Goal: Task Accomplishment & Management: Complete application form

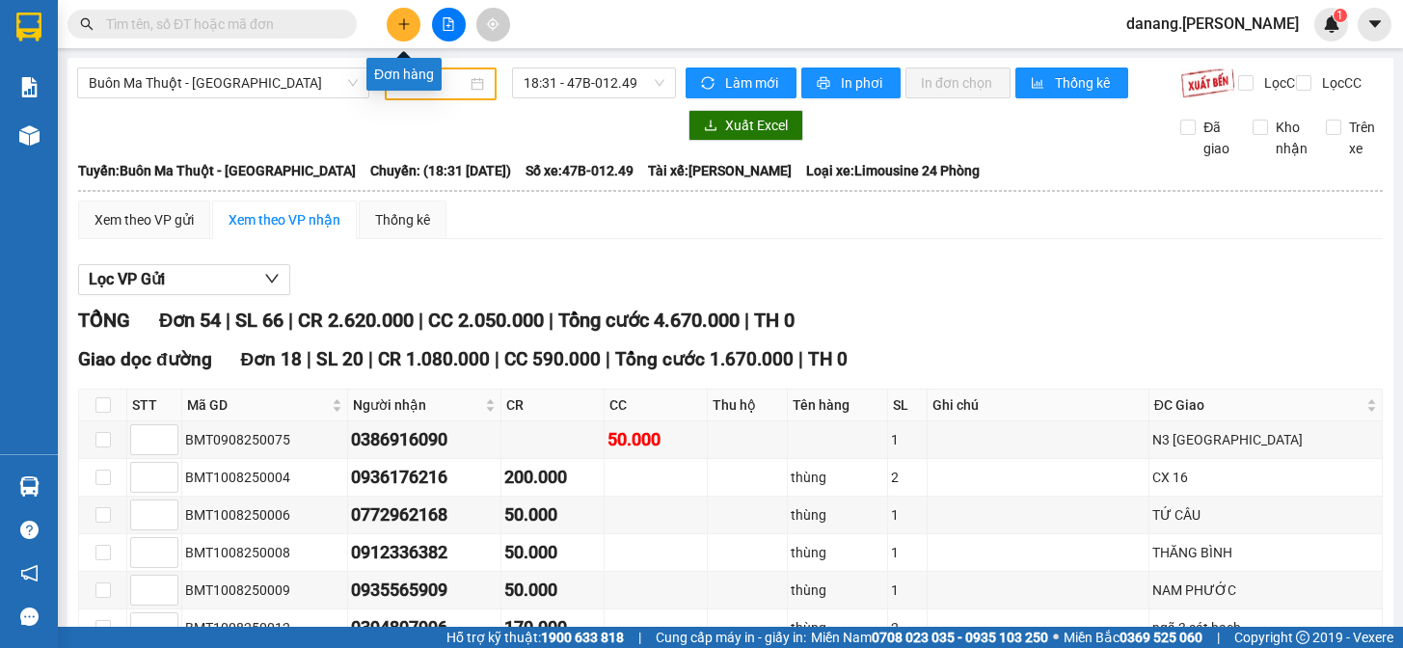
click at [405, 22] on icon "plus" at bounding box center [403, 23] width 13 height 13
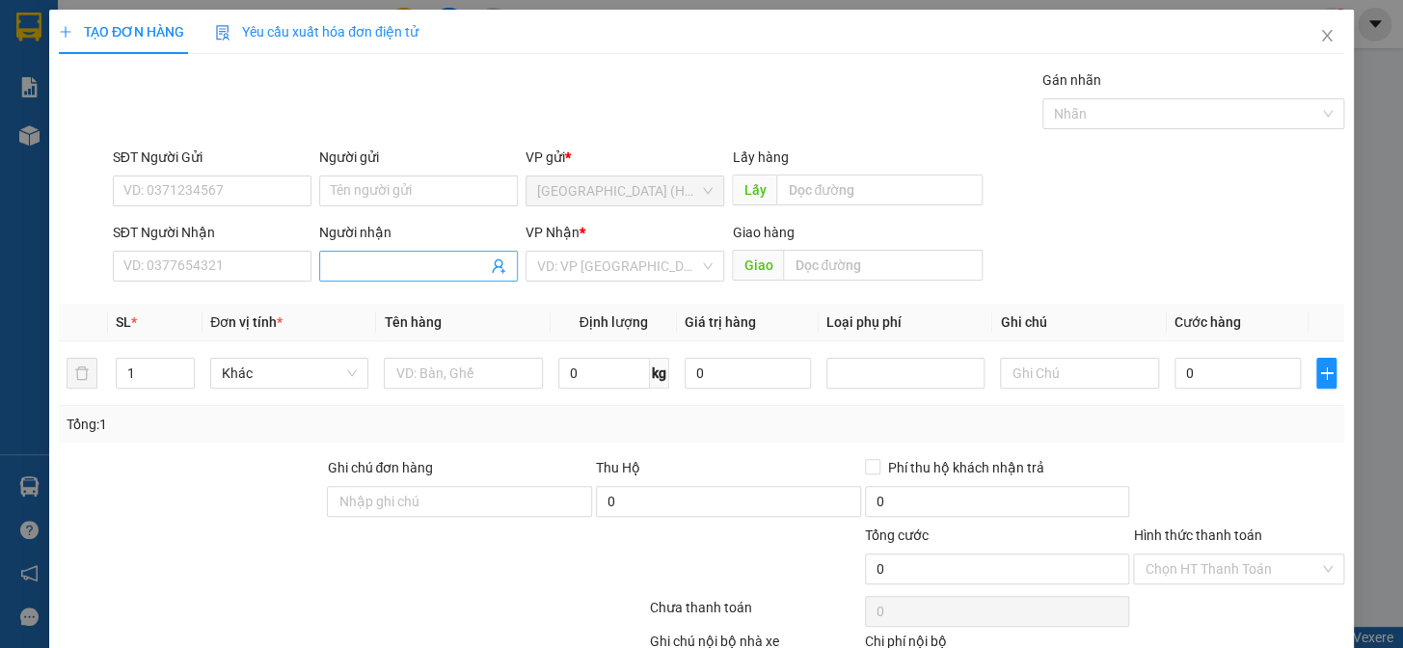
click at [357, 263] on input "Người nhận" at bounding box center [409, 266] width 156 height 21
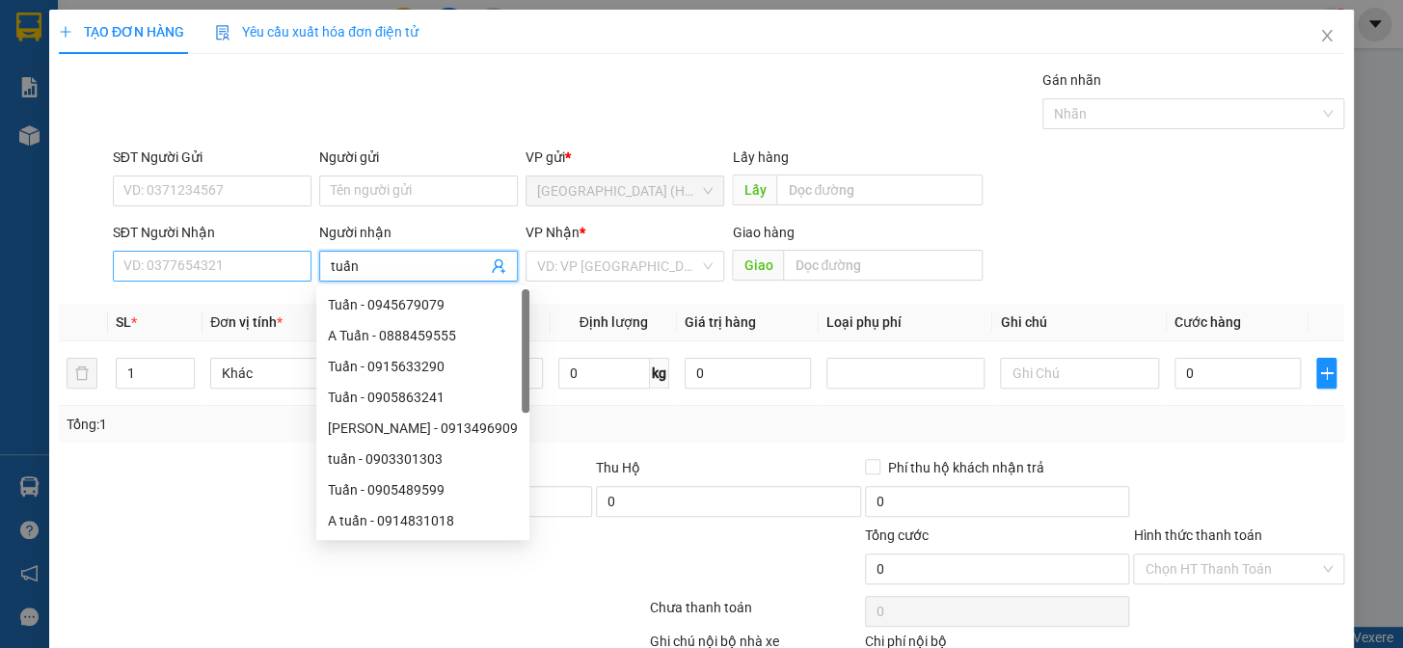
type input "tuấn"
click at [224, 275] on input "SĐT Người Nhận" at bounding box center [212, 266] width 199 height 31
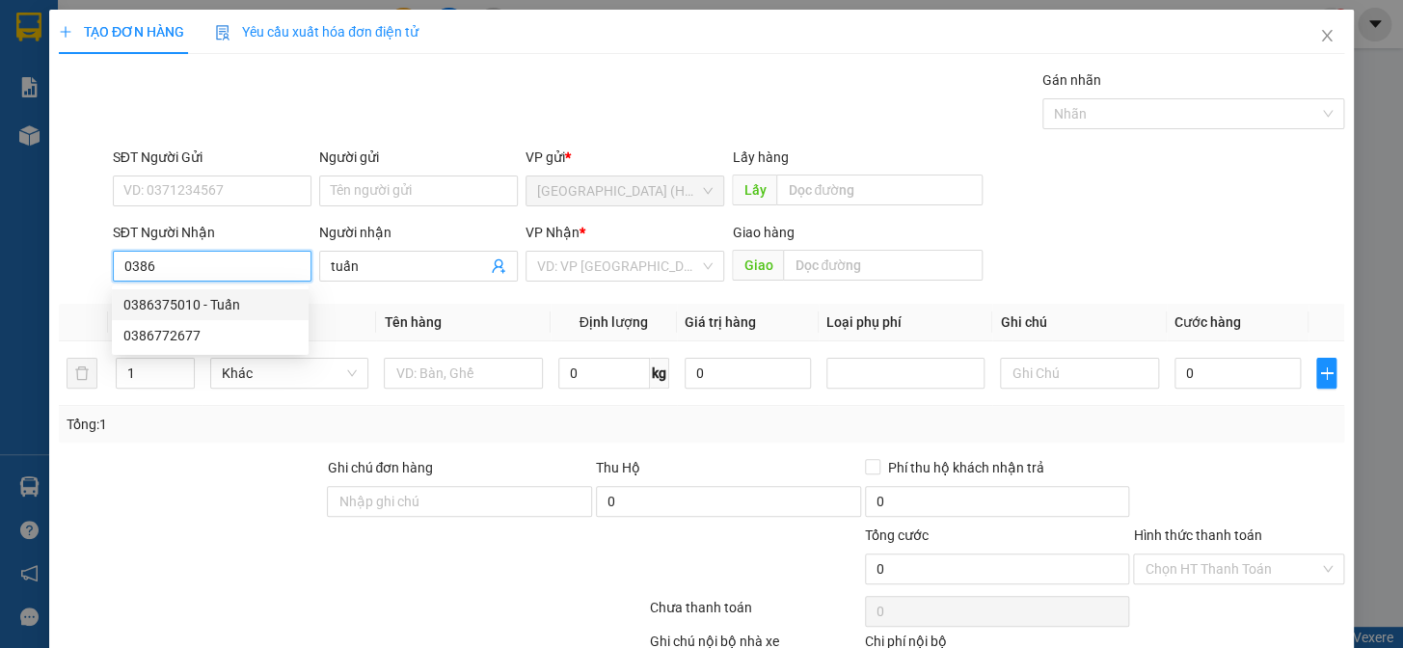
click at [230, 305] on div "0386375010 - Tuấn" at bounding box center [210, 304] width 174 height 21
type input "0386375010"
type input "Tuấn"
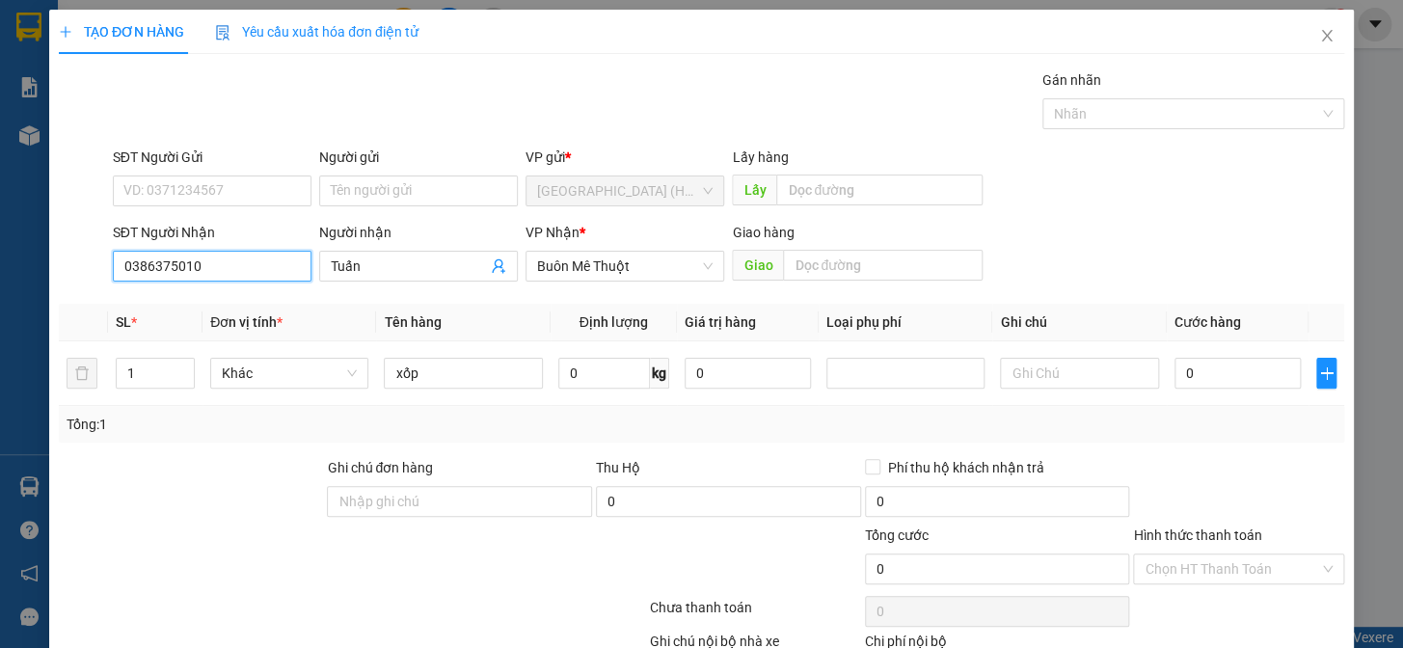
scroll to position [124, 0]
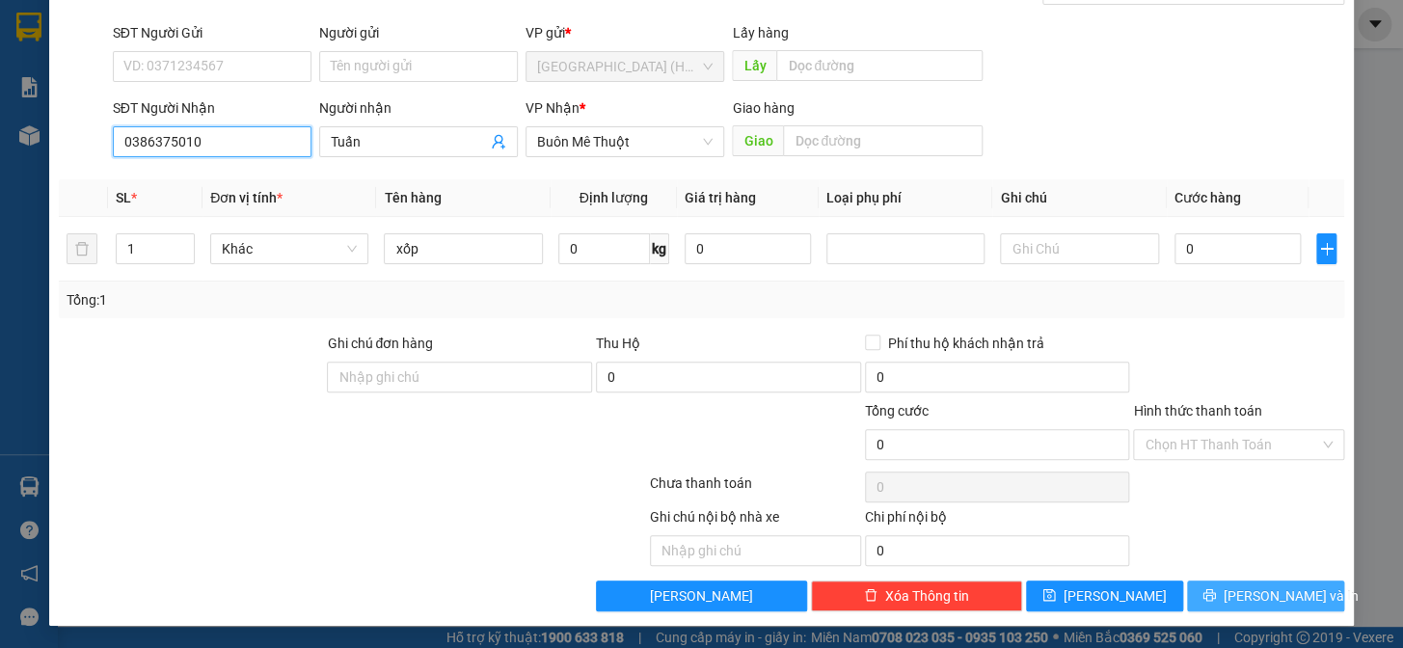
type input "0386375010"
click at [1270, 586] on span "[PERSON_NAME] và In" at bounding box center [1291, 595] width 135 height 21
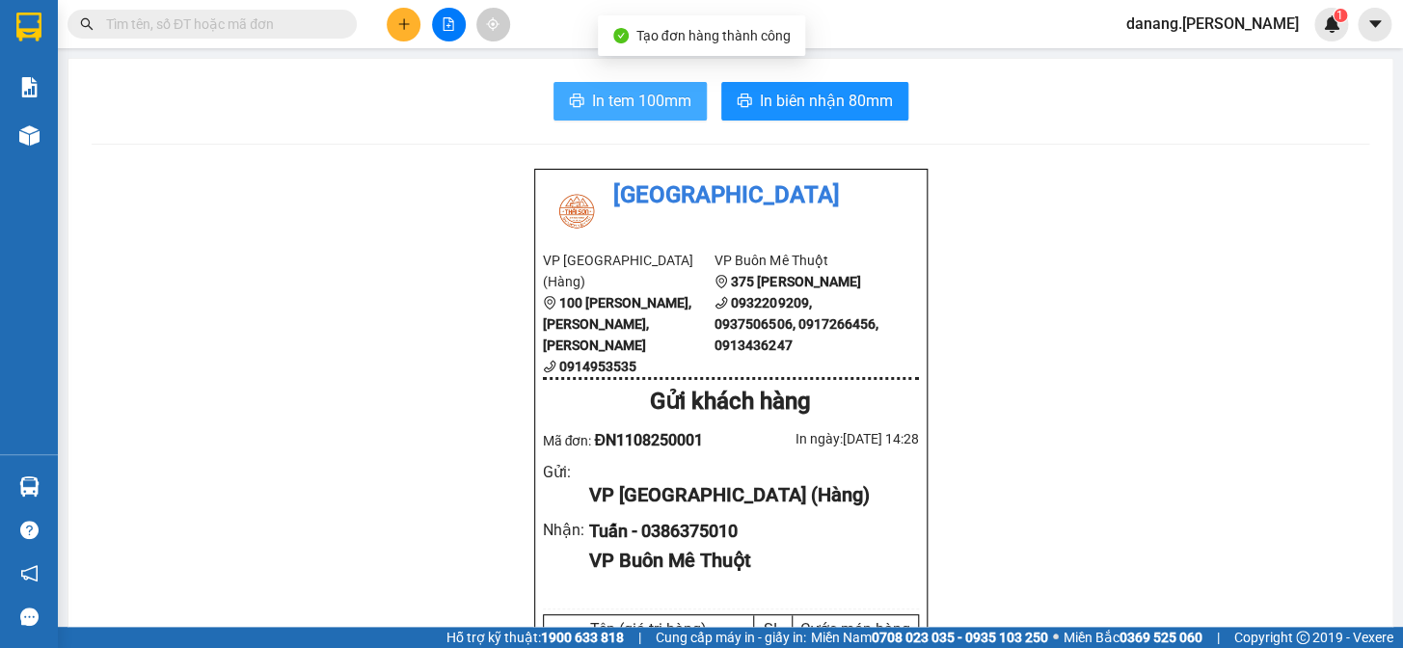
click at [597, 105] on span "In tem 100mm" at bounding box center [641, 101] width 99 height 24
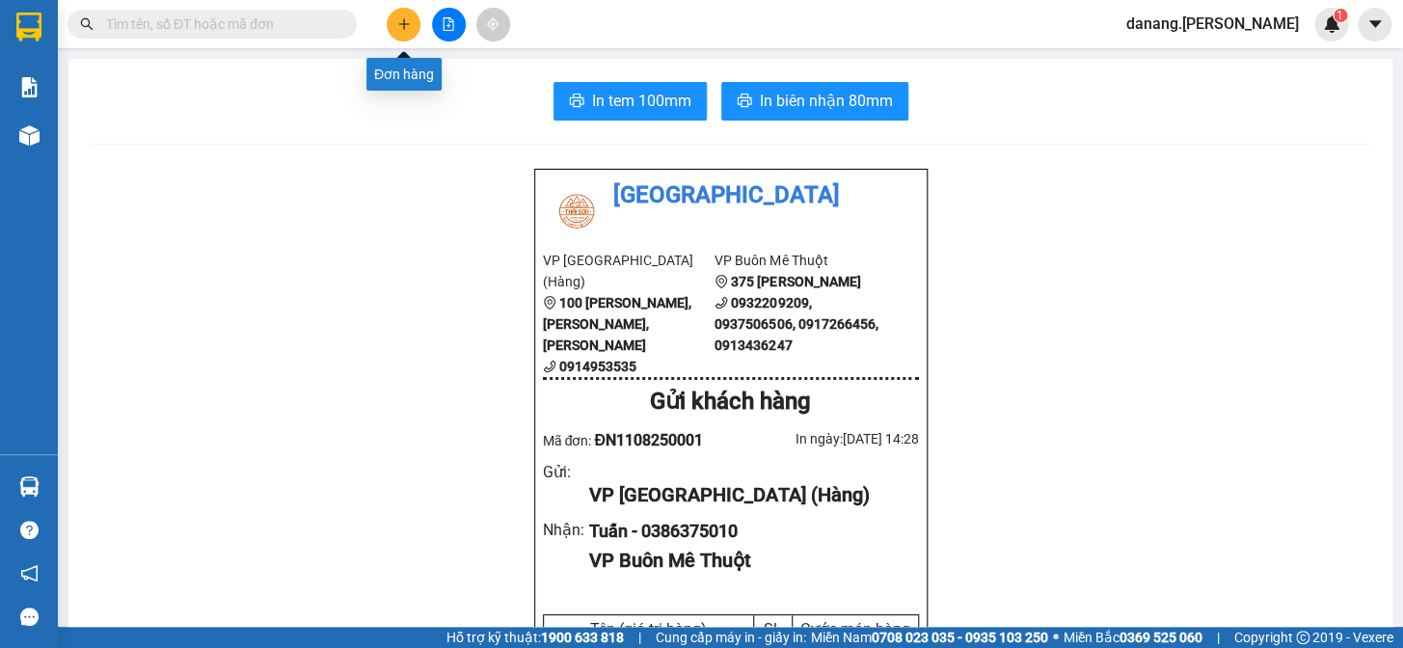
click at [412, 34] on button at bounding box center [404, 25] width 34 height 34
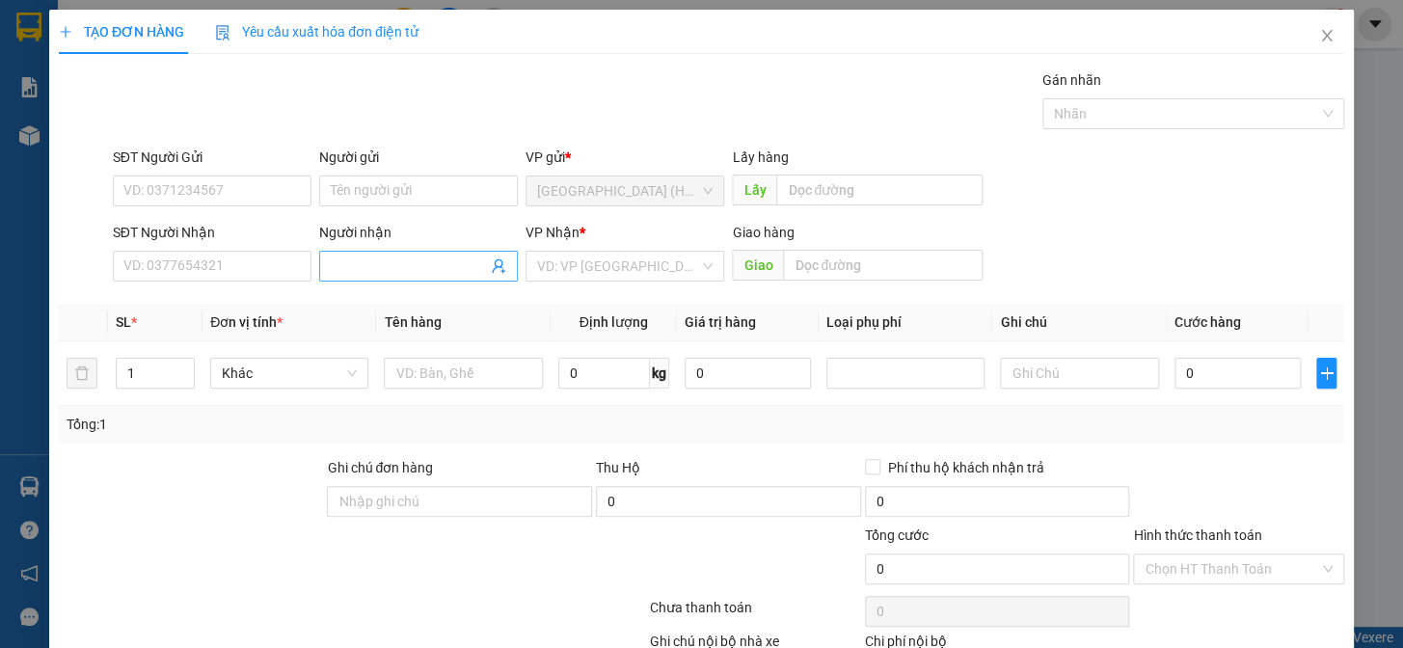
click at [390, 259] on input "Người nhận" at bounding box center [409, 266] width 156 height 21
type input "quỳnh(405)"
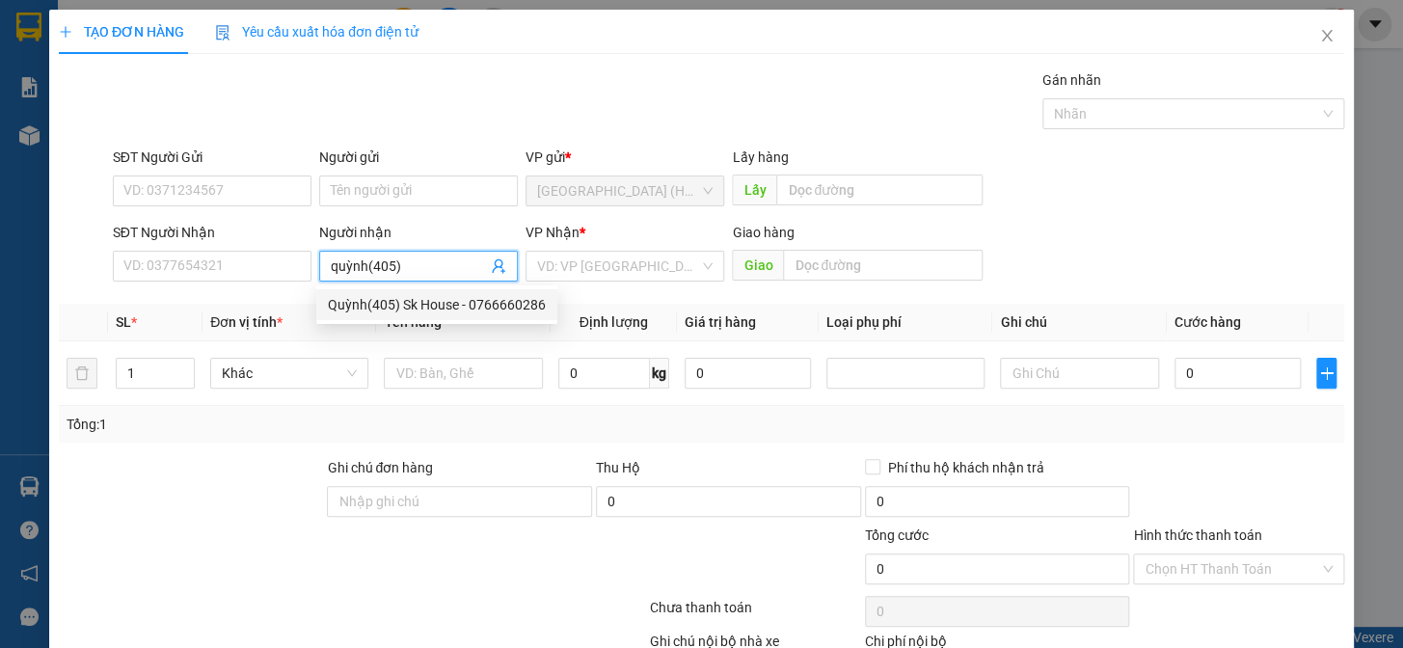
click at [425, 308] on div "Quỳnh(405) Sk House - 0766660286" at bounding box center [437, 304] width 218 height 21
type input "0766660286"
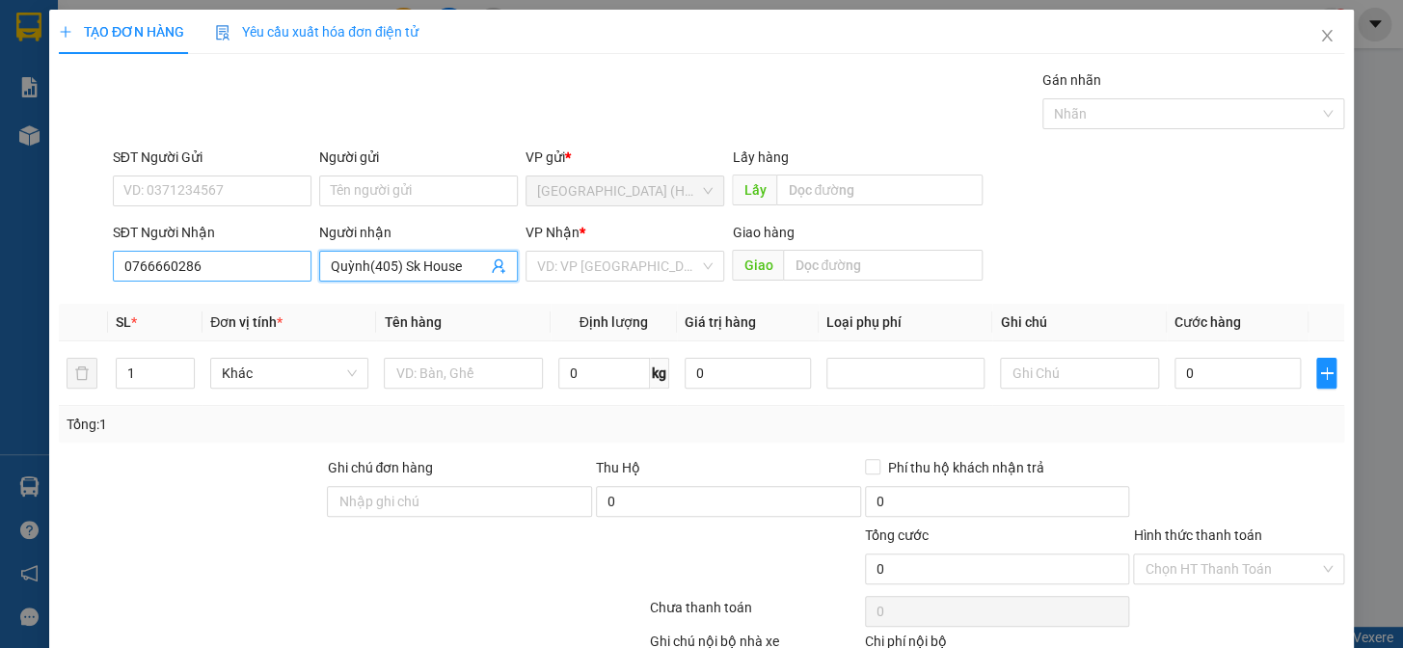
type input "Quỳnh(405) Sk House"
click at [211, 257] on input "0766660286" at bounding box center [212, 266] width 199 height 31
type input "0"
click at [462, 268] on input "Quỳnh(405) Sk House" at bounding box center [409, 266] width 156 height 21
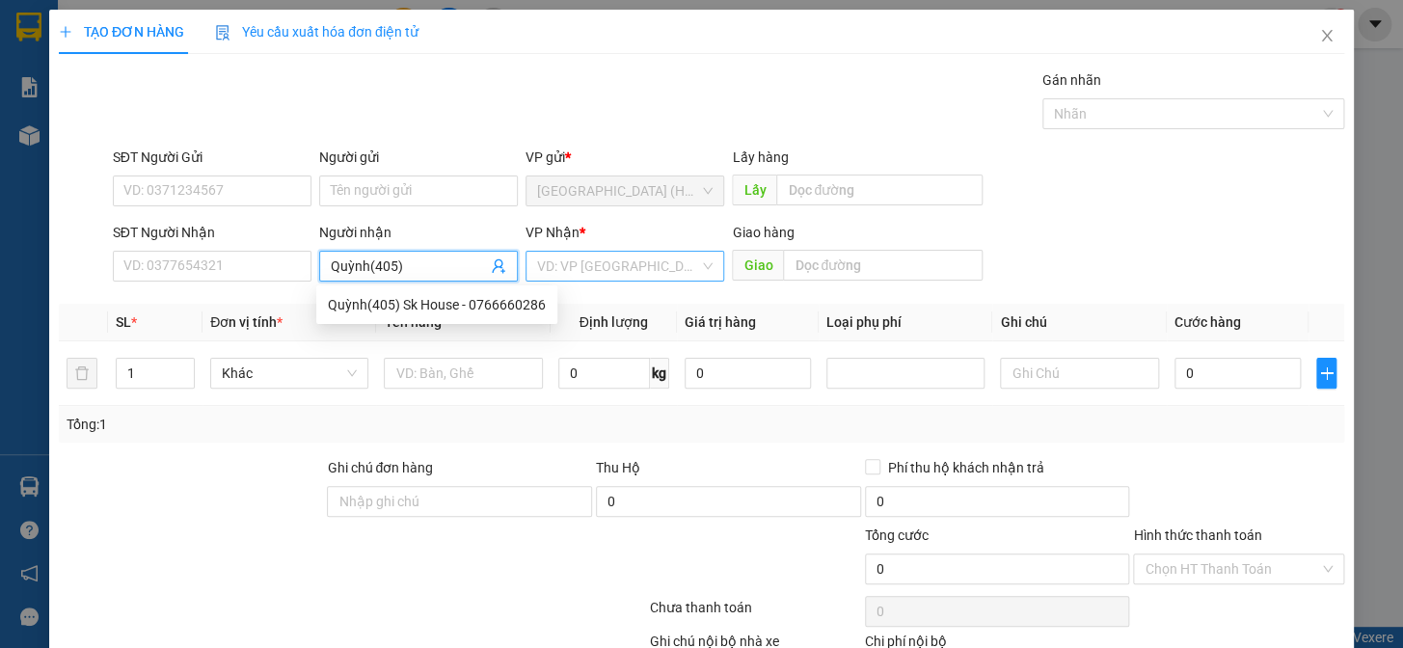
type input "Quỳnh(405)"
click at [640, 272] on input "search" at bounding box center [618, 266] width 162 height 29
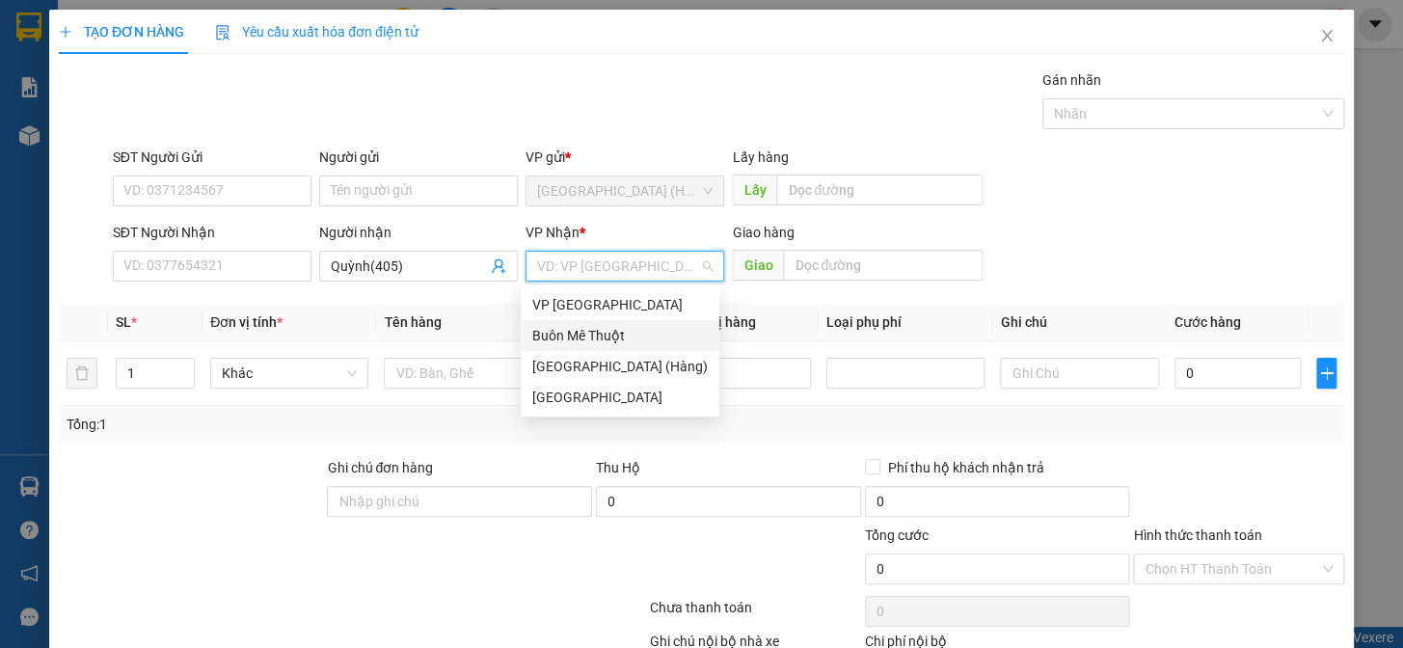
click at [648, 328] on div "Buôn Mê Thuột" at bounding box center [619, 335] width 175 height 21
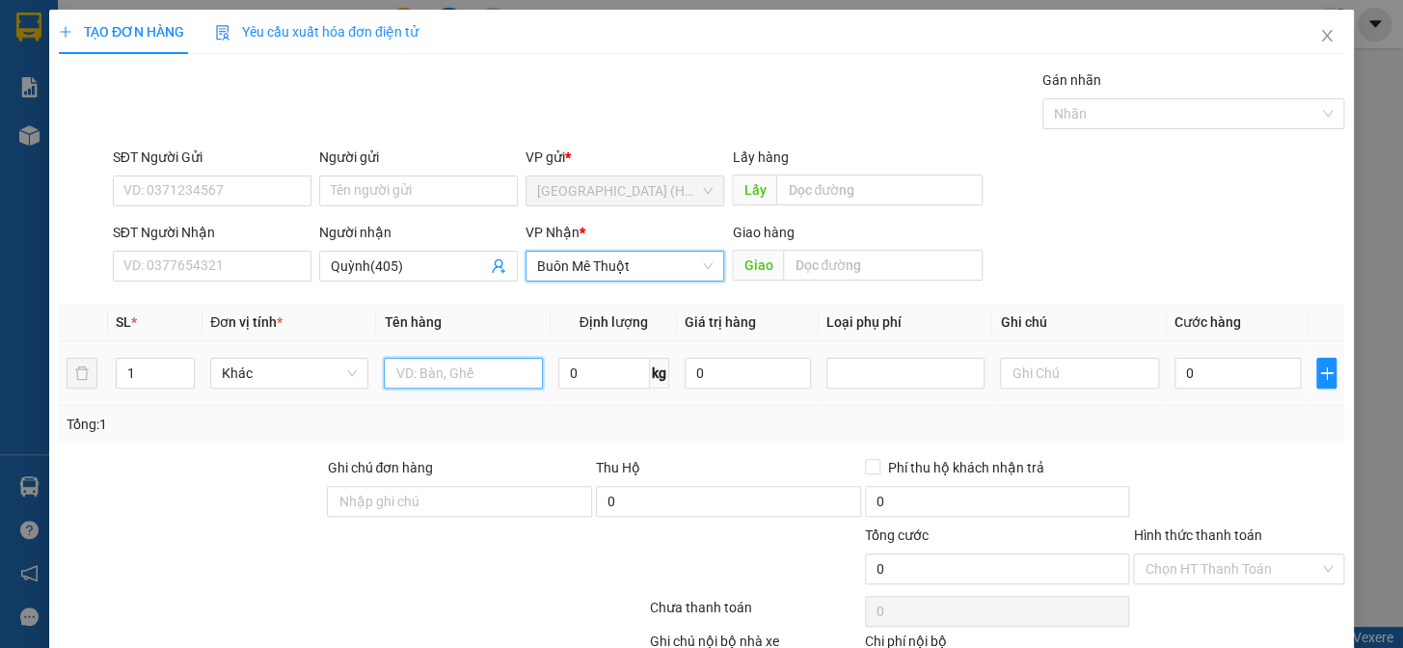
click at [442, 376] on input "text" at bounding box center [463, 373] width 158 height 31
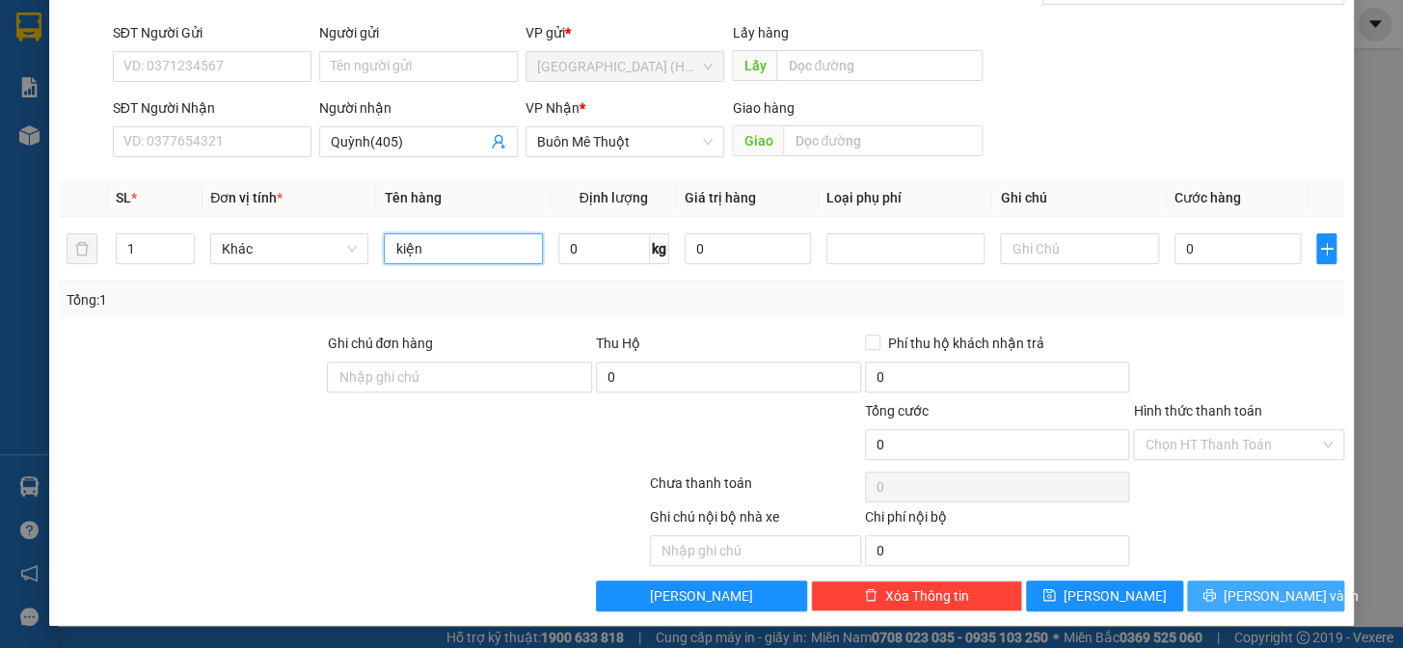
type input "kiện"
click at [1216, 597] on icon "printer" at bounding box center [1208, 594] width 13 height 13
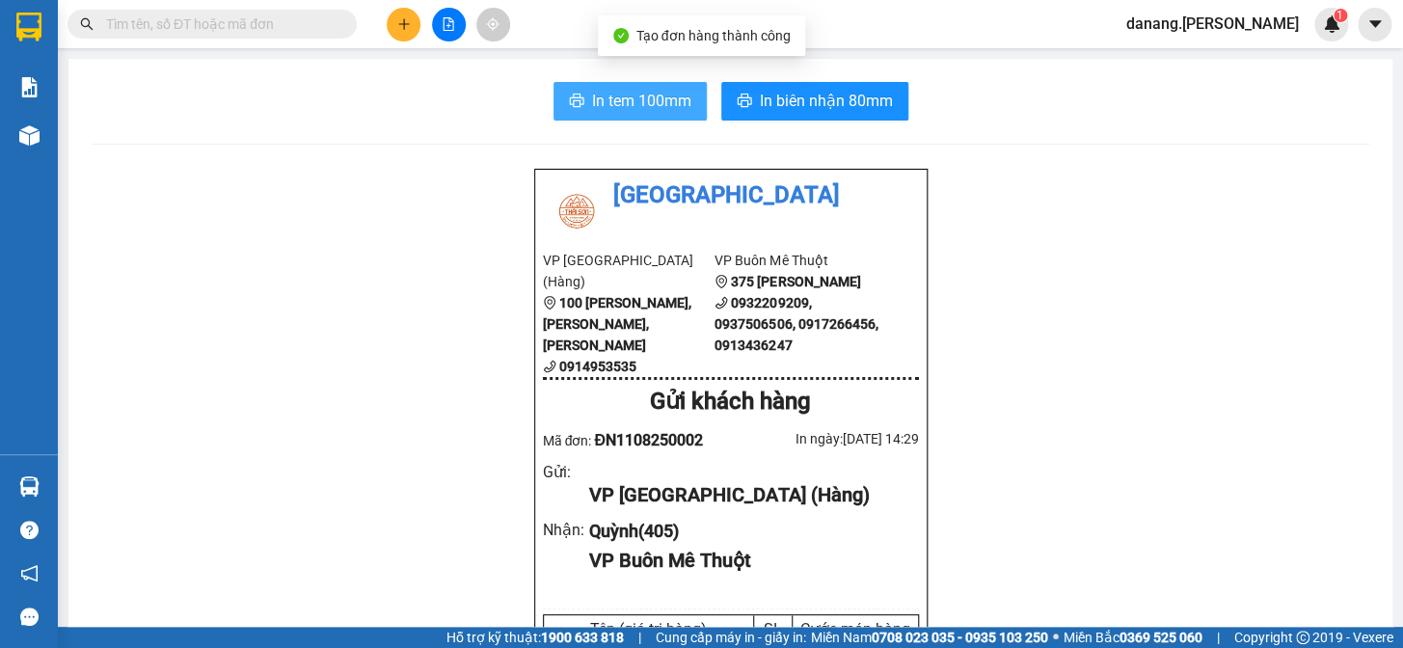
click at [582, 109] on button "In tem 100mm" at bounding box center [629, 101] width 153 height 39
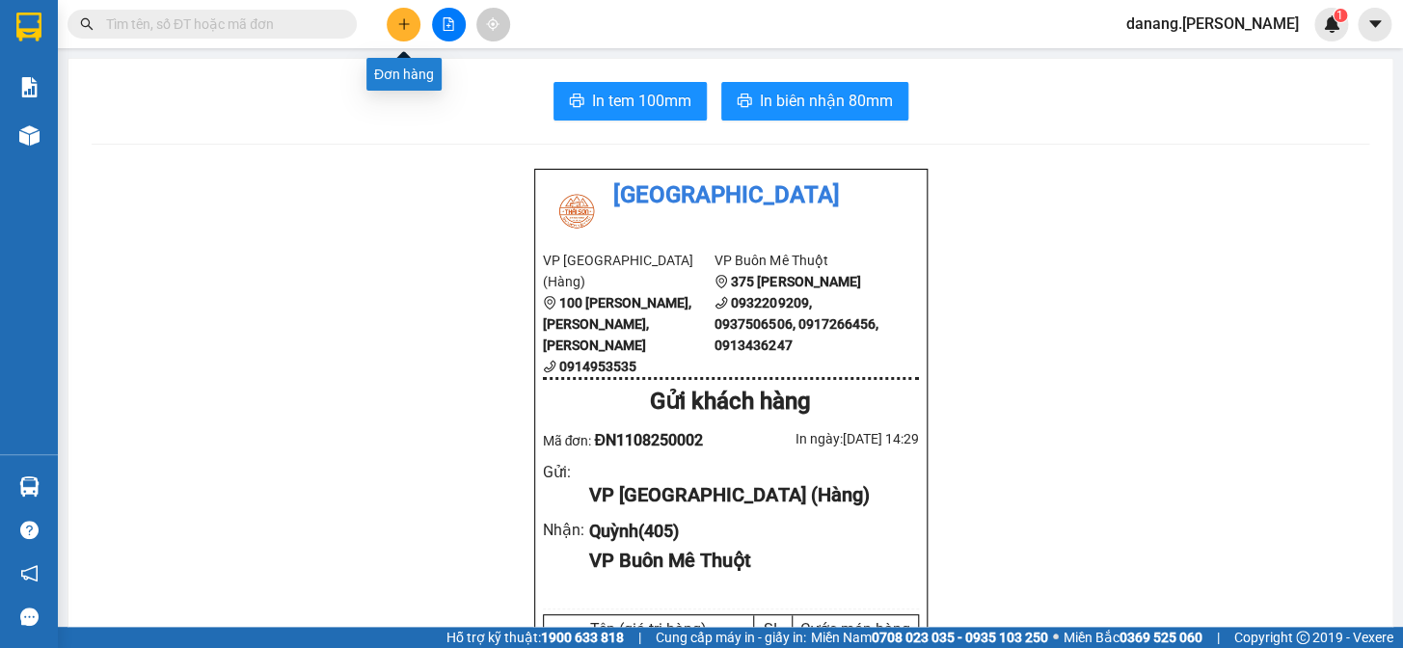
click at [394, 27] on button at bounding box center [404, 25] width 34 height 34
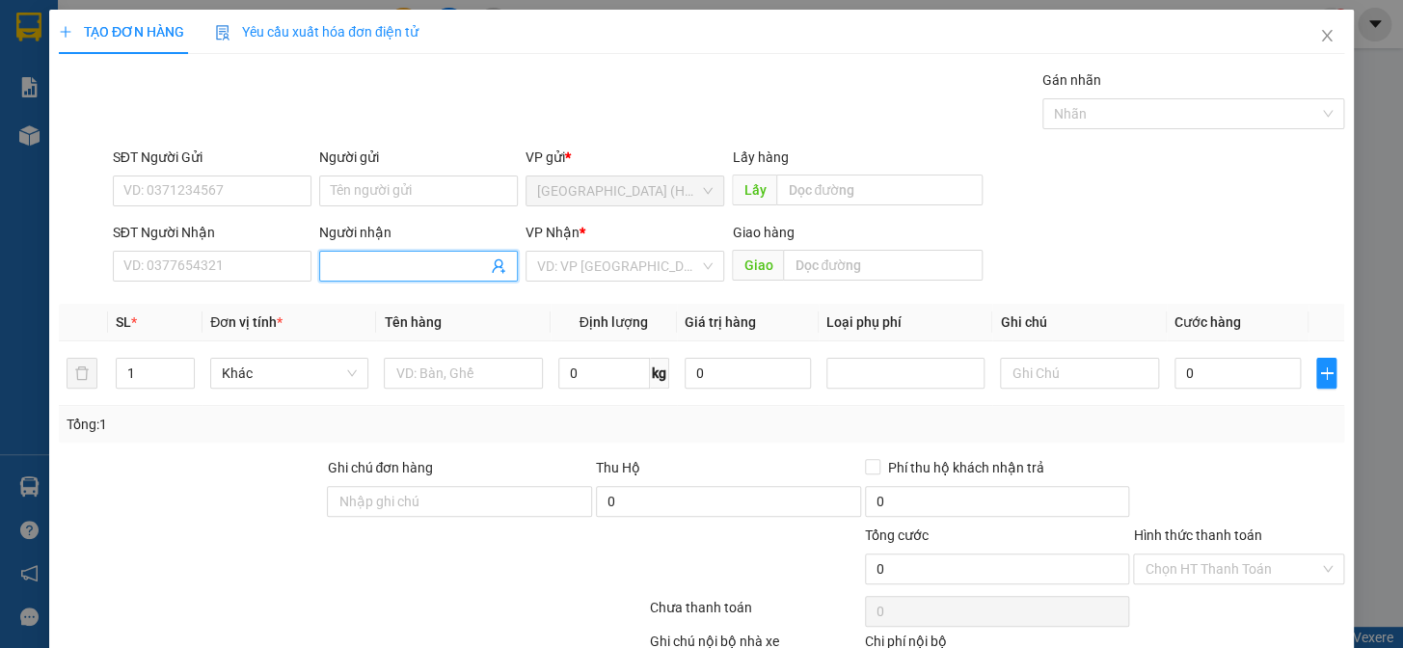
click at [331, 261] on input "Người nhận" at bounding box center [409, 266] width 156 height 21
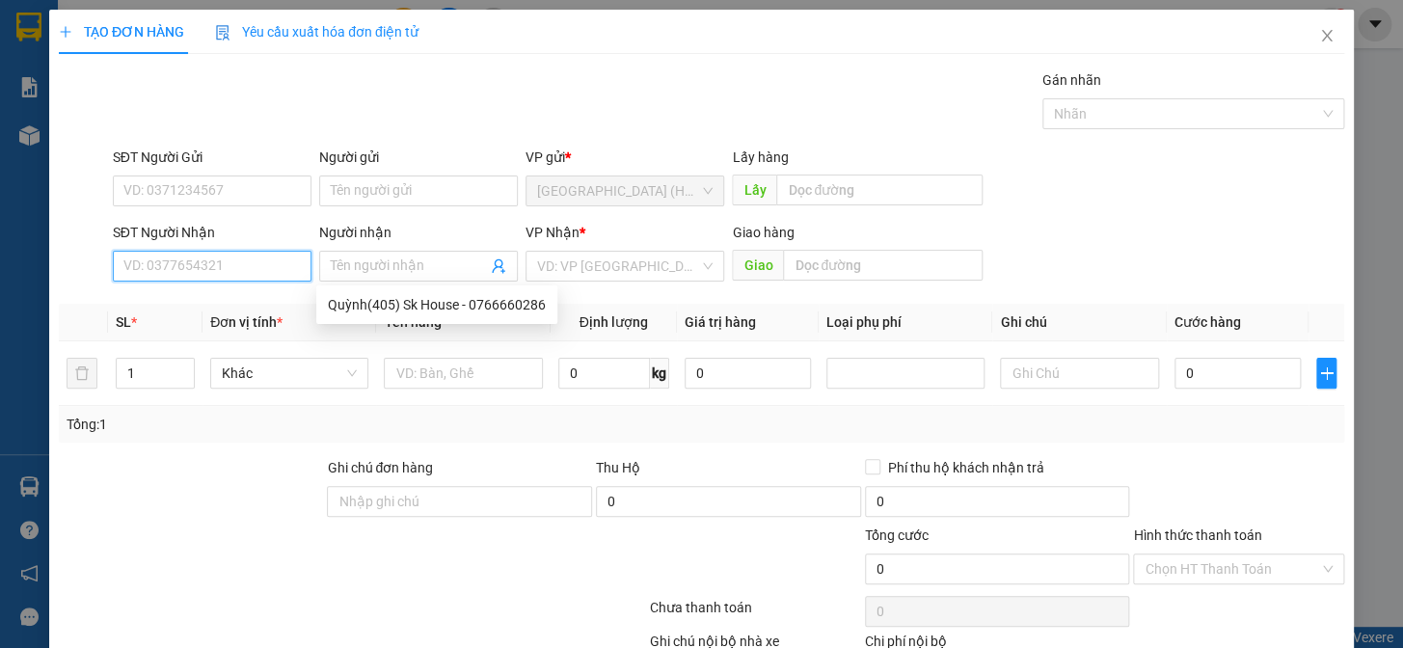
click at [230, 277] on input "SĐT Người Nhận" at bounding box center [212, 266] width 199 height 31
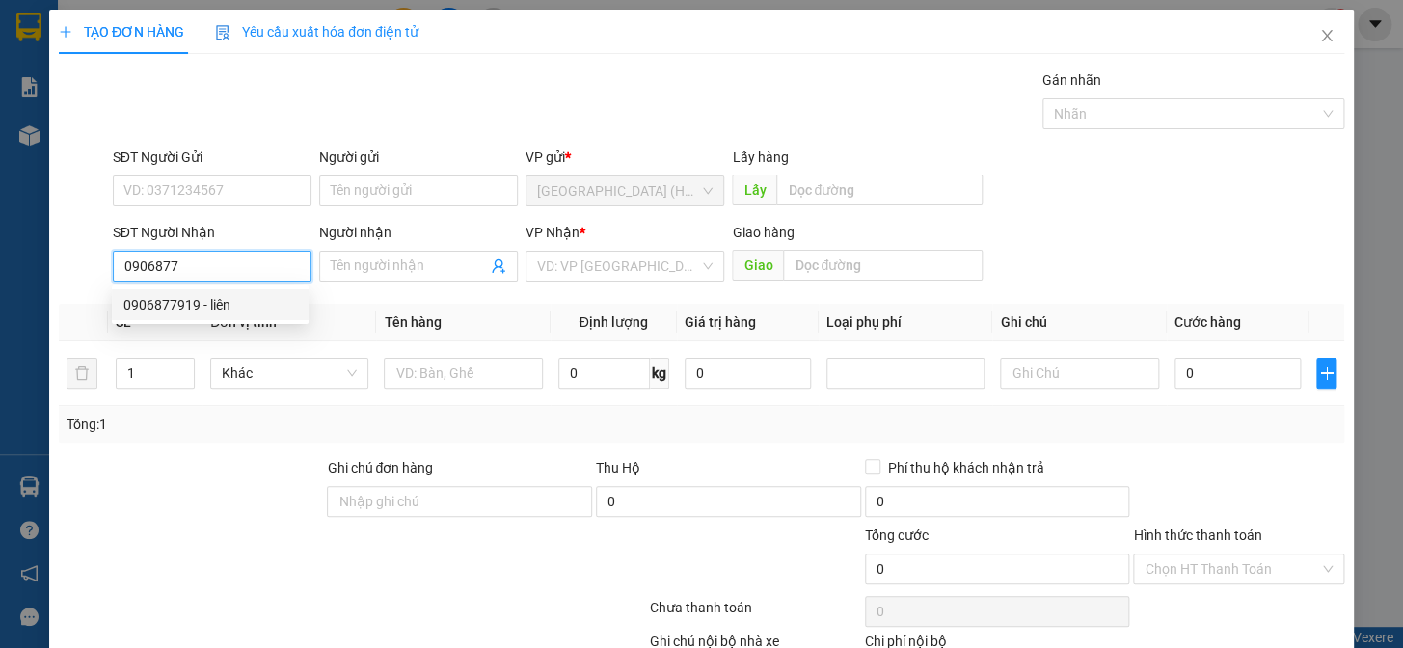
click at [213, 308] on div "0906877919 - liên" at bounding box center [210, 304] width 174 height 21
type input "0906877919"
type input "liên"
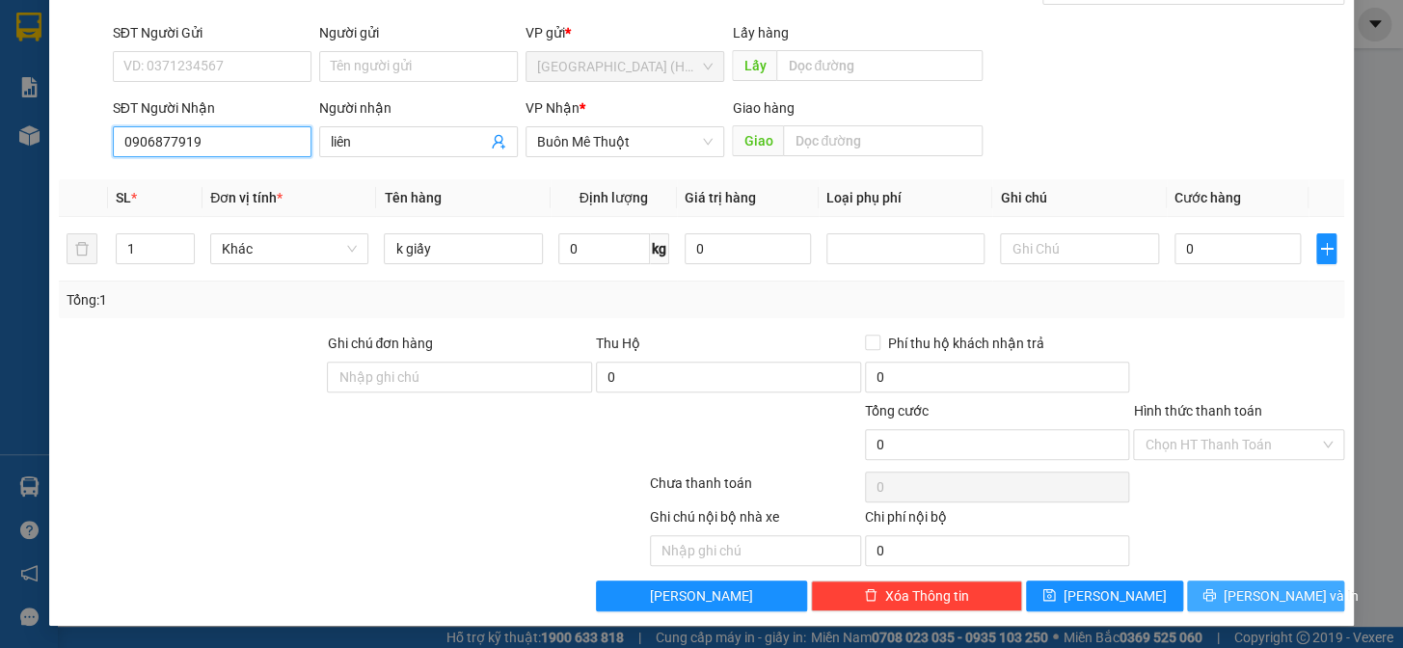
type input "0906877919"
click at [1236, 592] on span "[PERSON_NAME] và In" at bounding box center [1291, 595] width 135 height 21
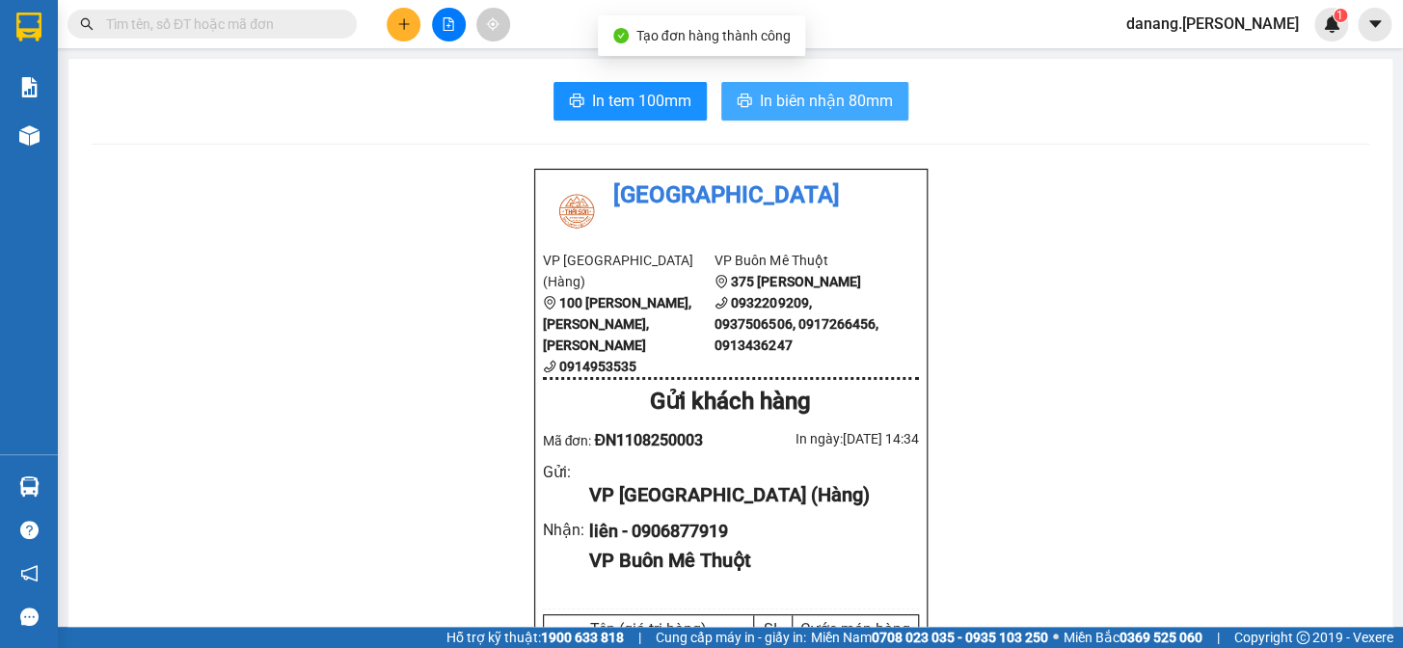
click at [786, 94] on span "In biên nhận 80mm" at bounding box center [826, 101] width 133 height 24
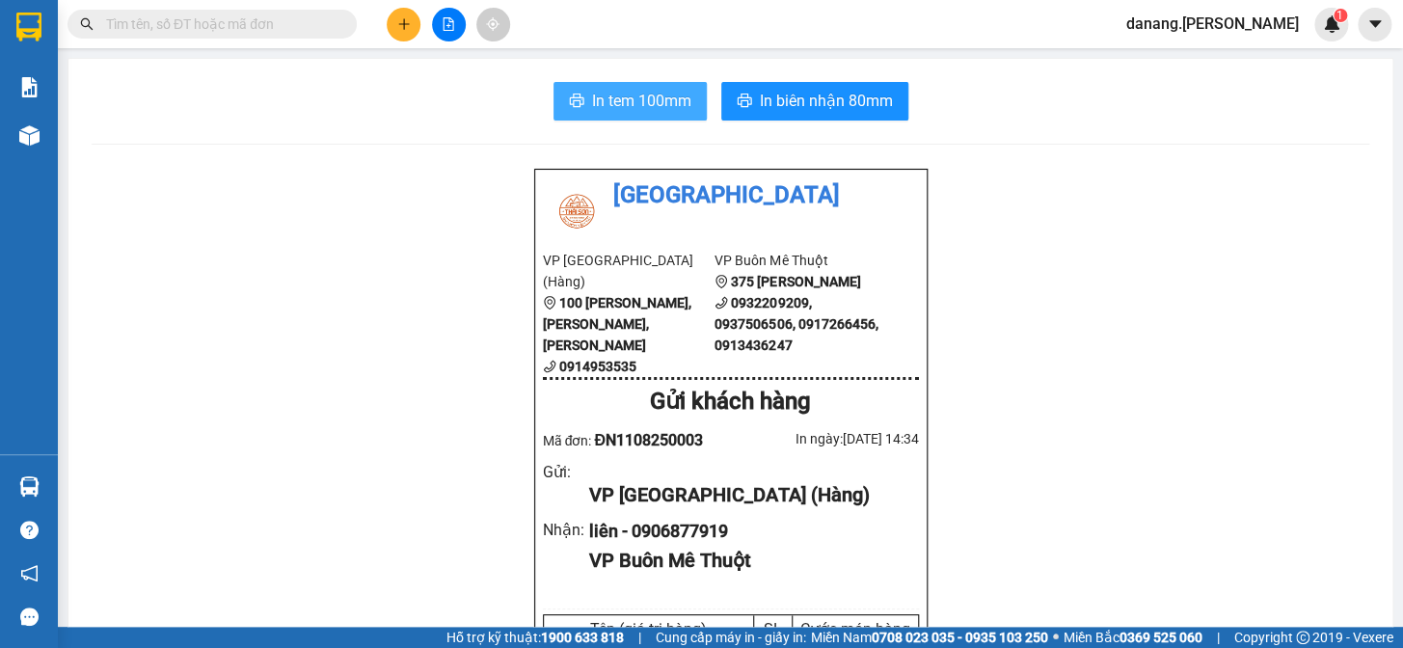
click at [607, 104] on span "In tem 100mm" at bounding box center [641, 101] width 99 height 24
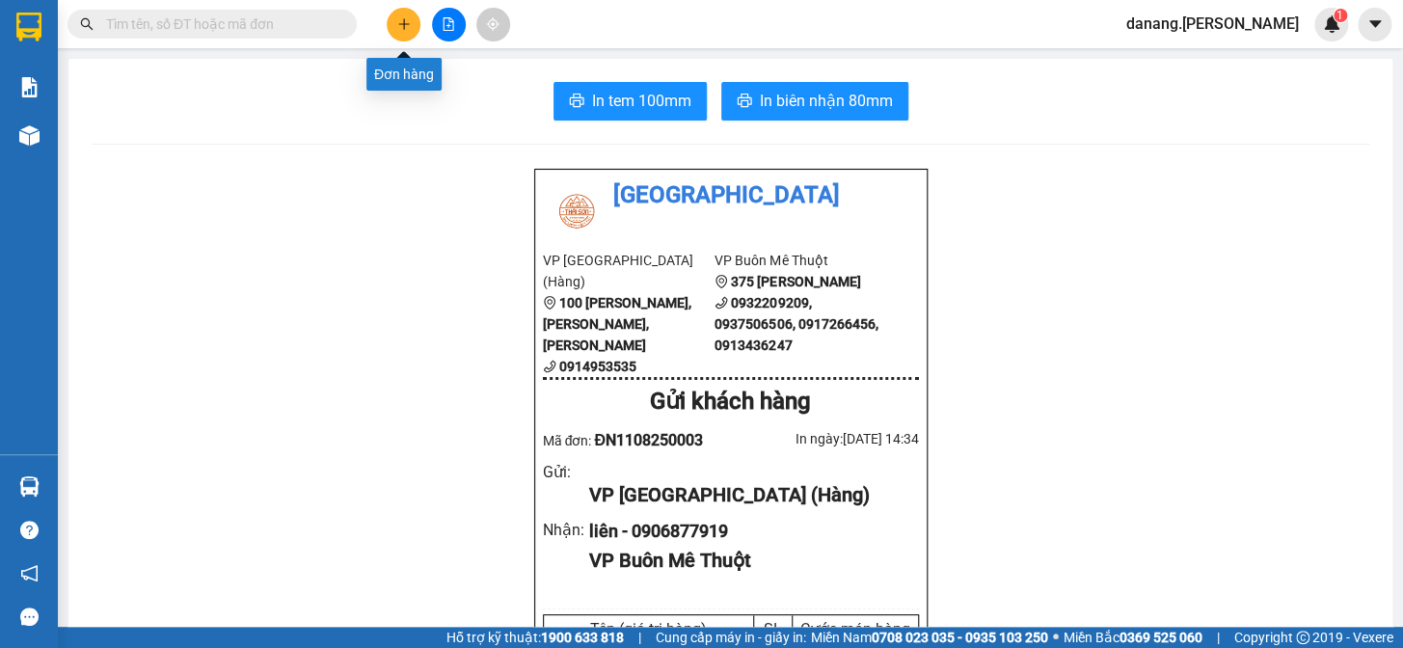
click at [404, 26] on icon "plus" at bounding box center [403, 23] width 1 height 11
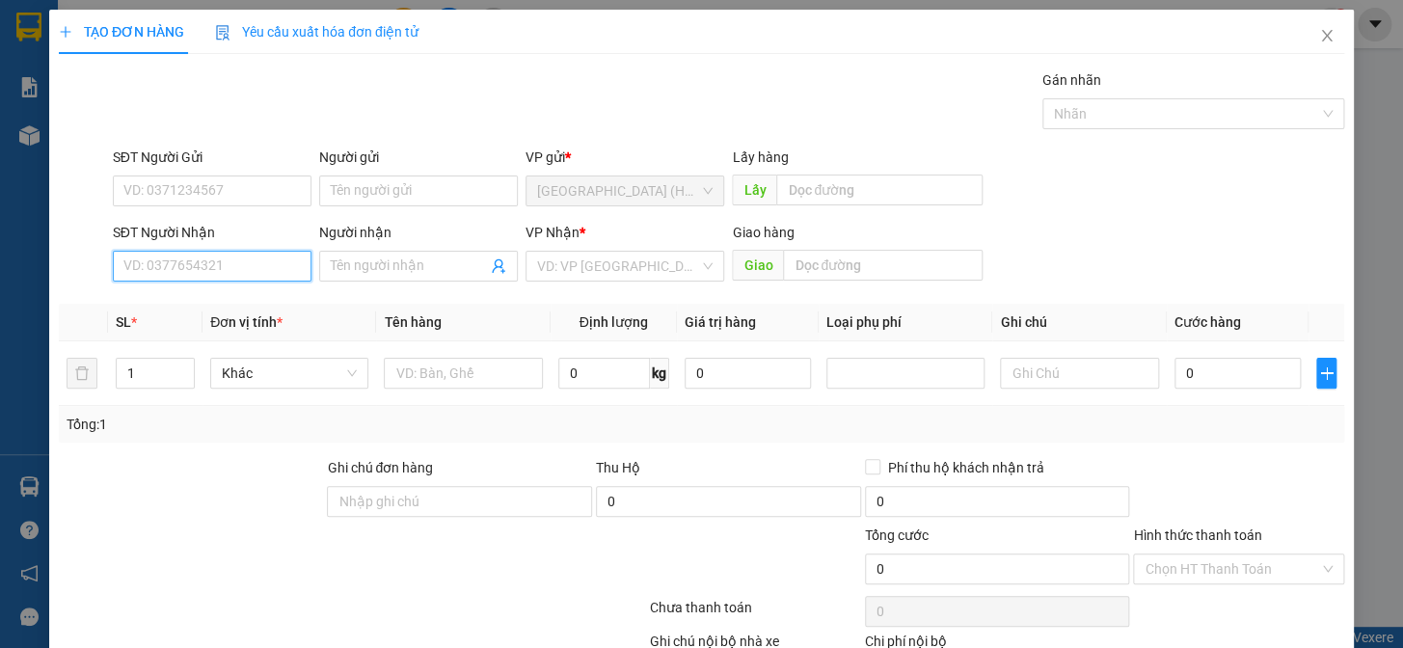
click at [142, 257] on input "SĐT Người Nhận" at bounding box center [212, 266] width 199 height 31
type input "0914623737"
click at [246, 300] on div "0914623737" at bounding box center [210, 304] width 174 height 21
type input "110.000"
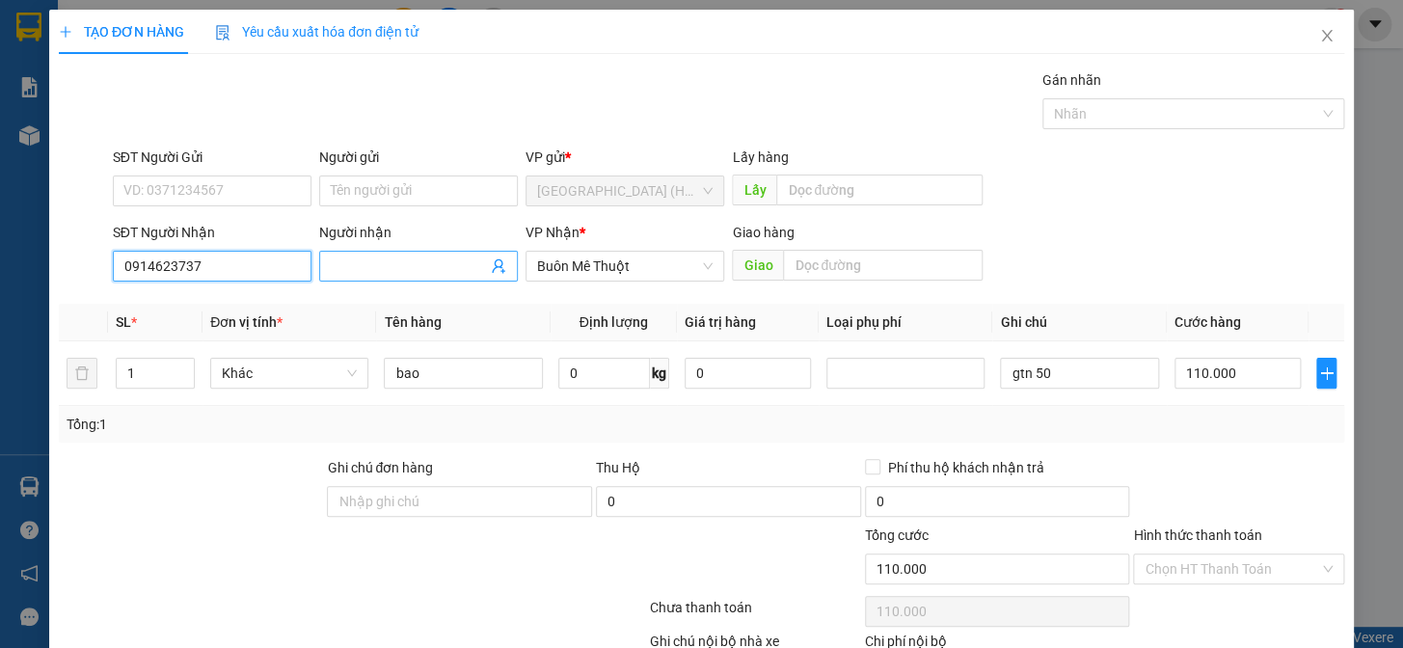
type input "0914623737"
click at [351, 264] on input "Người nhận" at bounding box center [409, 266] width 156 height 21
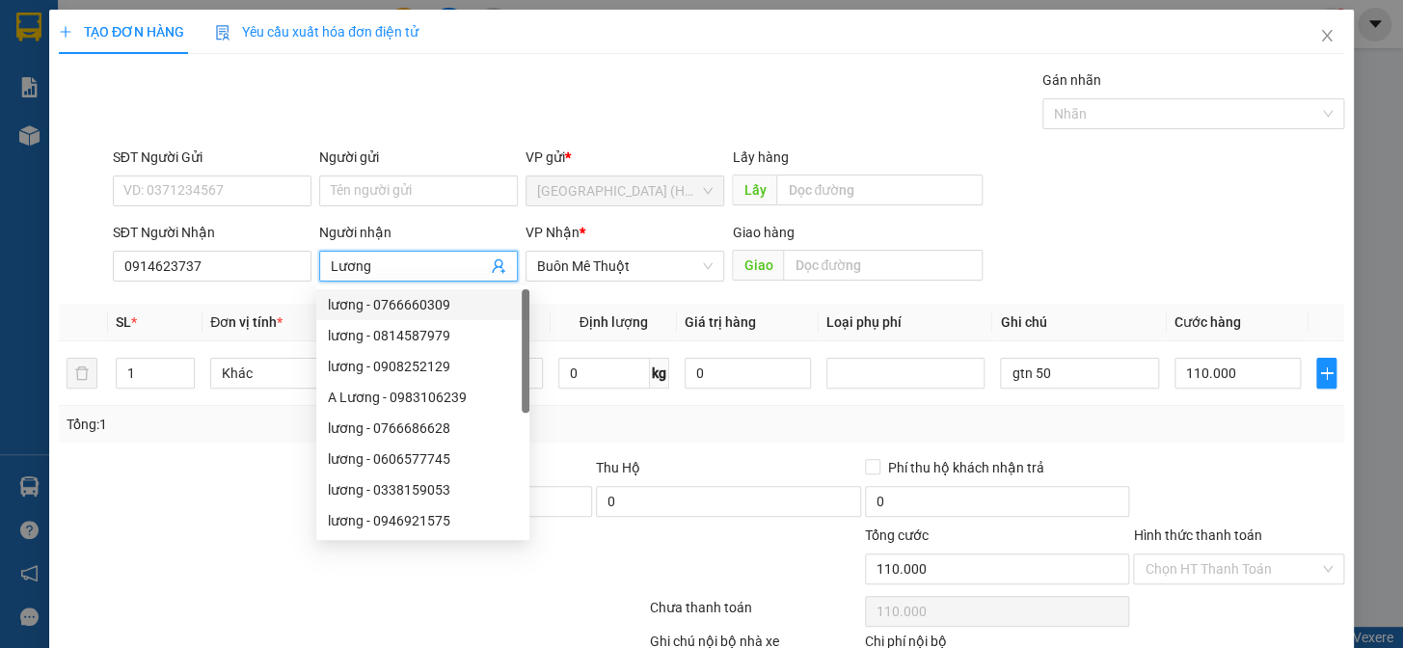
type input "Lương"
click at [147, 459] on div at bounding box center [191, 490] width 269 height 67
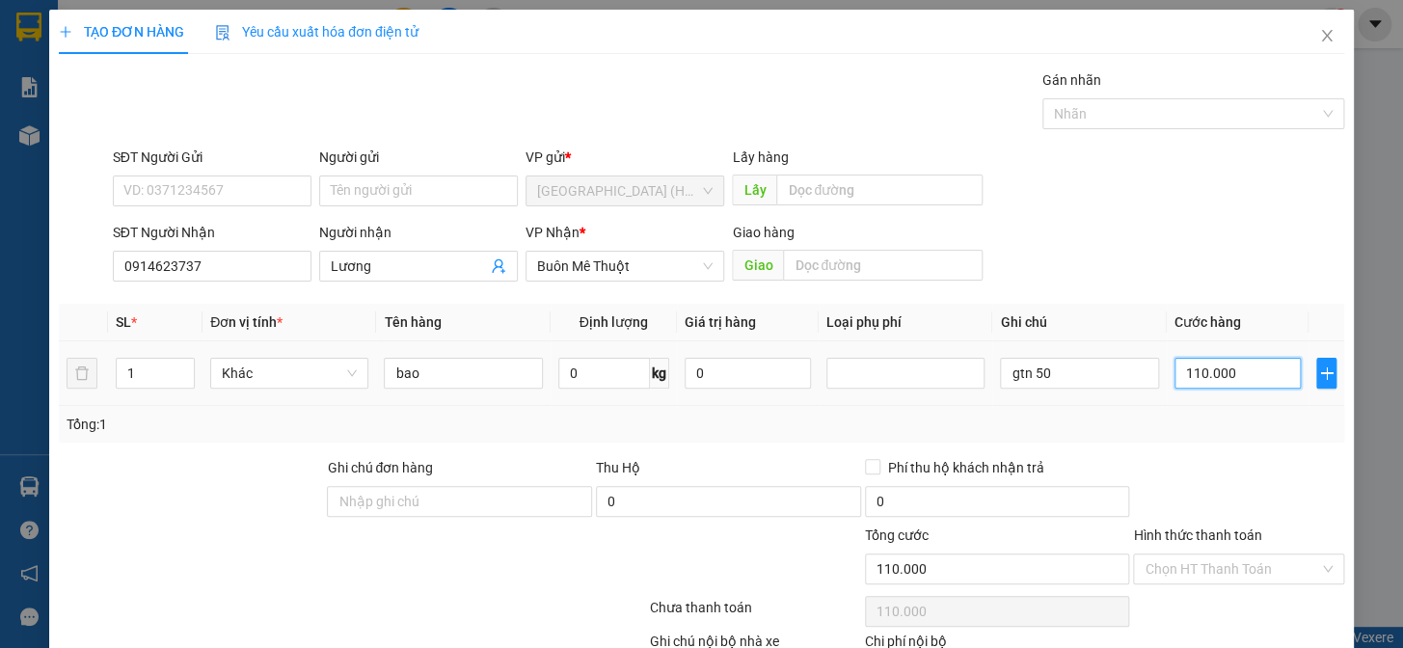
click at [1189, 370] on input "110.000" at bounding box center [1237, 373] width 126 height 31
type input "0"
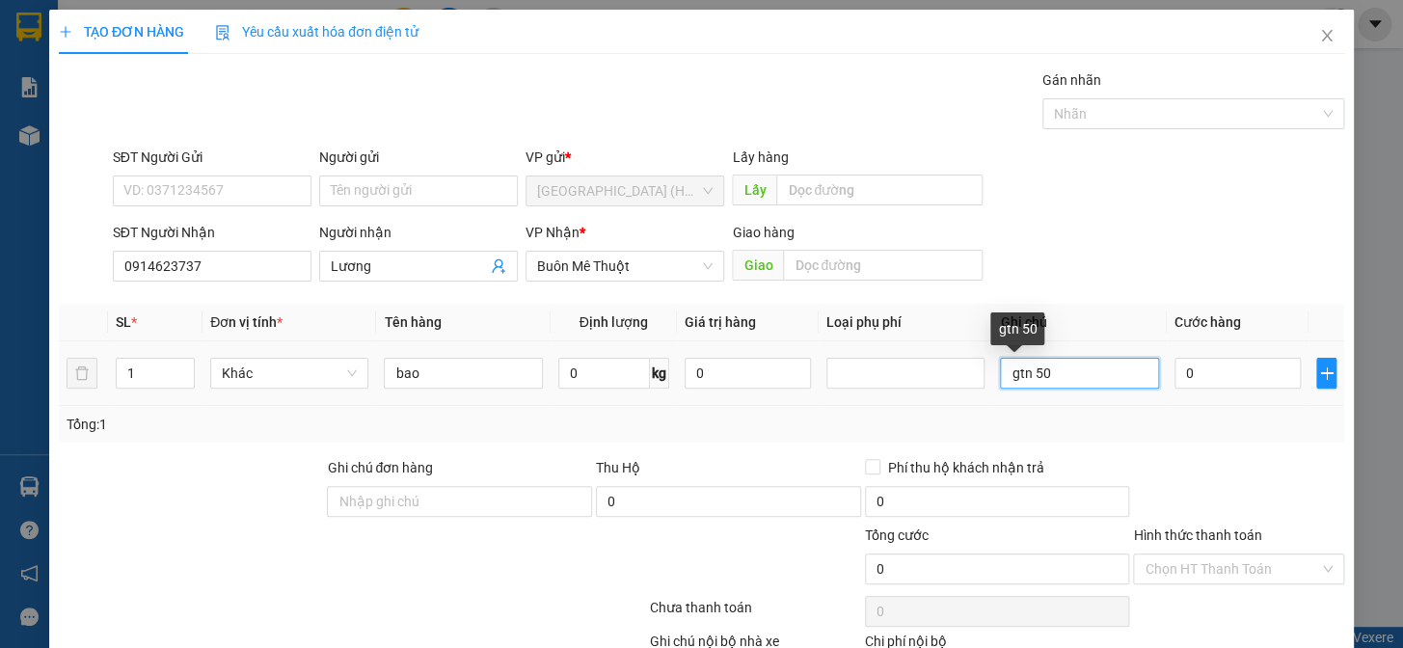
click at [1077, 366] on input "gtn 50" at bounding box center [1079, 373] width 158 height 31
type input "g"
click at [1043, 371] on input "text" at bounding box center [1079, 373] width 158 height 31
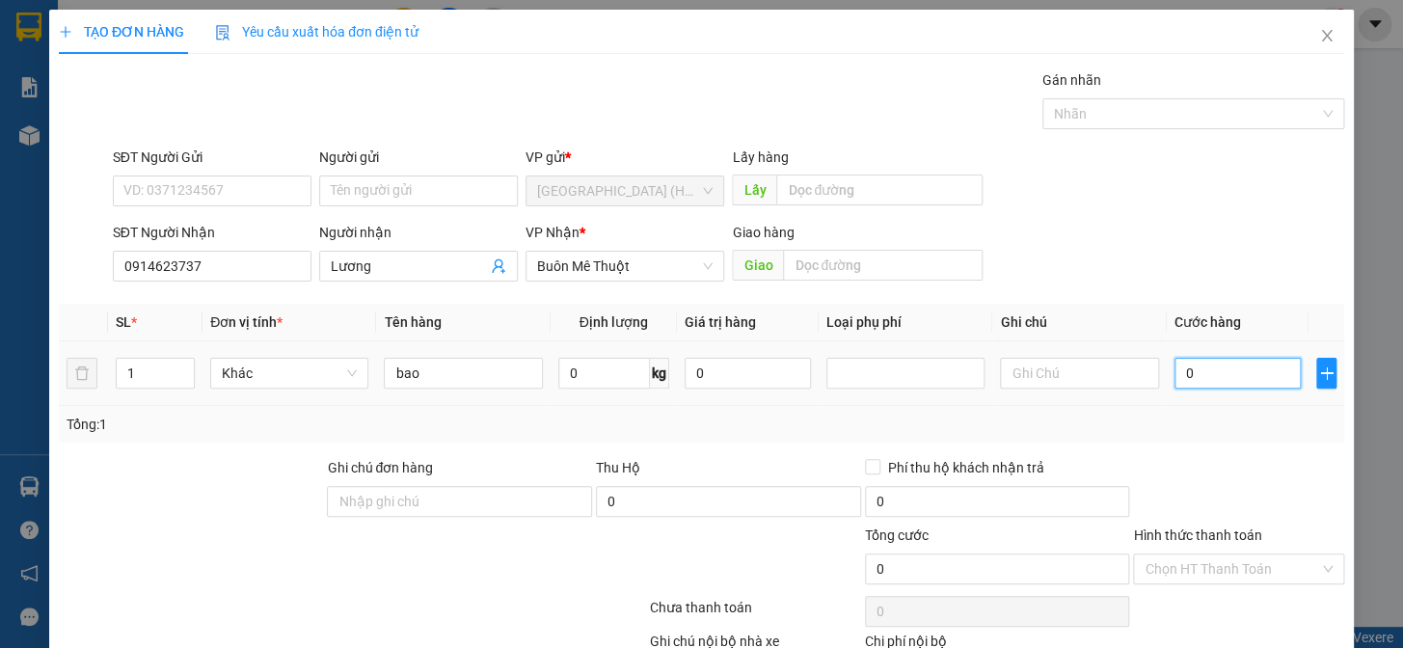
click at [1183, 372] on input "0" at bounding box center [1237, 373] width 126 height 31
type input "1"
type input "10"
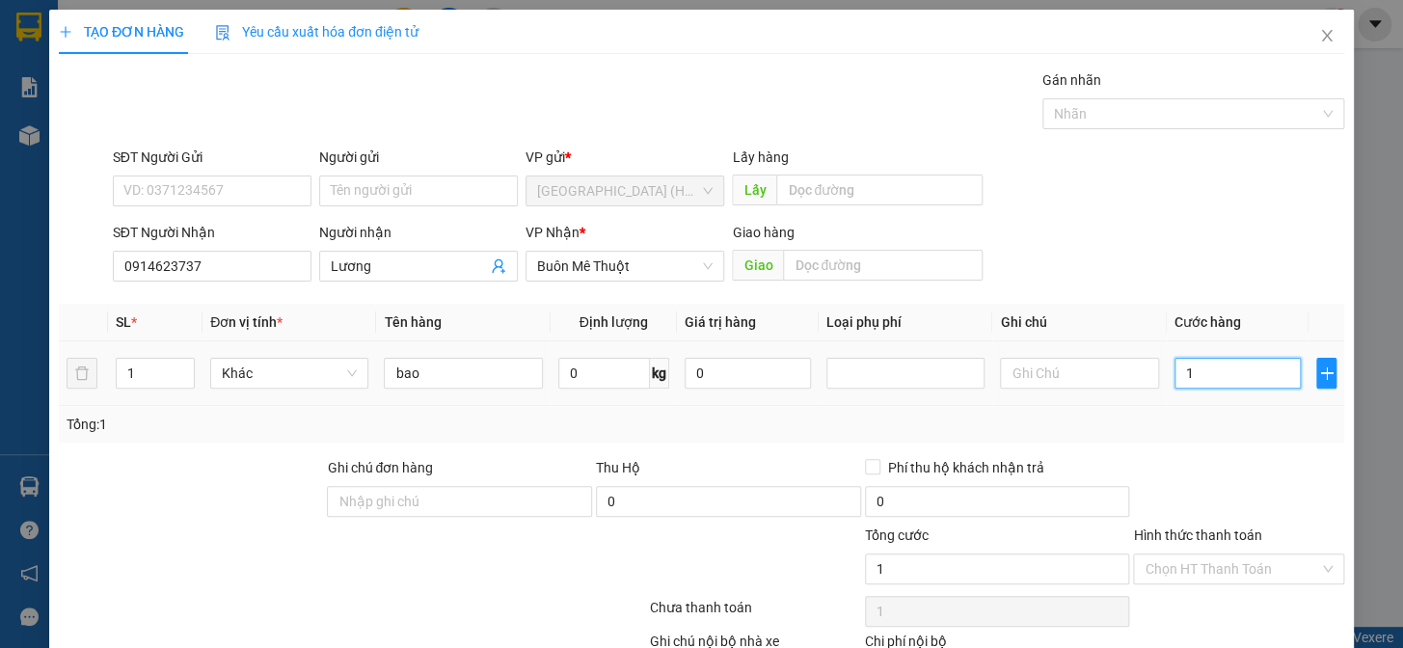
type input "10"
type input "100"
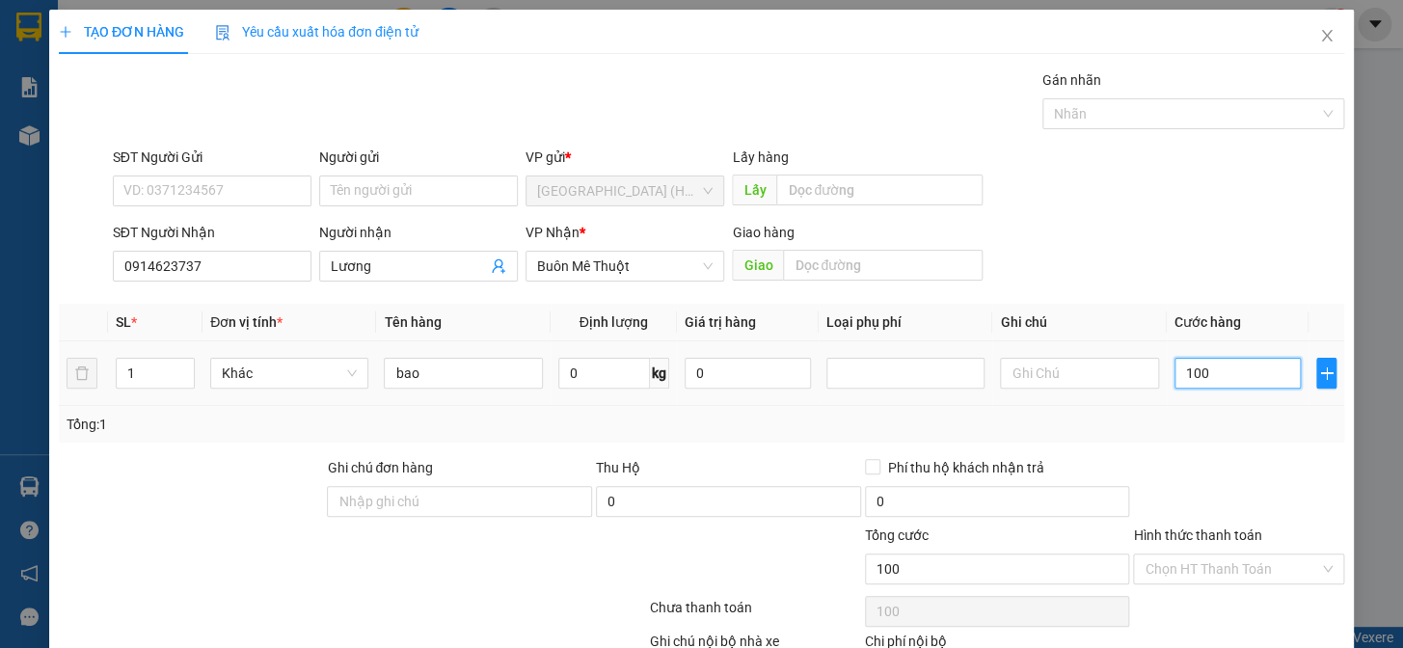
type input "1.000"
type input "10.000"
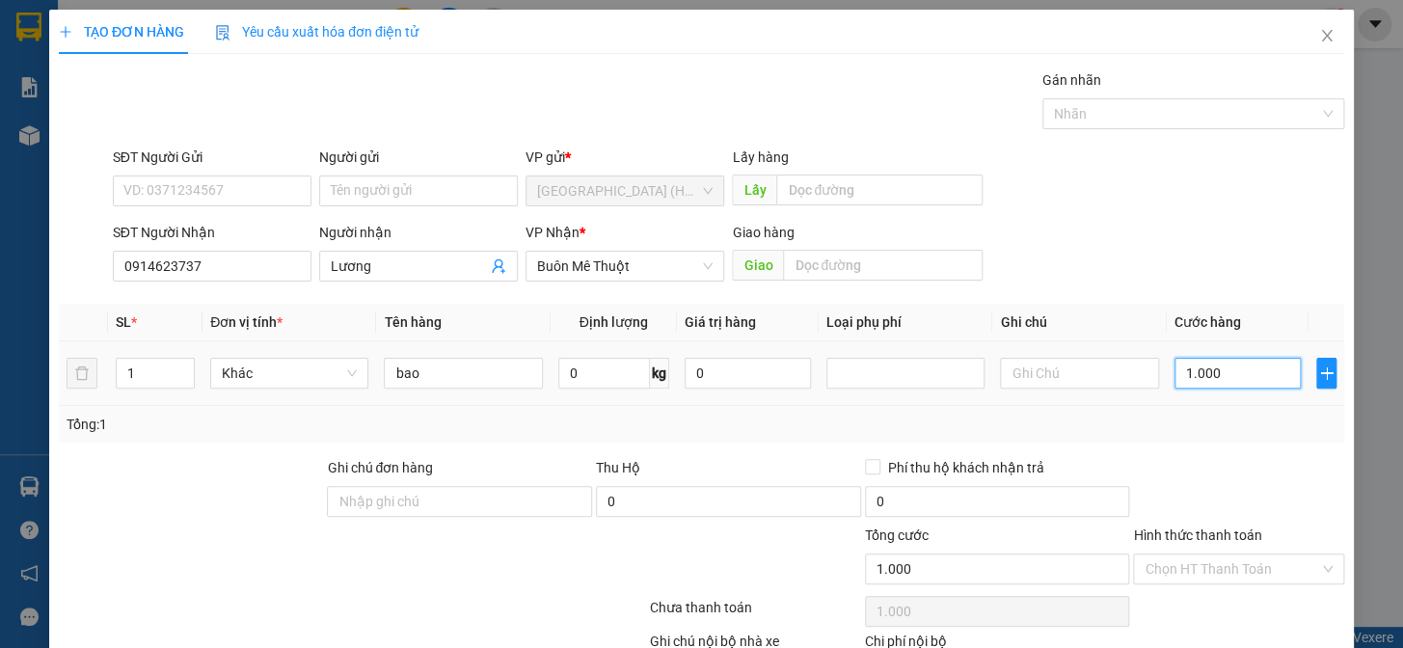
type input "10.000"
type input "100.000"
click at [1183, 571] on input "Hình thức thanh toán" at bounding box center [1232, 568] width 175 height 29
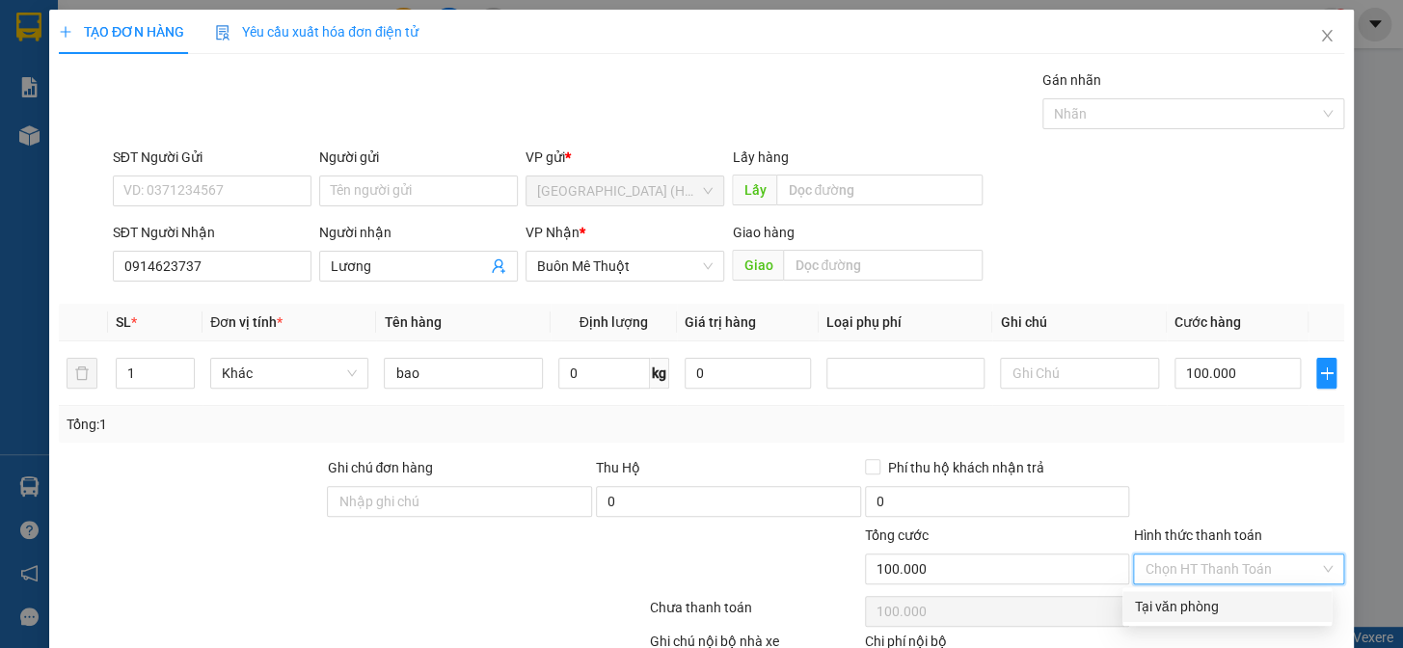
click at [1214, 601] on div "Tại văn phòng" at bounding box center [1227, 606] width 186 height 21
type input "0"
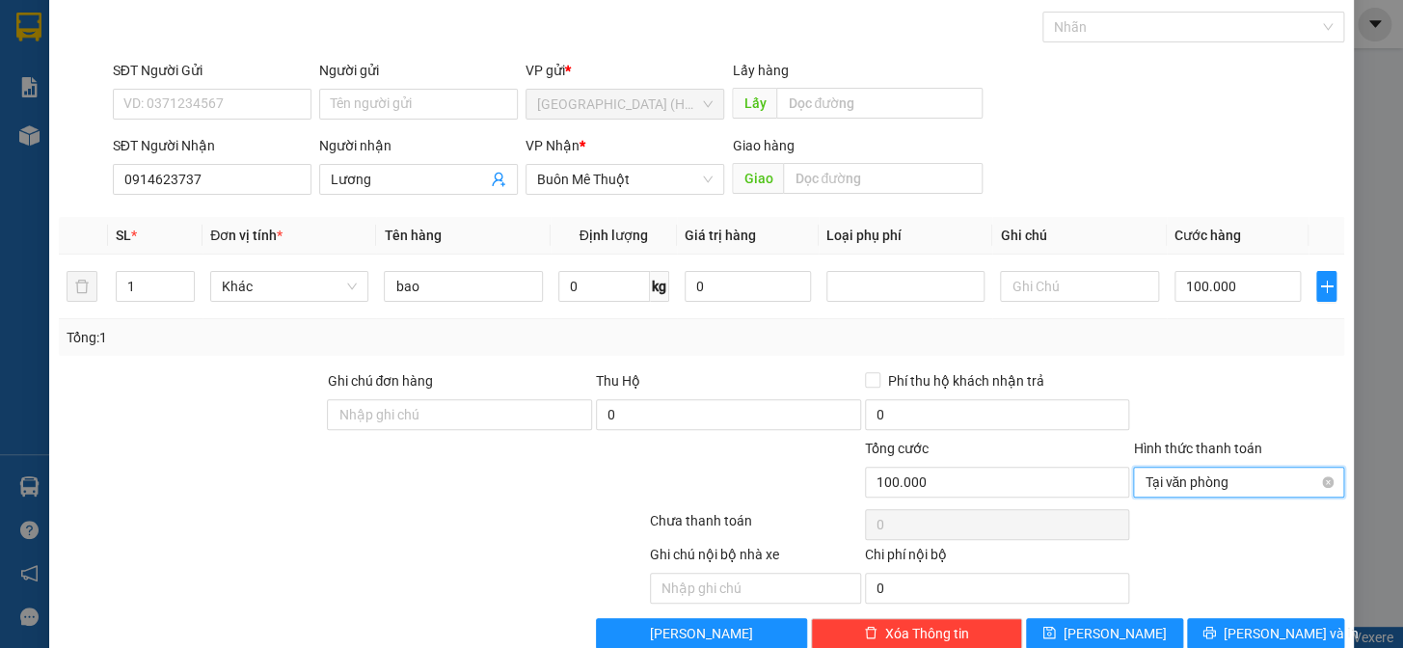
scroll to position [124, 0]
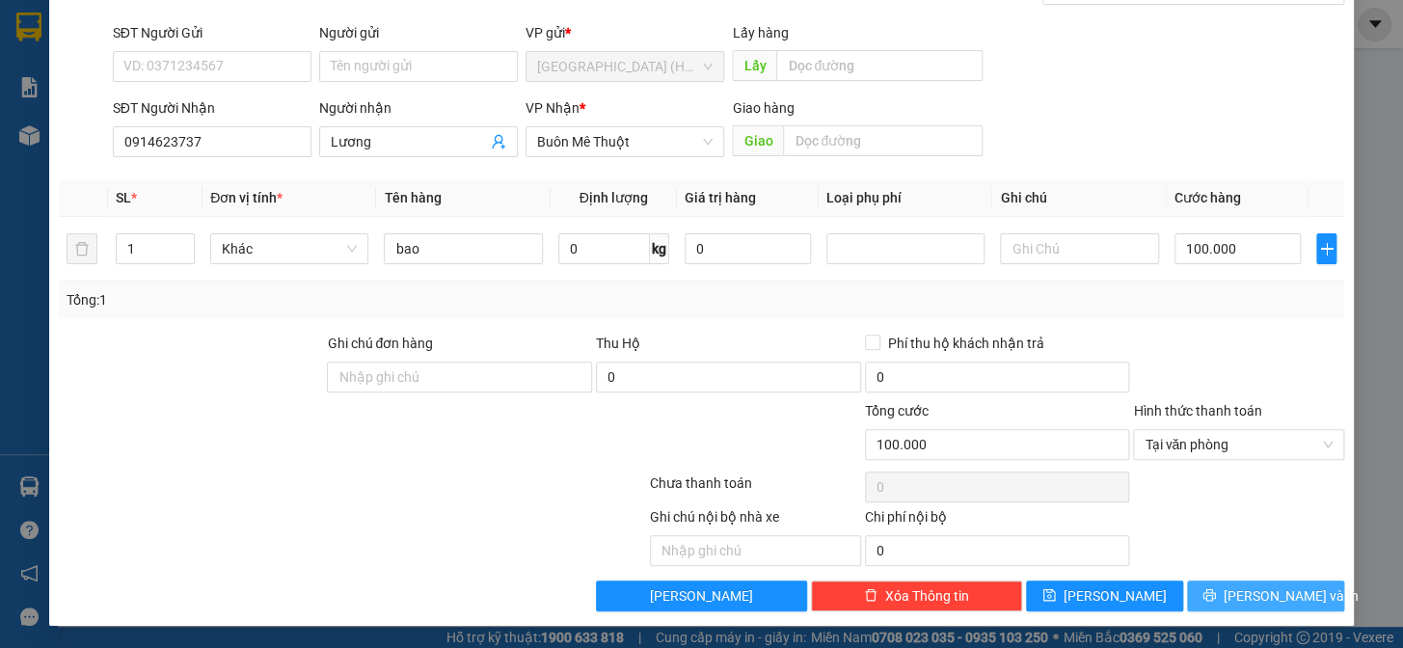
click at [1251, 595] on span "[PERSON_NAME] và In" at bounding box center [1291, 595] width 135 height 21
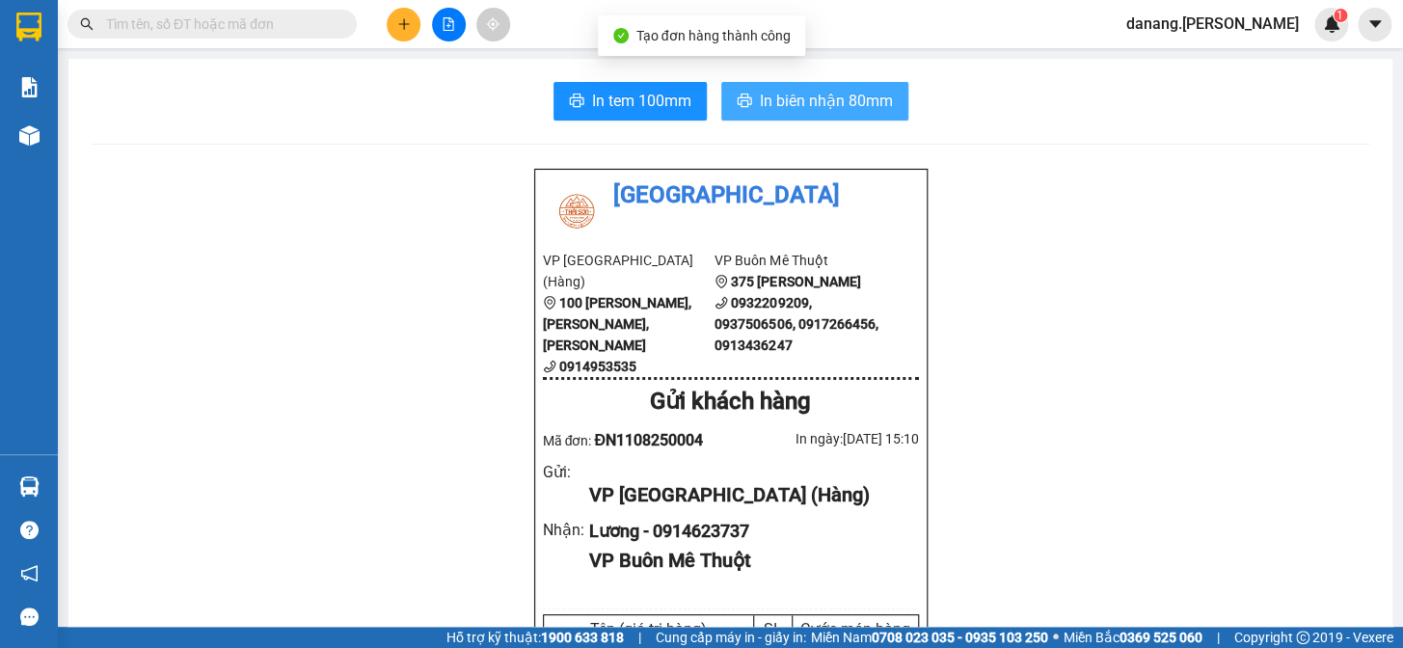
click at [818, 106] on span "In biên nhận 80mm" at bounding box center [826, 101] width 133 height 24
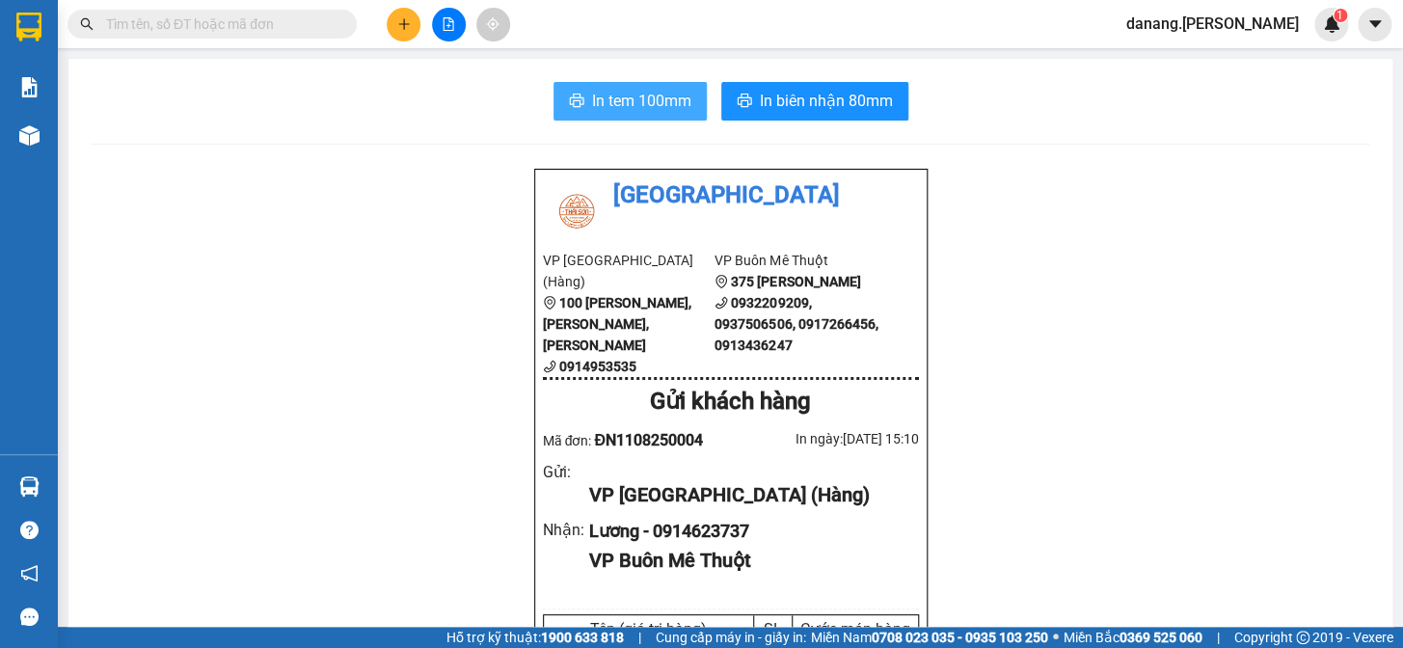
click at [640, 96] on span "In tem 100mm" at bounding box center [641, 101] width 99 height 24
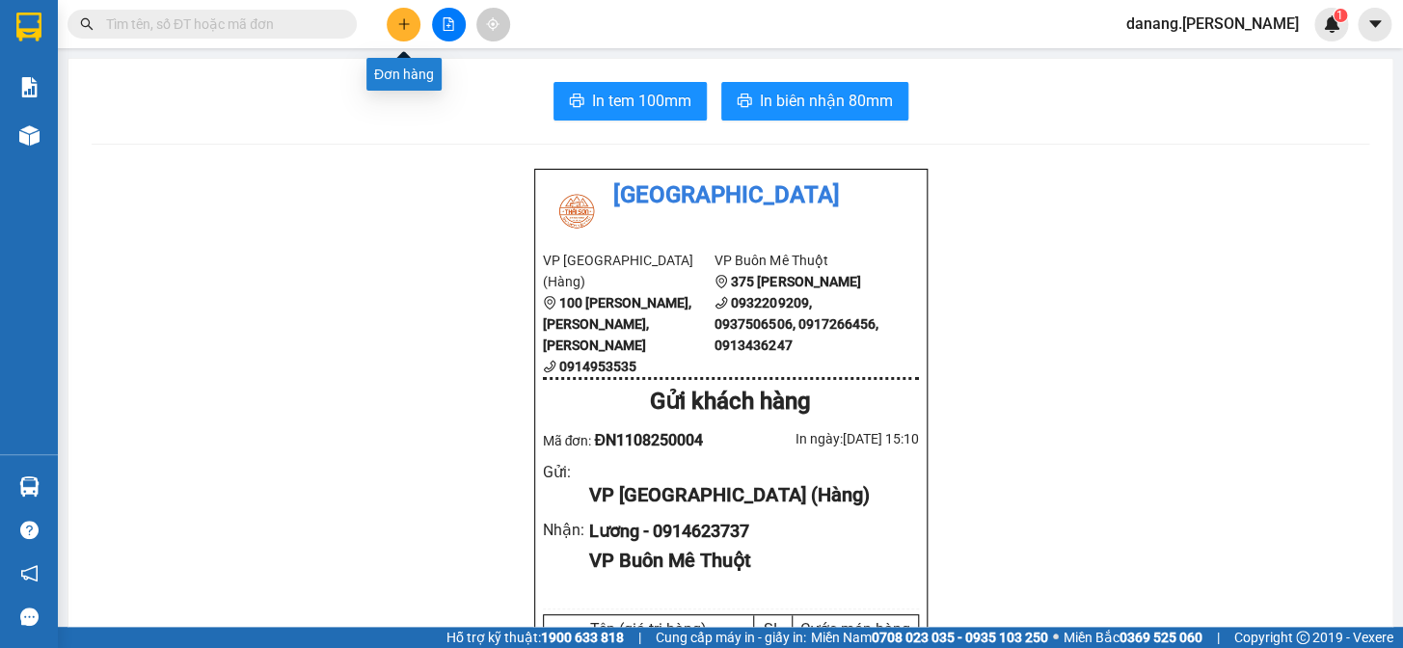
click at [399, 28] on icon "plus" at bounding box center [403, 23] width 13 height 13
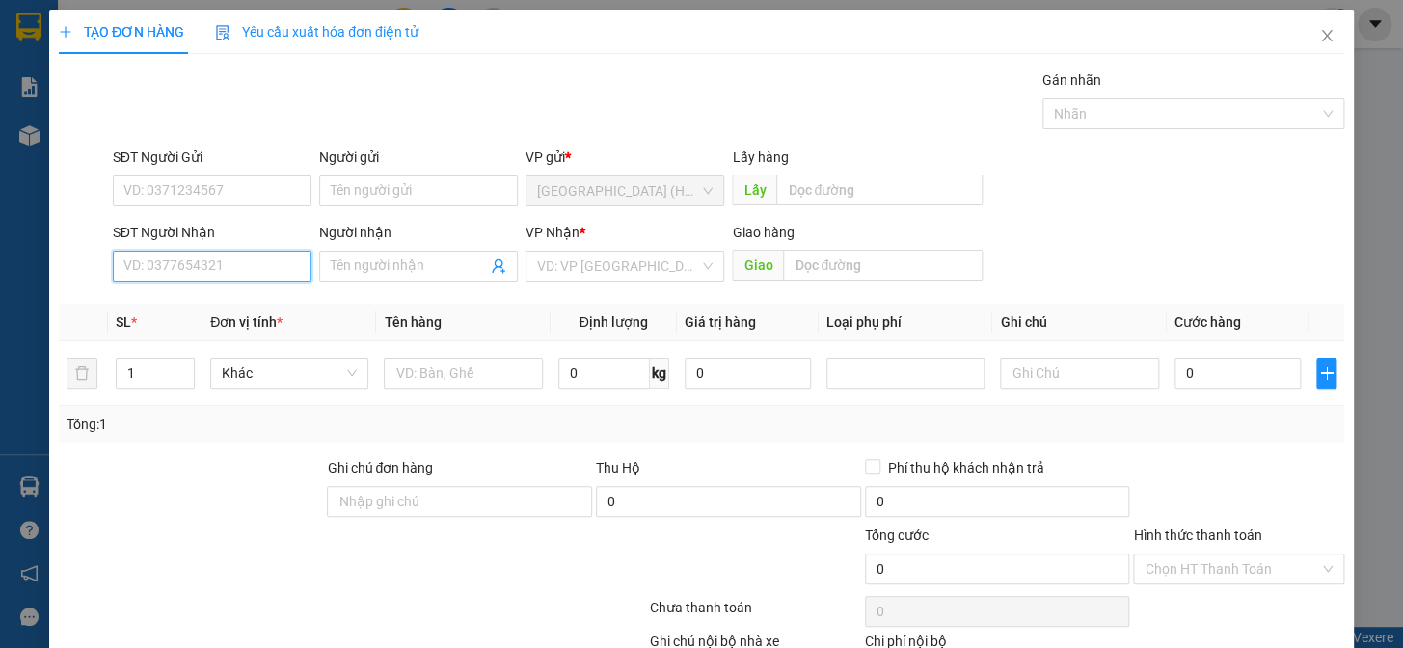
click at [238, 259] on input "SĐT Người Nhận" at bounding box center [212, 266] width 199 height 31
click at [346, 259] on input "Người nhận" at bounding box center [409, 266] width 156 height 21
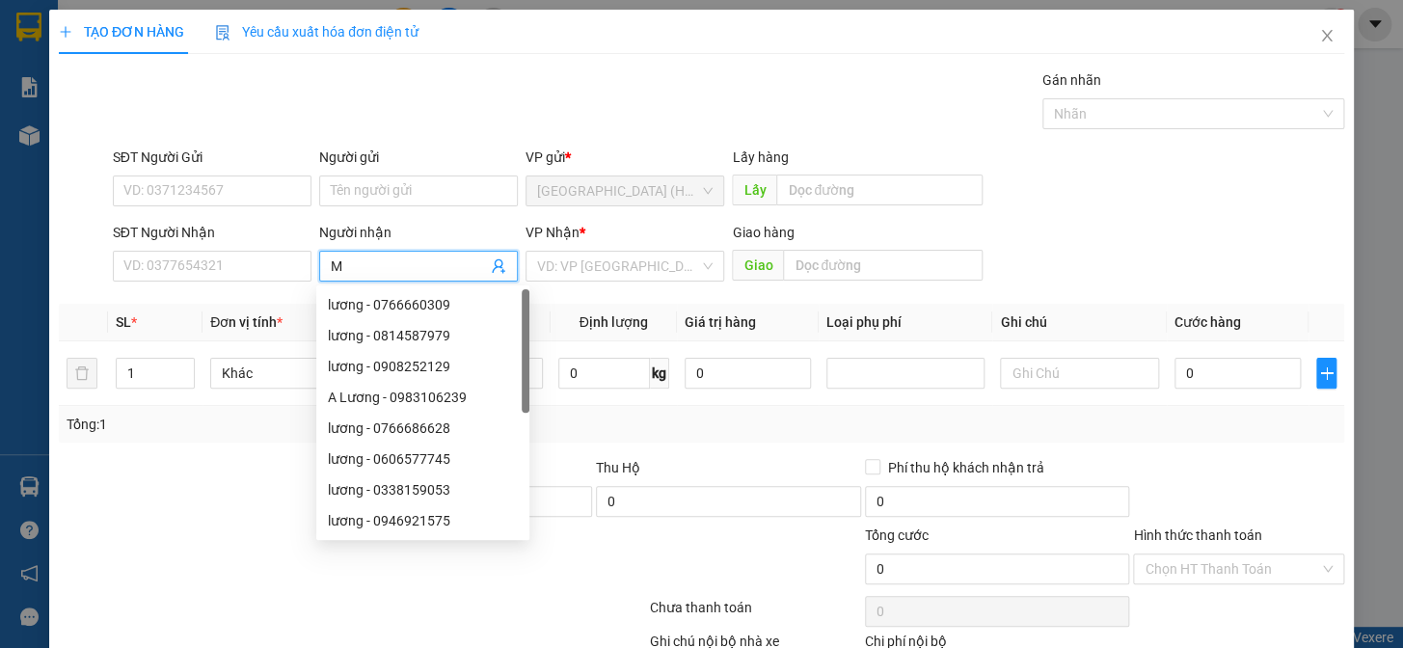
type input "Mr"
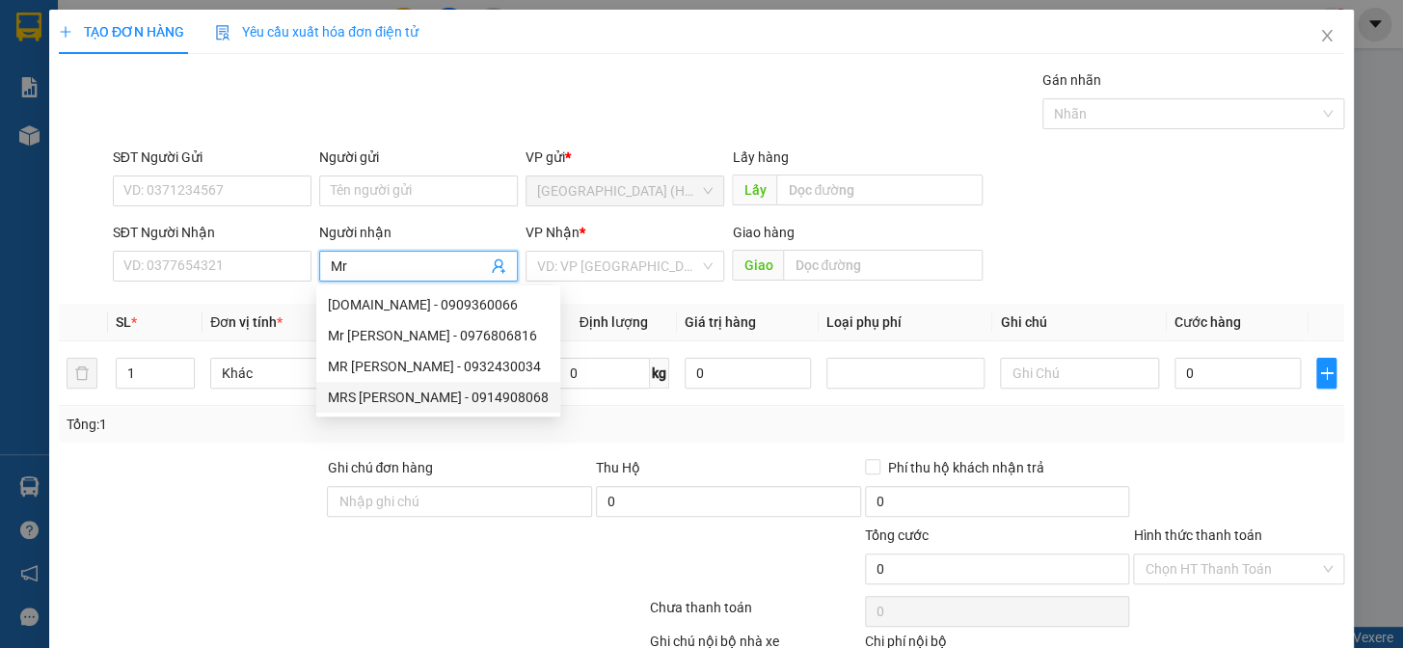
click at [391, 395] on div "MRS [PERSON_NAME] - 0914908068" at bounding box center [438, 397] width 221 height 21
type input "0914908068"
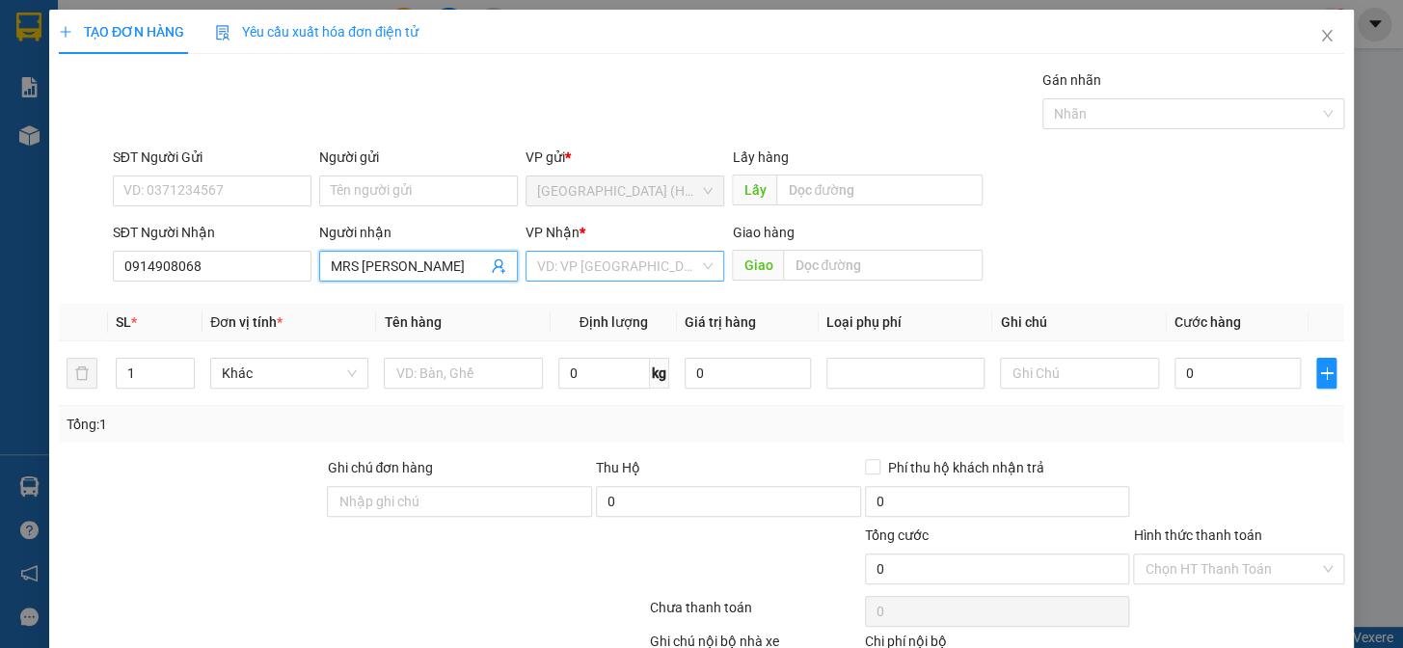
type input "MRS [PERSON_NAME]"
click at [651, 270] on input "search" at bounding box center [618, 266] width 162 height 29
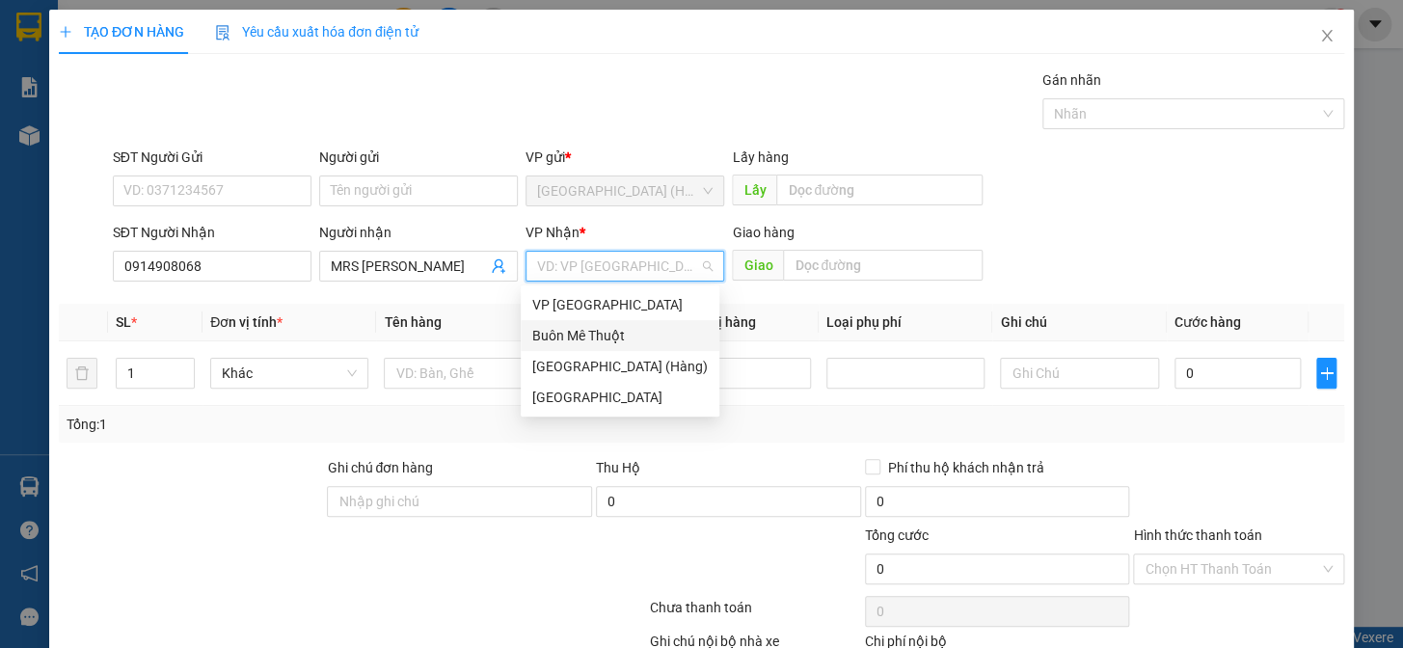
click at [582, 329] on div "Buôn Mê Thuột" at bounding box center [619, 335] width 175 height 21
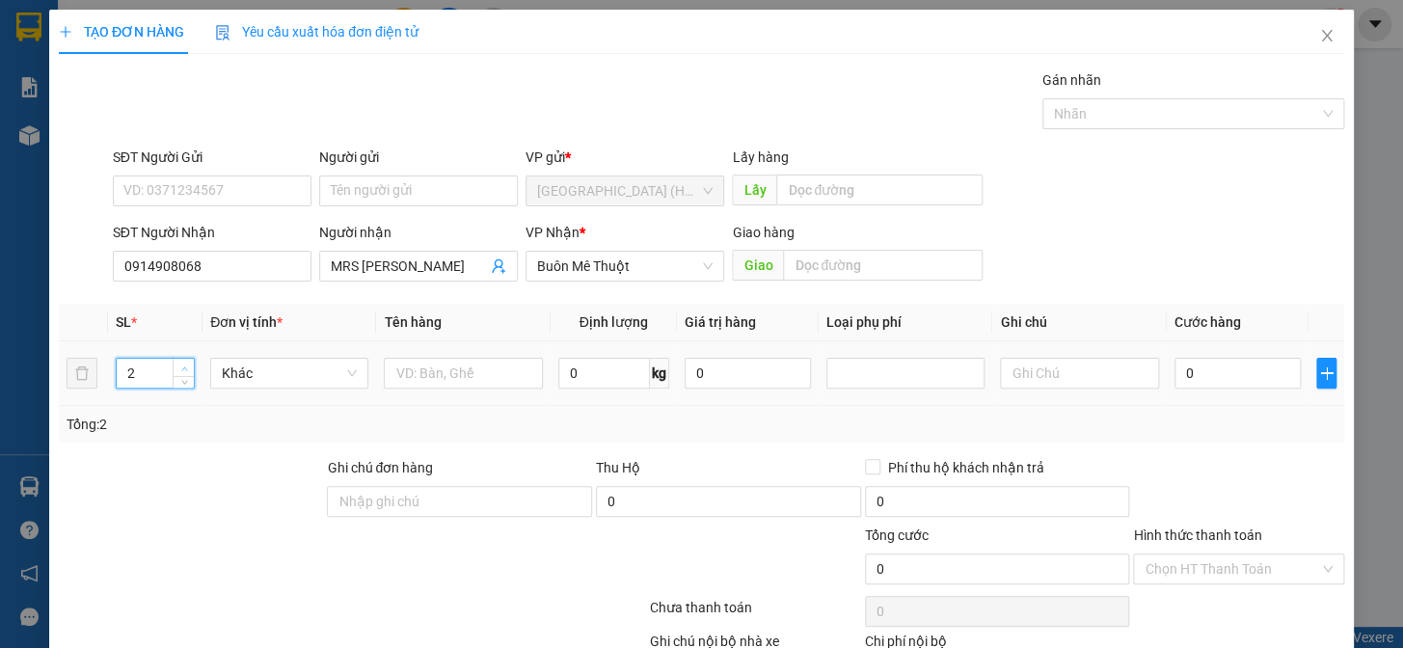
click at [181, 365] on icon "up" at bounding box center [184, 368] width 7 height 7
type input "6"
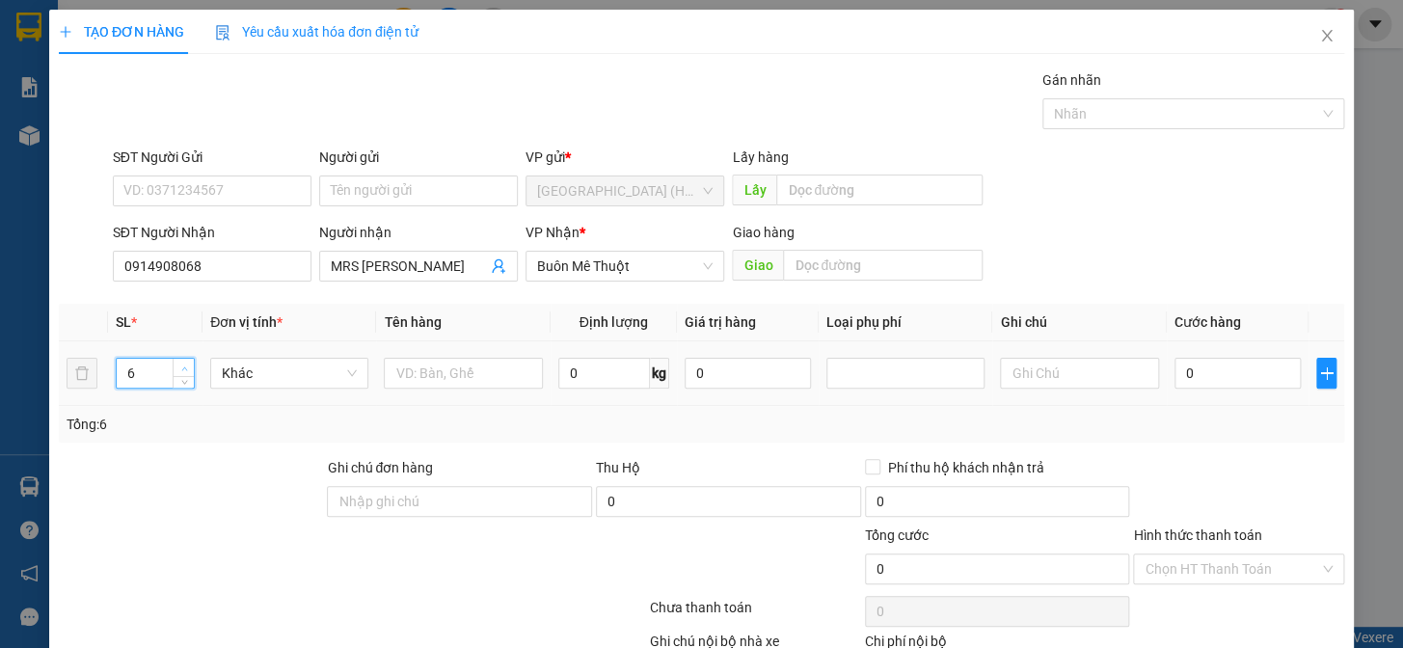
click at [181, 365] on icon "up" at bounding box center [184, 368] width 7 height 7
click at [414, 378] on input "text" at bounding box center [463, 373] width 158 height 31
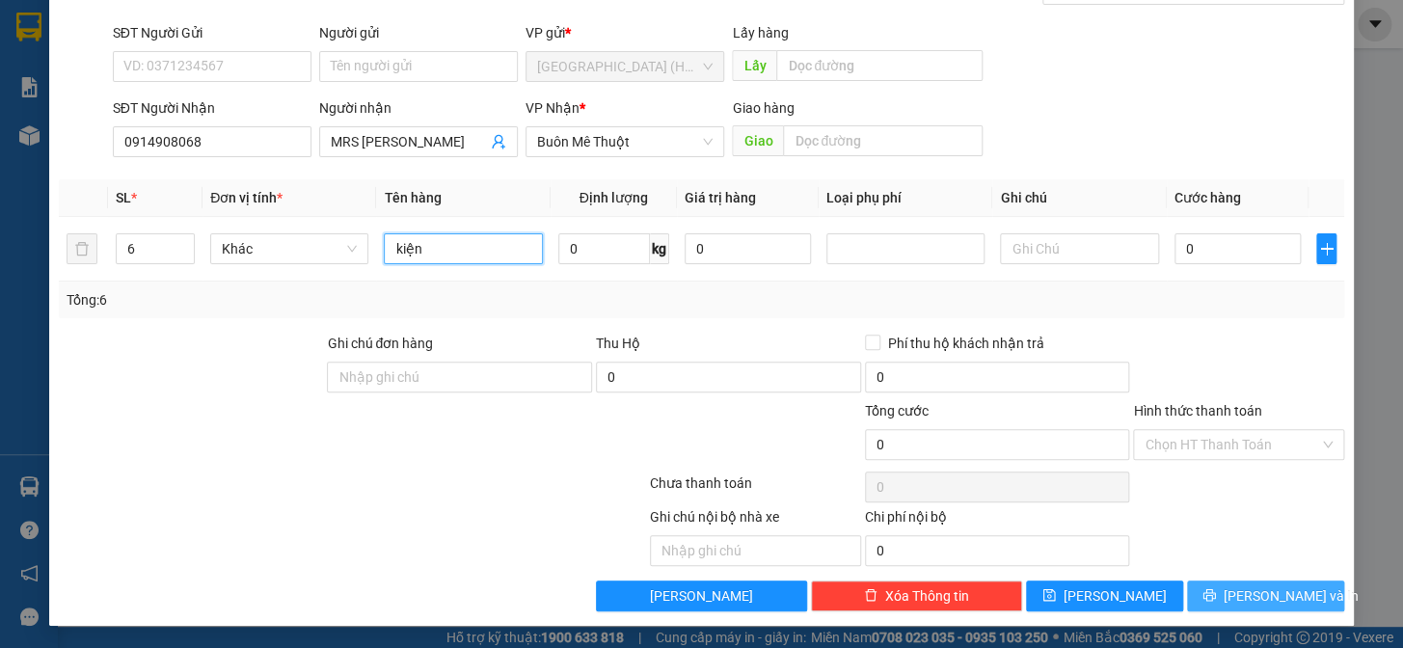
type input "kiện"
drag, startPoint x: 1272, startPoint y: 588, endPoint x: 1265, endPoint y: 536, distance: 52.5
click at [1271, 587] on span "[PERSON_NAME] và In" at bounding box center [1291, 595] width 135 height 21
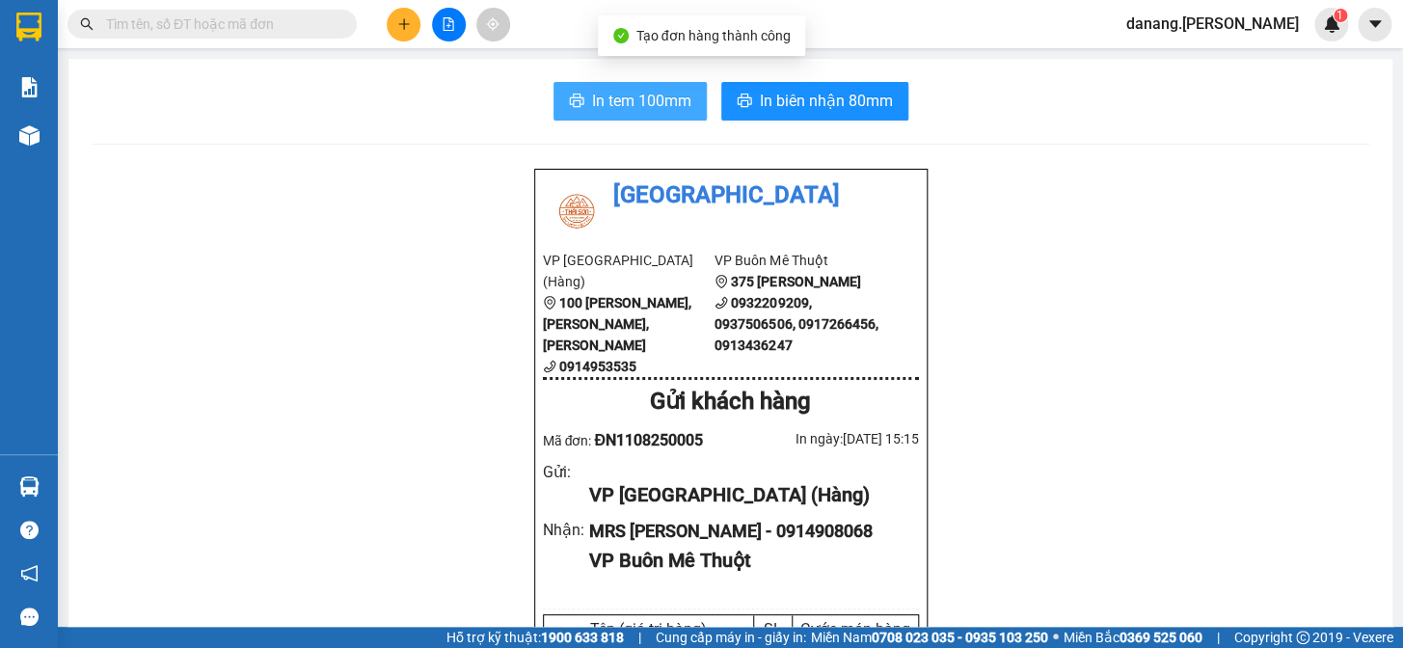
click at [592, 107] on span "In tem 100mm" at bounding box center [641, 101] width 99 height 24
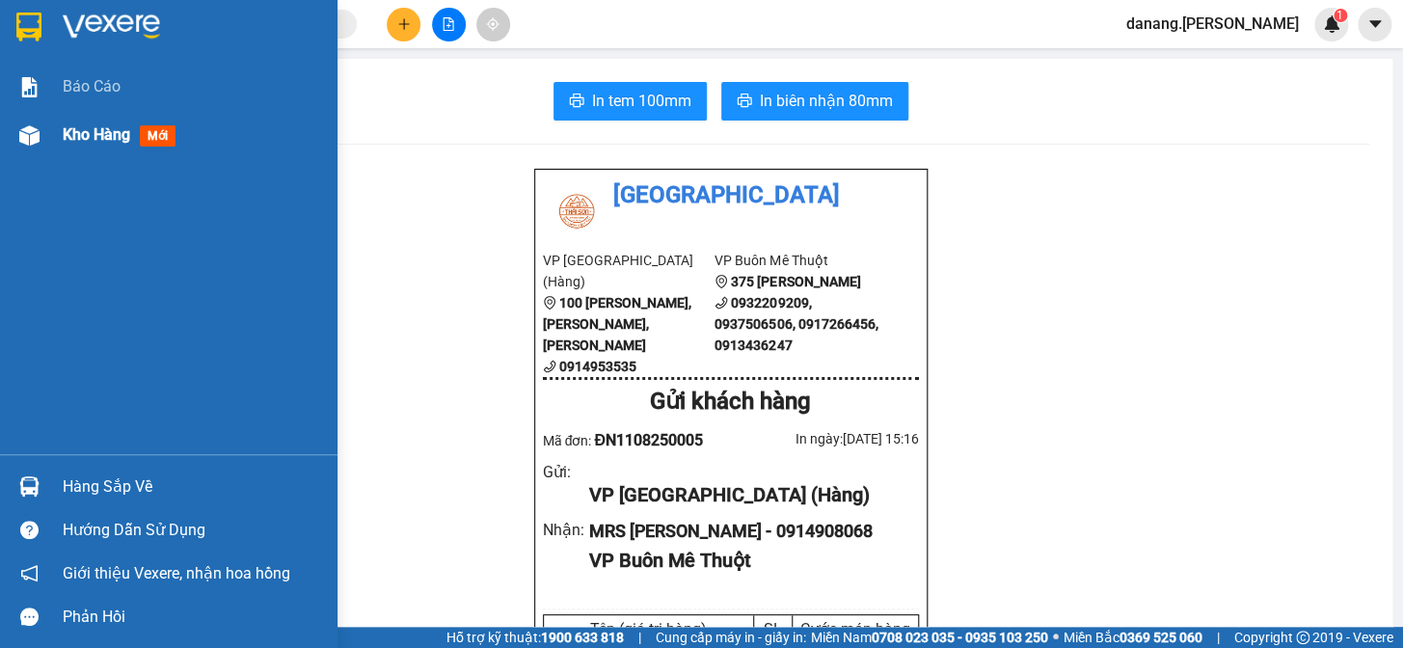
click at [85, 135] on span "Kho hàng" at bounding box center [96, 134] width 67 height 18
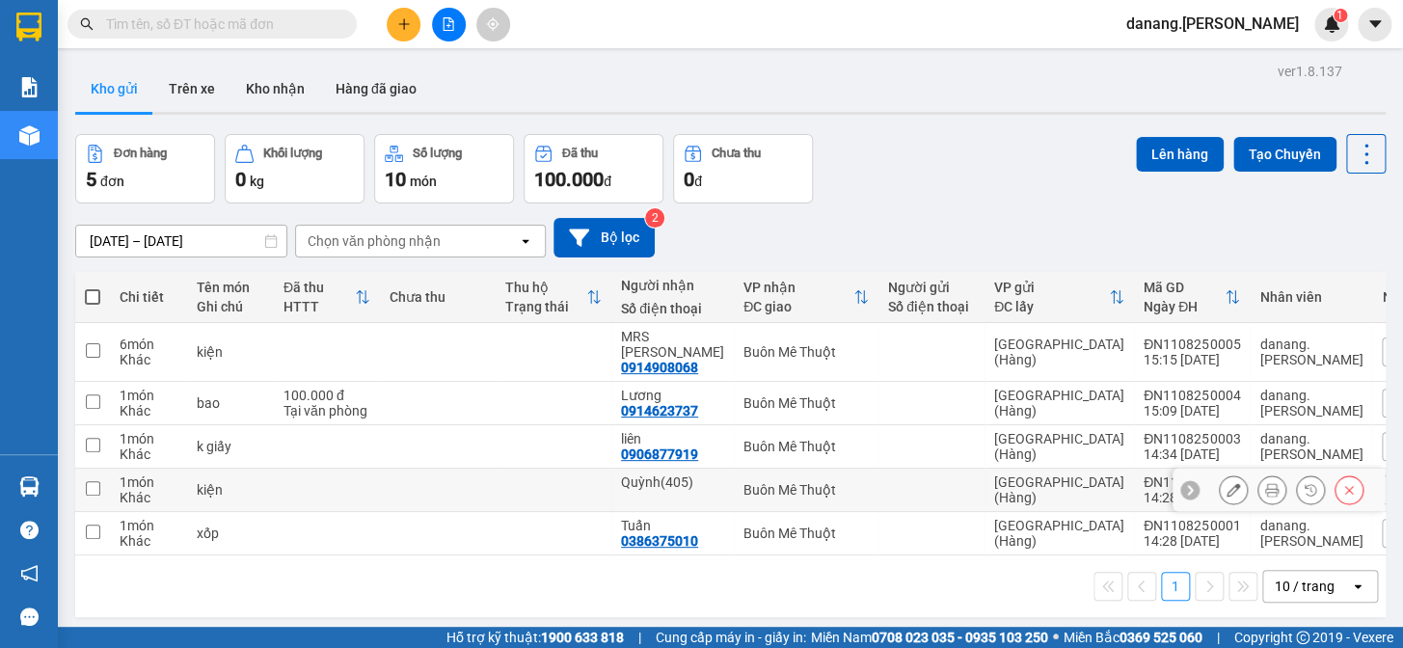
click at [1226, 483] on icon at bounding box center [1232, 489] width 13 height 13
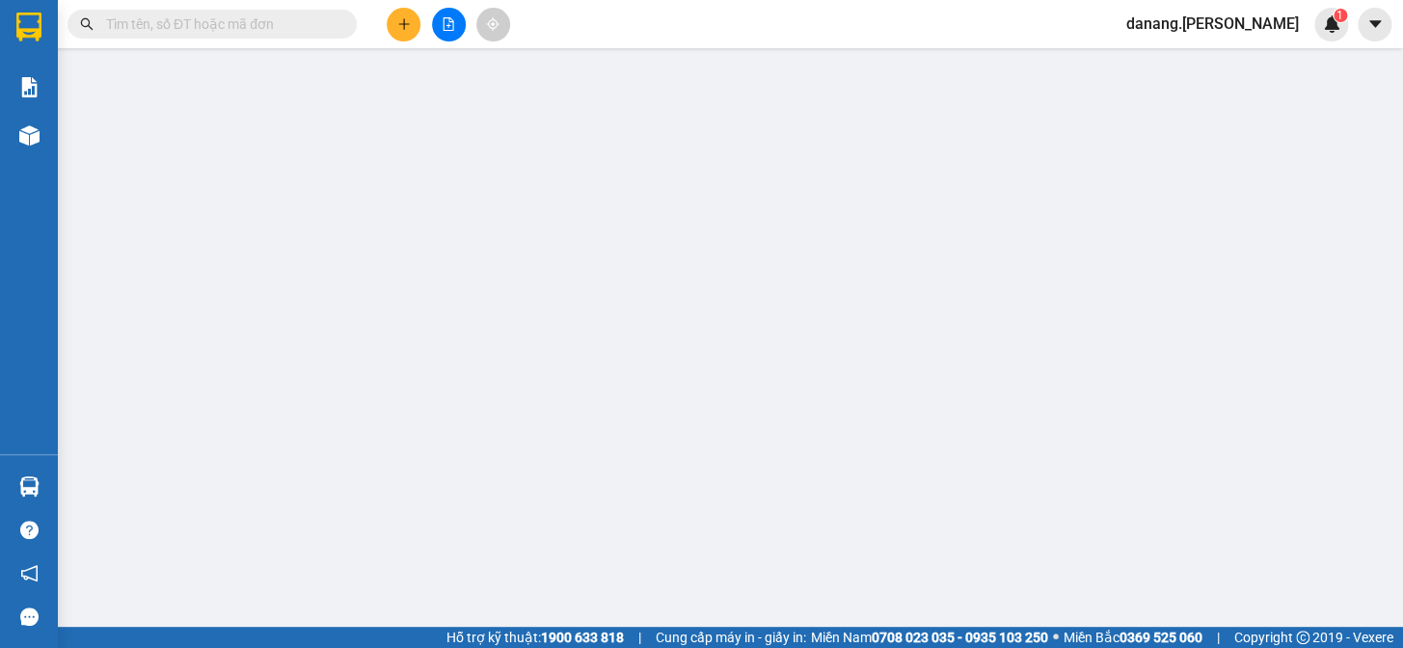
type input "Quỳnh(405)"
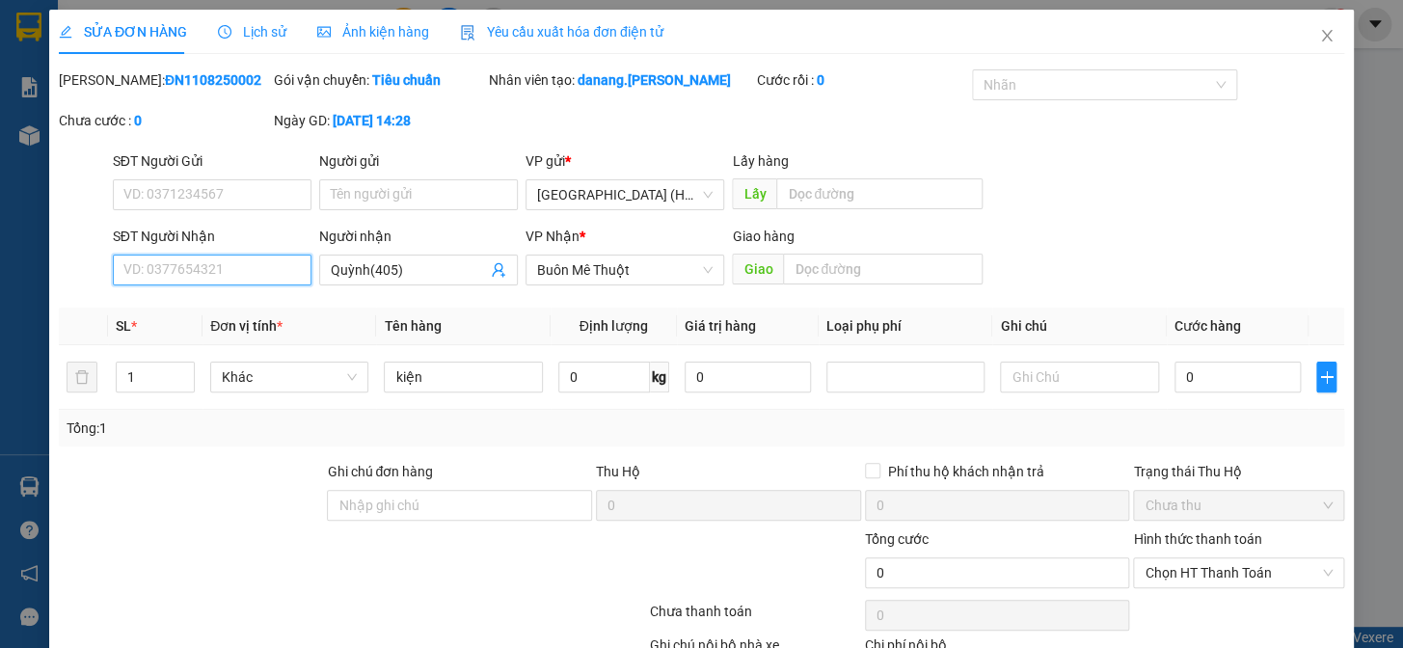
click at [221, 270] on input "SĐT Người Nhận" at bounding box center [212, 270] width 199 height 31
type input "0889900"
click at [407, 264] on input "Quỳnh(405)" at bounding box center [409, 269] width 156 height 21
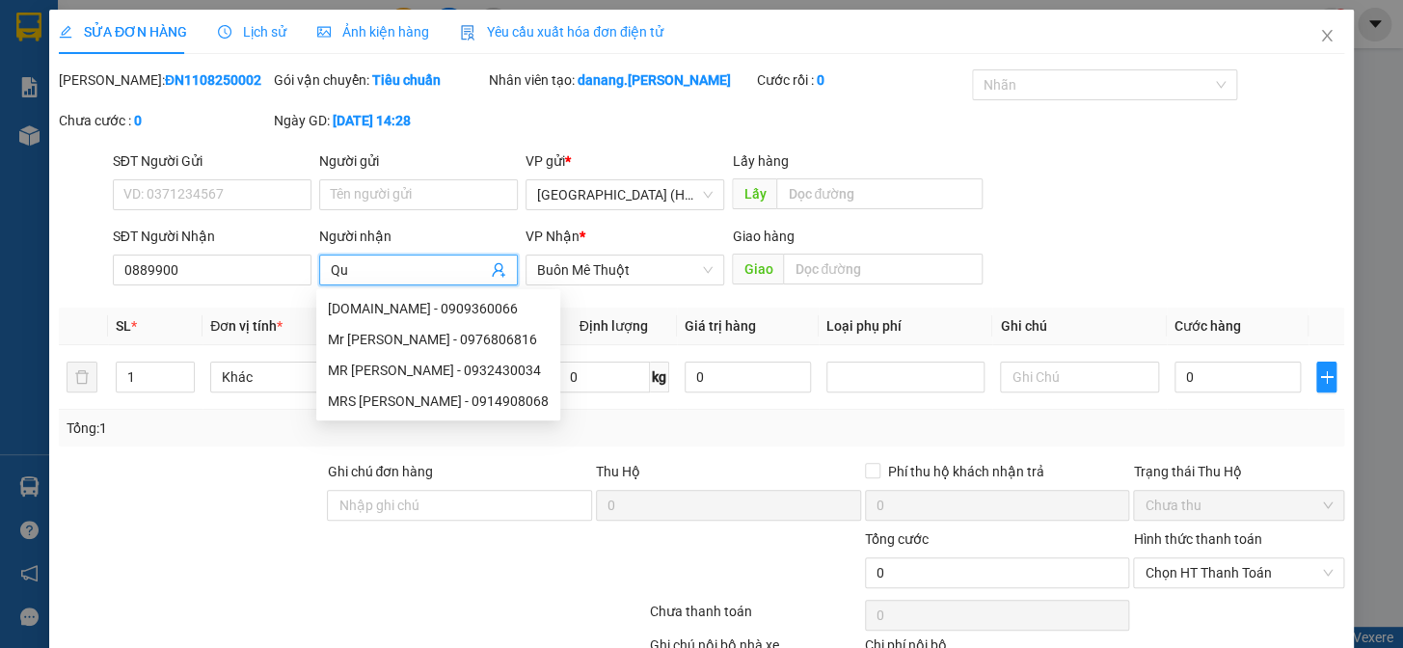
type input "Q"
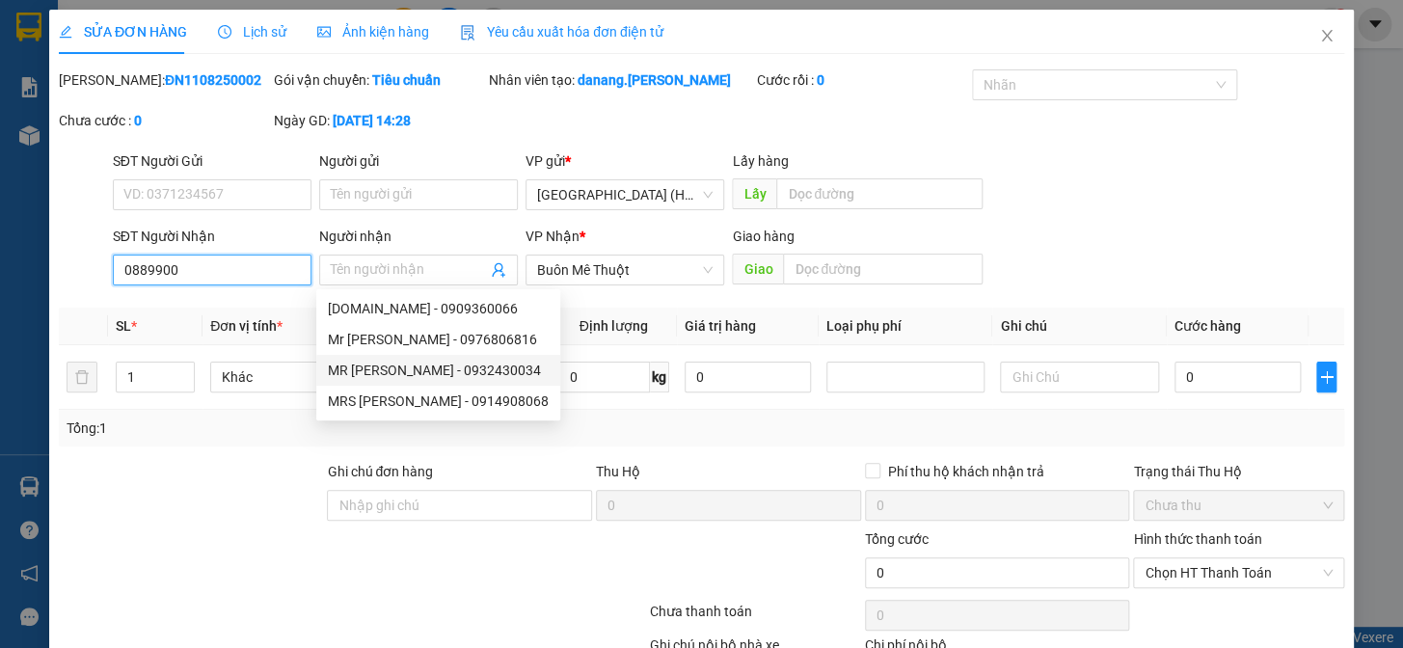
click at [178, 274] on input "0889900" at bounding box center [212, 270] width 199 height 31
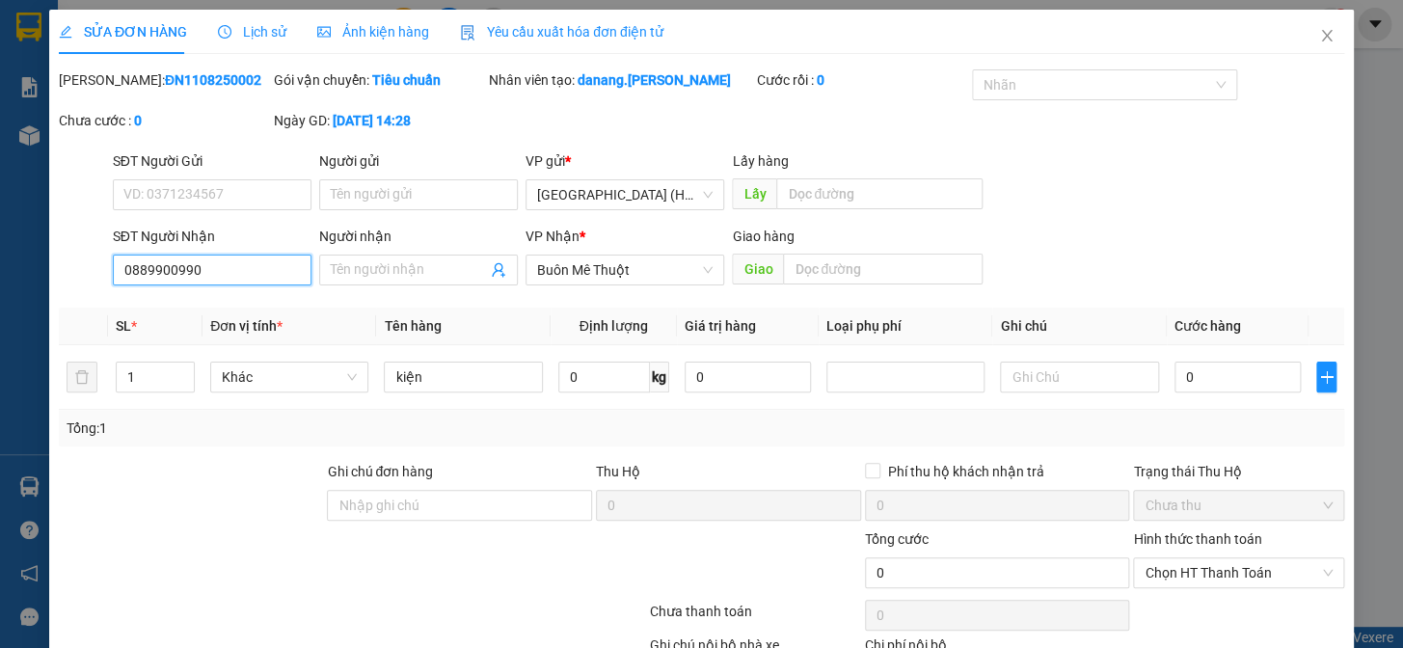
scroll to position [127, 0]
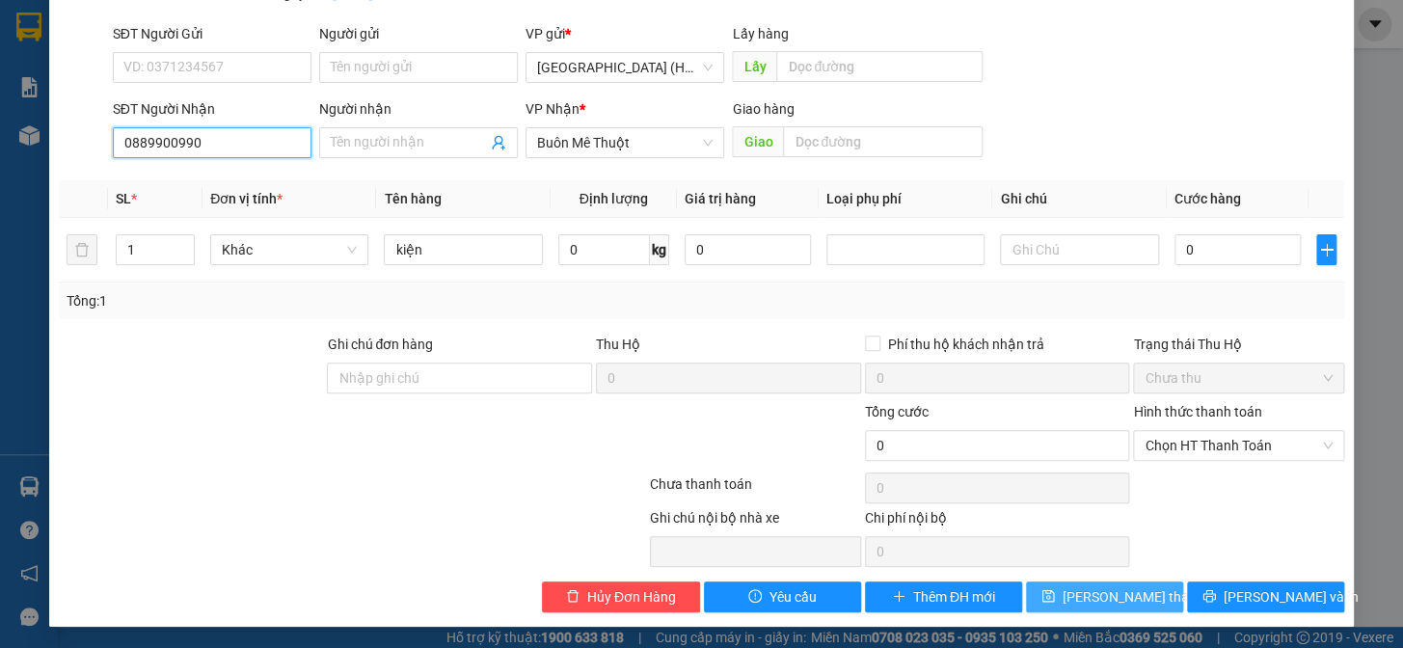
type input "0889900990"
click at [1102, 587] on span "[PERSON_NAME] thay đổi" at bounding box center [1140, 596] width 154 height 21
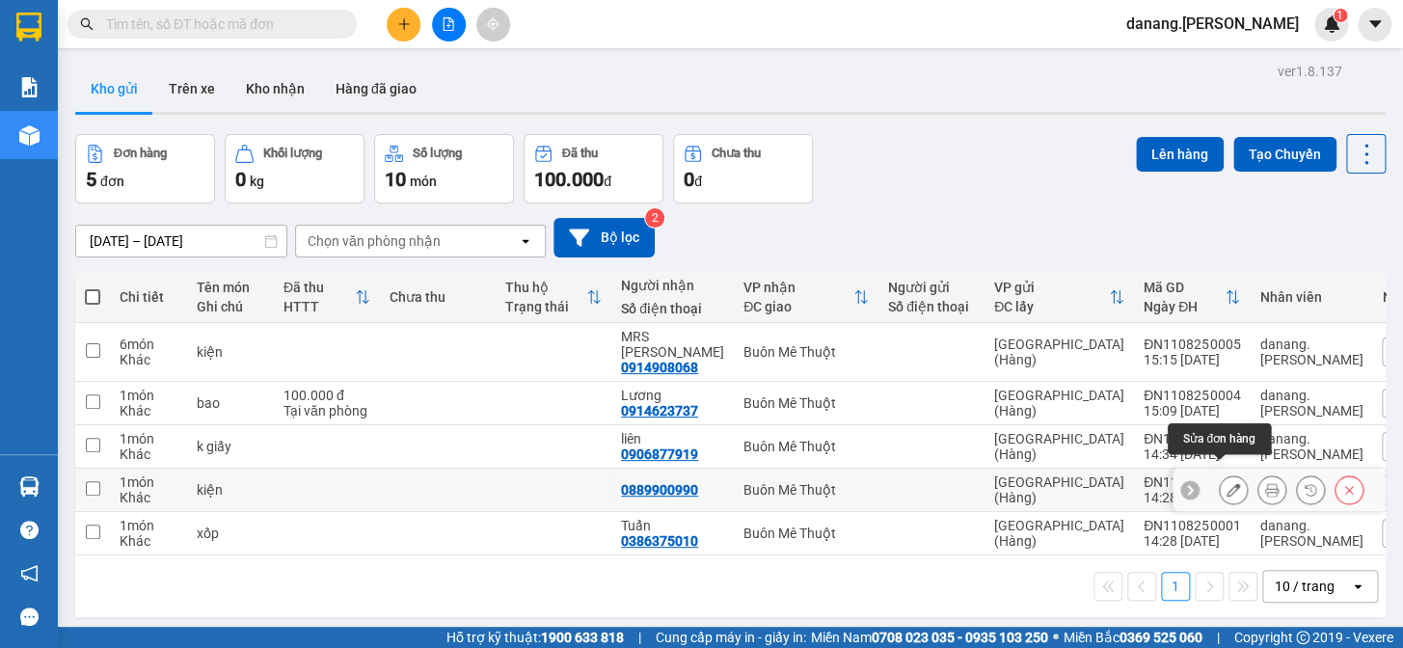
click at [1226, 483] on icon at bounding box center [1232, 489] width 13 height 13
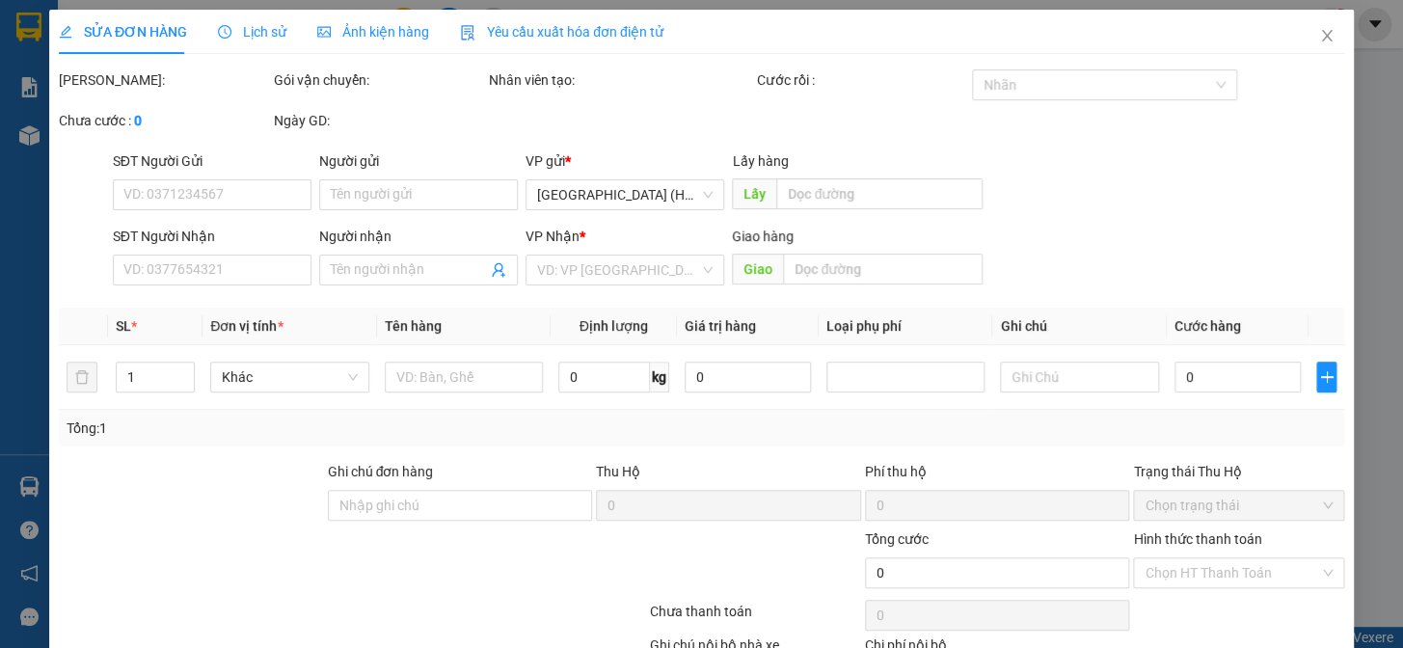
type input "0889900990"
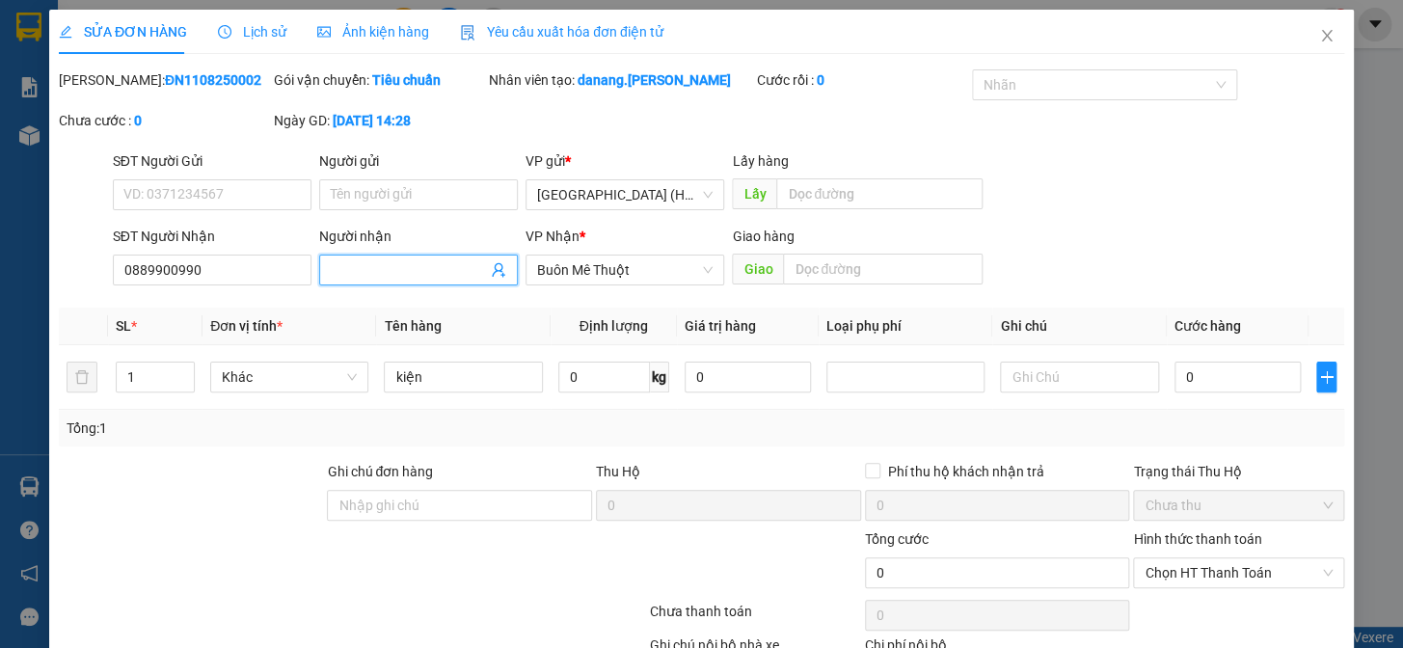
click at [425, 267] on input "Người nhận" at bounding box center [409, 269] width 156 height 21
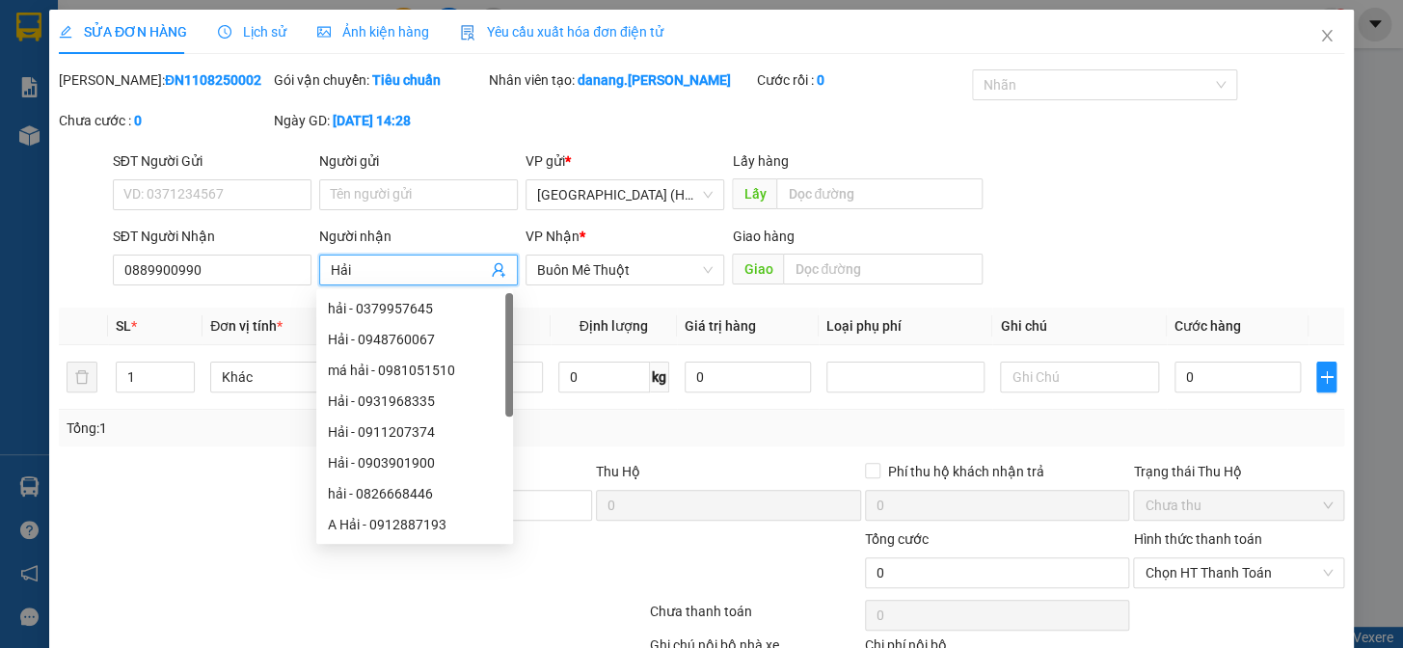
type input "Hải"
click at [242, 572] on div at bounding box center [245, 561] width 376 height 67
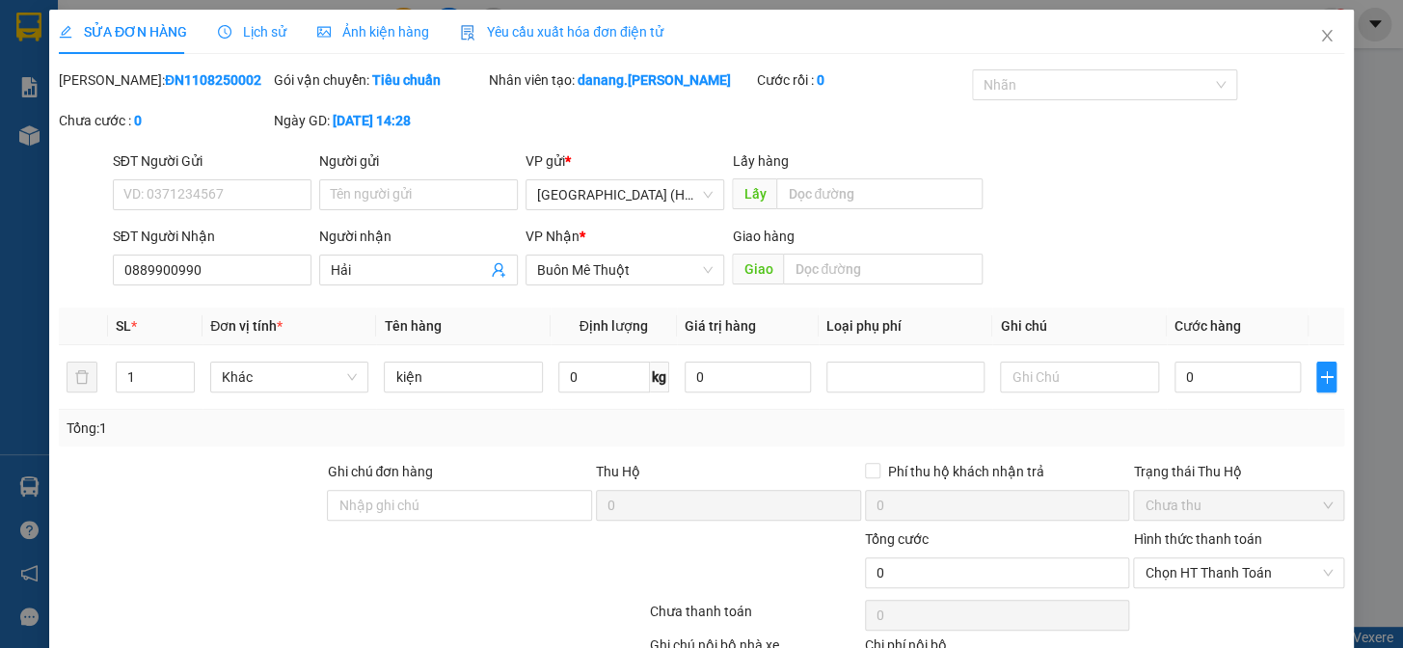
scroll to position [127, 0]
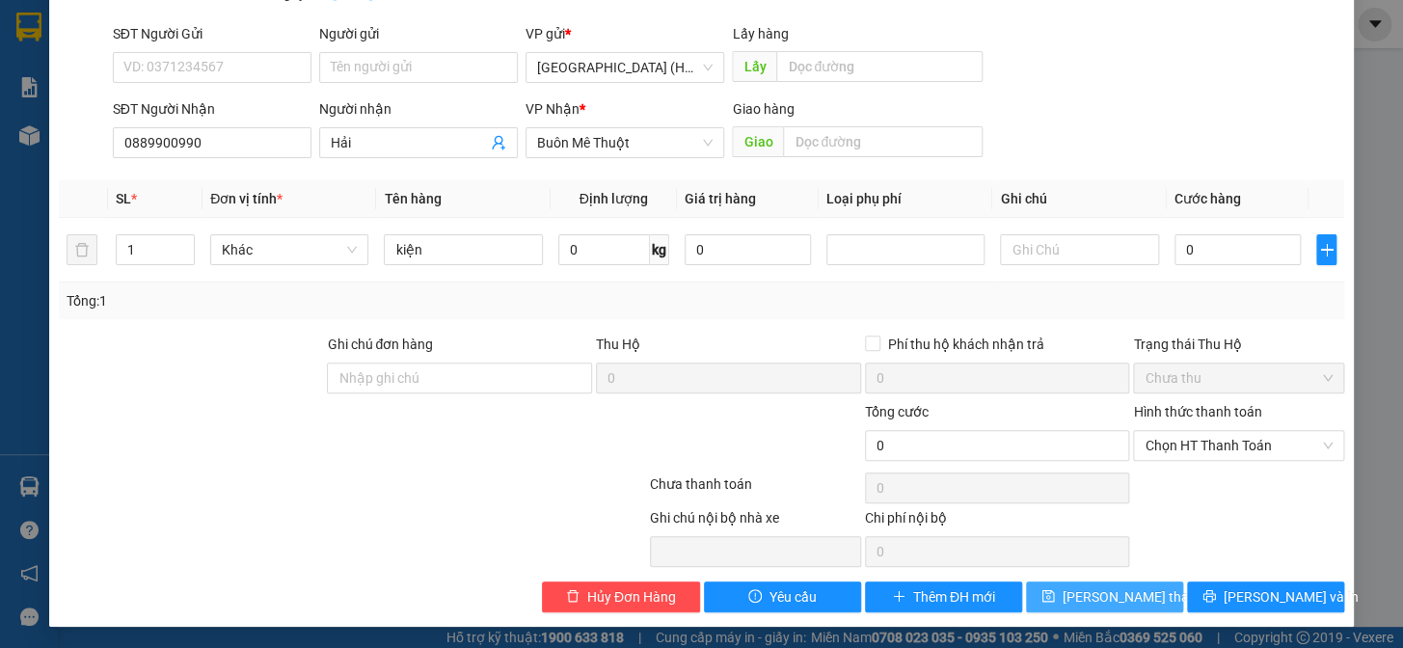
click at [1099, 598] on span "[PERSON_NAME] thay đổi" at bounding box center [1140, 596] width 154 height 21
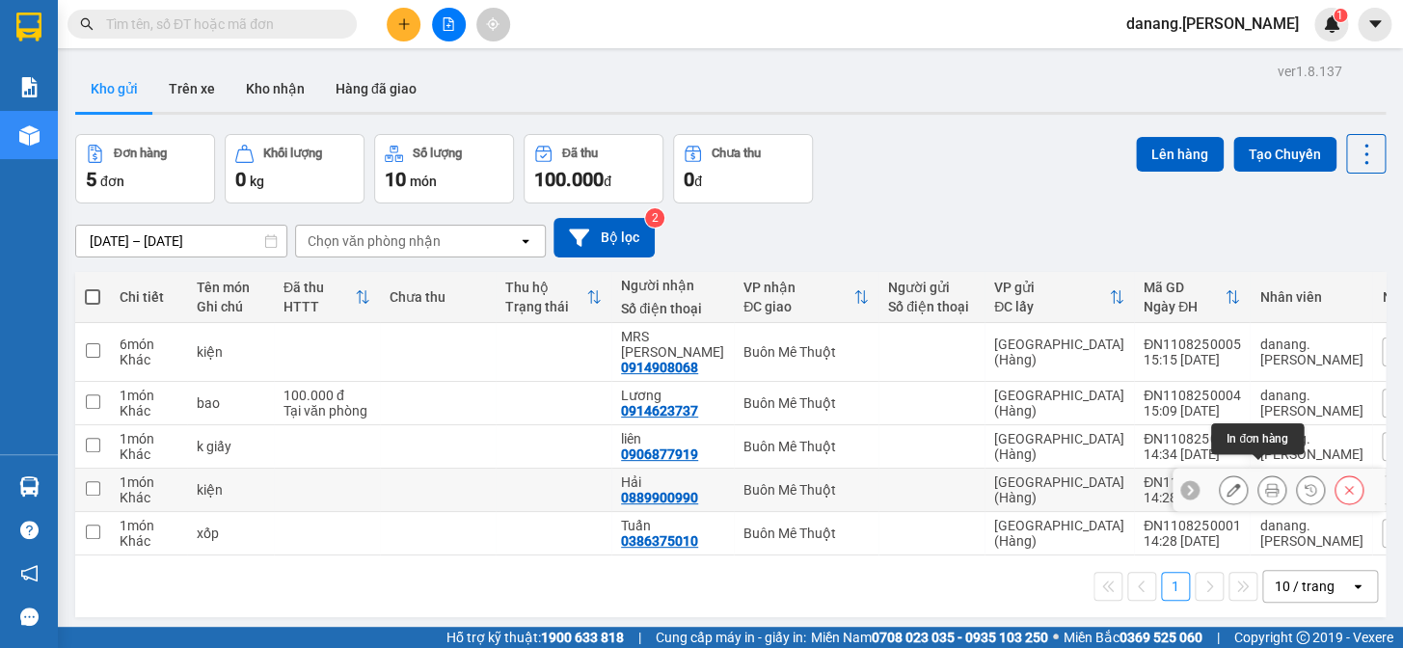
click at [1265, 483] on icon at bounding box center [1271, 489] width 13 height 13
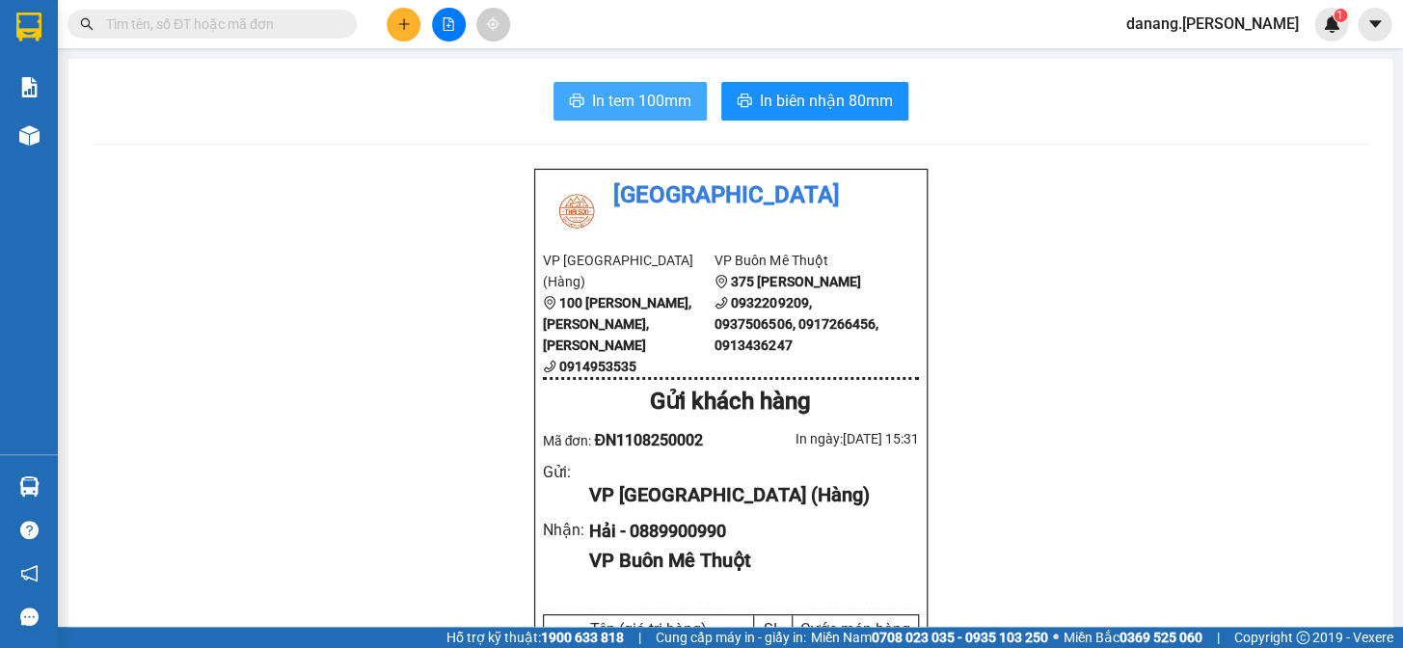
click at [607, 114] on button "In tem 100mm" at bounding box center [629, 101] width 153 height 39
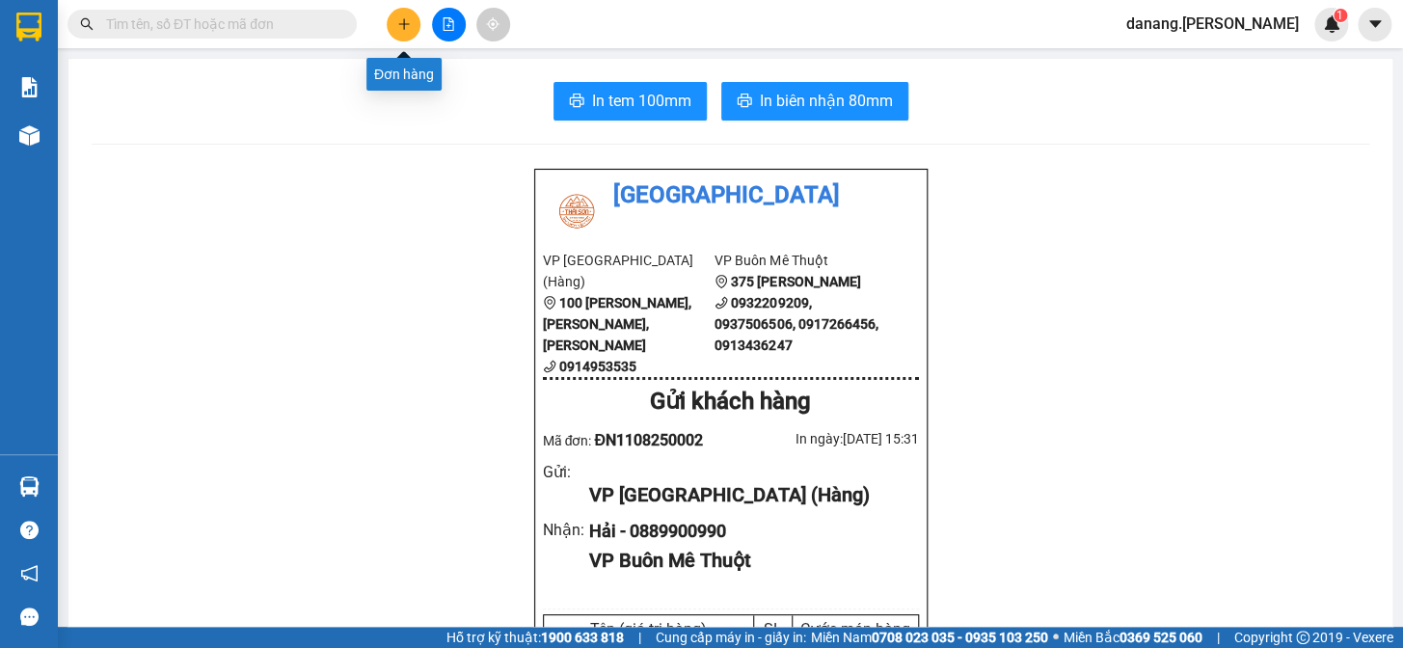
click at [399, 19] on icon "plus" at bounding box center [403, 23] width 13 height 13
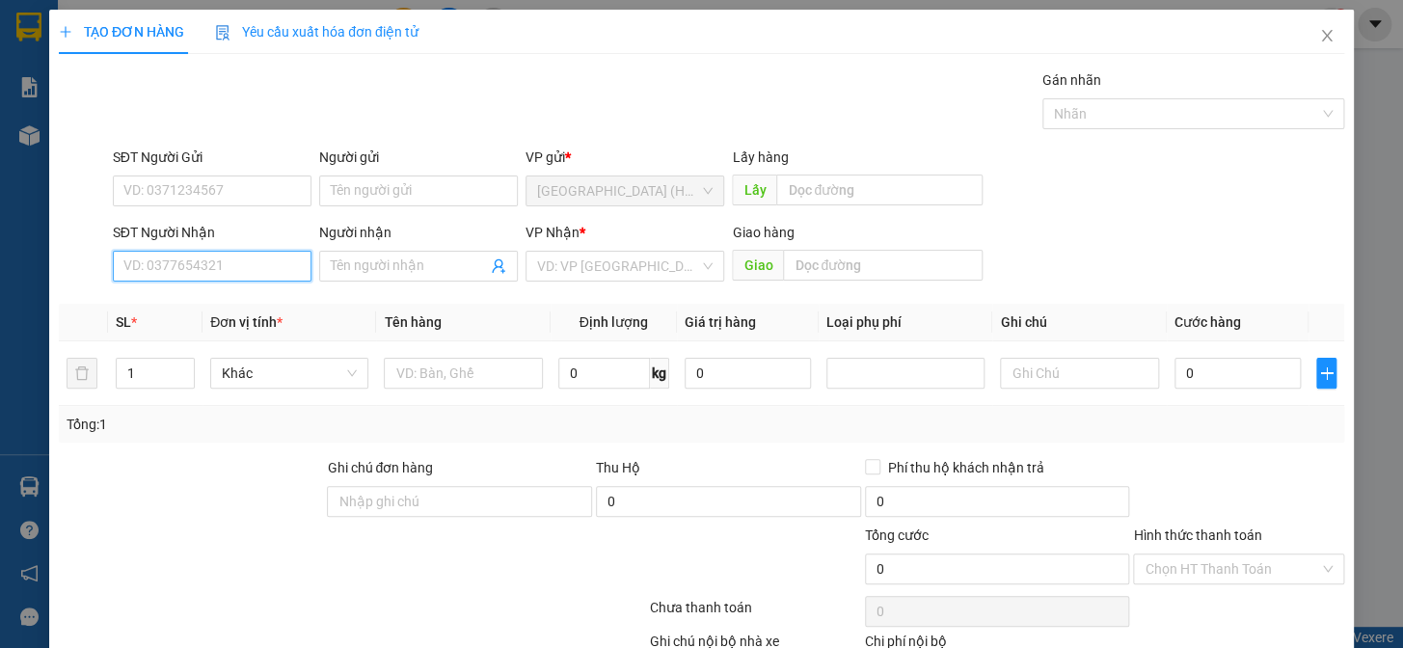
click at [211, 265] on input "SĐT Người Nhận" at bounding box center [212, 266] width 199 height 31
click at [211, 298] on div "0862182565 - Duẩn" at bounding box center [210, 304] width 174 height 21
type input "0862182565"
type input "Duẩn"
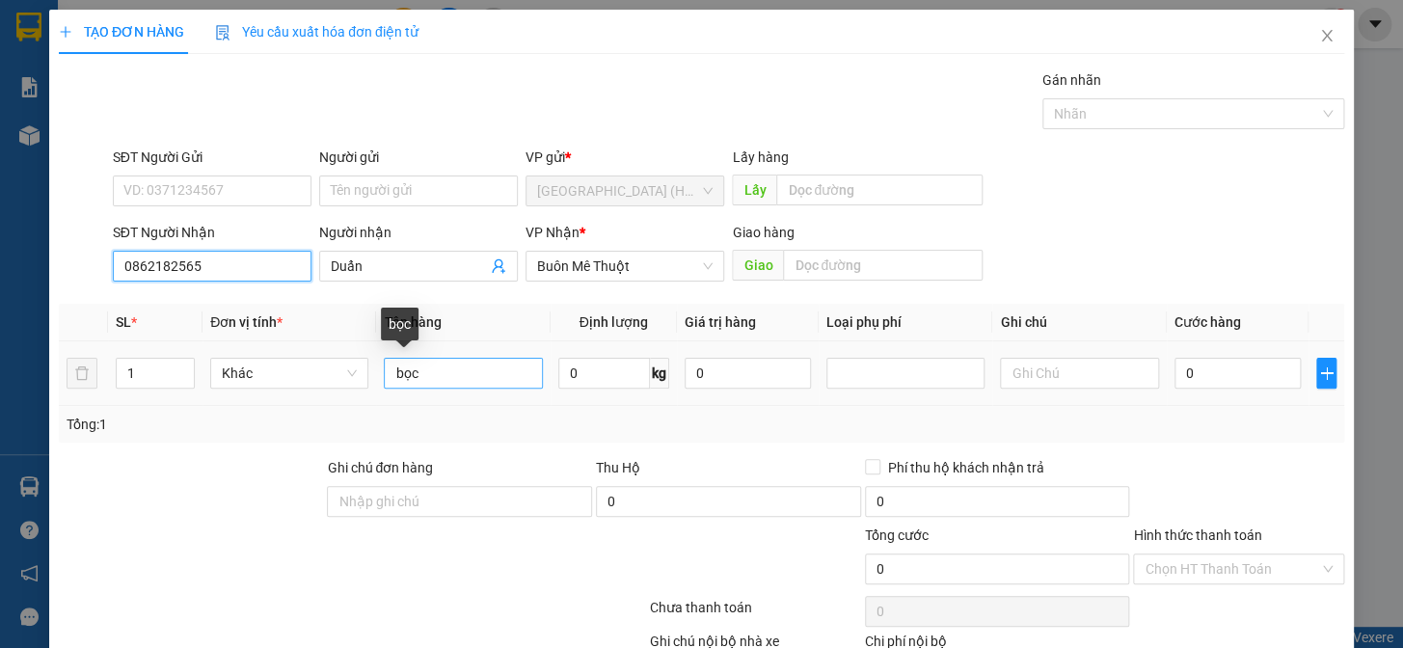
type input "0862182565"
click at [422, 383] on input "bọc" at bounding box center [463, 373] width 158 height 31
type input "b"
type input "hs"
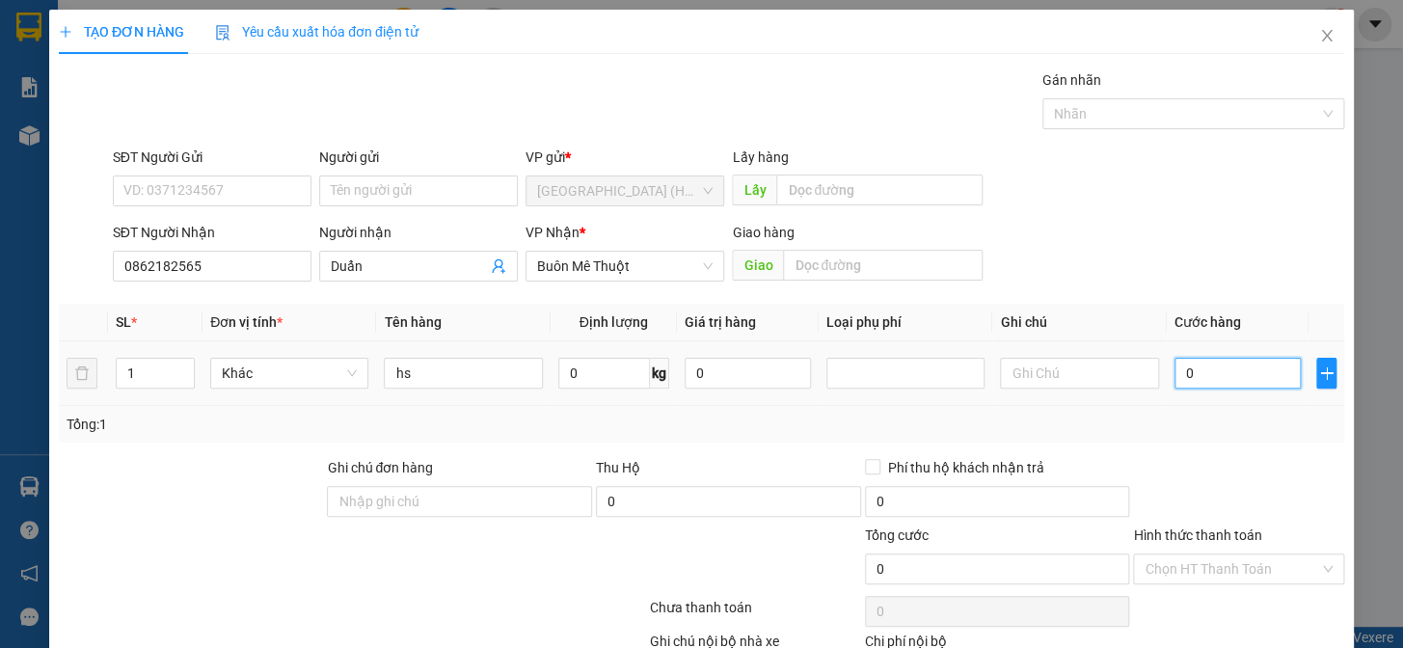
click at [1203, 379] on input "0" at bounding box center [1237, 373] width 126 height 31
type input "5"
type input "50"
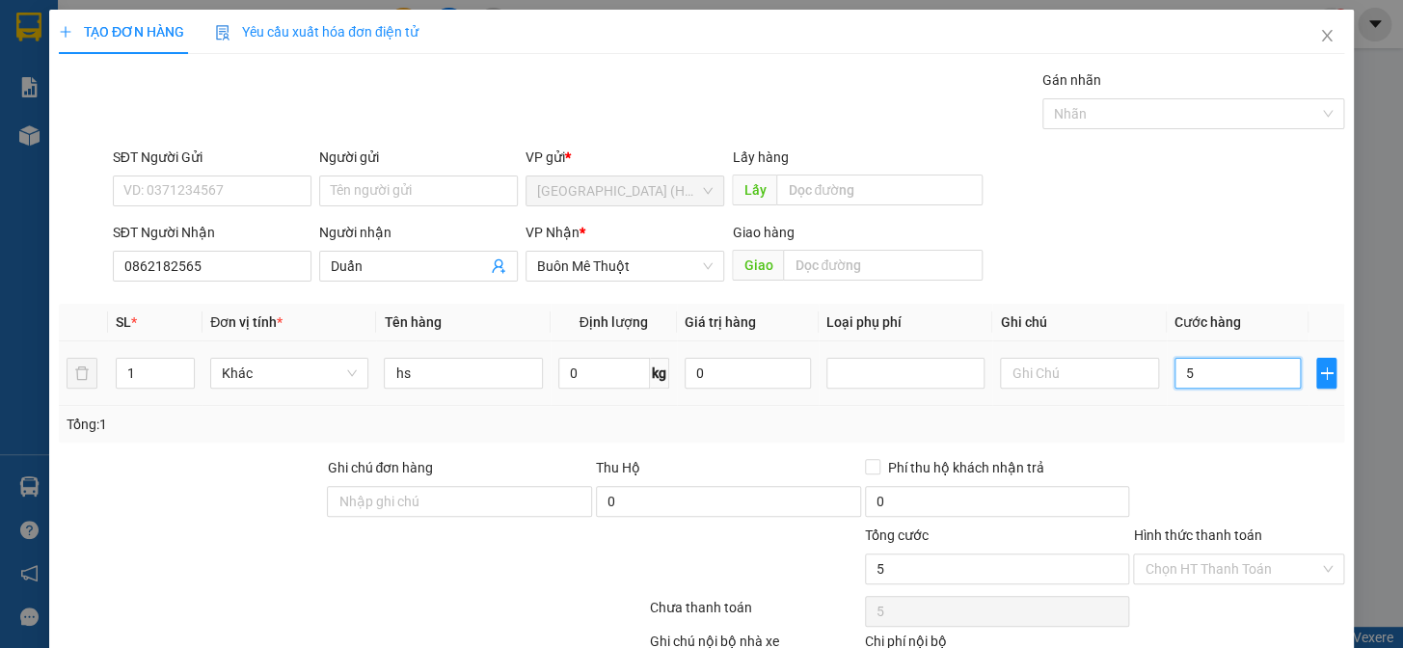
type input "50"
type input "500"
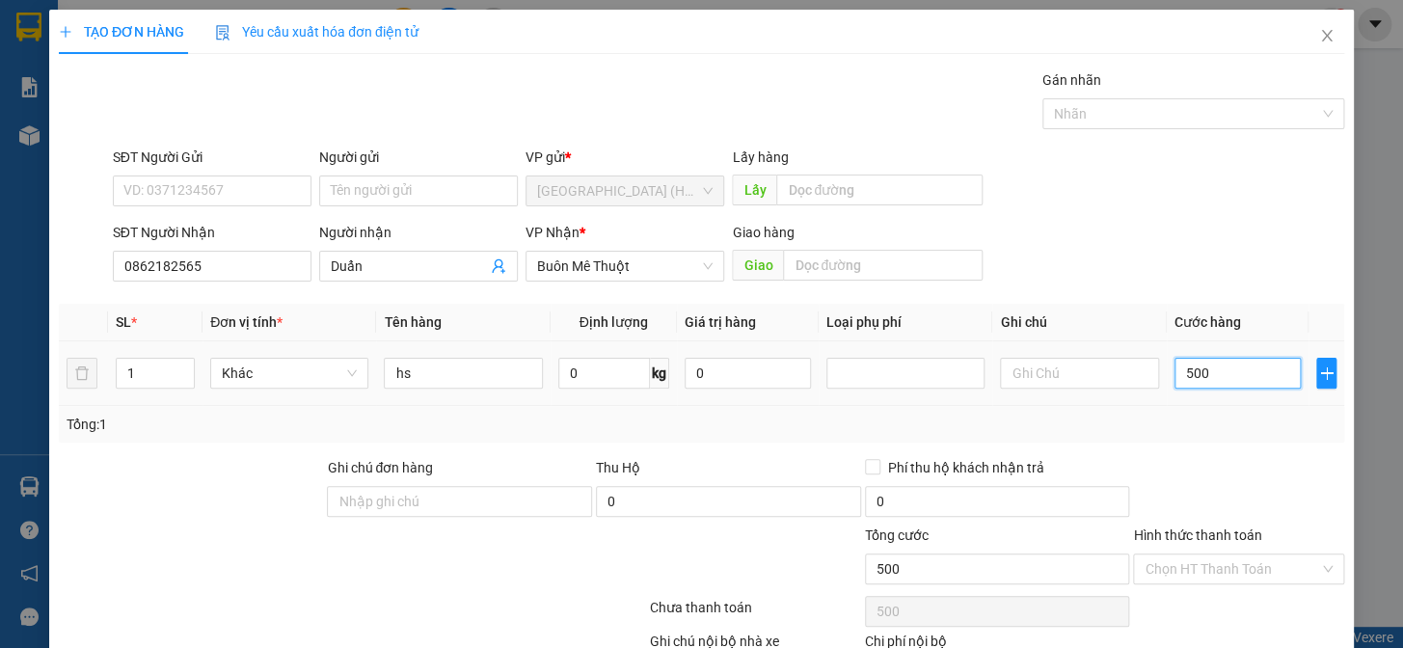
type input "5.000"
type input "50.000"
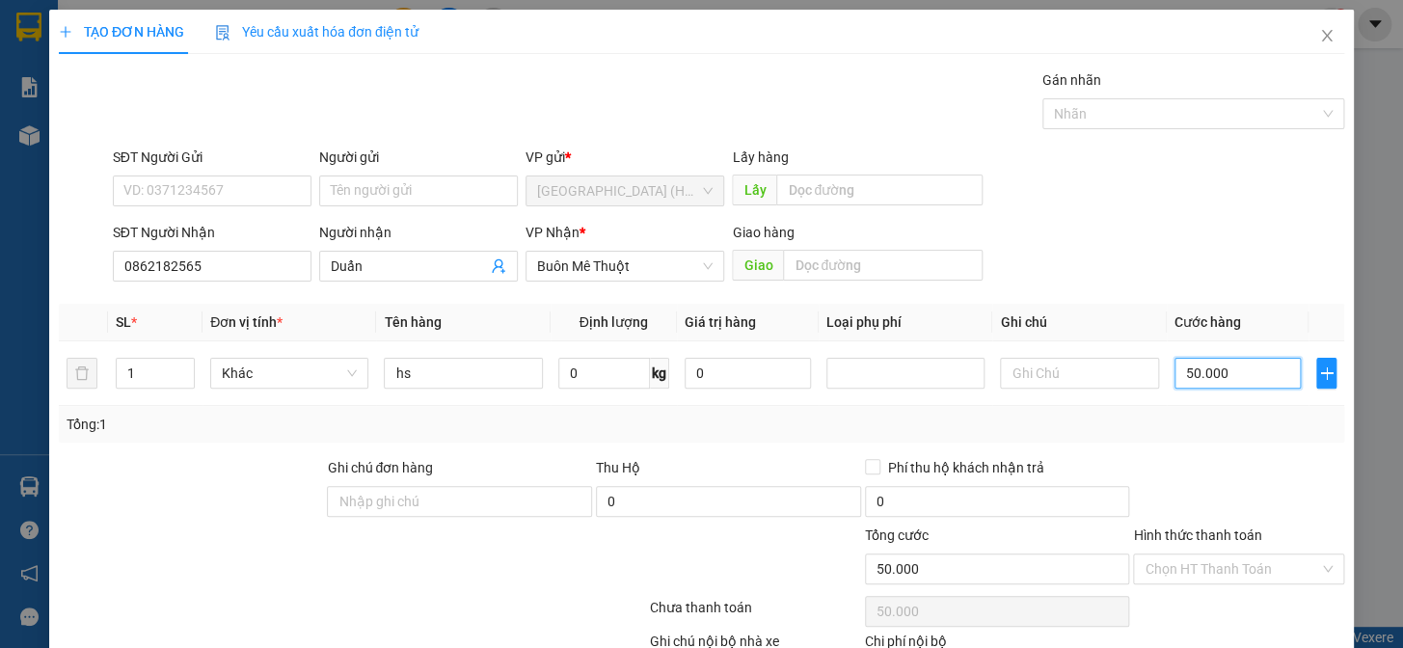
scroll to position [87, 0]
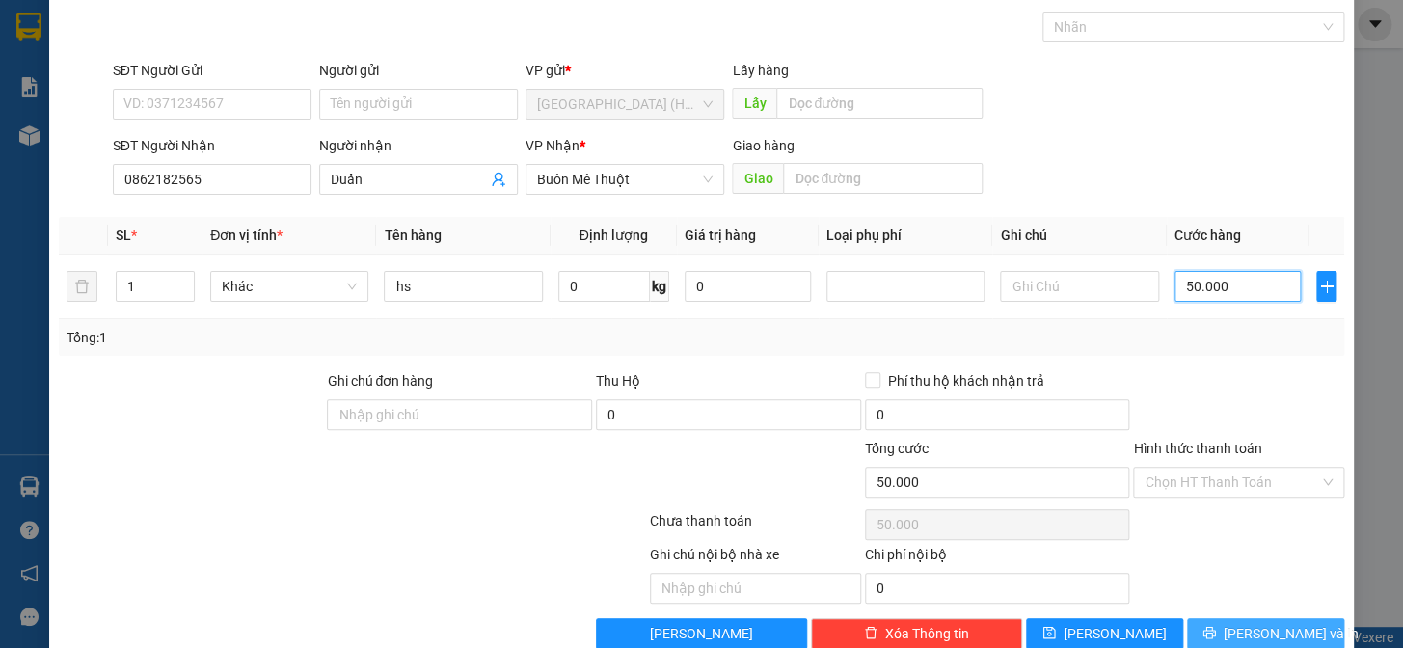
type input "50.000"
click at [1215, 633] on icon "printer" at bounding box center [1208, 632] width 13 height 13
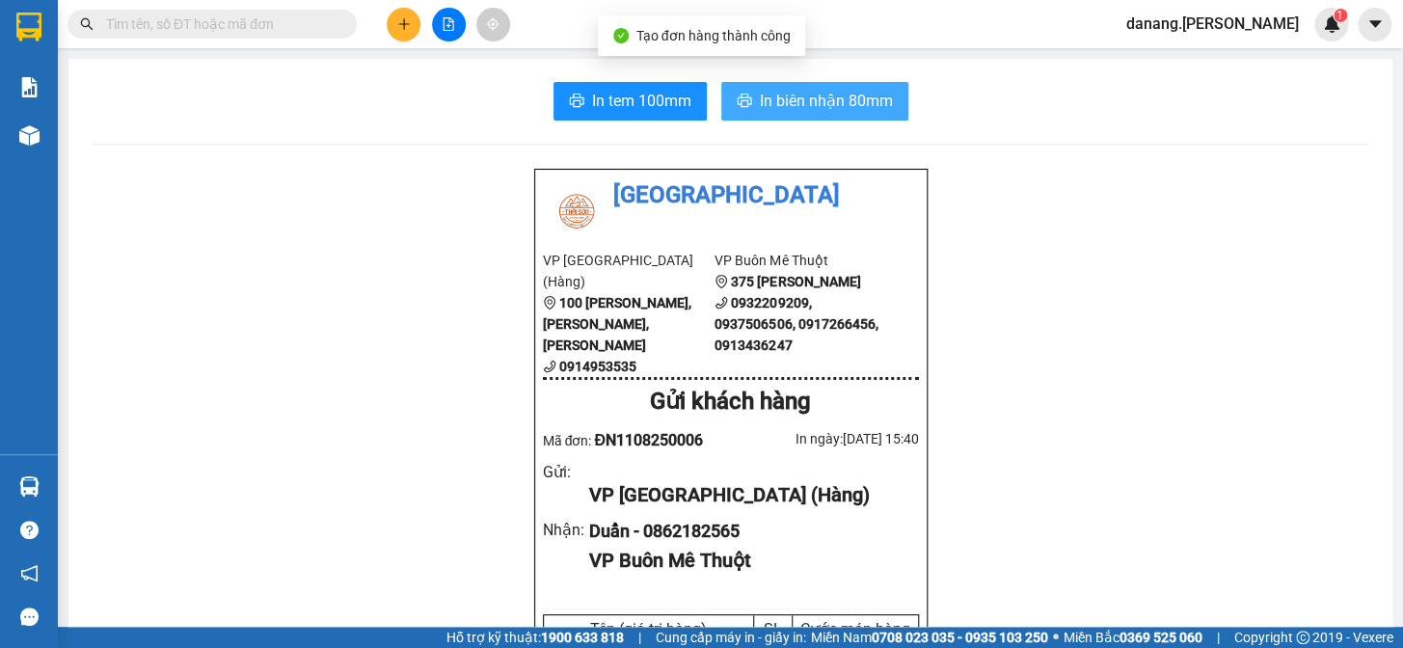
click at [857, 98] on span "In biên nhận 80mm" at bounding box center [826, 101] width 133 height 24
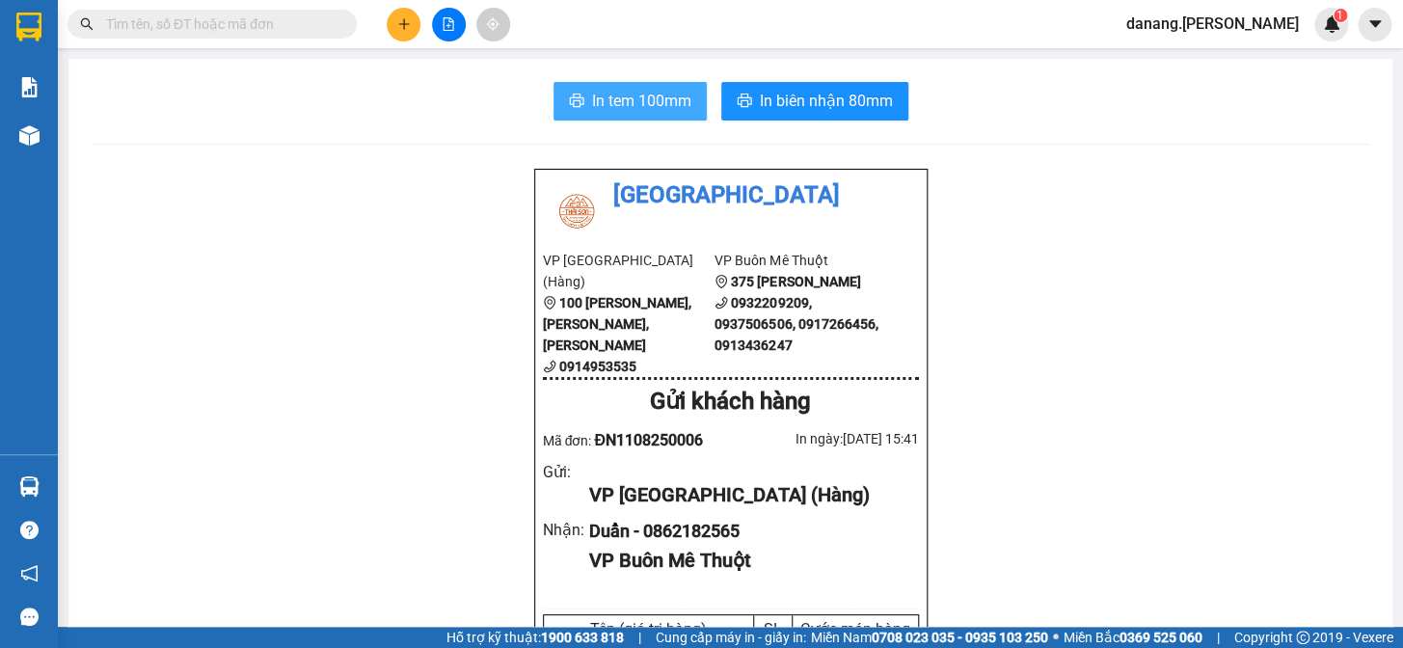
click at [635, 110] on span "In tem 100mm" at bounding box center [641, 101] width 99 height 24
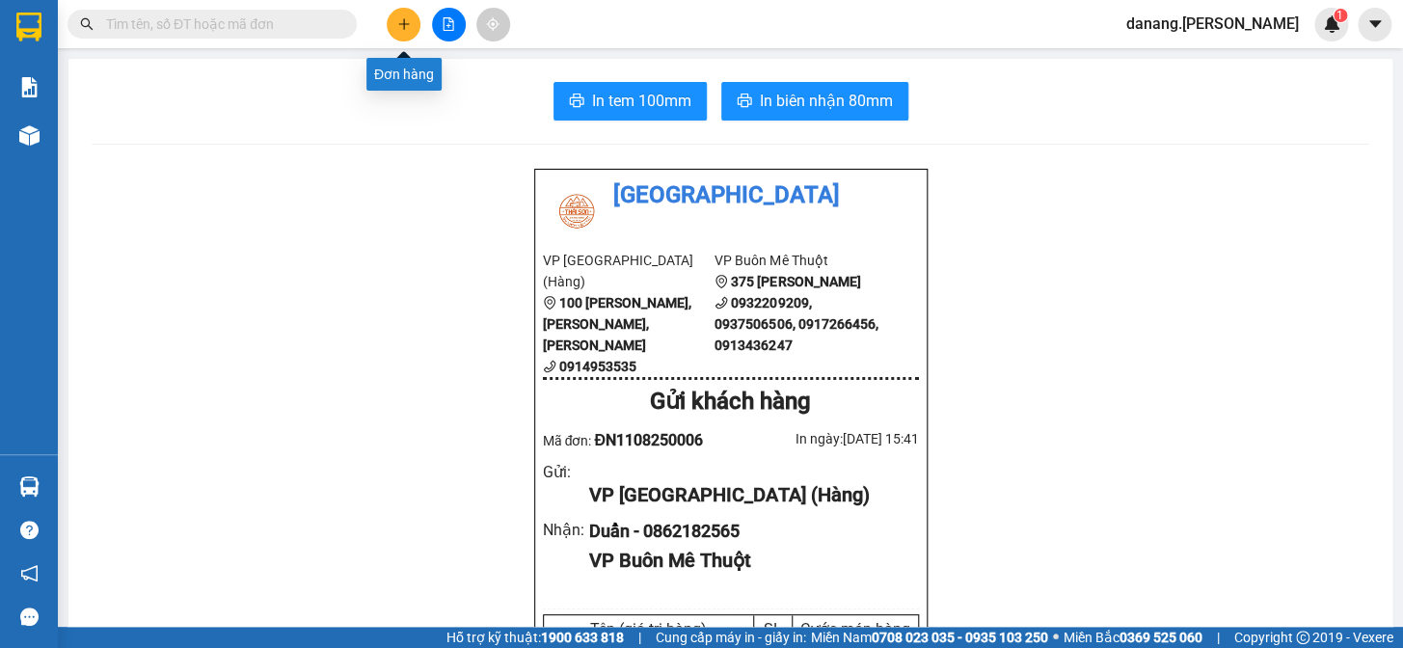
click at [408, 34] on button at bounding box center [404, 25] width 34 height 34
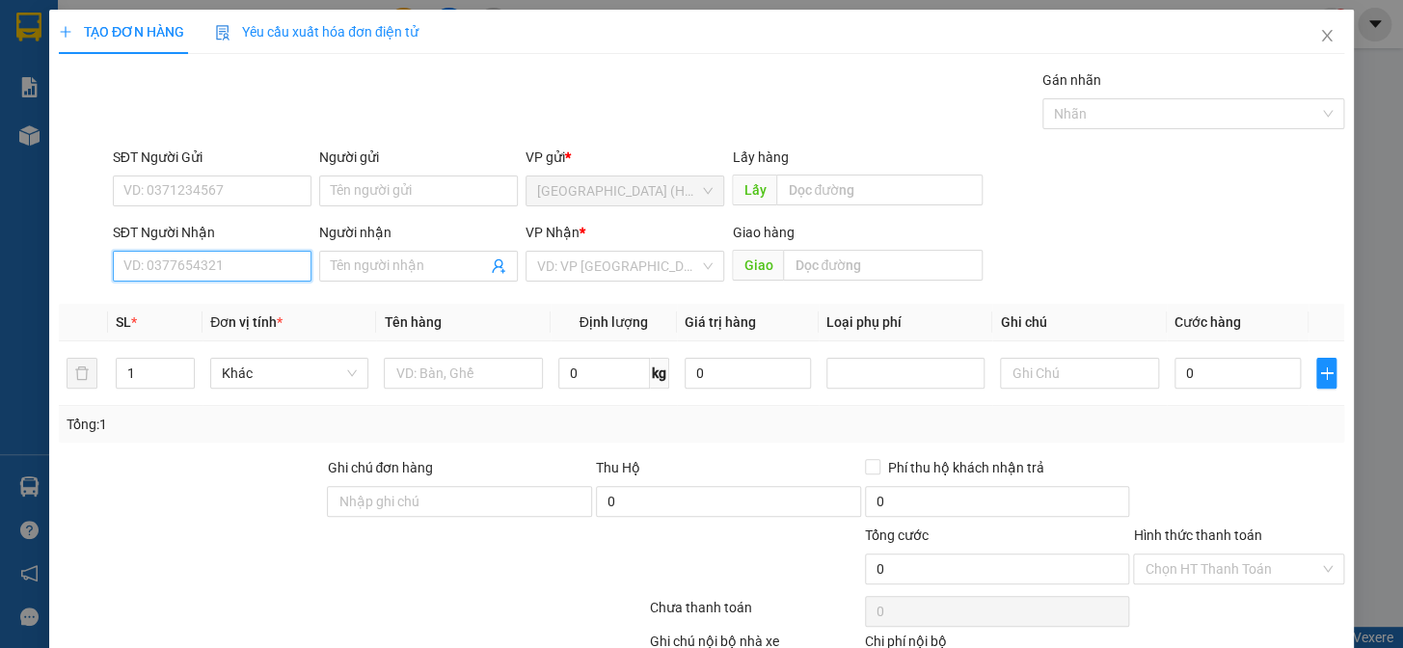
click at [230, 265] on input "SĐT Người Nhận" at bounding box center [212, 266] width 199 height 31
click at [228, 301] on div "0931231909" at bounding box center [210, 304] width 174 height 21
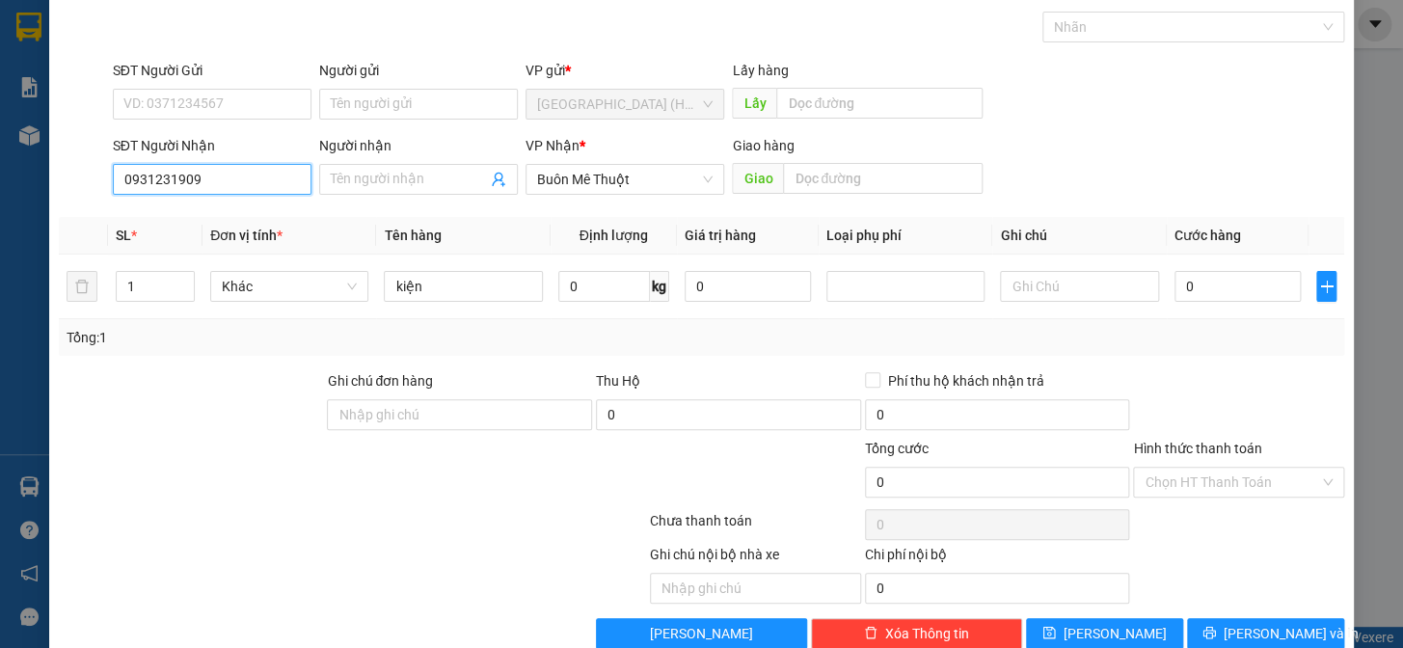
scroll to position [124, 0]
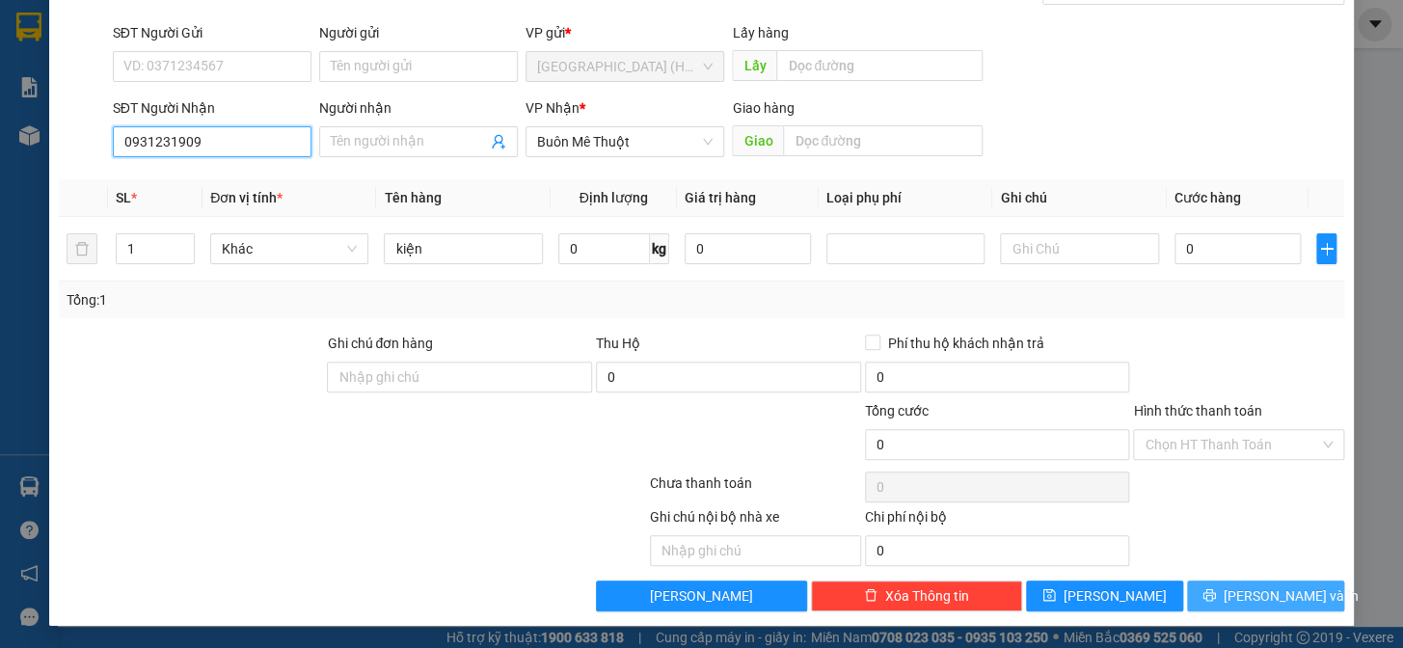
type input "0931231909"
click at [1248, 597] on span "[PERSON_NAME] và In" at bounding box center [1291, 595] width 135 height 21
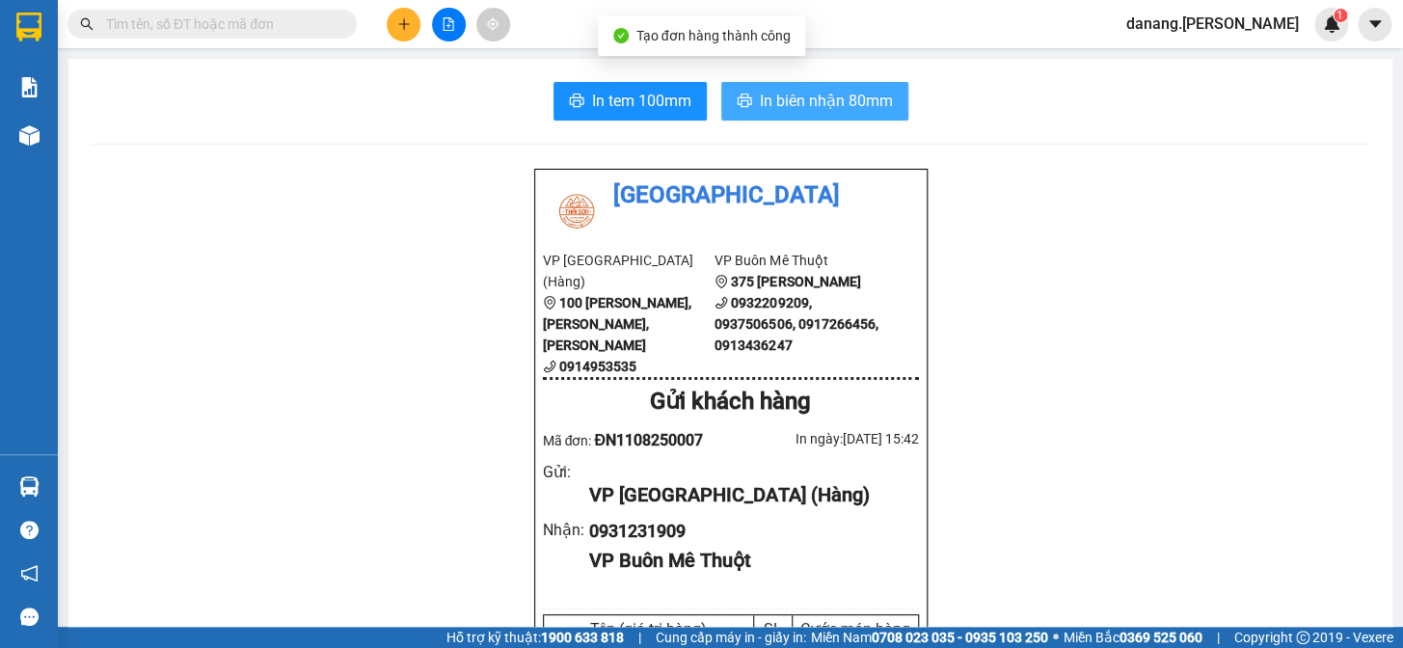
click at [786, 103] on span "In biên nhận 80mm" at bounding box center [826, 101] width 133 height 24
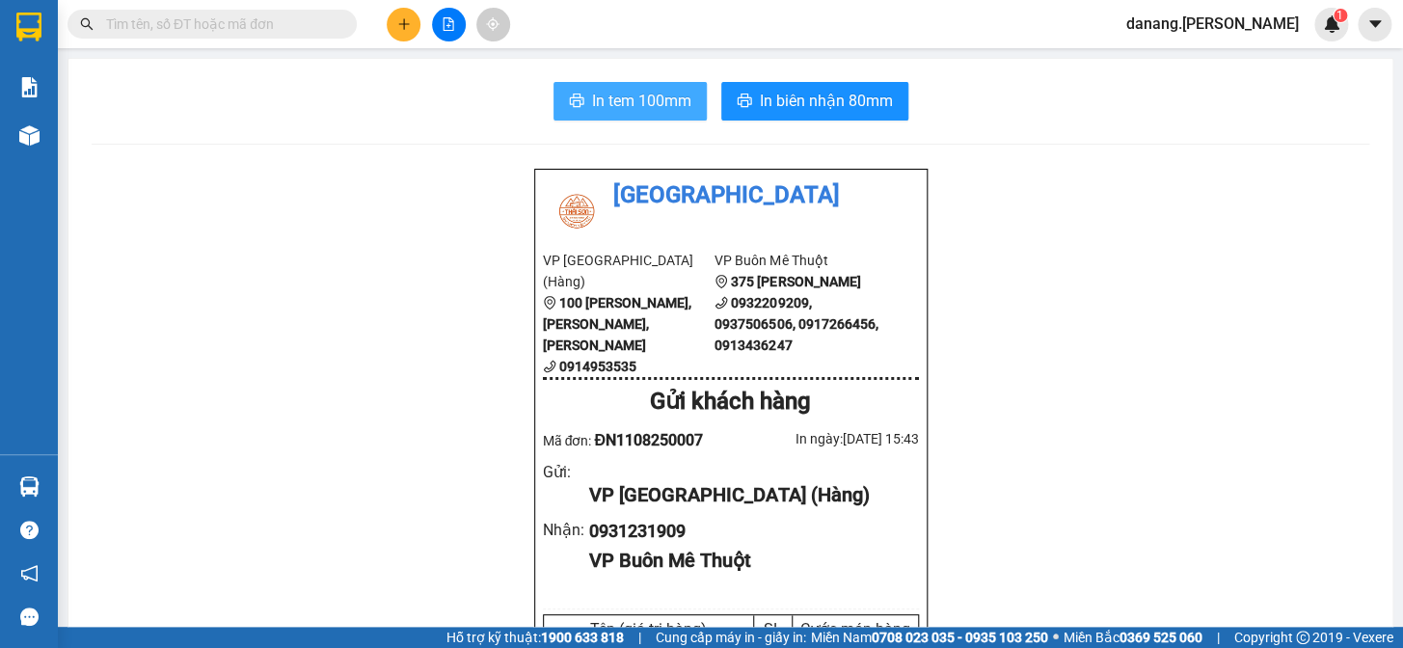
click at [646, 98] on span "In tem 100mm" at bounding box center [641, 101] width 99 height 24
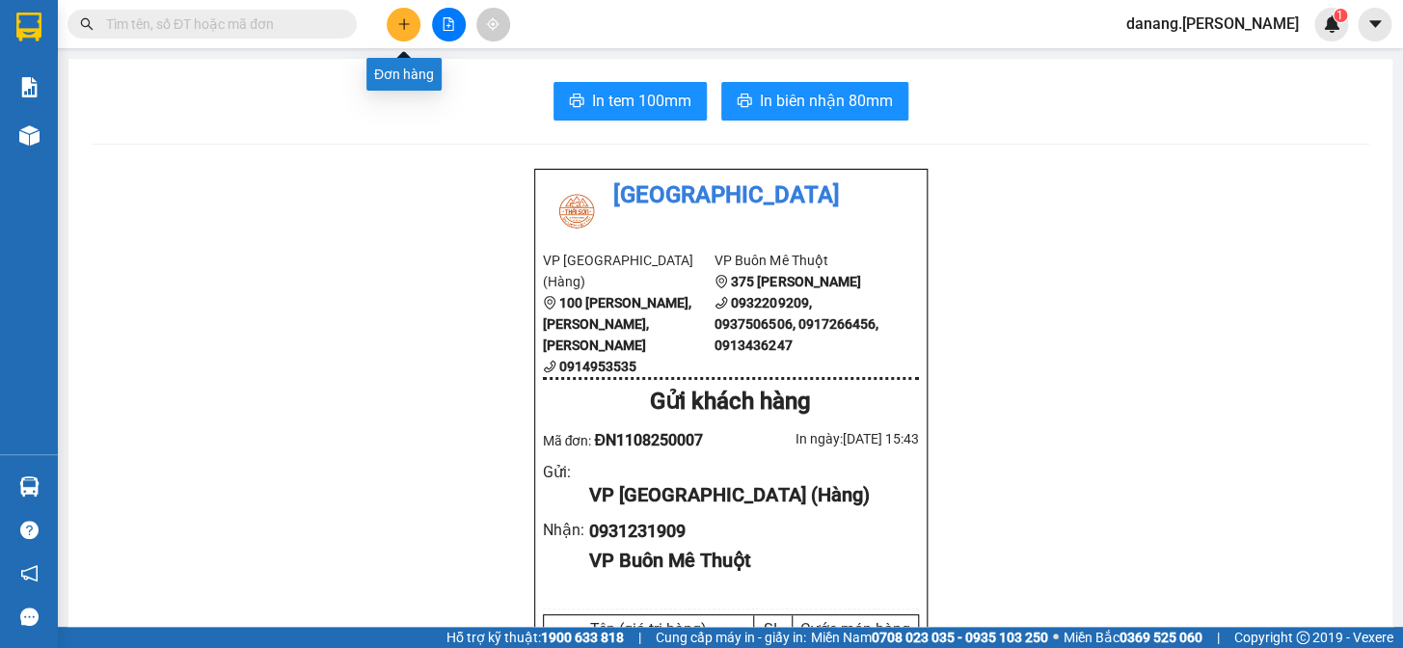
click at [406, 17] on icon "plus" at bounding box center [403, 23] width 13 height 13
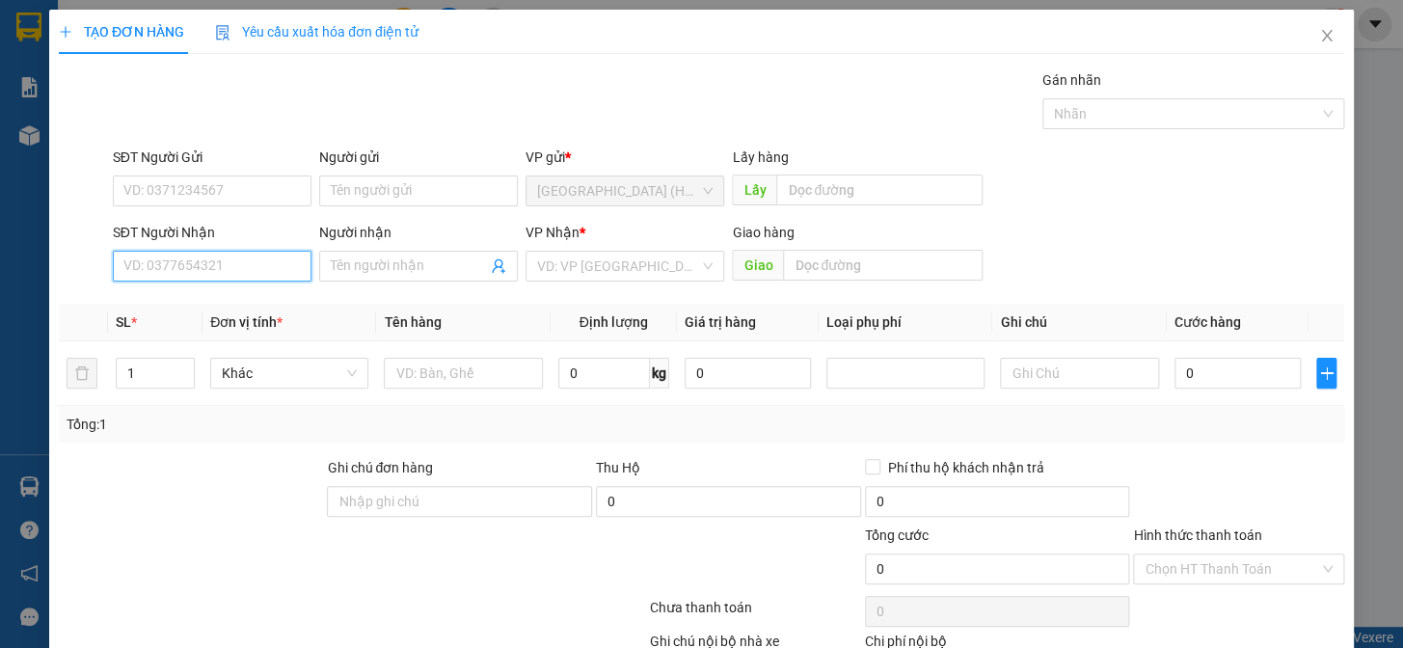
click at [229, 265] on input "SĐT Người Nhận" at bounding box center [212, 266] width 199 height 31
click at [224, 312] on div "0948407050 - Bach" at bounding box center [210, 304] width 174 height 21
type input "0948407050"
type input "Bach"
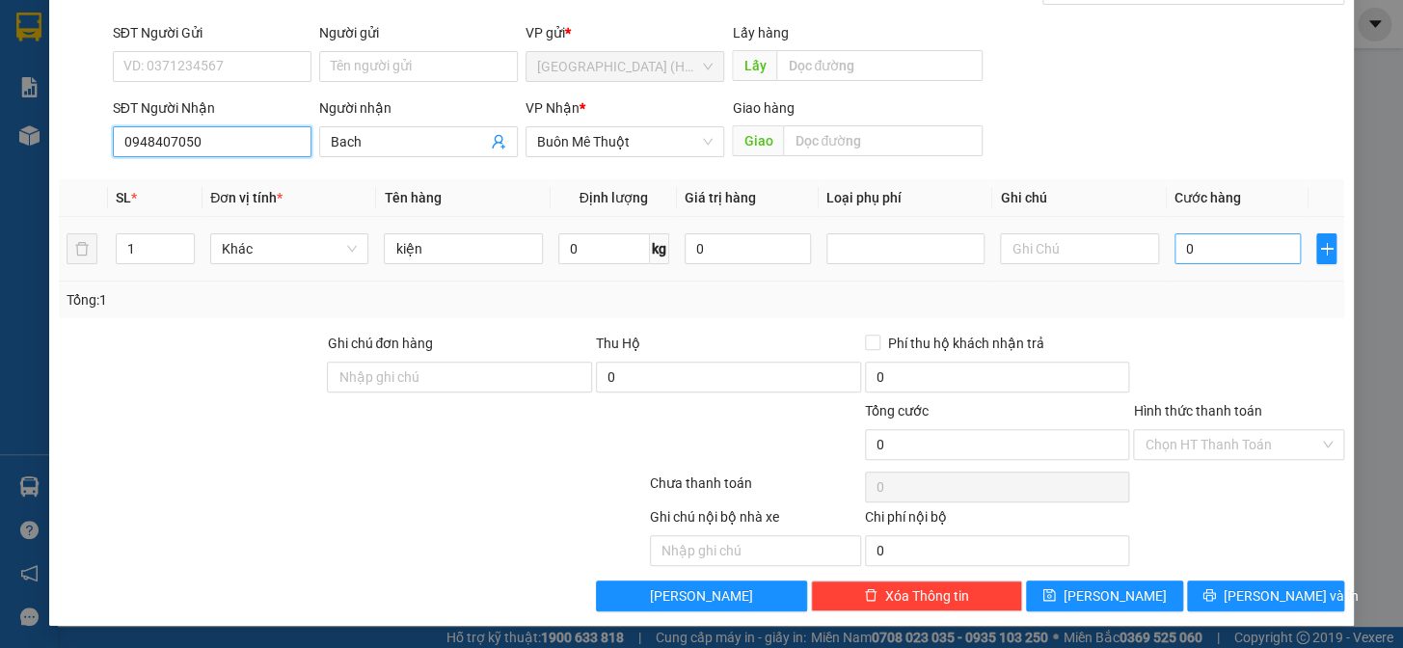
type input "0948407050"
click at [1178, 245] on input "0" at bounding box center [1237, 248] width 126 height 31
type input "5"
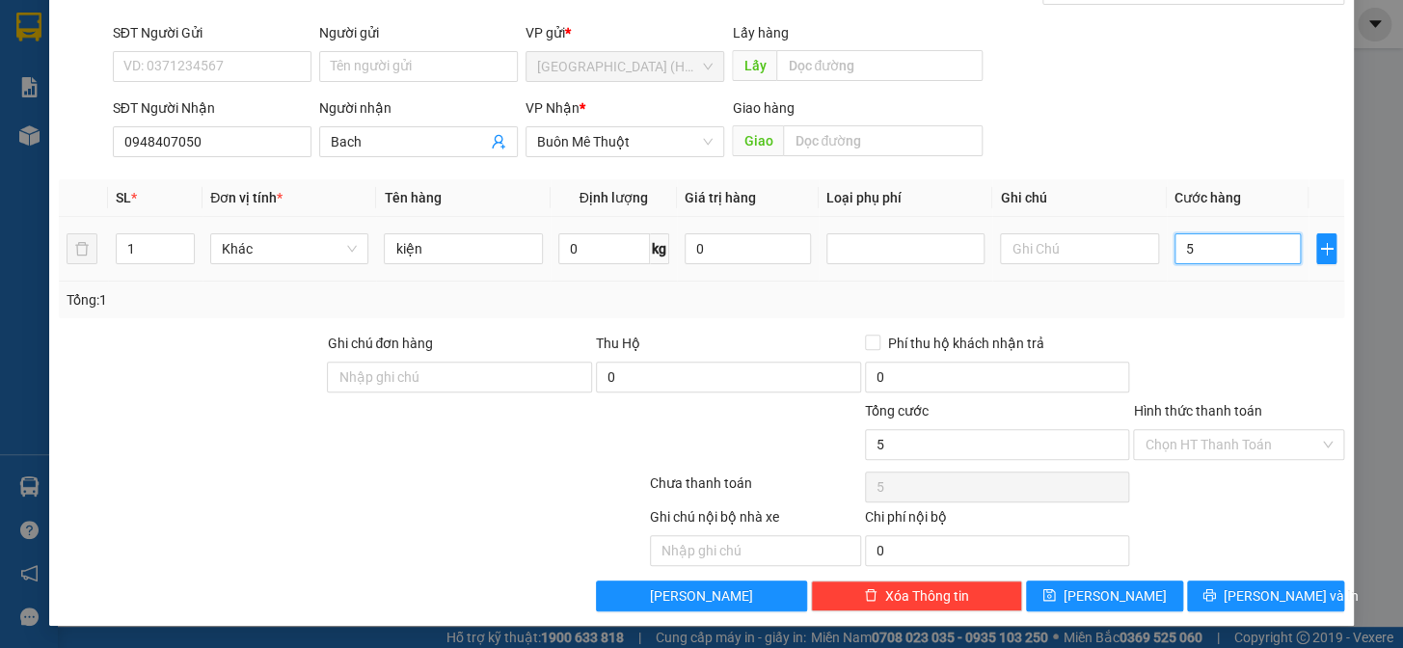
type input "50"
type input "500"
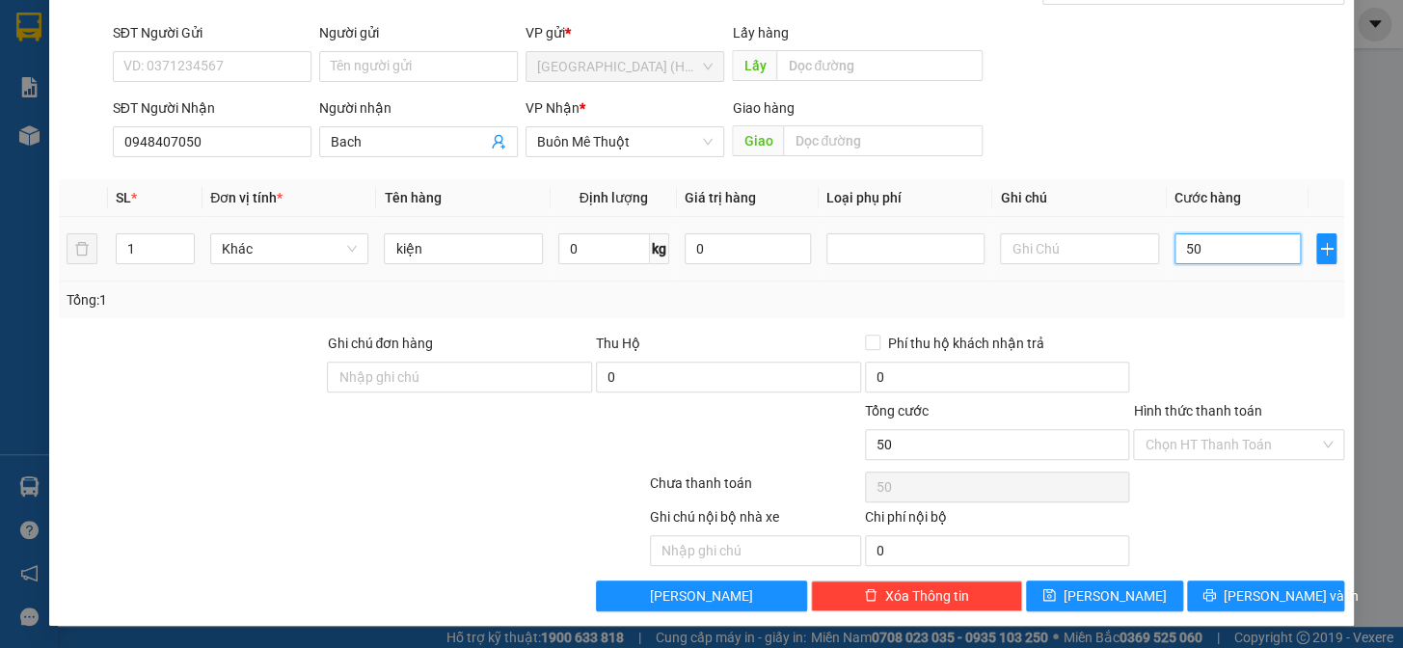
type input "500"
type input "5.000"
type input "50.000"
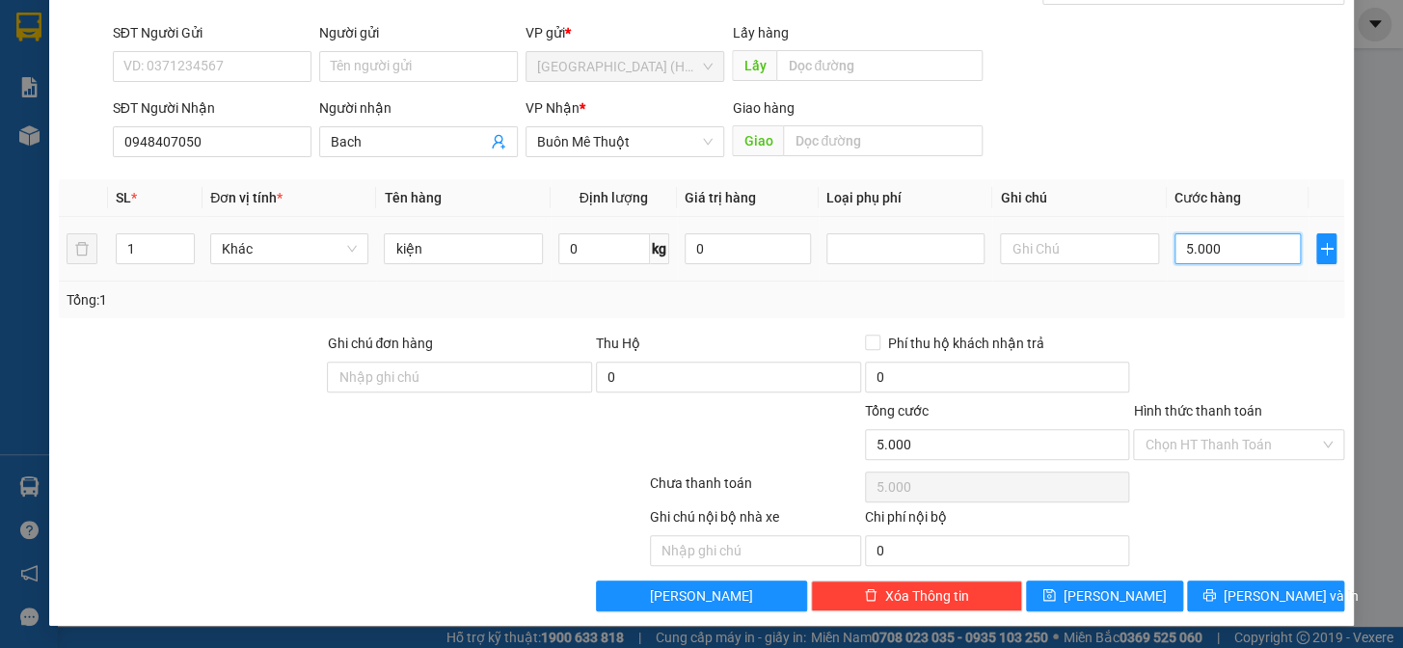
type input "50.000"
click at [1225, 442] on input "Hình thức thanh toán" at bounding box center [1232, 444] width 175 height 29
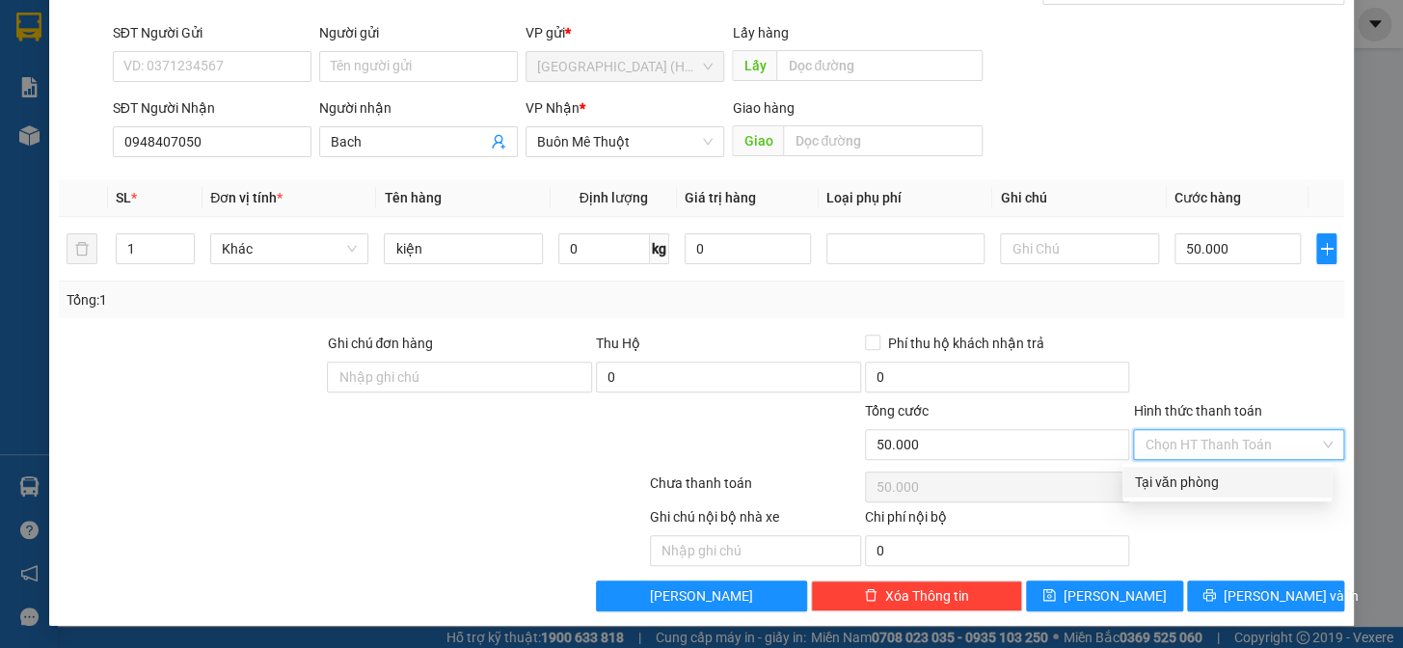
click at [1172, 487] on div "Tại văn phòng" at bounding box center [1227, 481] width 186 height 21
type input "0"
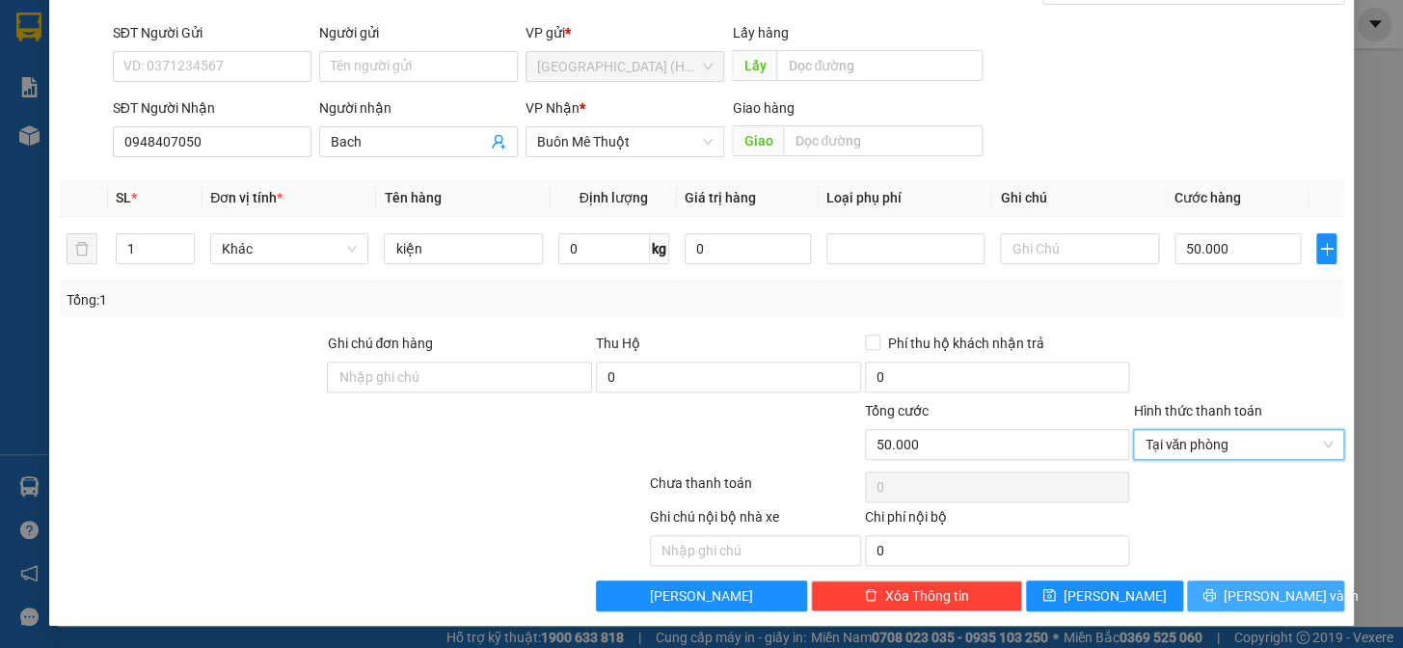
click at [1264, 598] on span "[PERSON_NAME] và In" at bounding box center [1291, 595] width 135 height 21
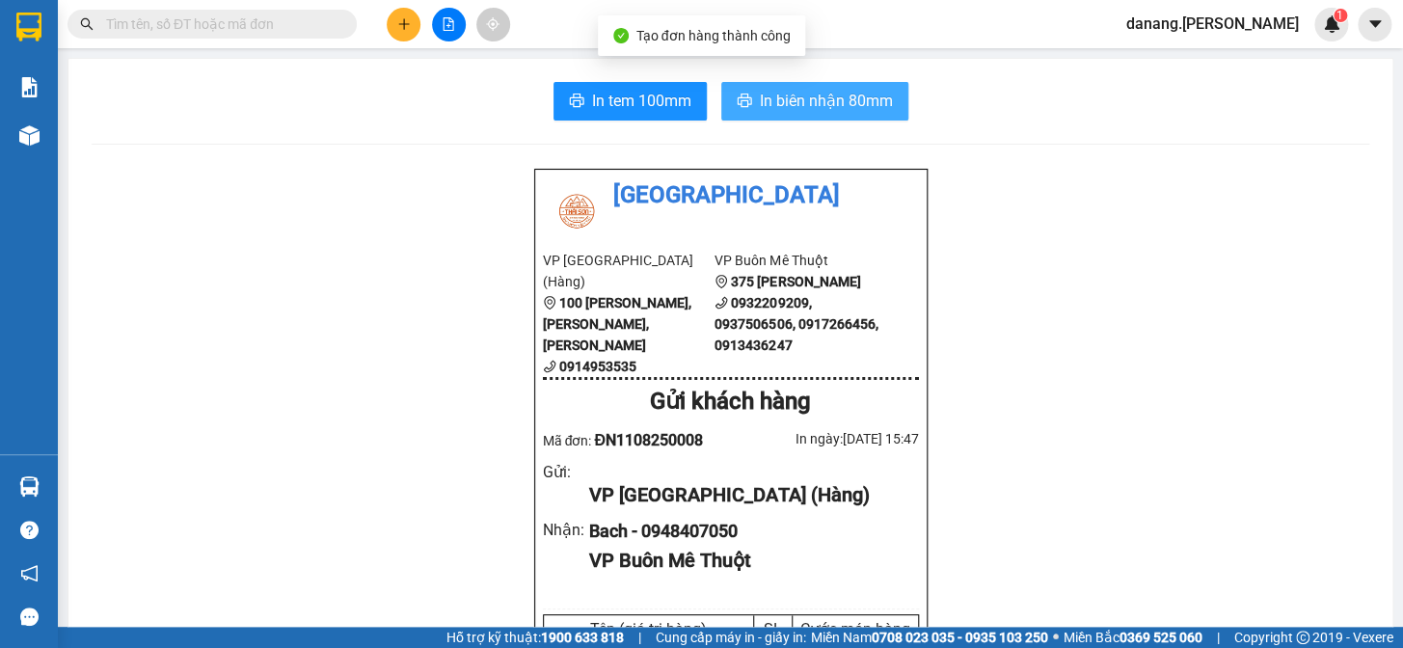
click at [825, 94] on span "In biên nhận 80mm" at bounding box center [826, 101] width 133 height 24
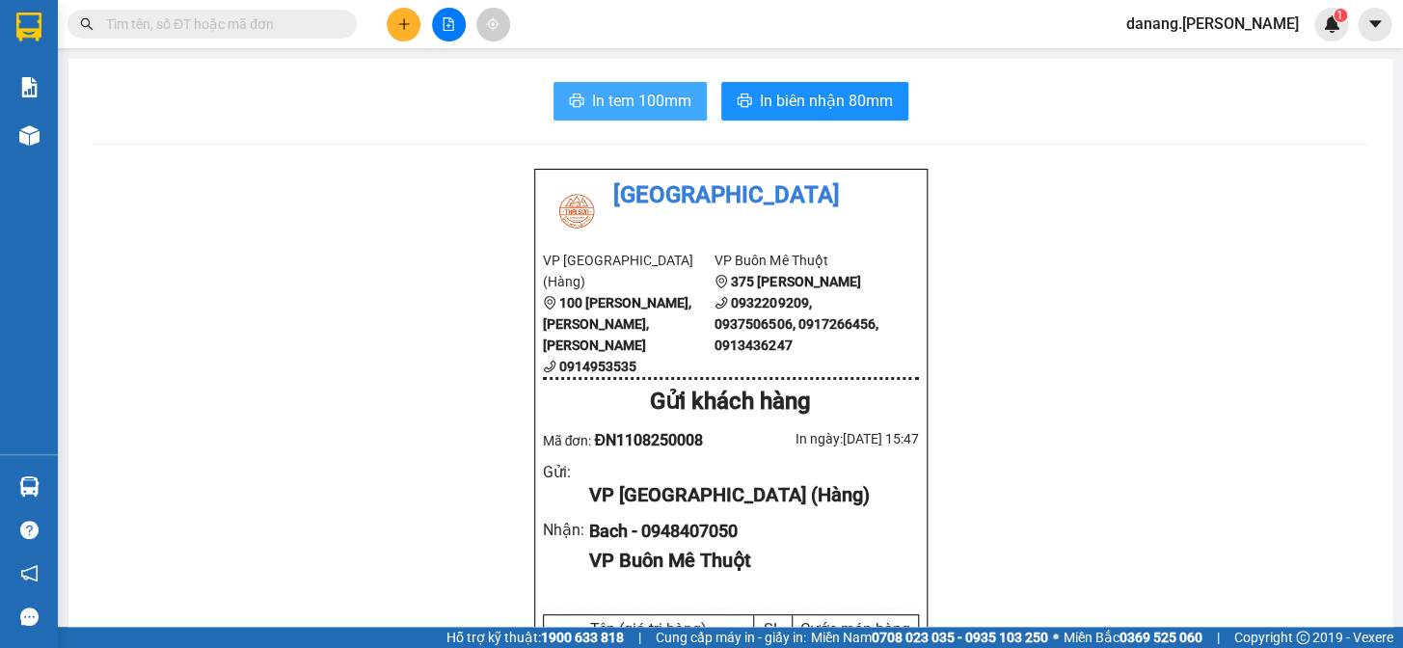
click at [618, 104] on span "In tem 100mm" at bounding box center [641, 101] width 99 height 24
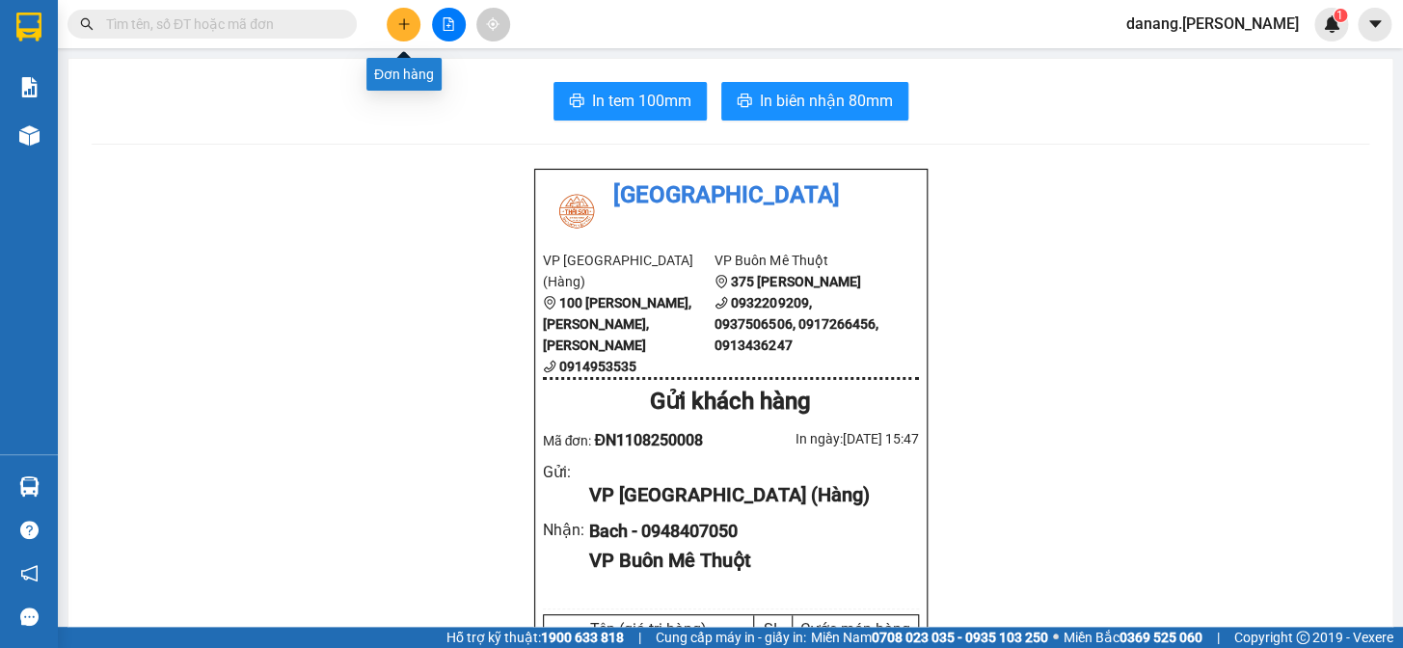
click at [418, 24] on button at bounding box center [404, 25] width 34 height 34
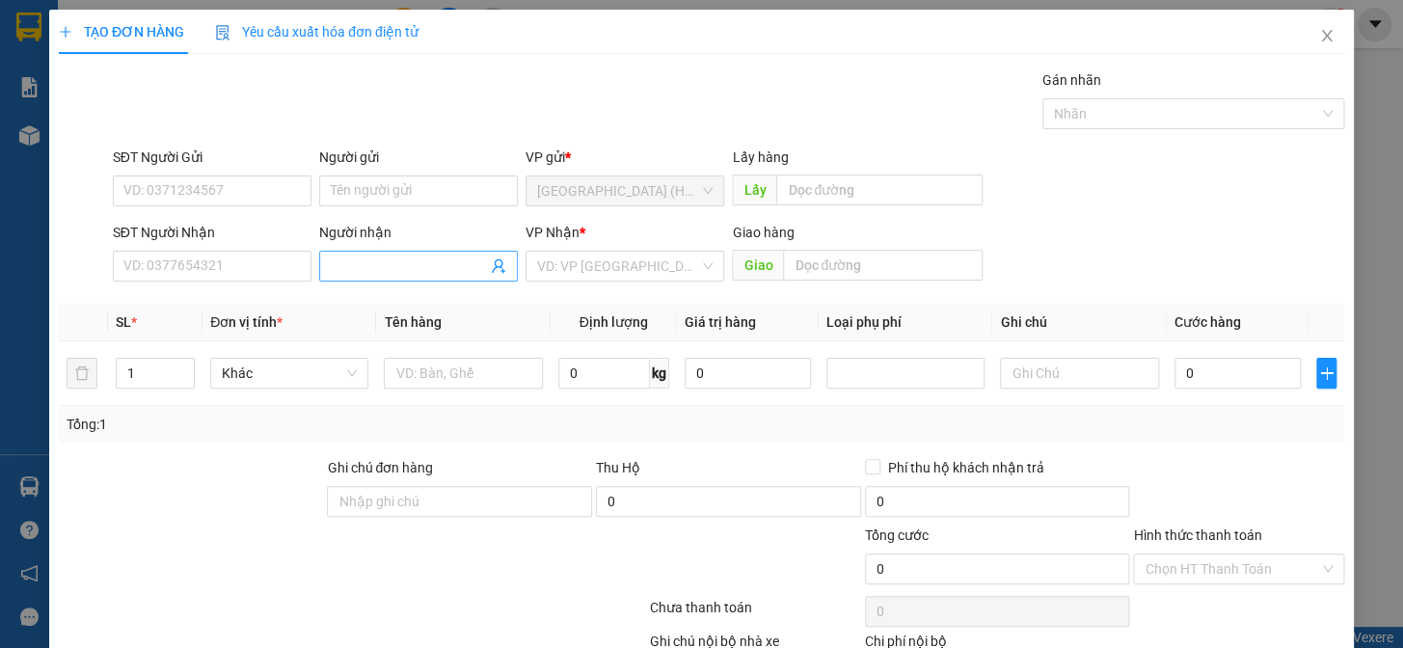
click at [399, 268] on input "Người nhận" at bounding box center [409, 266] width 156 height 21
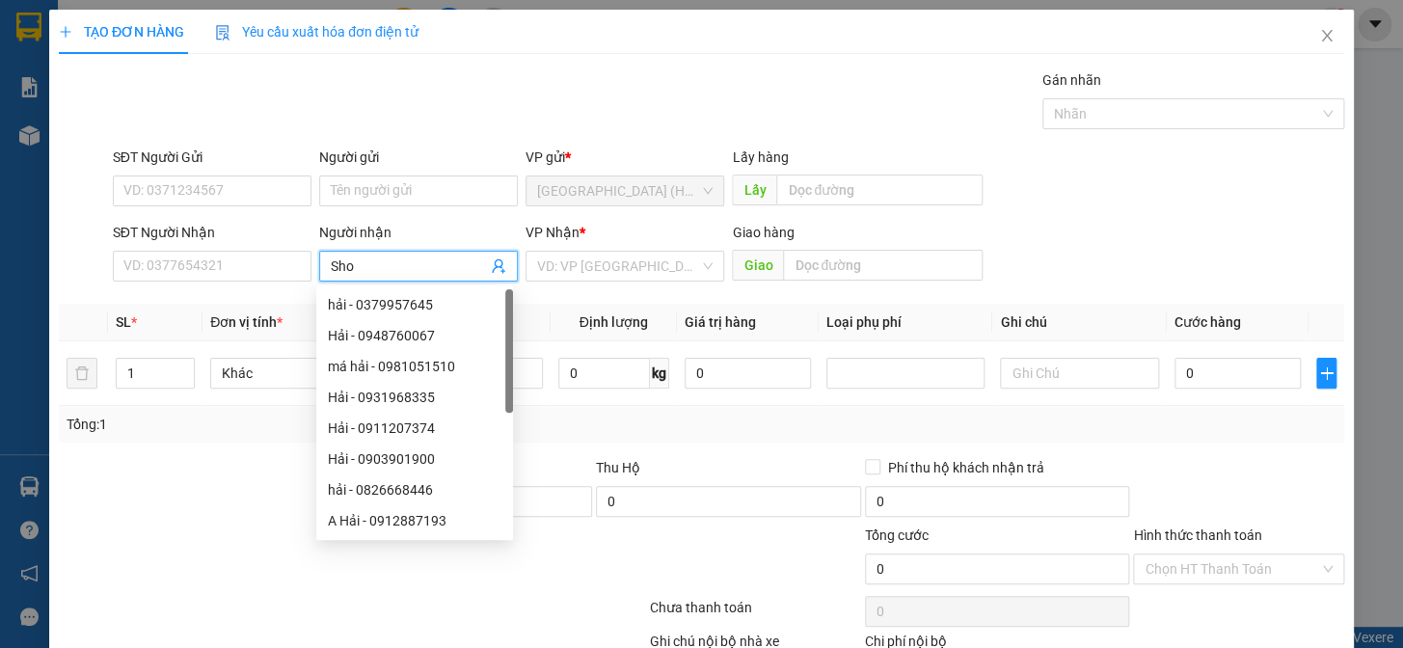
type input "Shop"
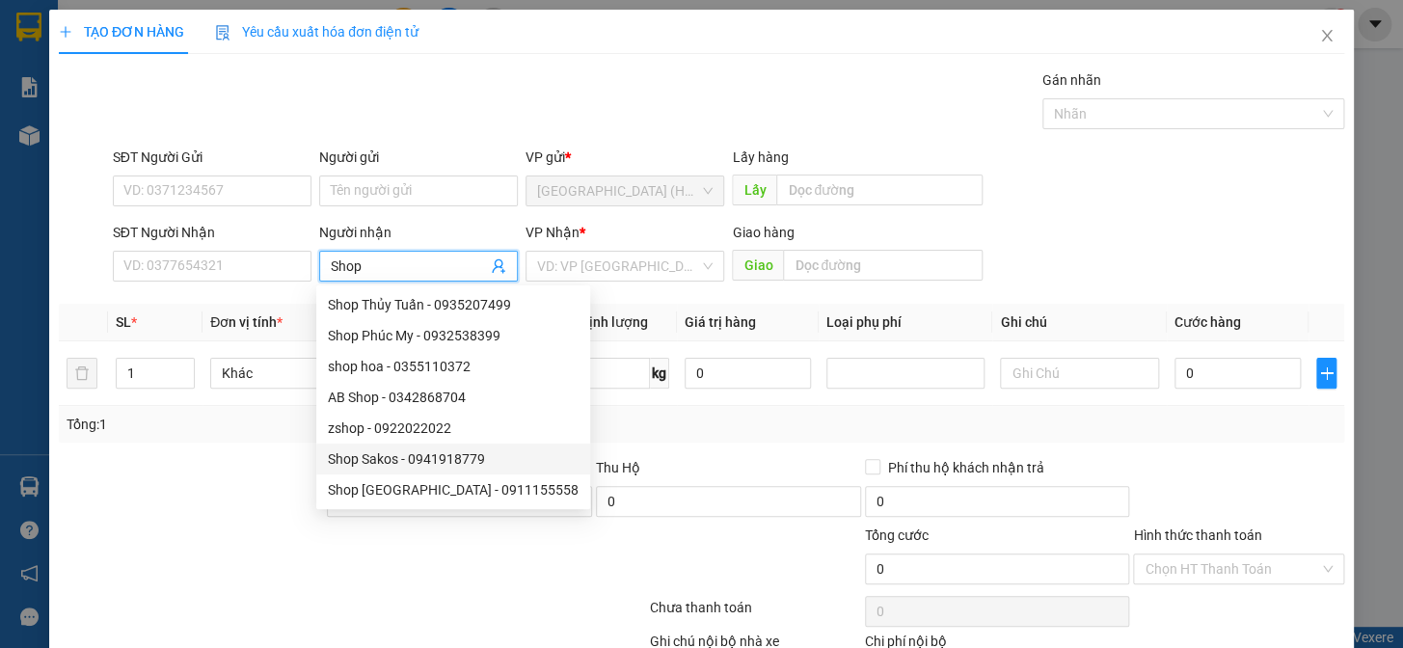
click at [376, 462] on div "Shop Sakos - 0941918779" at bounding box center [453, 458] width 251 height 21
type input "0941918779"
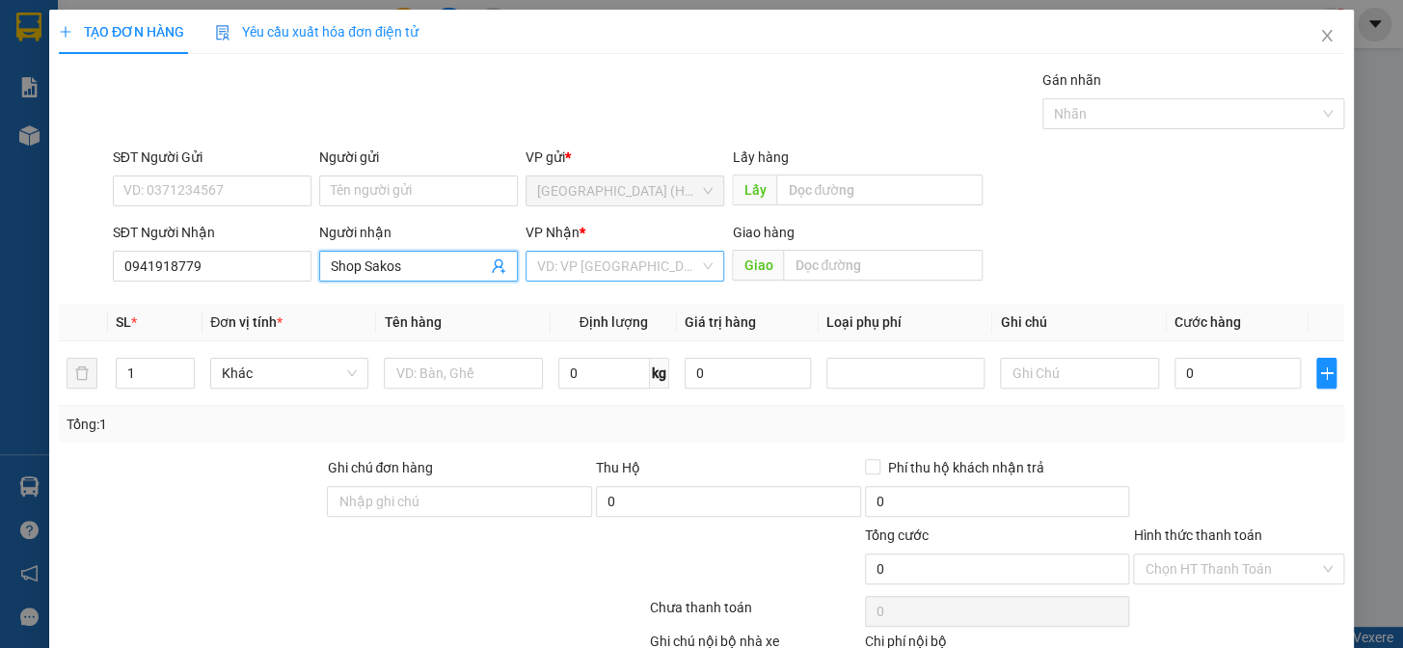
type input "Shop Sakos"
click at [563, 270] on input "search" at bounding box center [618, 266] width 162 height 29
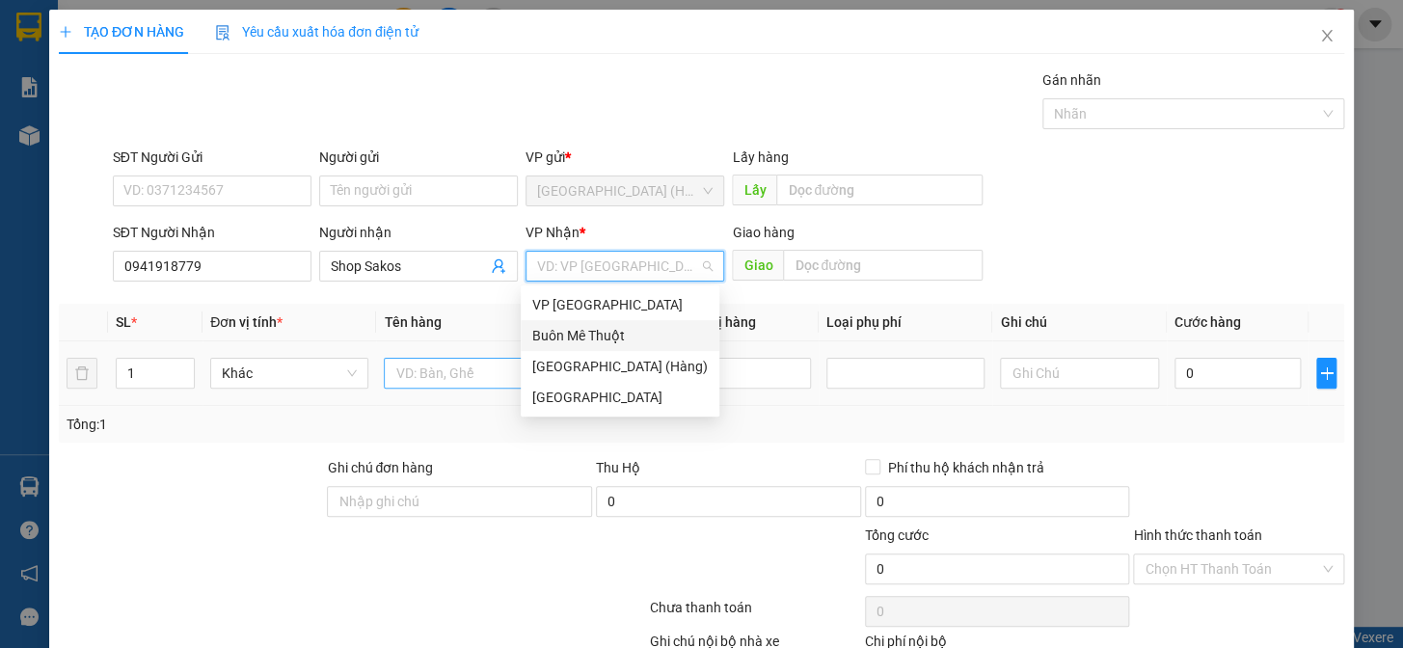
drag, startPoint x: 615, startPoint y: 328, endPoint x: 520, endPoint y: 360, distance: 100.6
click at [611, 333] on div "Buôn Mê Thuột" at bounding box center [619, 335] width 175 height 21
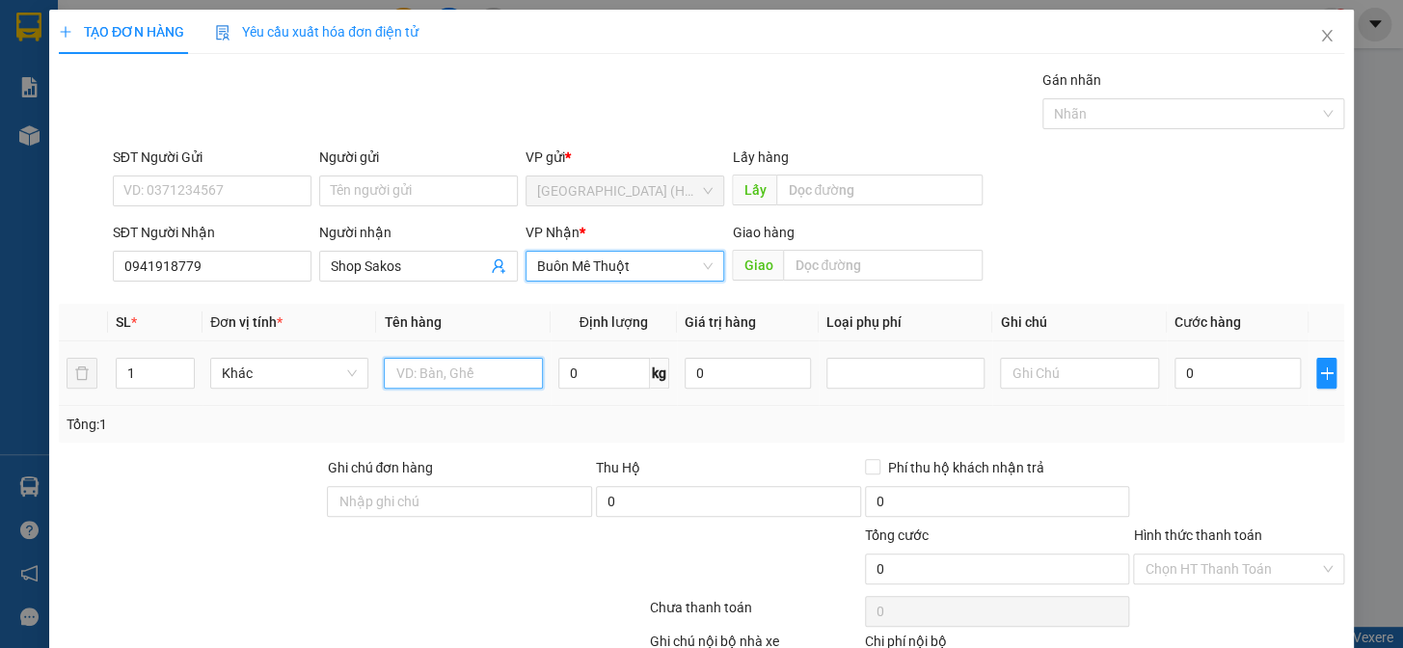
click at [468, 368] on input "text" at bounding box center [463, 373] width 158 height 31
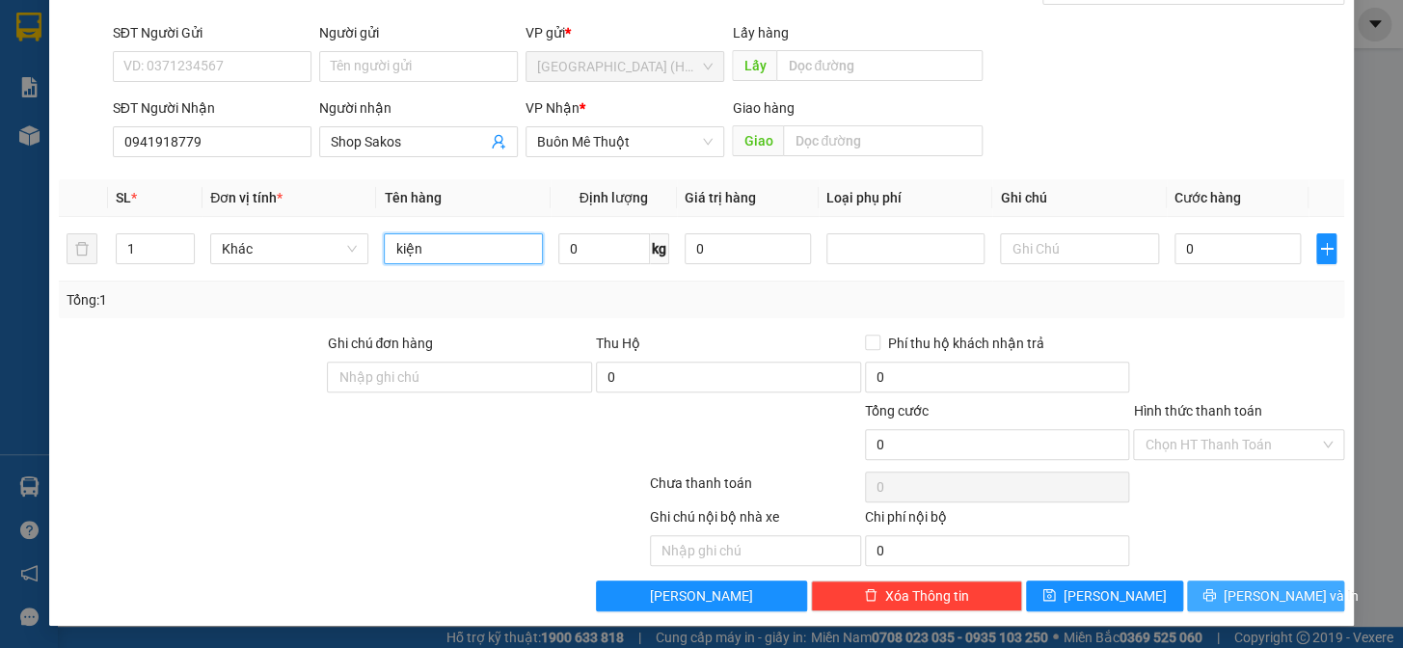
type input "kiện"
click at [1277, 603] on span "[PERSON_NAME] và In" at bounding box center [1291, 595] width 135 height 21
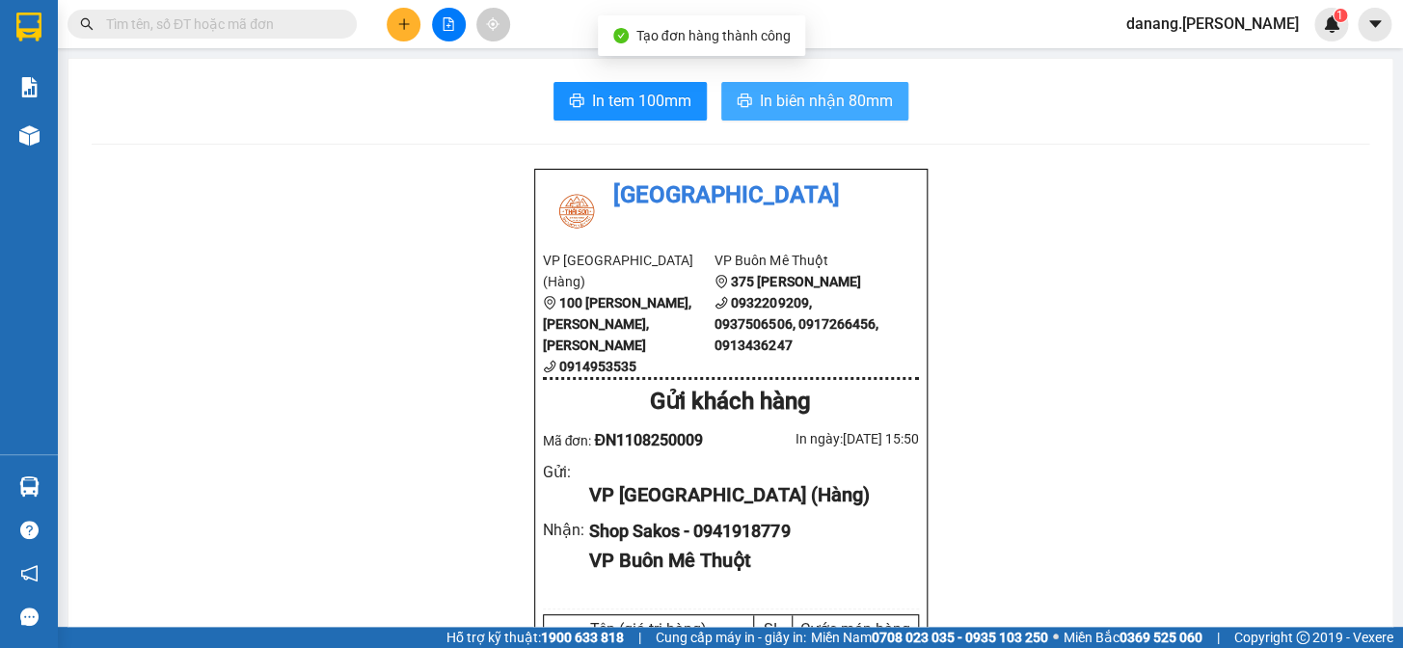
click at [792, 106] on span "In biên nhận 80mm" at bounding box center [826, 101] width 133 height 24
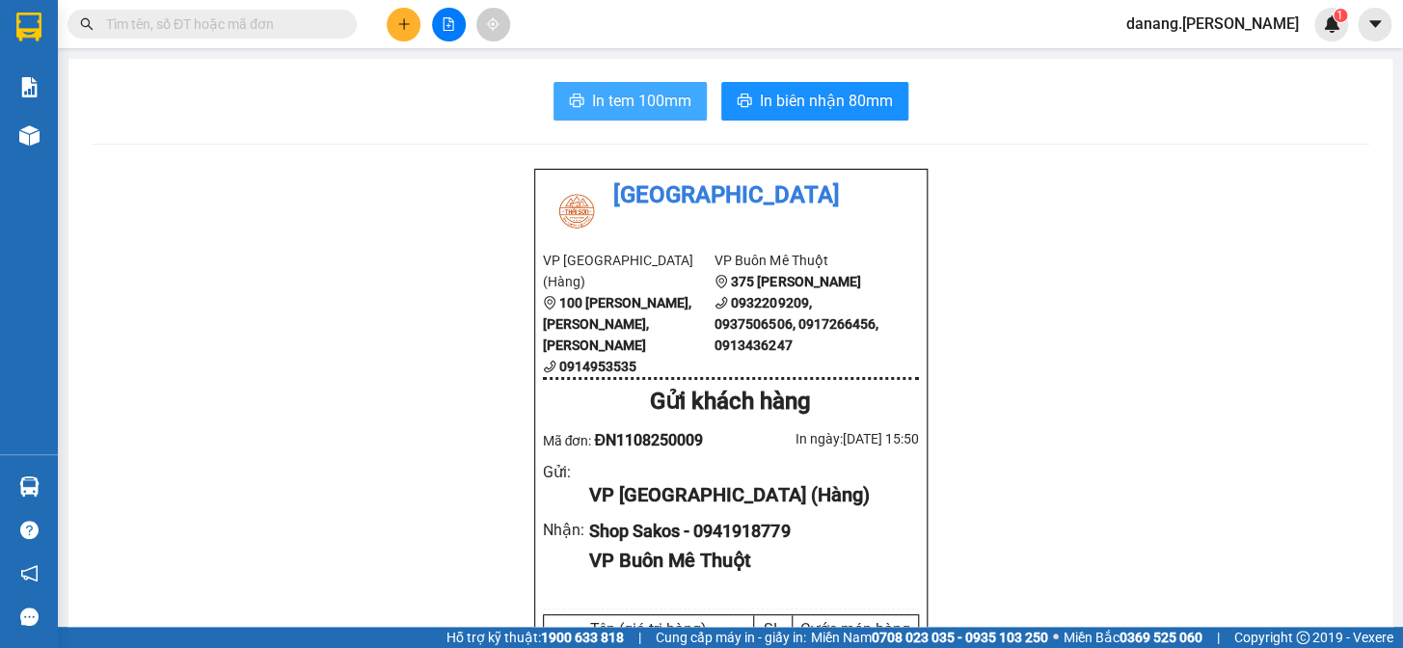
click at [663, 113] on span "In tem 100mm" at bounding box center [641, 101] width 99 height 24
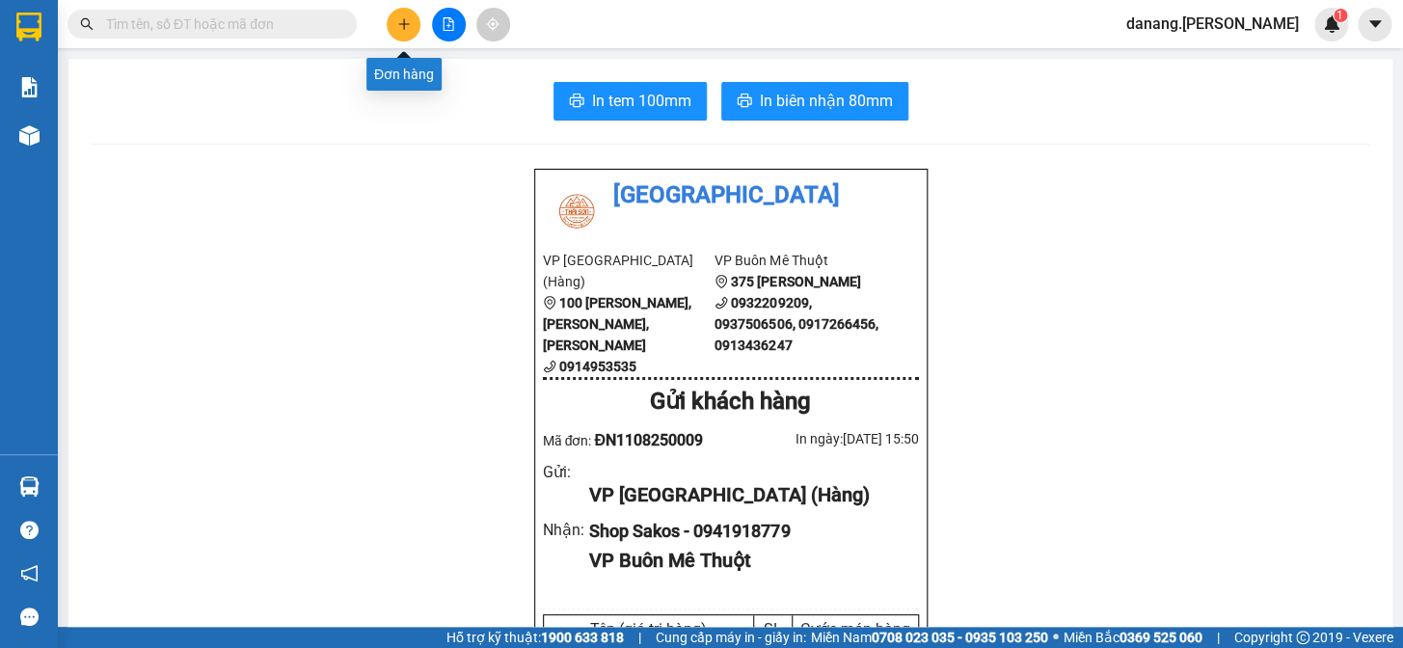
click at [410, 30] on icon "plus" at bounding box center [403, 23] width 13 height 13
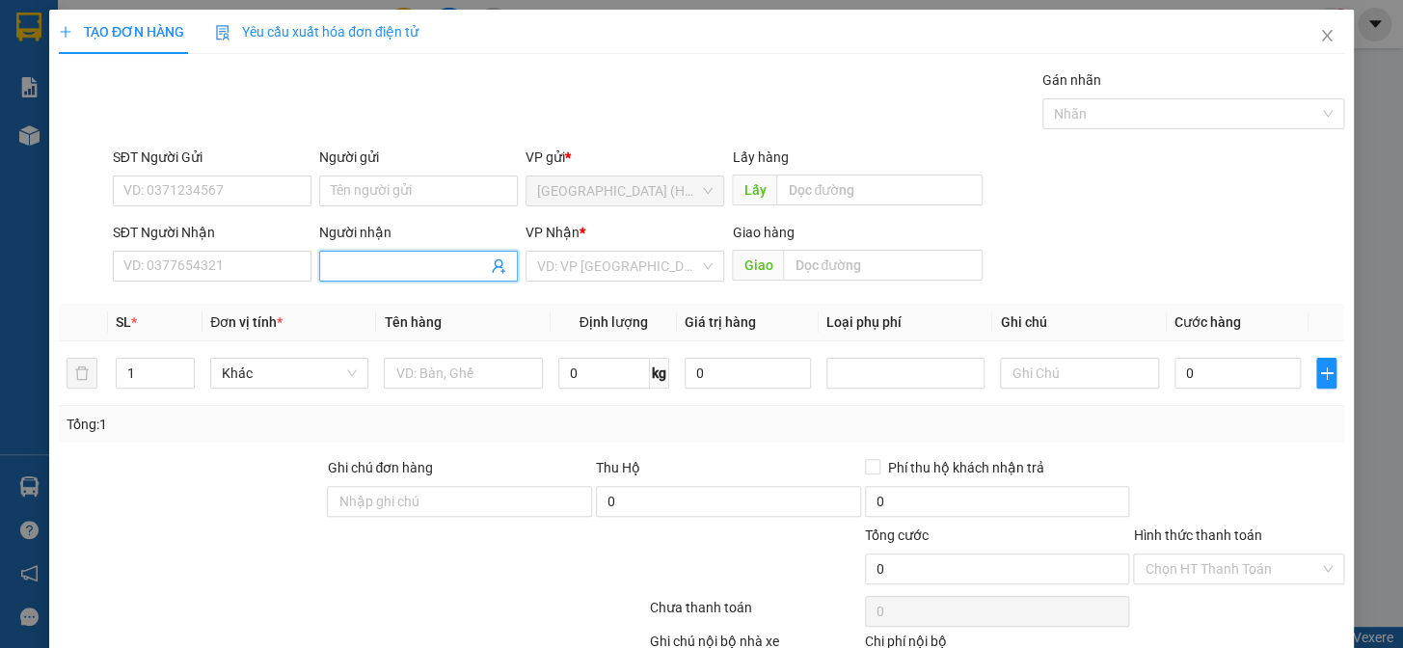
click at [366, 270] on input "Người nhận" at bounding box center [409, 266] width 156 height 21
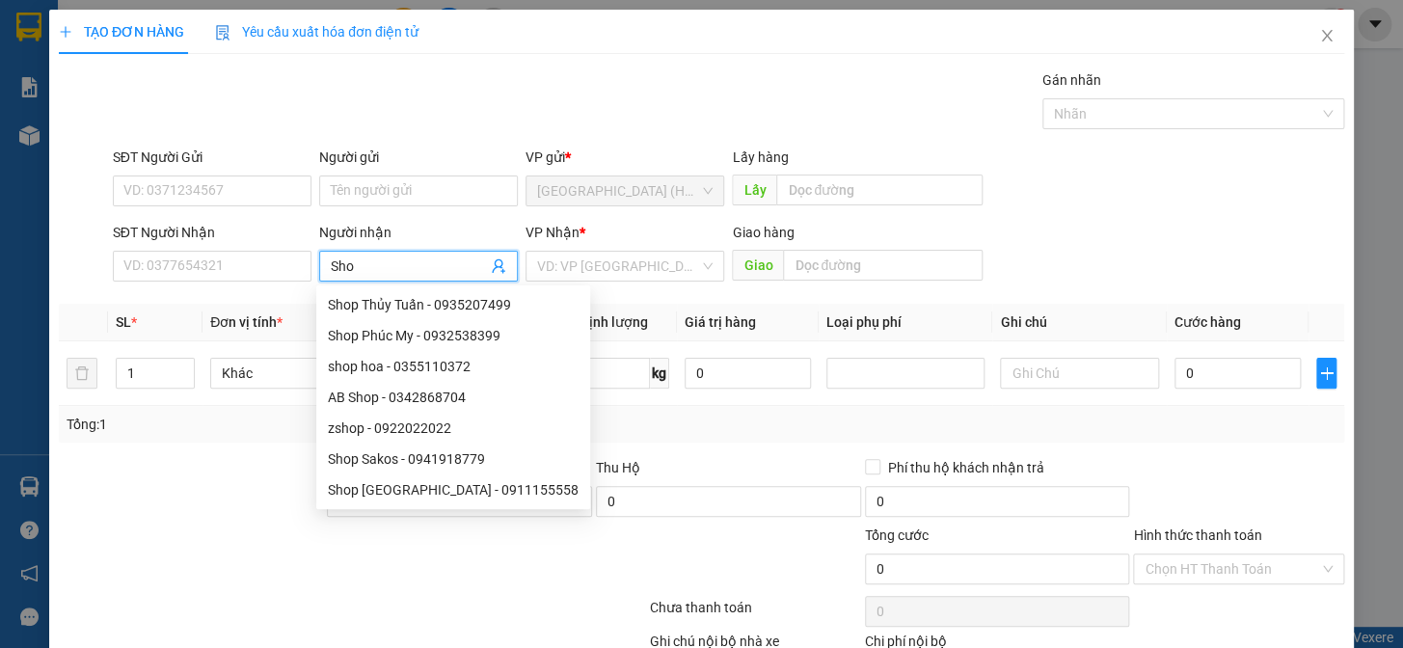
type input "Shop"
drag, startPoint x: 412, startPoint y: 491, endPoint x: 426, endPoint y: 452, distance: 41.2
click at [410, 481] on div "Shop [GEOGRAPHIC_DATA] - 0911155558" at bounding box center [453, 489] width 251 height 21
type input "0911155558"
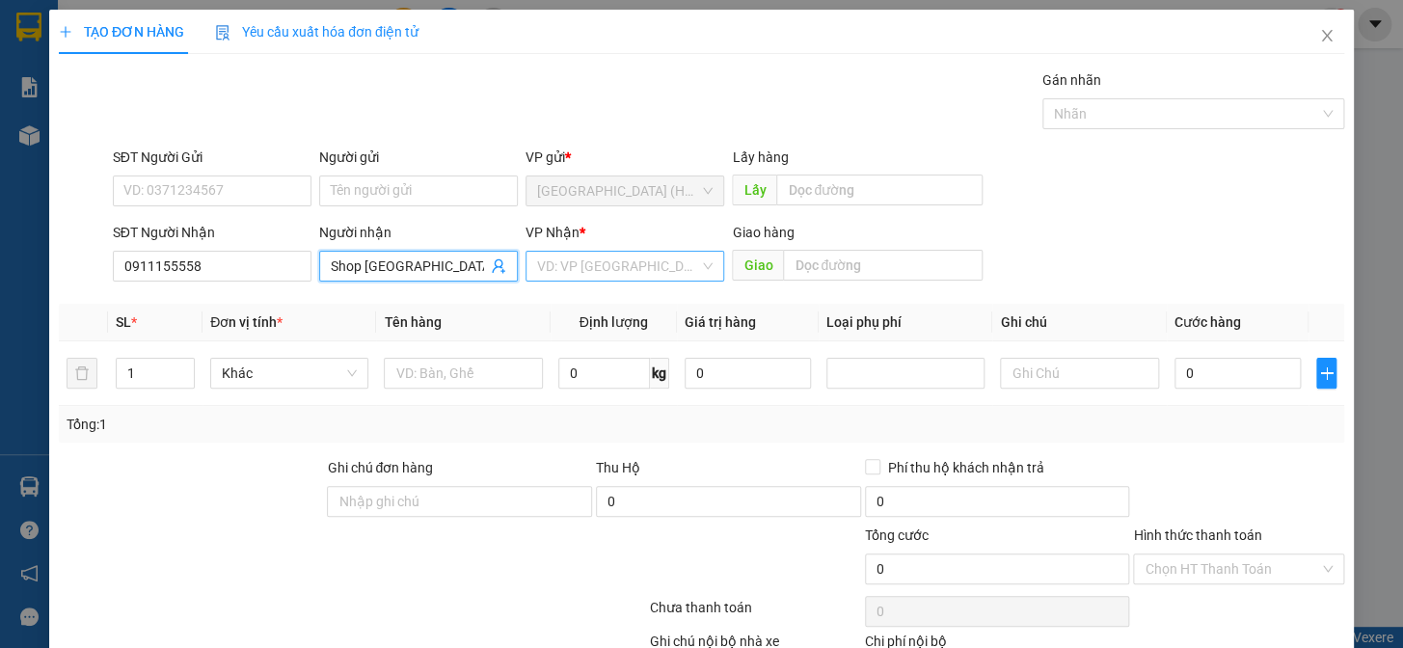
type input "Shop [GEOGRAPHIC_DATA]"
drag, startPoint x: 588, startPoint y: 256, endPoint x: 652, endPoint y: 326, distance: 94.2
click at [589, 259] on input "search" at bounding box center [618, 266] width 162 height 29
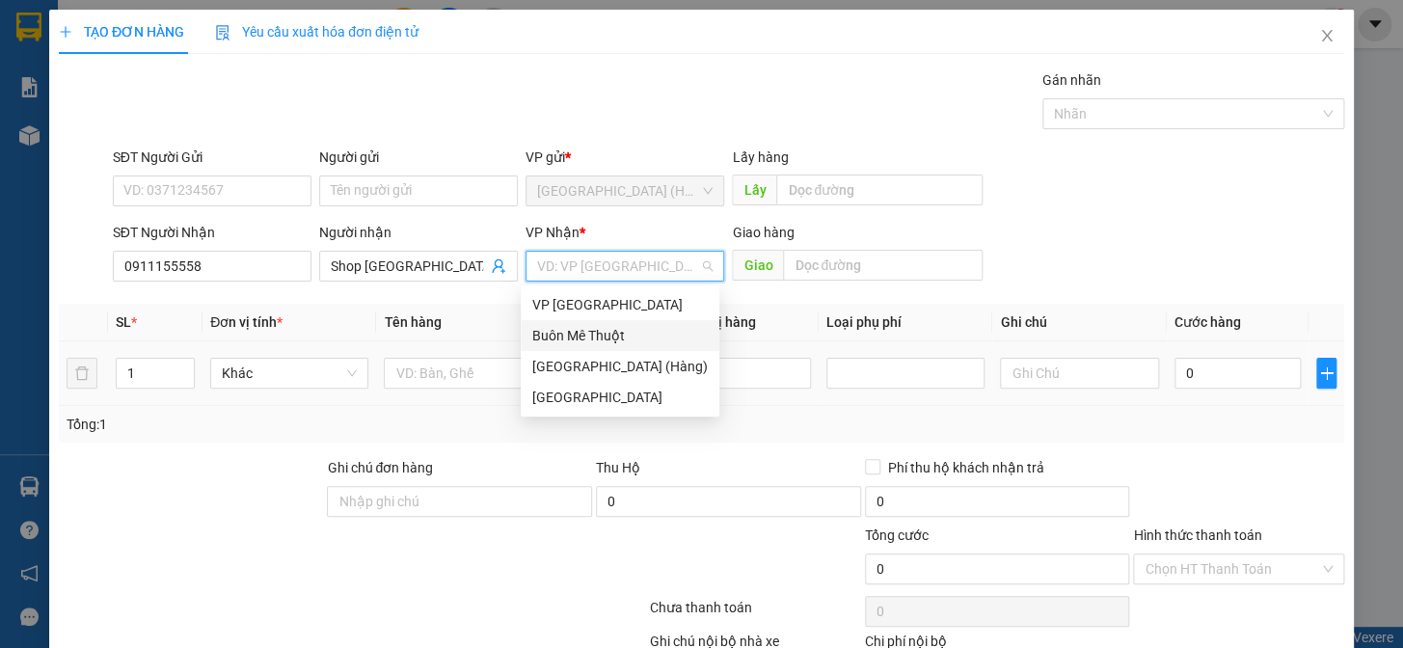
drag, startPoint x: 637, startPoint y: 337, endPoint x: 616, endPoint y: 366, distance: 36.7
click at [637, 335] on div "Buôn Mê Thuột" at bounding box center [619, 335] width 175 height 21
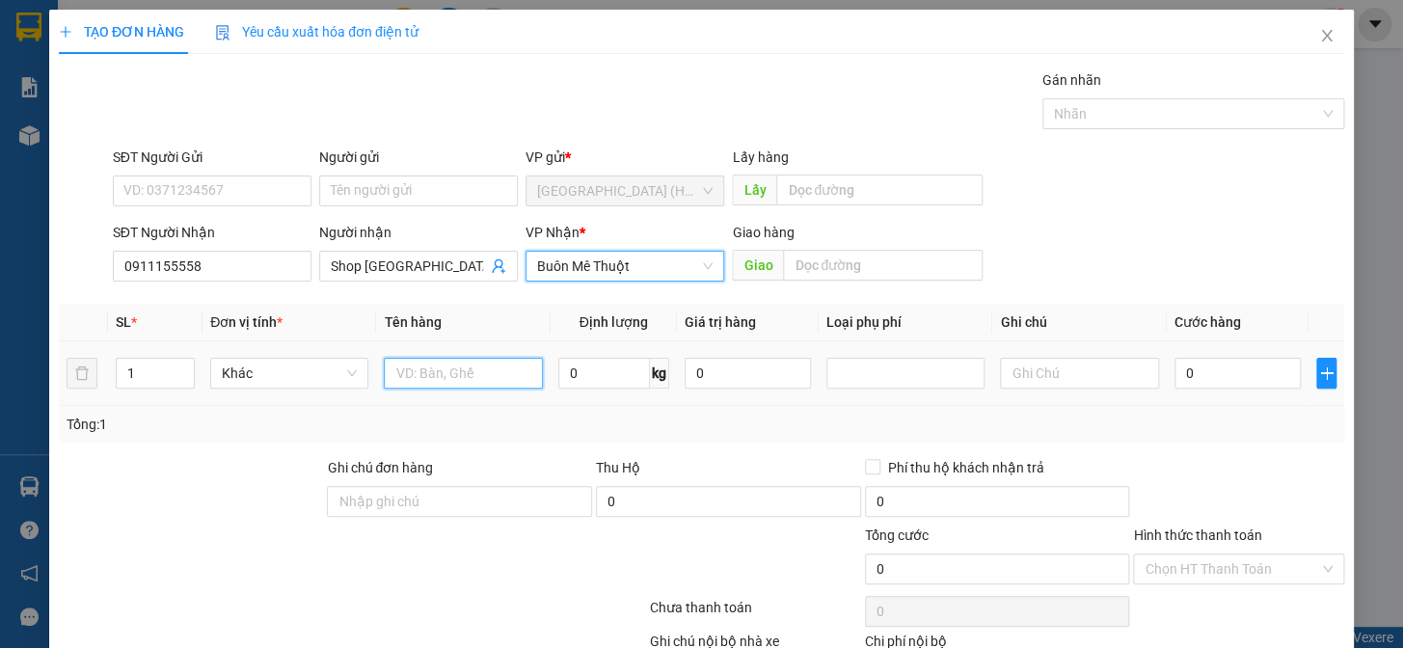
click at [440, 378] on input "text" at bounding box center [463, 373] width 158 height 31
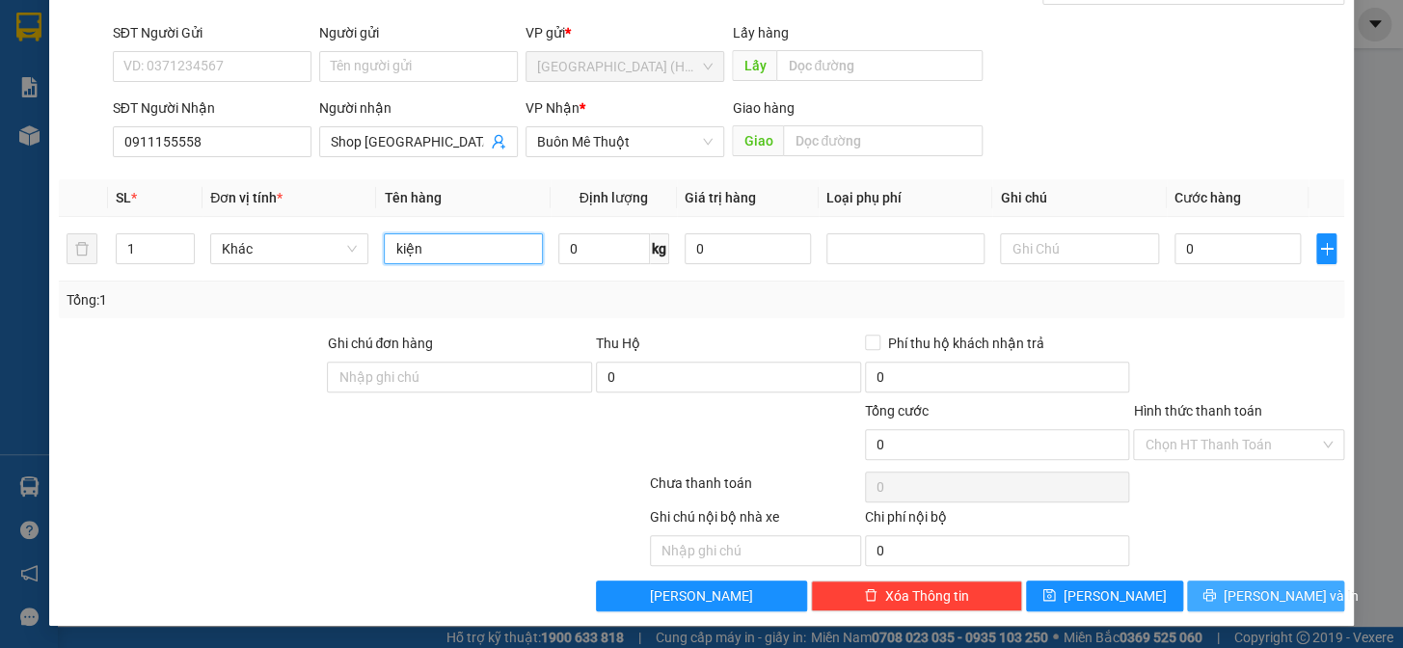
type input "kiện"
drag, startPoint x: 1211, startPoint y: 591, endPoint x: 1205, endPoint y: 581, distance: 11.2
click at [1210, 591] on button "[PERSON_NAME] và In" at bounding box center [1265, 595] width 157 height 31
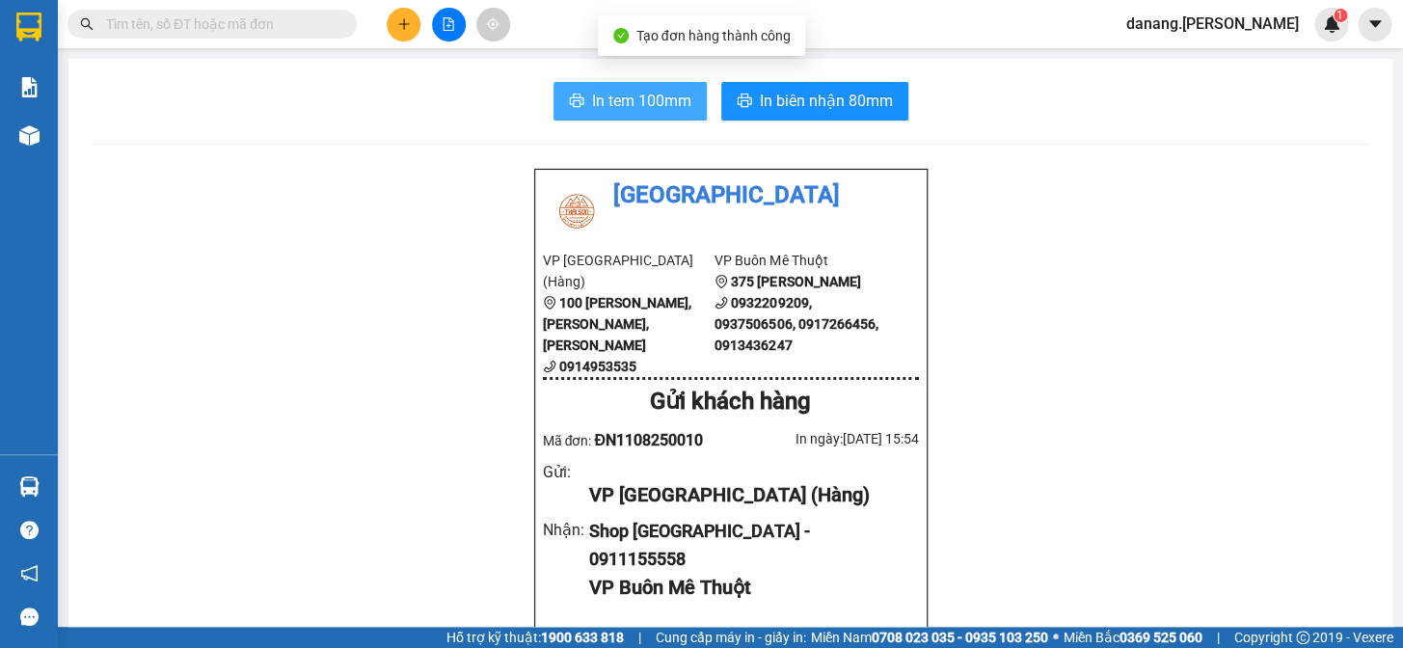
click at [633, 91] on span "In tem 100mm" at bounding box center [641, 101] width 99 height 24
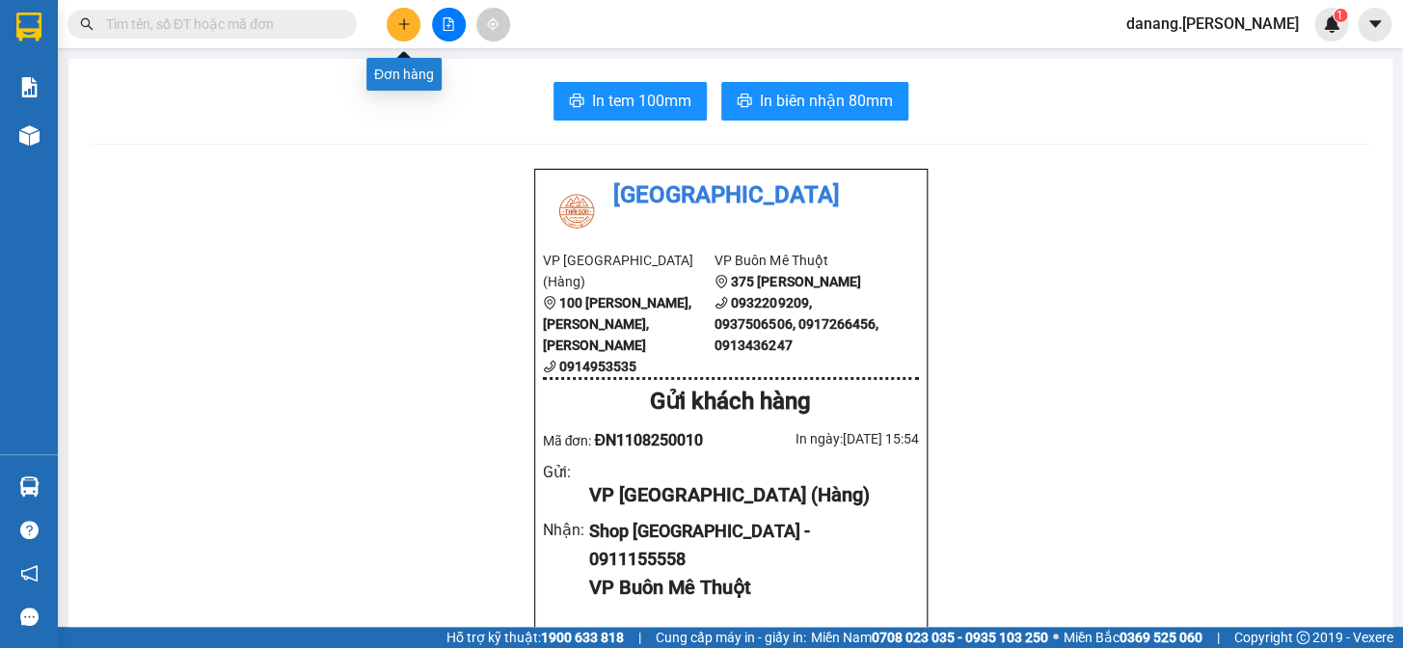
click at [415, 21] on button at bounding box center [404, 25] width 34 height 34
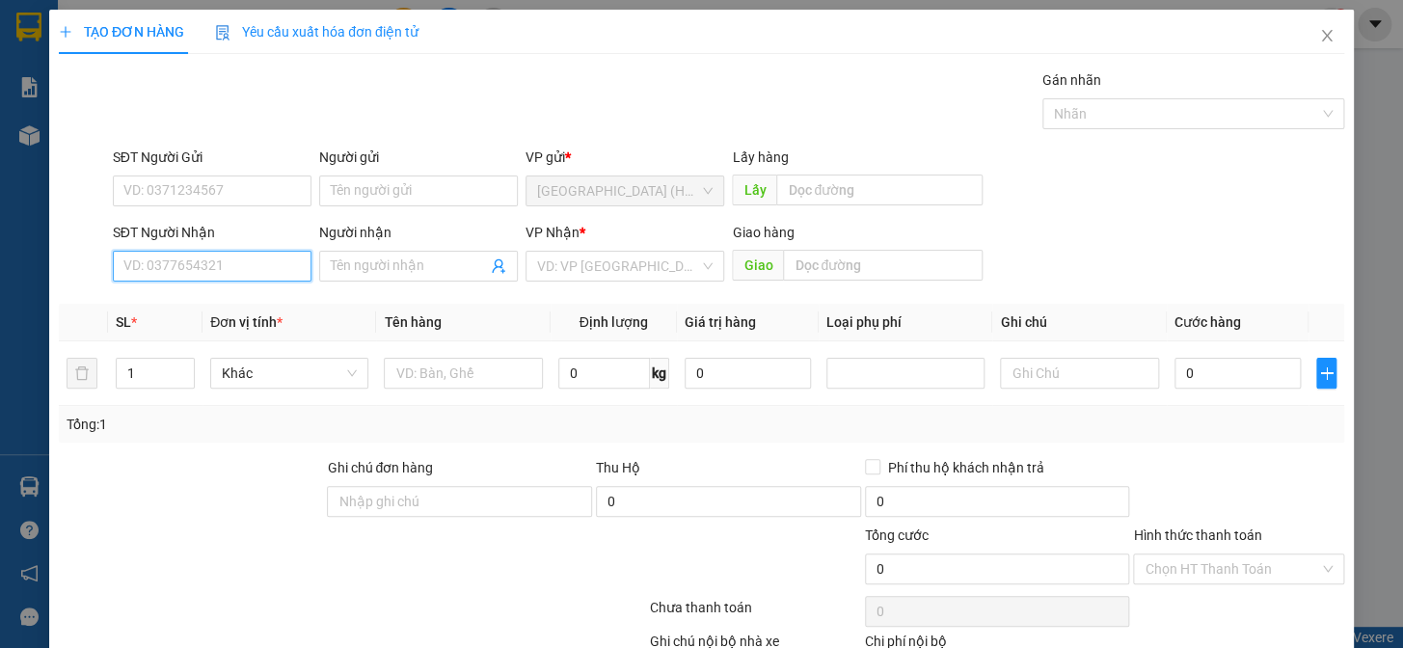
click at [206, 270] on input "SĐT Người Nhận" at bounding box center [212, 266] width 199 height 31
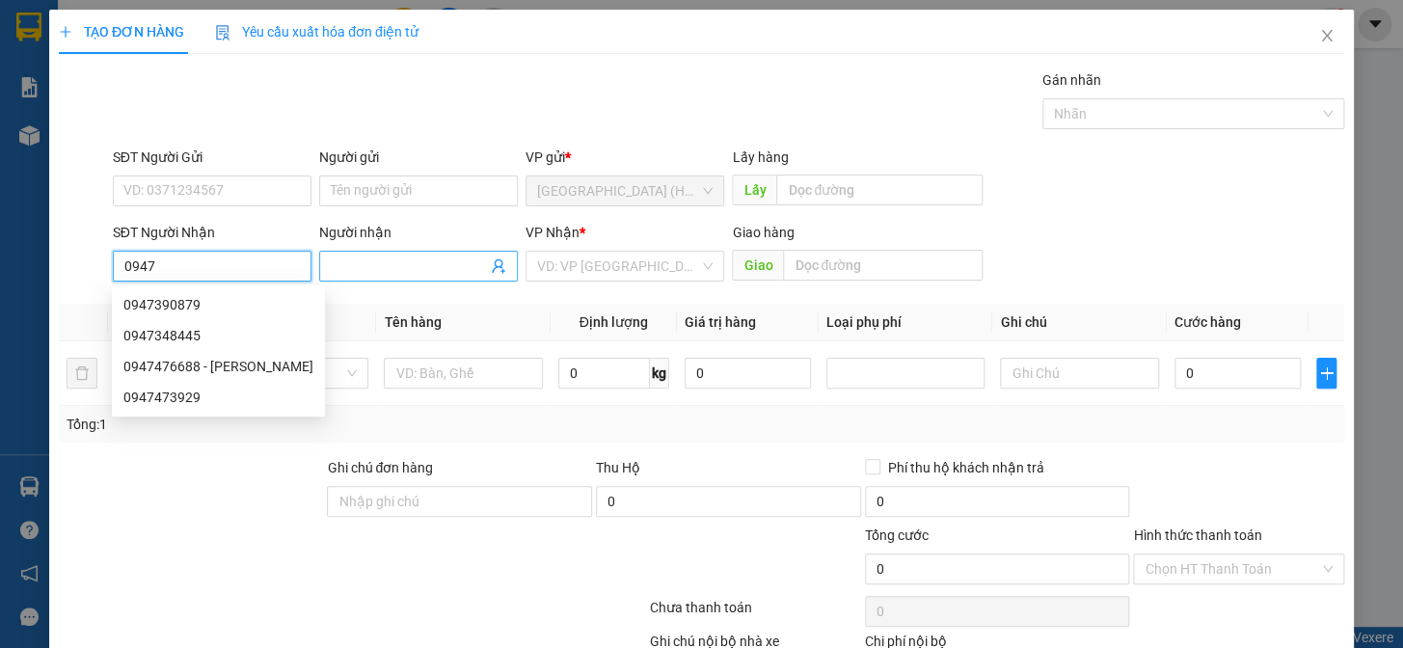
type input "0947"
click at [360, 263] on input "Người nhận" at bounding box center [409, 266] width 156 height 21
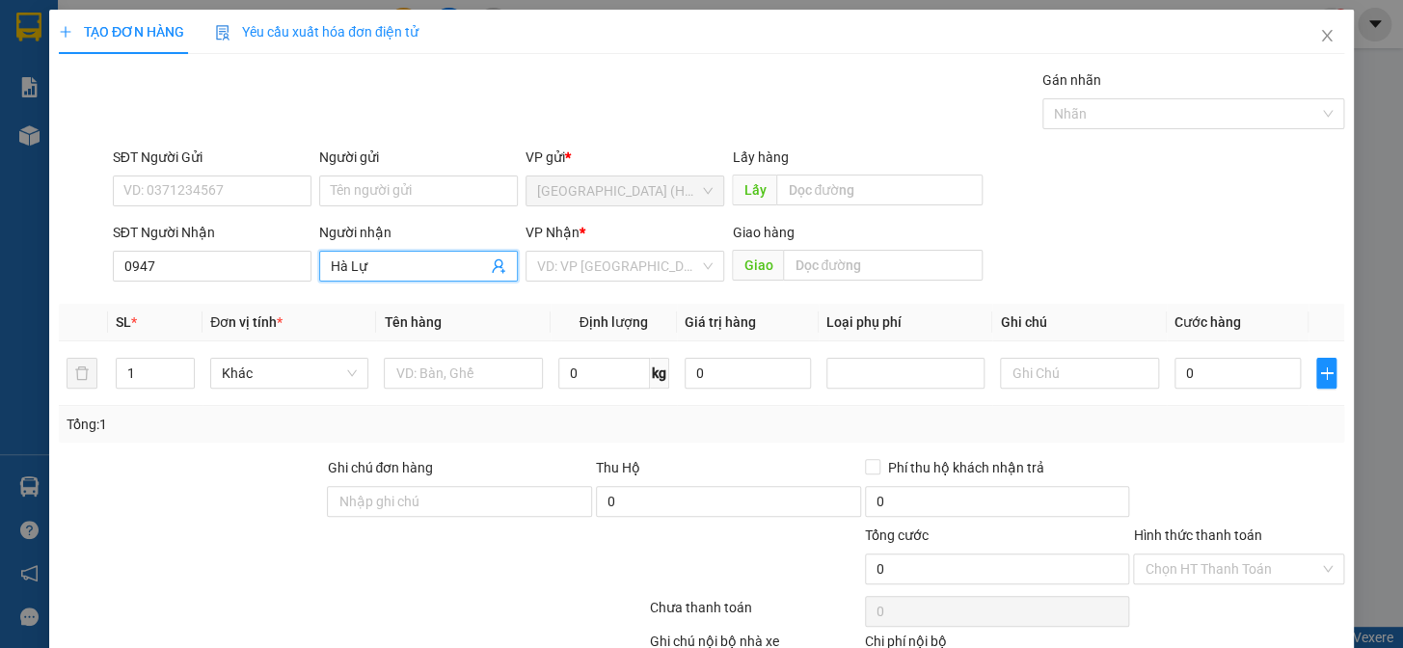
type input "[PERSON_NAME]"
click at [348, 316] on div "[GEOGRAPHIC_DATA] - 0947696947" at bounding box center [436, 304] width 240 height 31
type input "0947696947"
type input "[PERSON_NAME]"
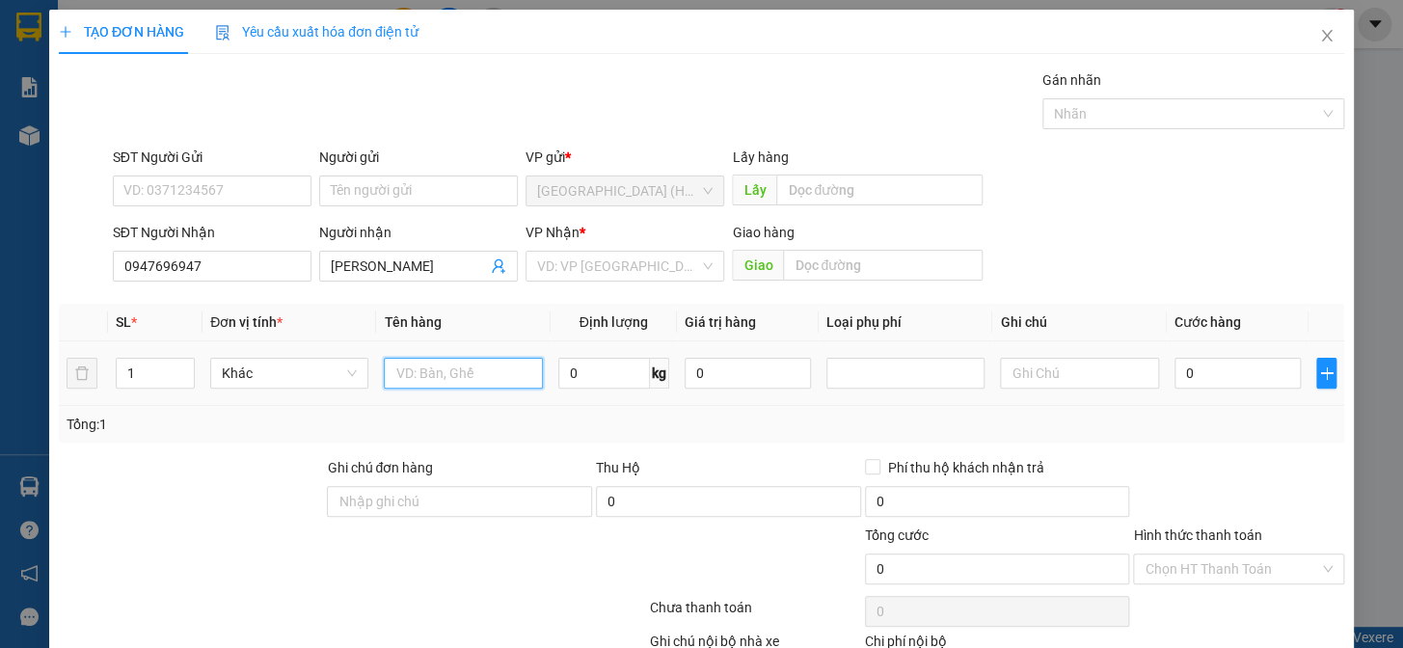
click at [460, 383] on input "text" at bounding box center [463, 373] width 158 height 31
type input "bọc đen"
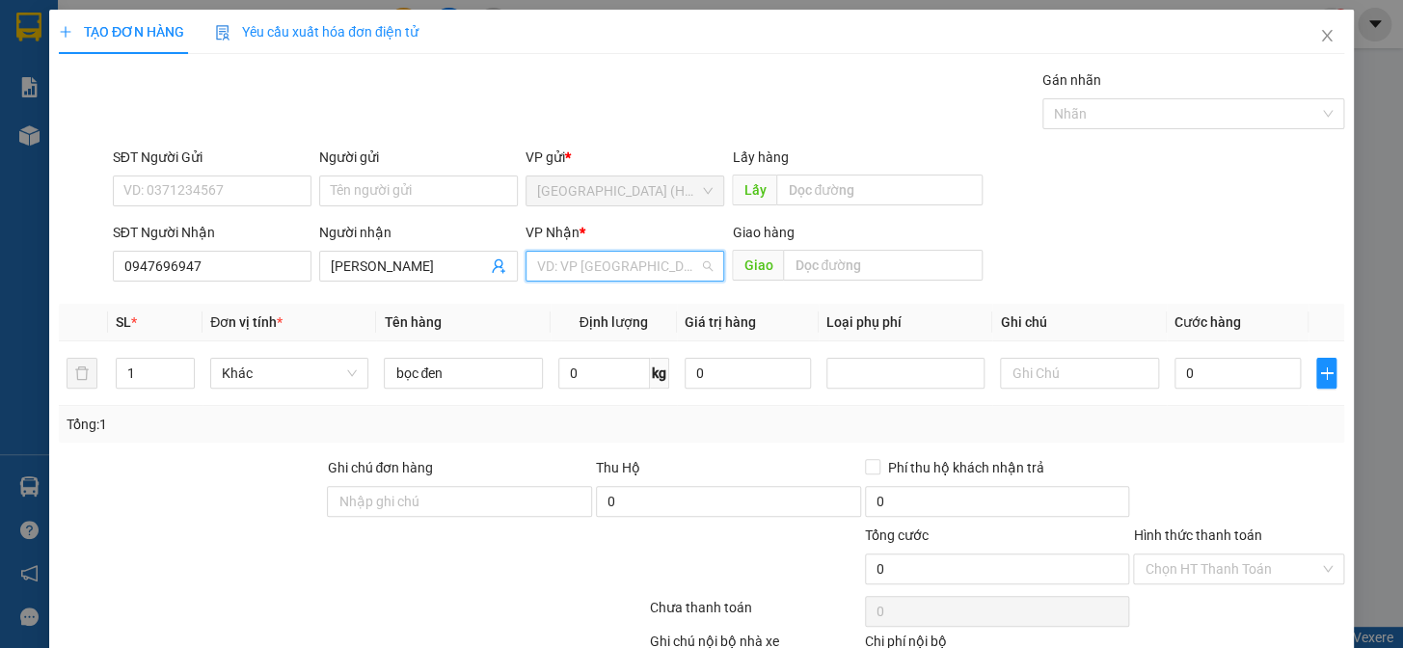
click at [568, 275] on input "search" at bounding box center [618, 266] width 162 height 29
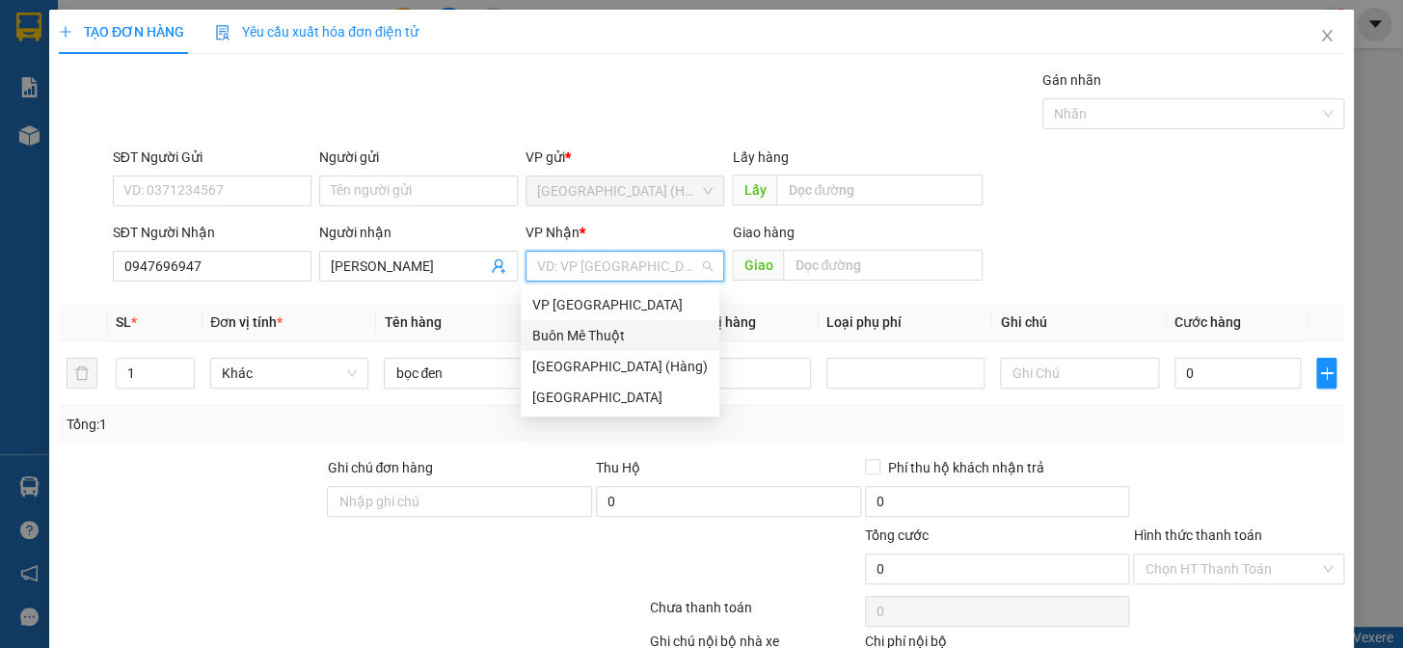
click at [614, 329] on div "Buôn Mê Thuột" at bounding box center [619, 335] width 175 height 21
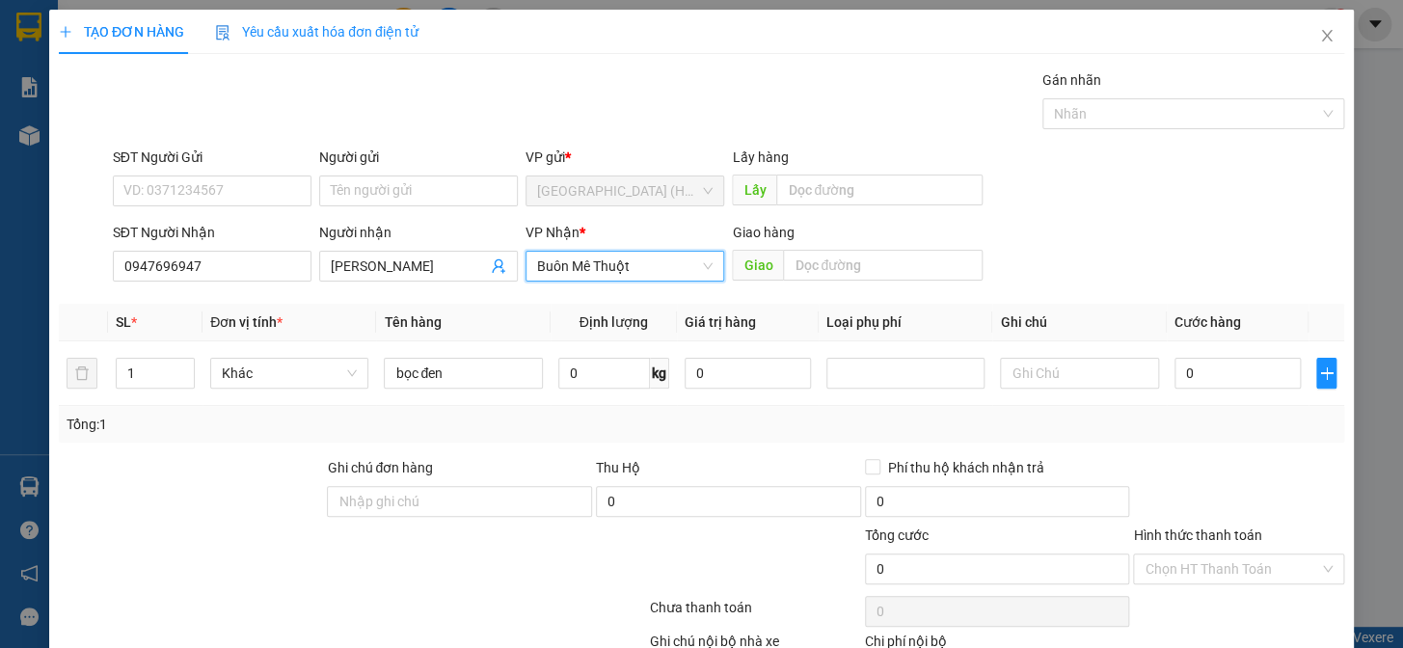
scroll to position [124, 0]
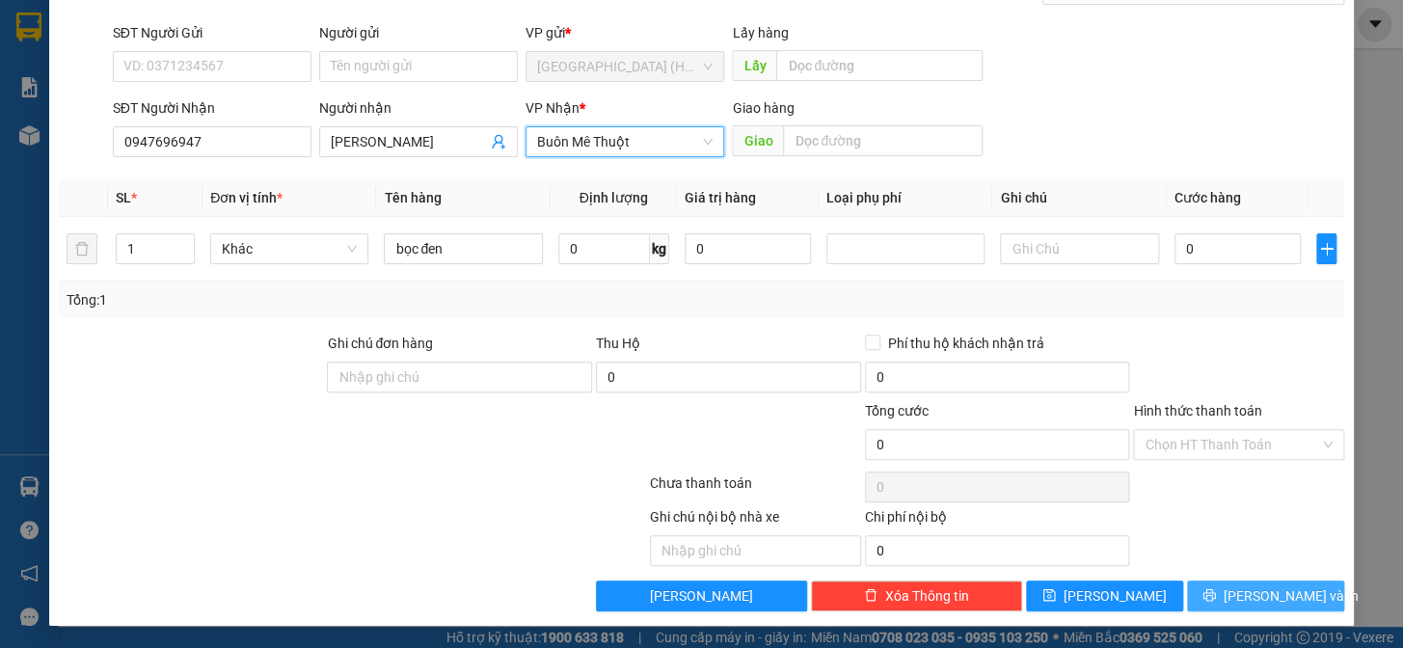
click at [1250, 598] on span "[PERSON_NAME] và In" at bounding box center [1291, 595] width 135 height 21
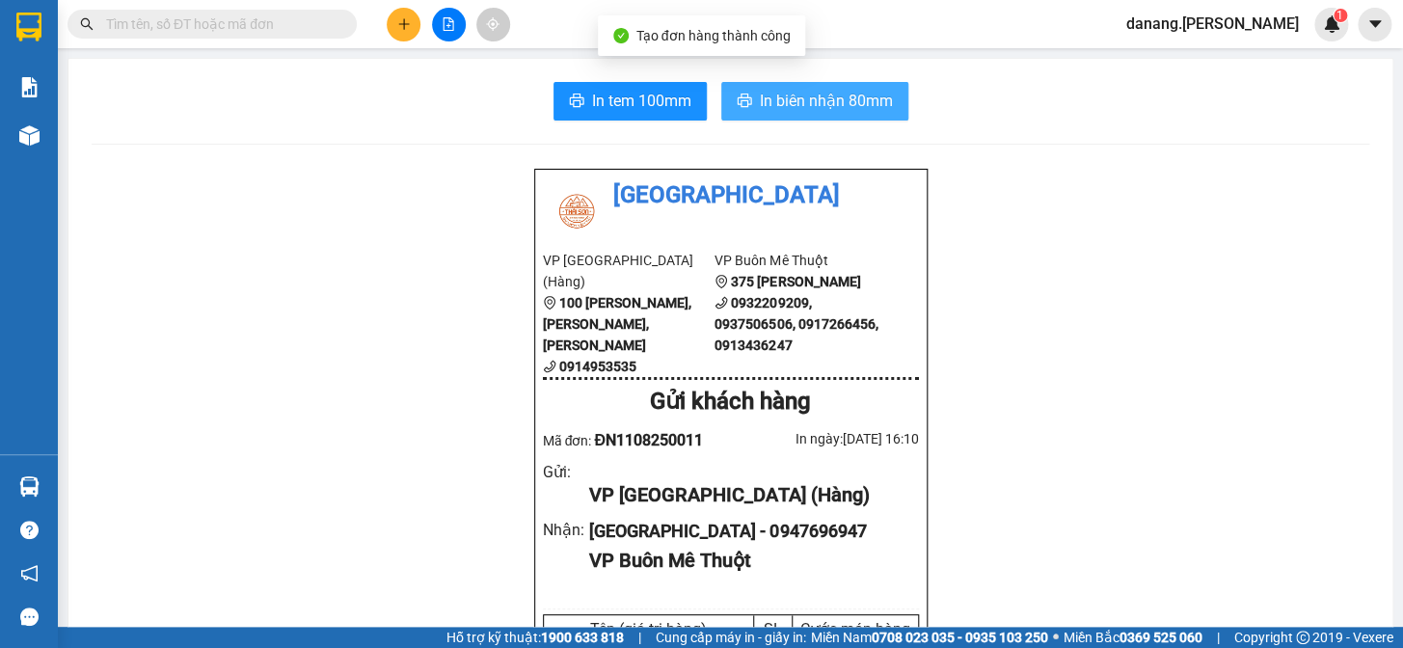
click at [768, 107] on span "In biên nhận 80mm" at bounding box center [826, 101] width 133 height 24
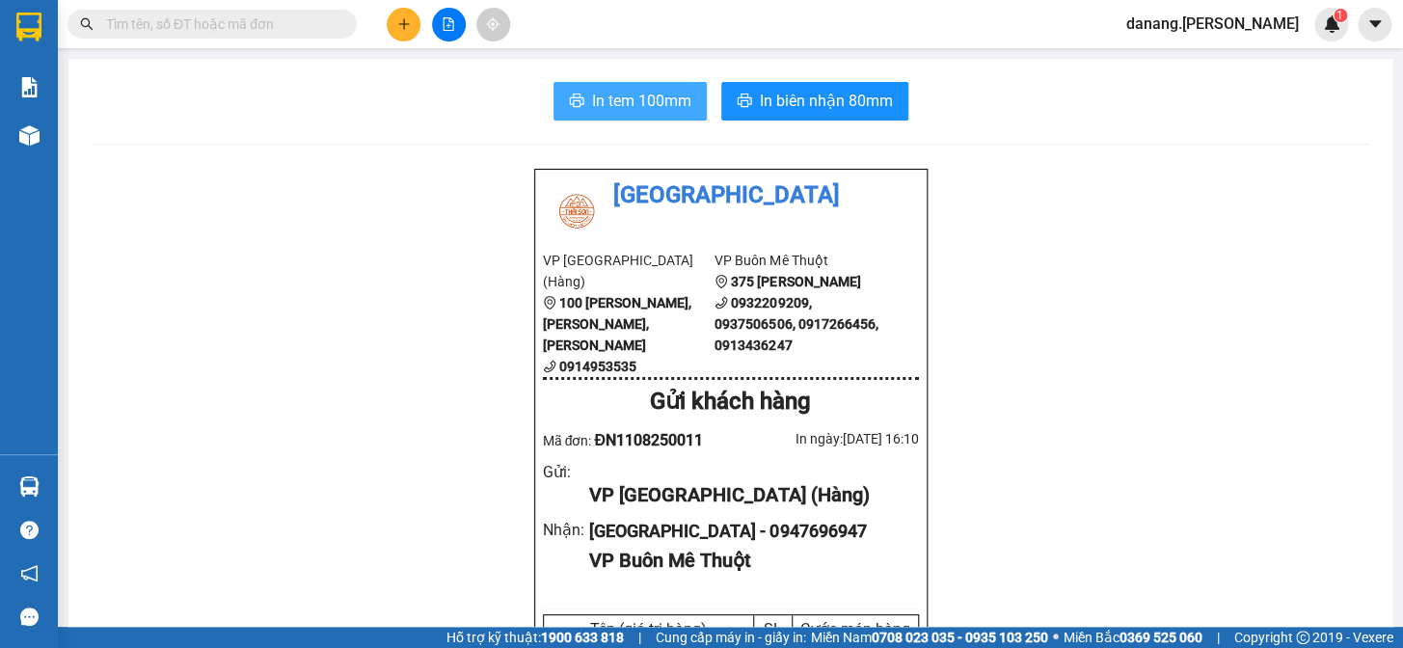
click at [620, 92] on span "In tem 100mm" at bounding box center [641, 101] width 99 height 24
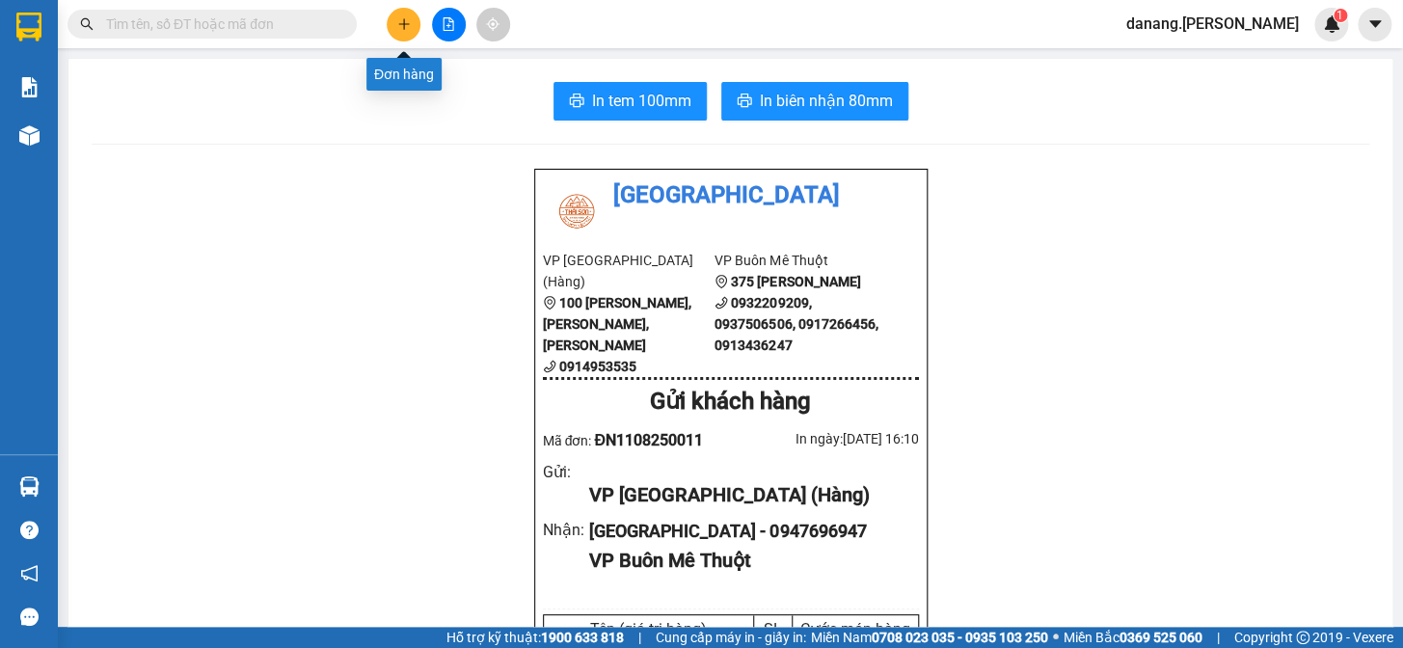
click at [407, 19] on icon "plus" at bounding box center [403, 23] width 13 height 13
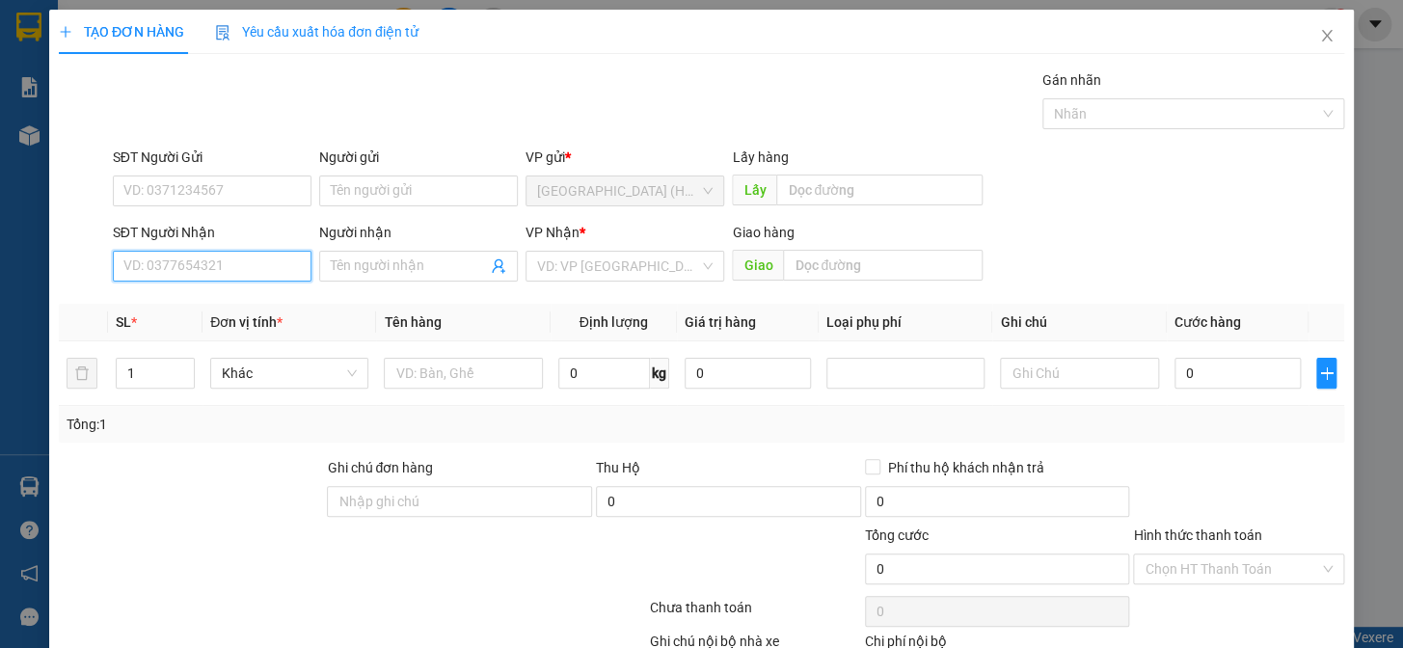
click at [225, 270] on input "SĐT Người Nhận" at bounding box center [212, 266] width 199 height 31
type input "0915433949"
click at [209, 303] on div "0915433949" at bounding box center [210, 304] width 174 height 21
type input "50.000"
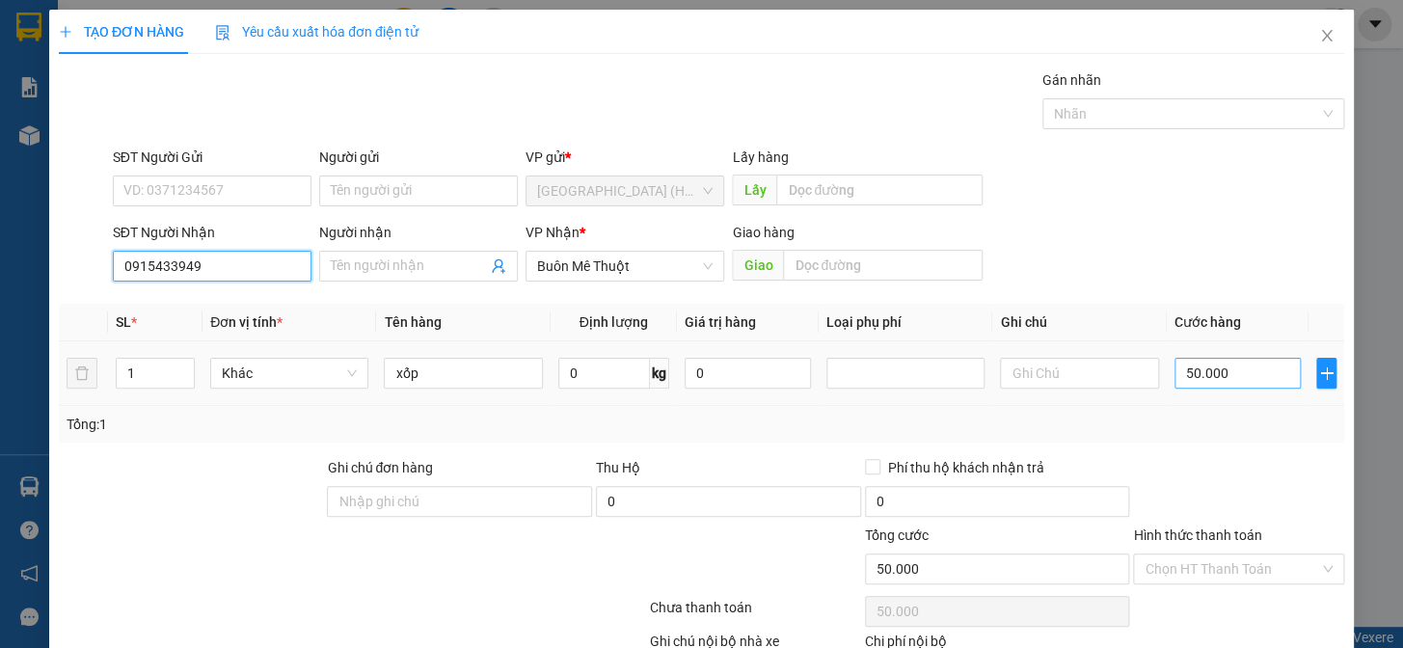
type input "0915433949"
drag, startPoint x: 1232, startPoint y: 372, endPoint x: 1224, endPoint y: 367, distance: 9.9
click at [1231, 370] on input "50.000" at bounding box center [1237, 373] width 126 height 31
type input "0"
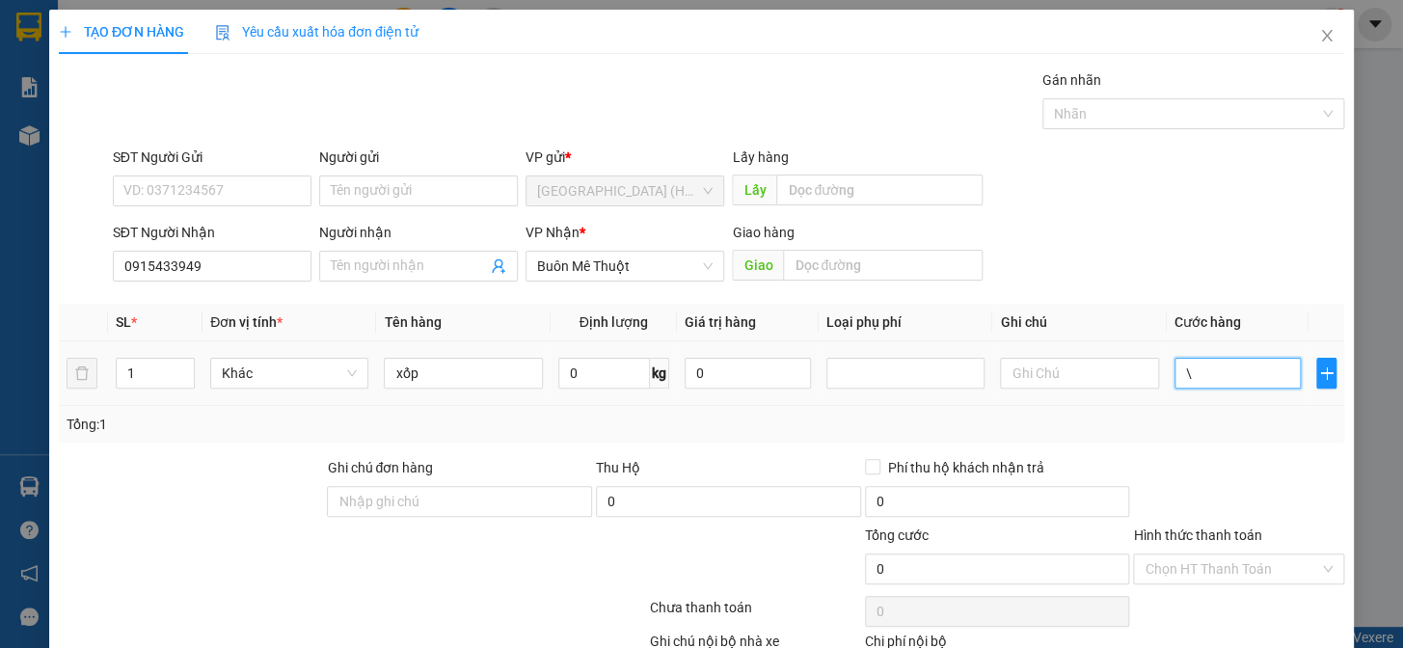
type input "0"
click at [1174, 370] on input "0" at bounding box center [1237, 373] width 126 height 31
type input "70"
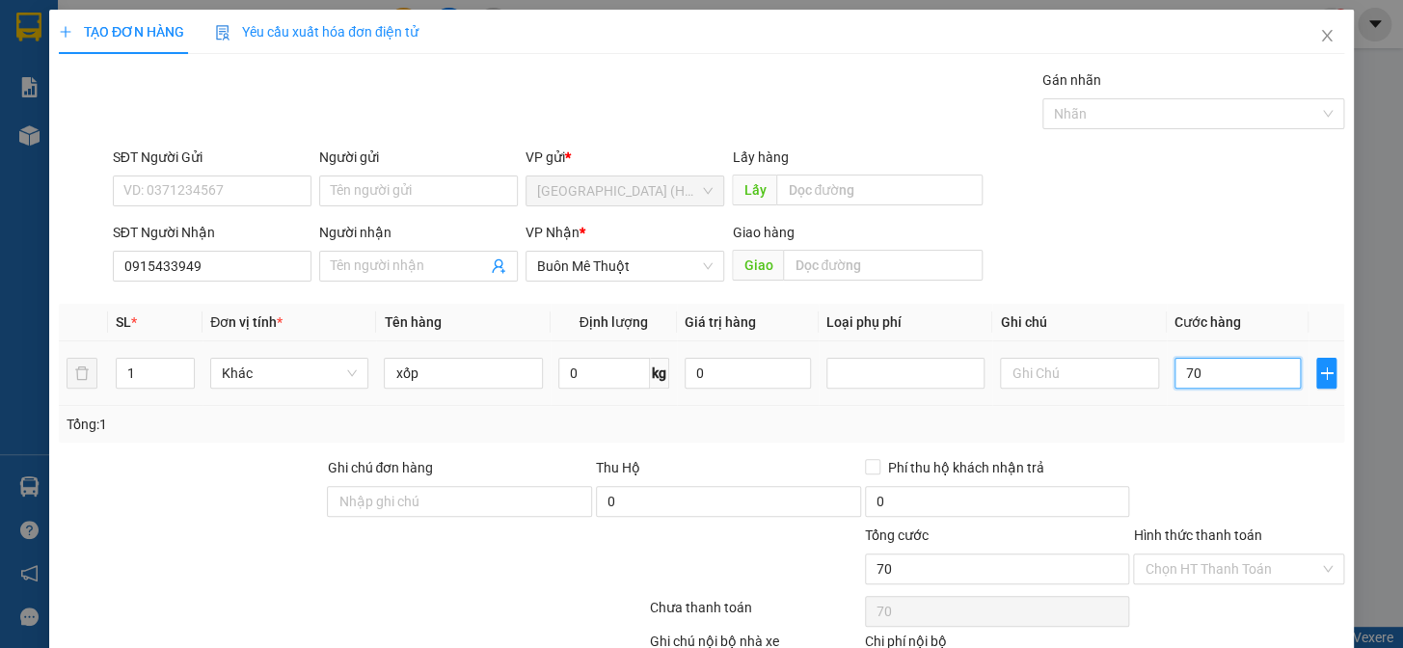
type input "700"
type input "7.000"
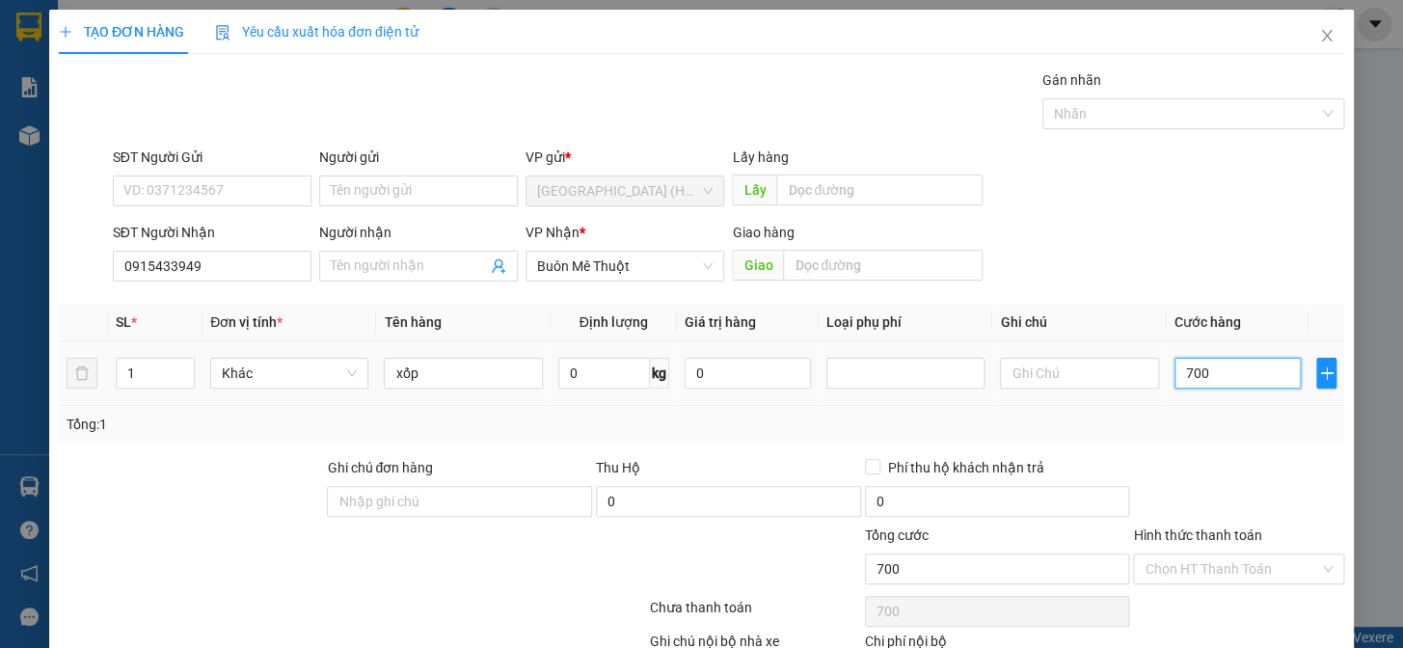
type input "7.000"
type input "70.000"
click at [1176, 574] on input "Hình thức thanh toán" at bounding box center [1232, 568] width 175 height 29
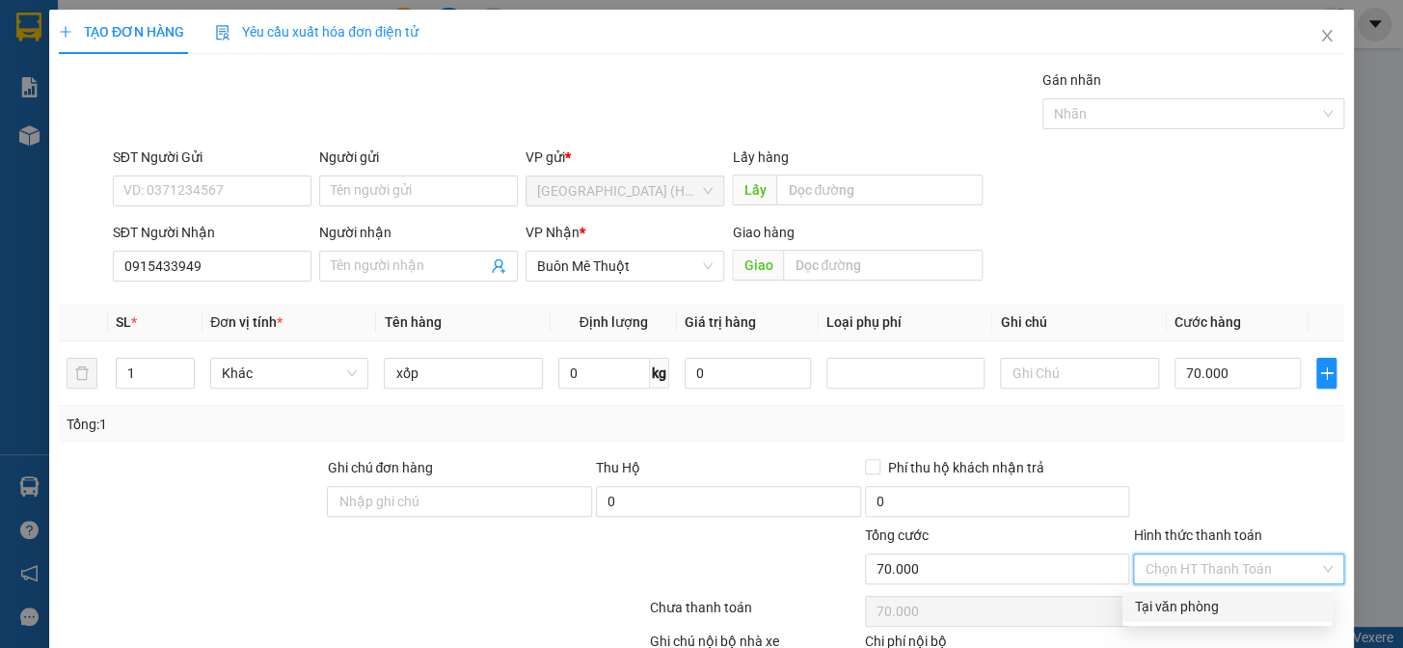
click at [1179, 606] on div "Tại văn phòng" at bounding box center [1227, 606] width 186 height 21
type input "0"
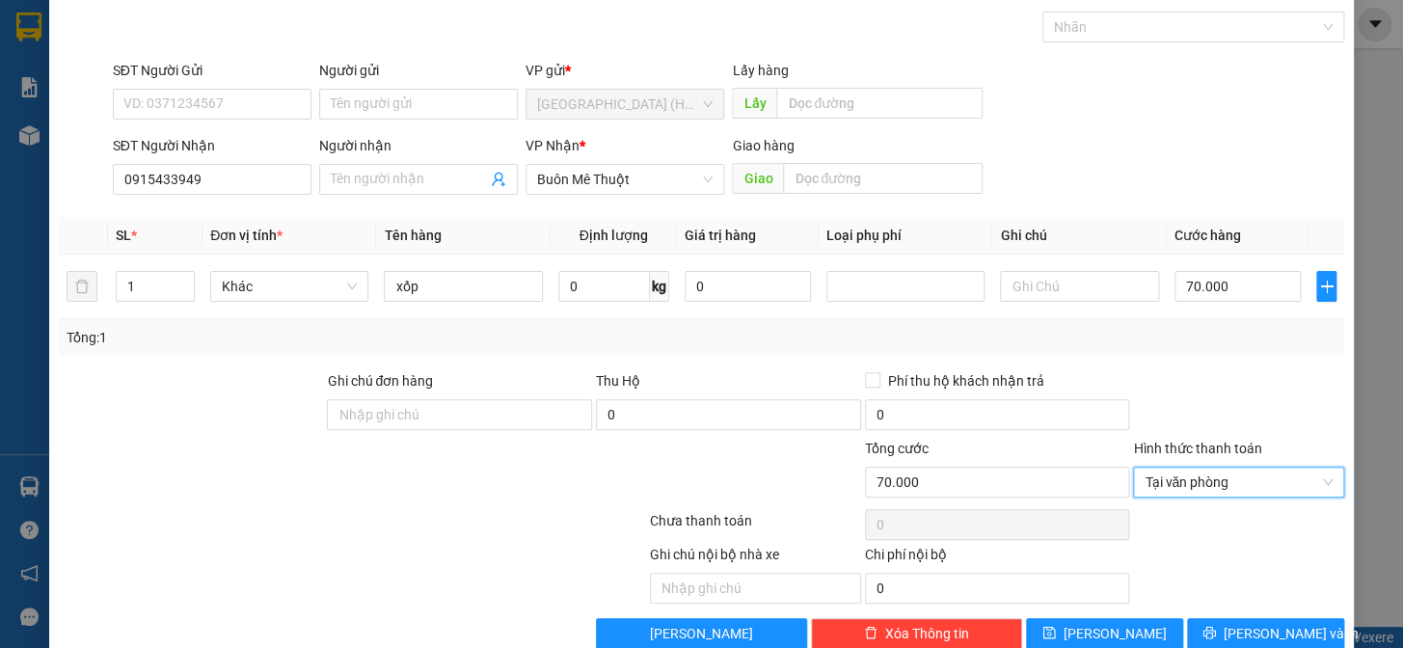
scroll to position [124, 0]
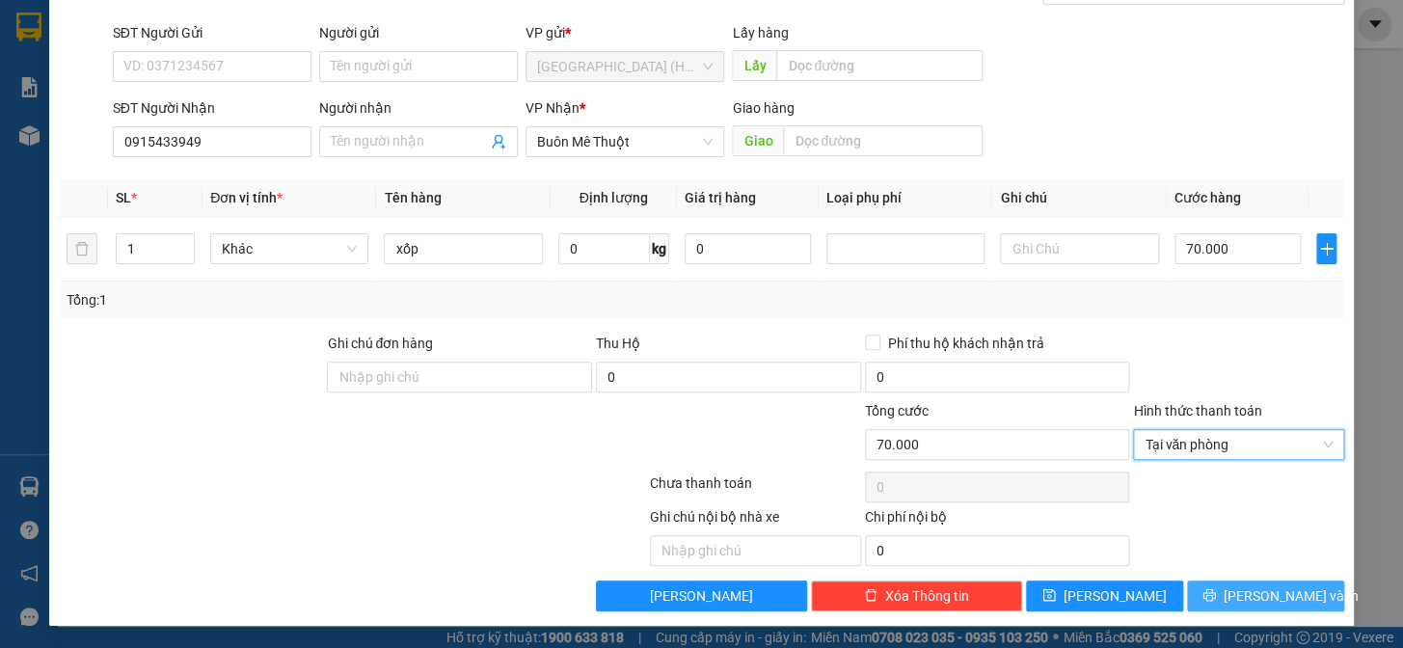
click at [1245, 593] on span "[PERSON_NAME] và In" at bounding box center [1291, 595] width 135 height 21
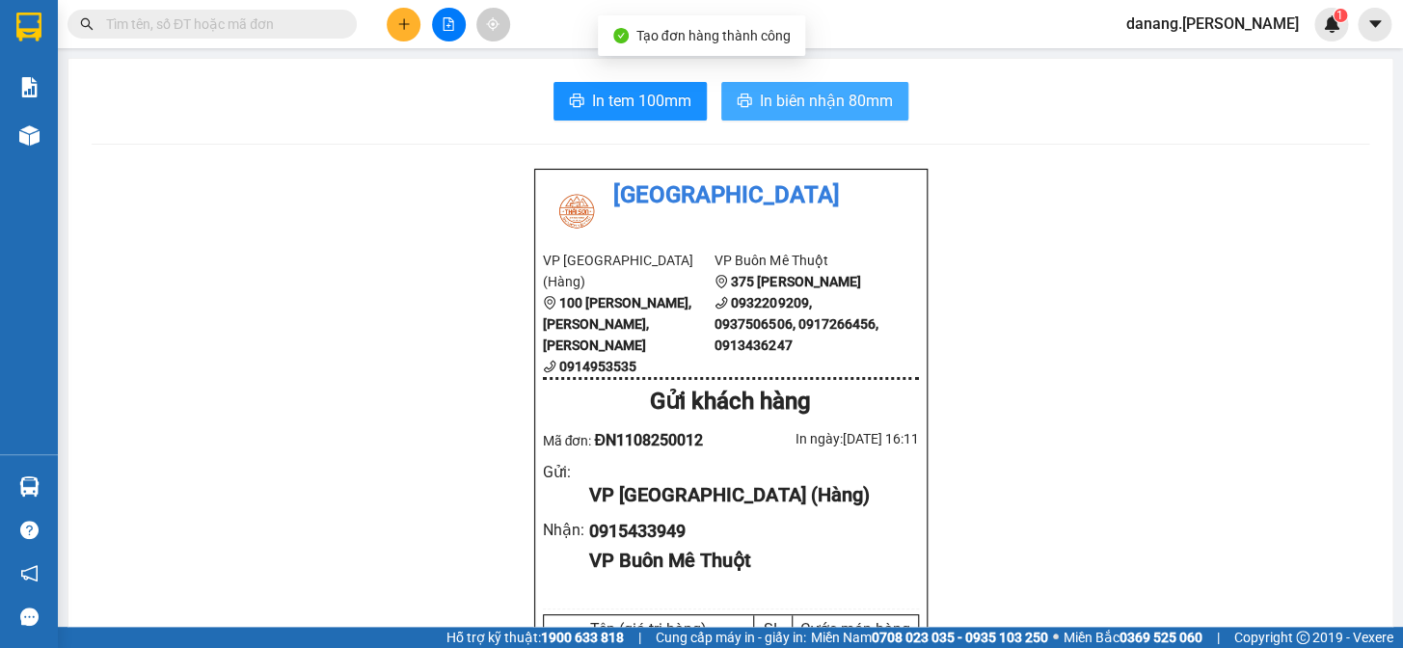
click at [820, 101] on span "In biên nhận 80mm" at bounding box center [826, 101] width 133 height 24
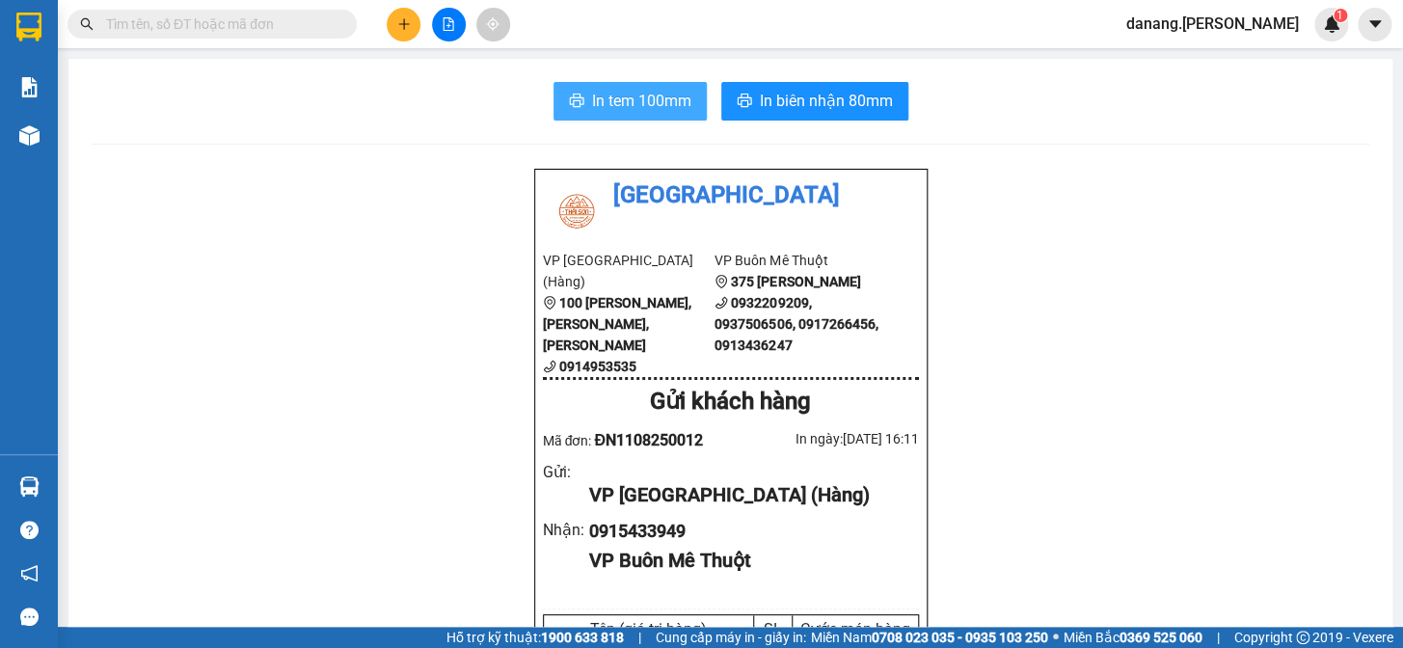
click at [638, 89] on span "In tem 100mm" at bounding box center [641, 101] width 99 height 24
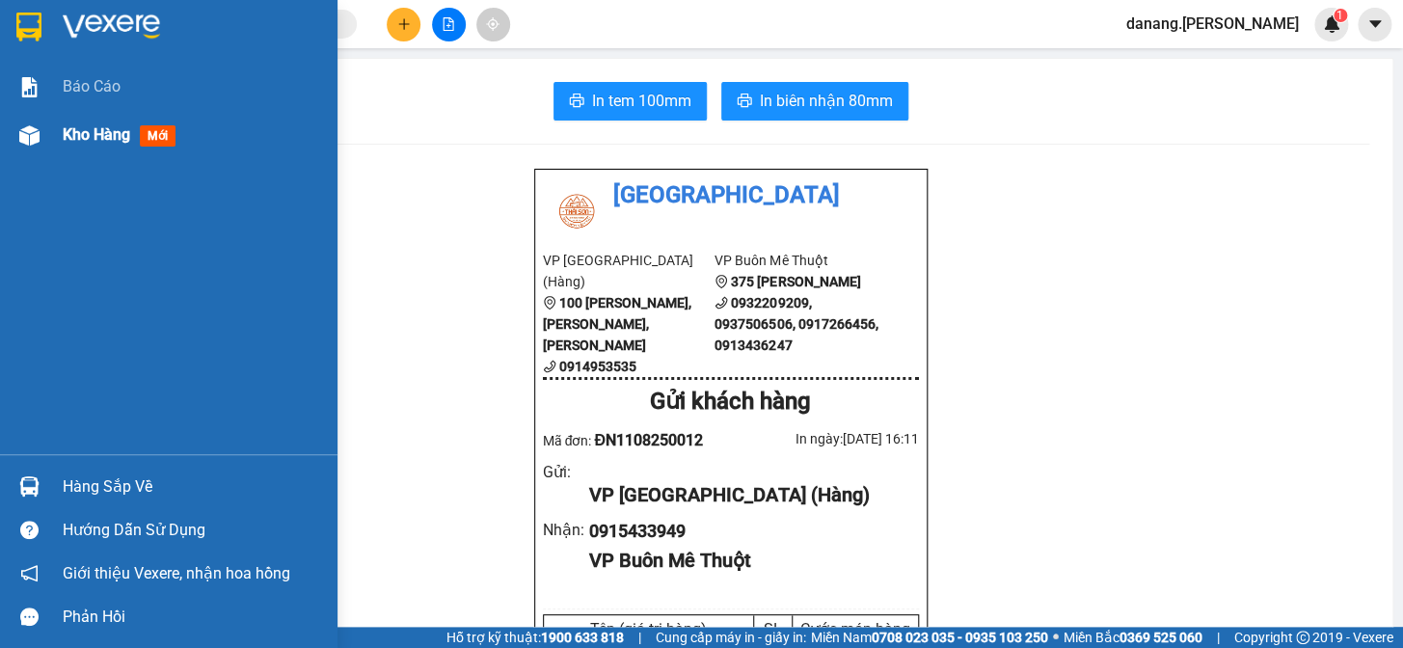
click at [94, 134] on span "Kho hàng" at bounding box center [96, 134] width 67 height 18
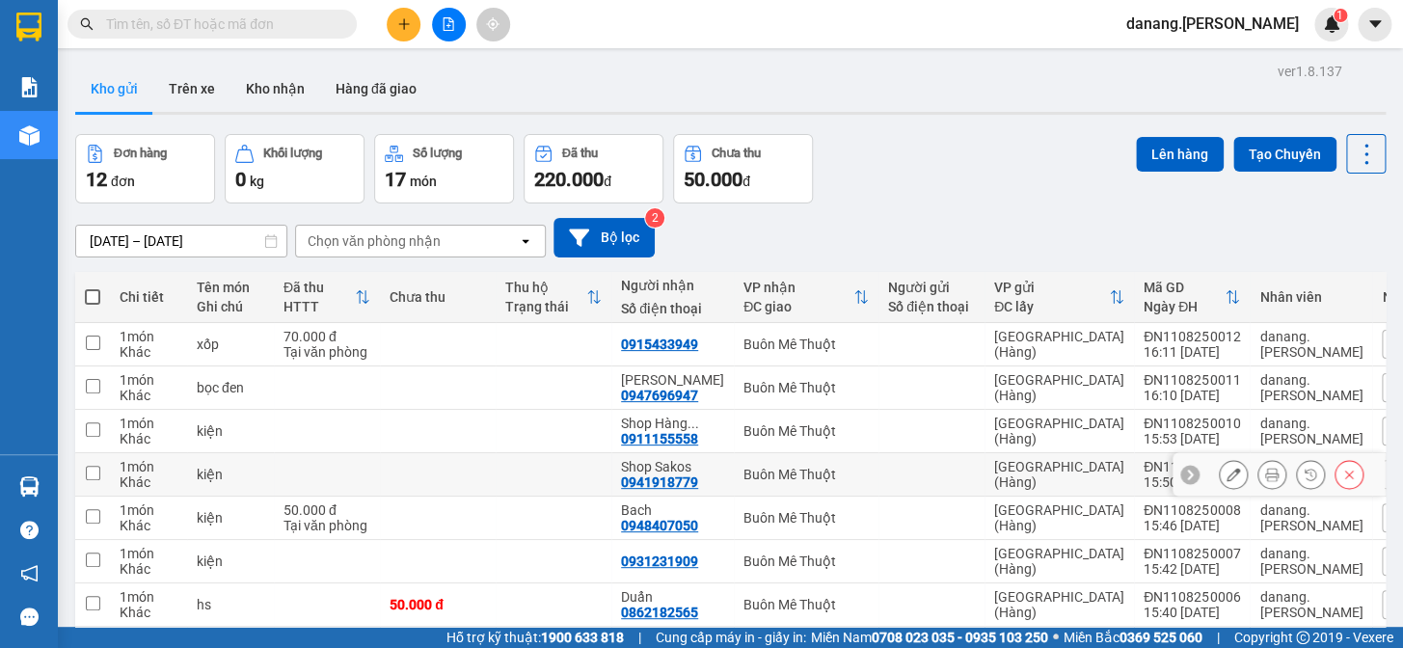
scroll to position [214, 0]
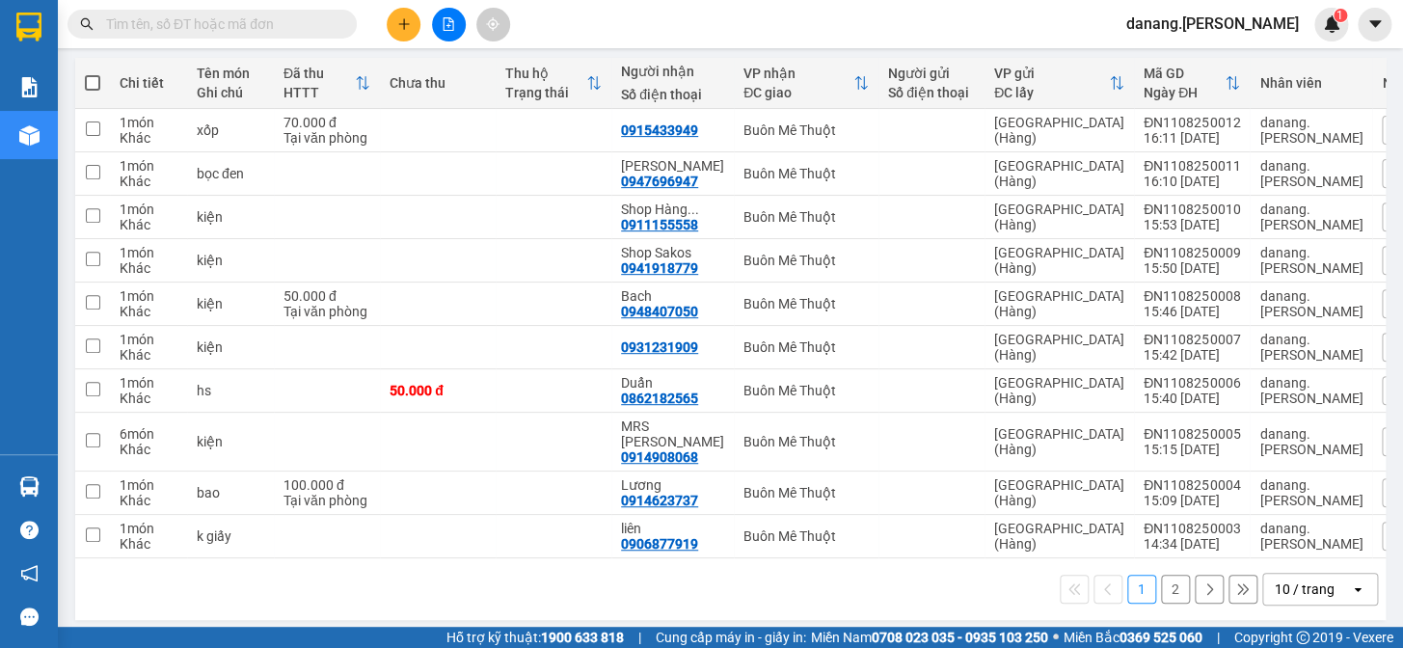
click at [1286, 579] on div "10 / trang" at bounding box center [1305, 588] width 60 height 19
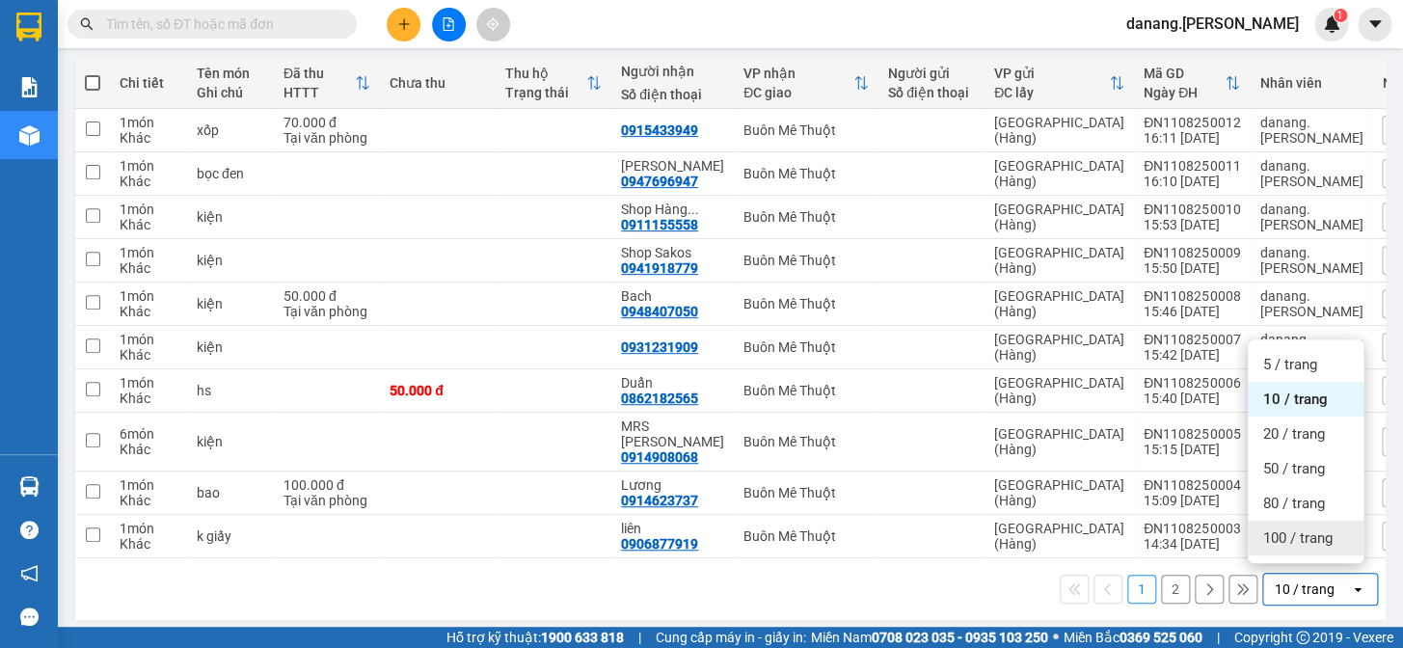
click at [1276, 542] on span "100 / trang" at bounding box center [1297, 537] width 69 height 19
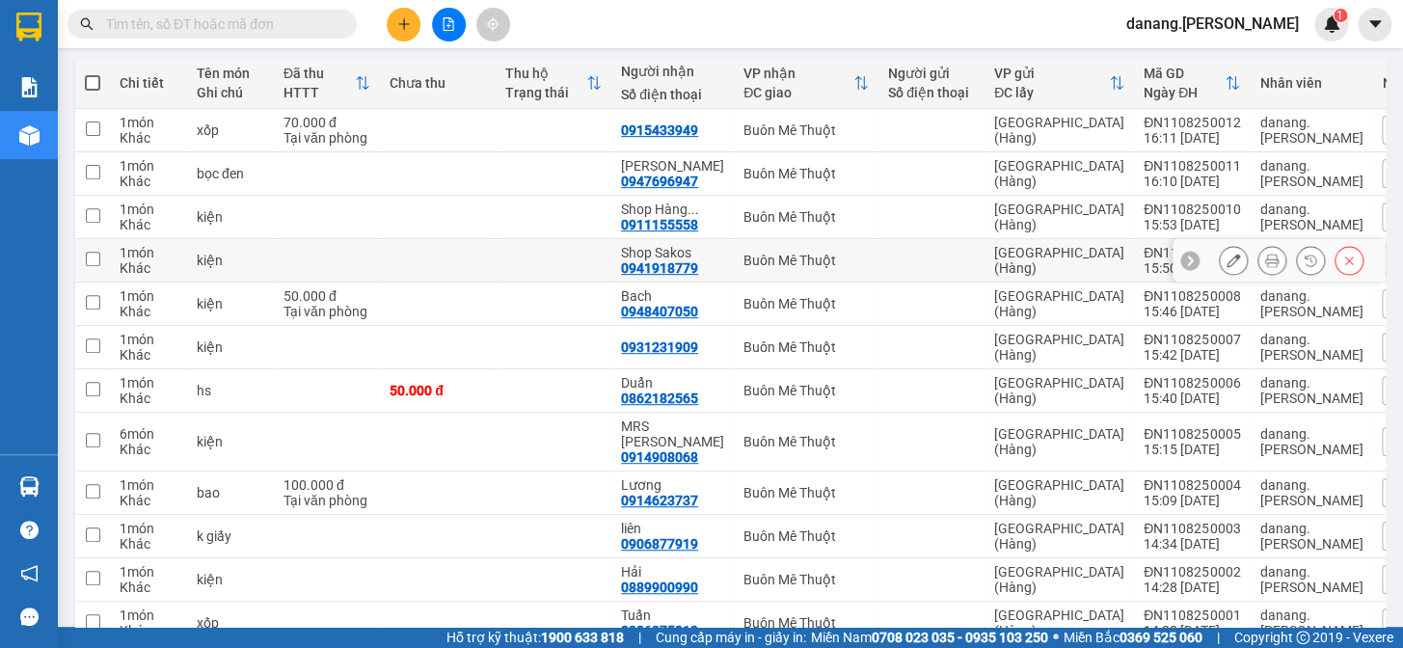
scroll to position [301, 0]
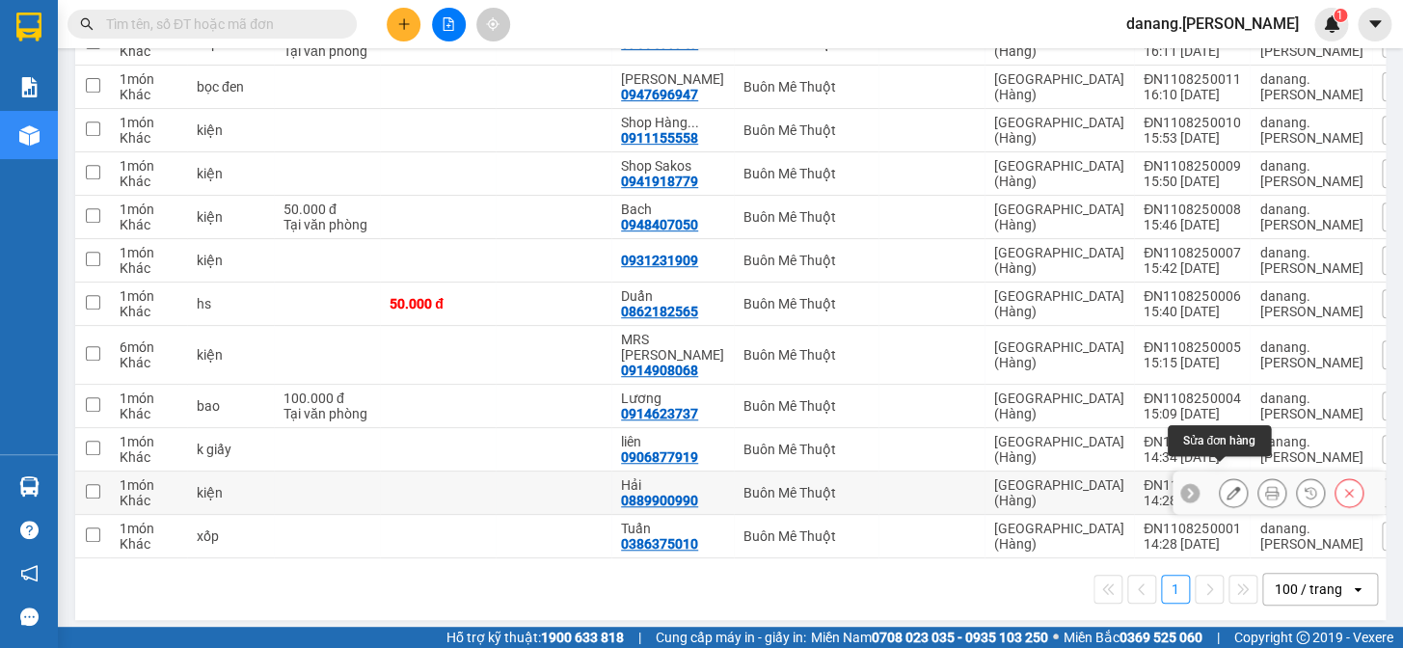
click at [1226, 486] on icon at bounding box center [1232, 492] width 13 height 13
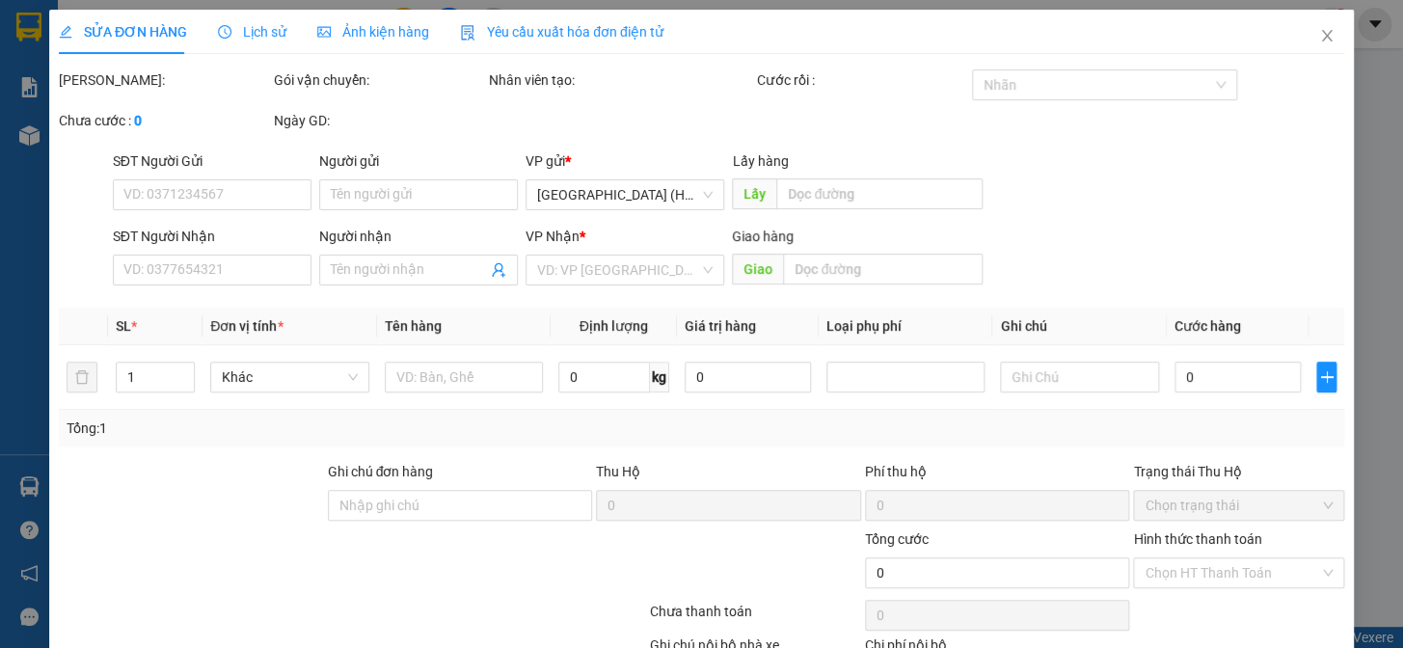
type input "0889900990"
type input "Hải"
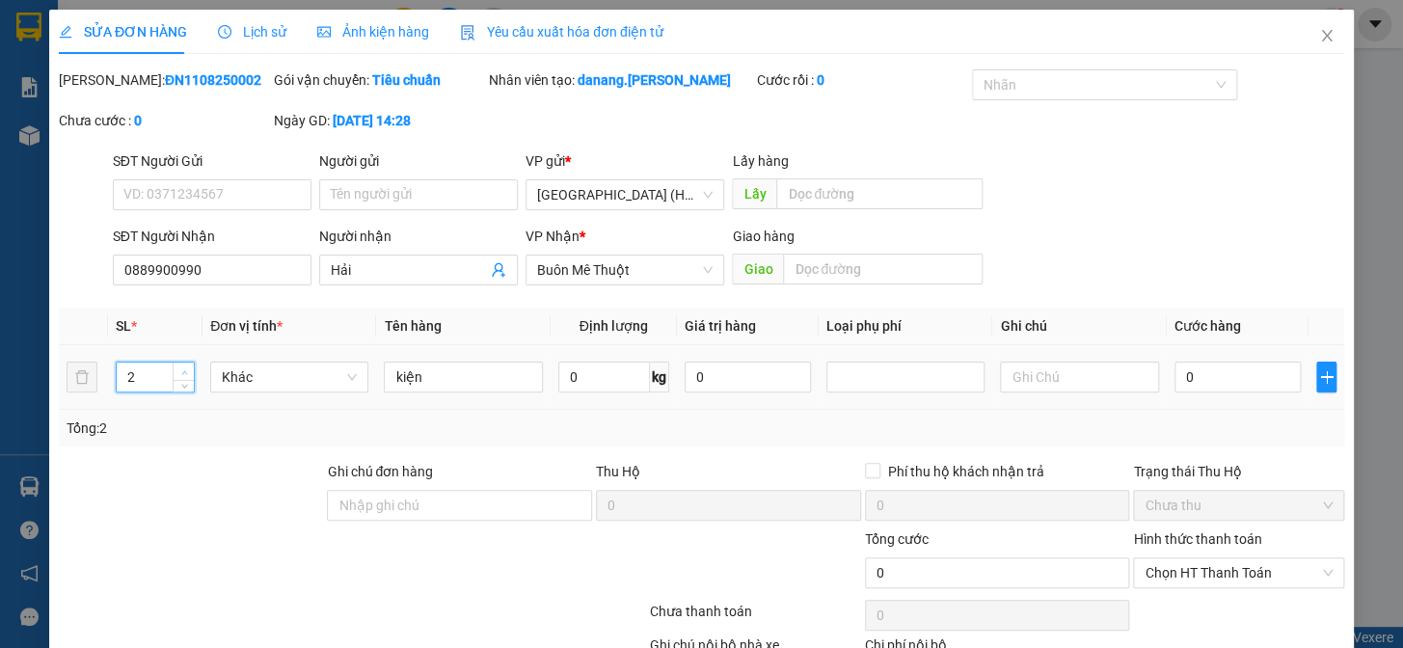
click at [184, 363] on span "Increase Value" at bounding box center [183, 371] width 21 height 17
type input "3"
click at [184, 363] on span "Increase Value" at bounding box center [183, 371] width 21 height 17
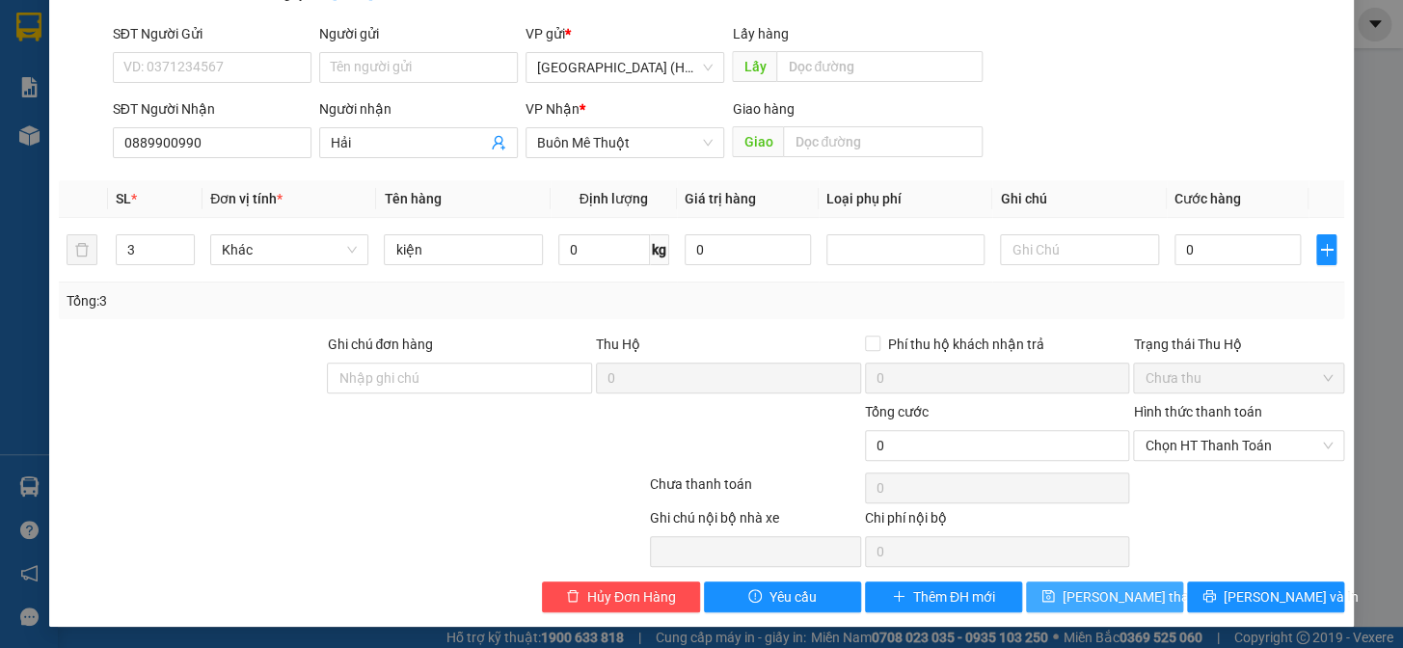
click at [1078, 598] on span "[PERSON_NAME] thay đổi" at bounding box center [1140, 596] width 154 height 21
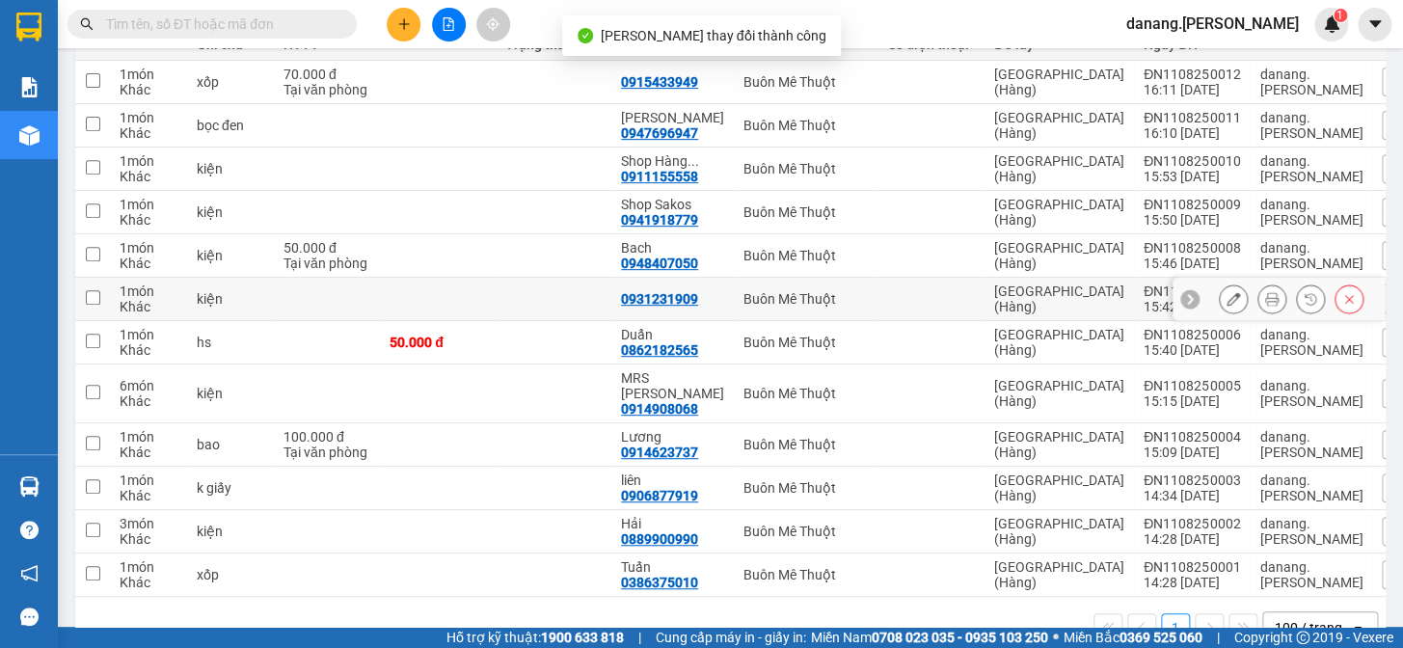
scroll to position [301, 0]
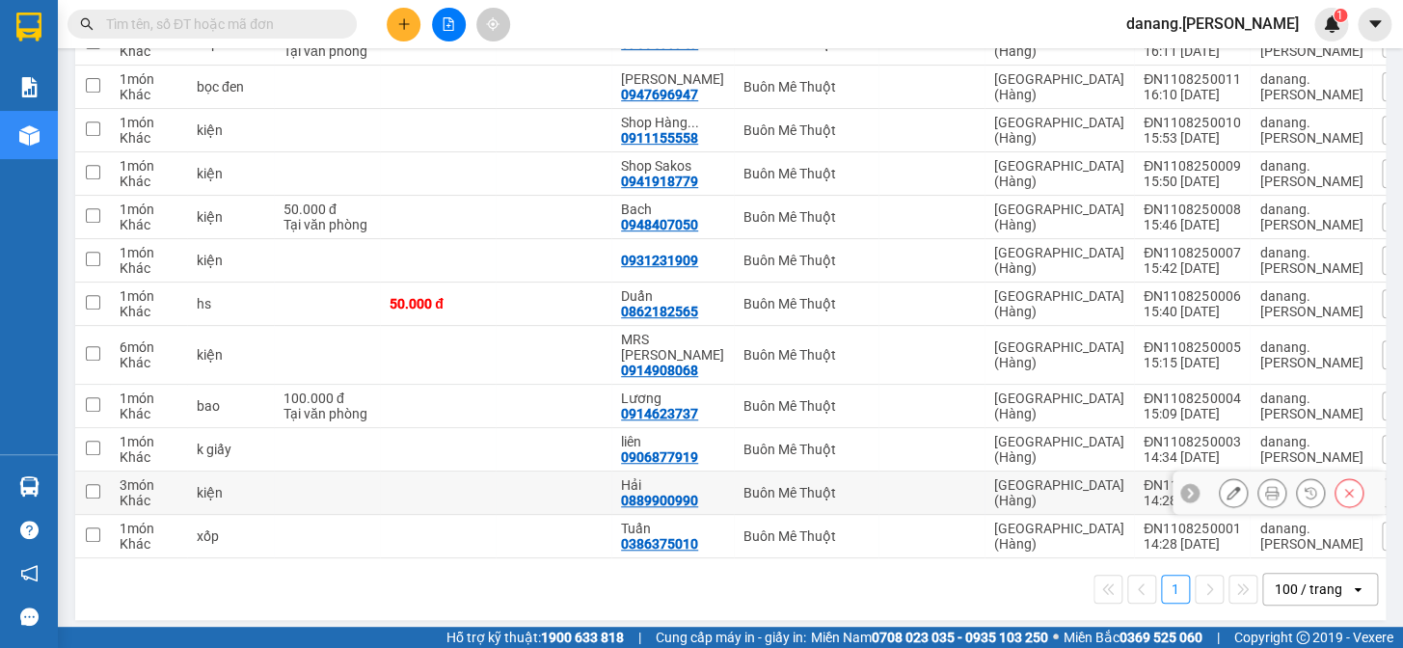
click at [1265, 486] on icon at bounding box center [1271, 492] width 13 height 13
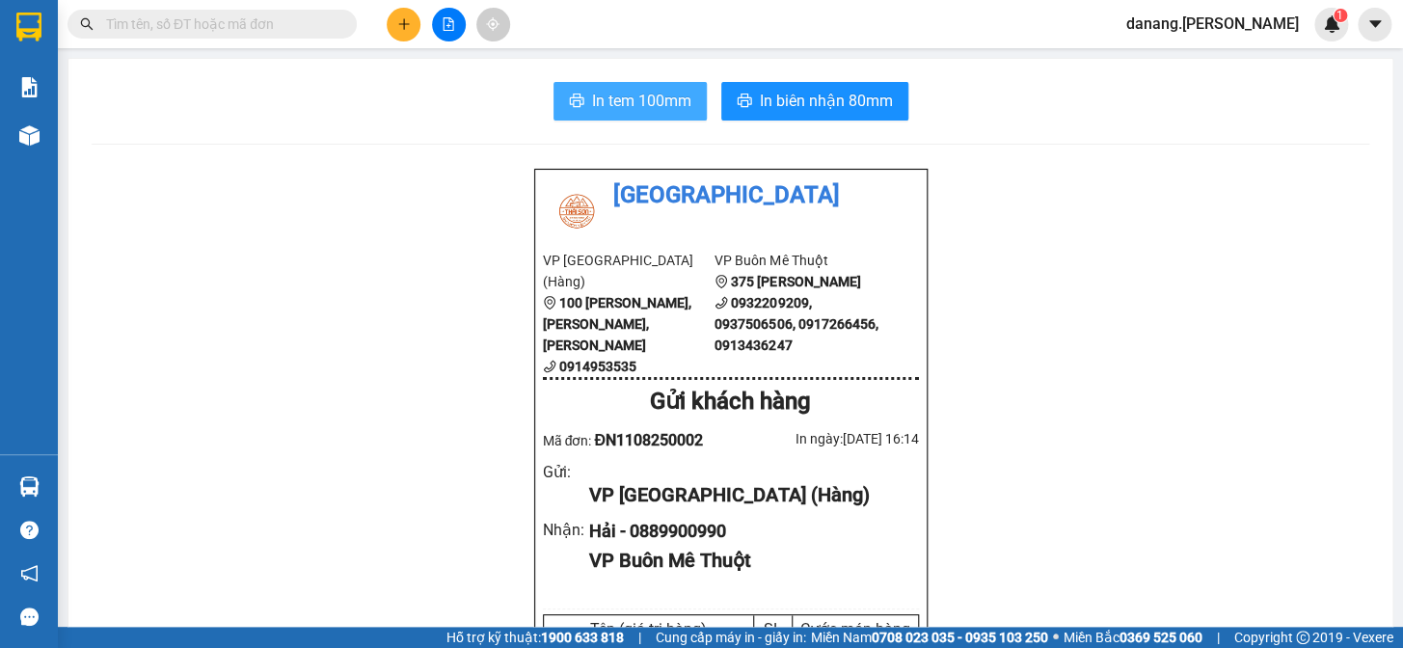
click at [668, 96] on span "In tem 100mm" at bounding box center [641, 101] width 99 height 24
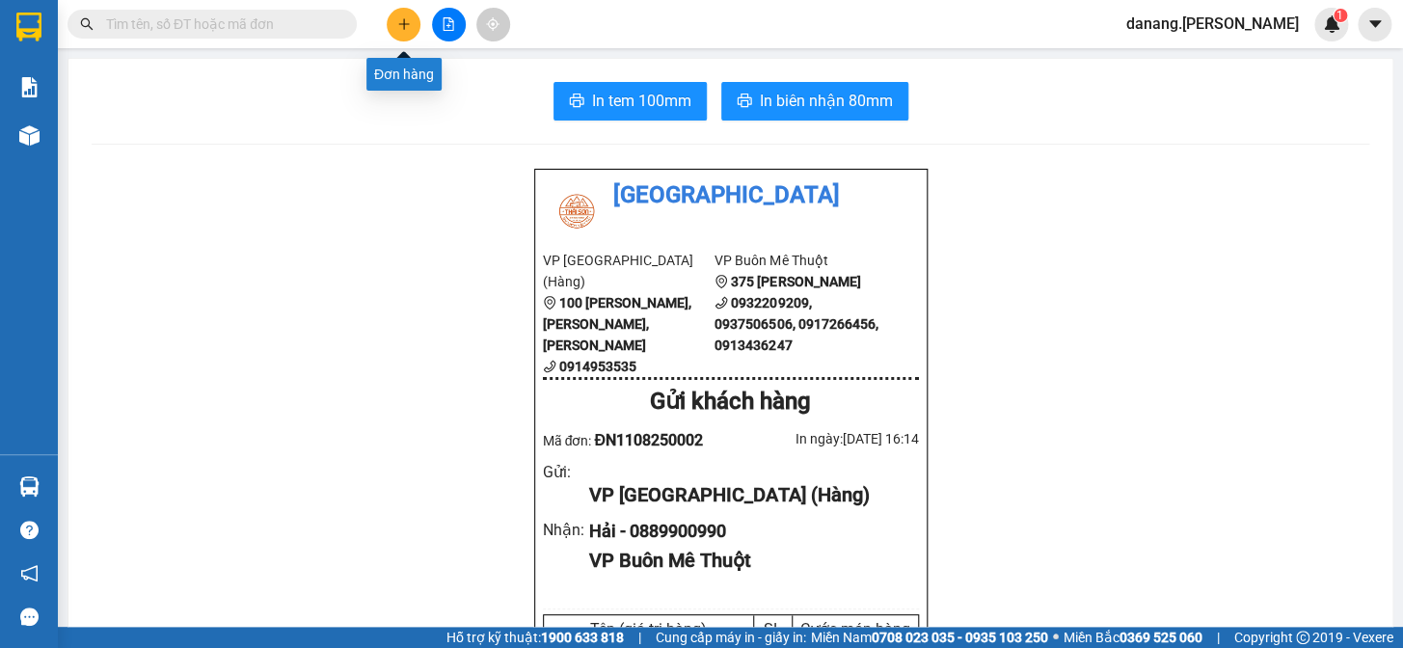
click at [402, 23] on icon "plus" at bounding box center [403, 23] width 11 height 1
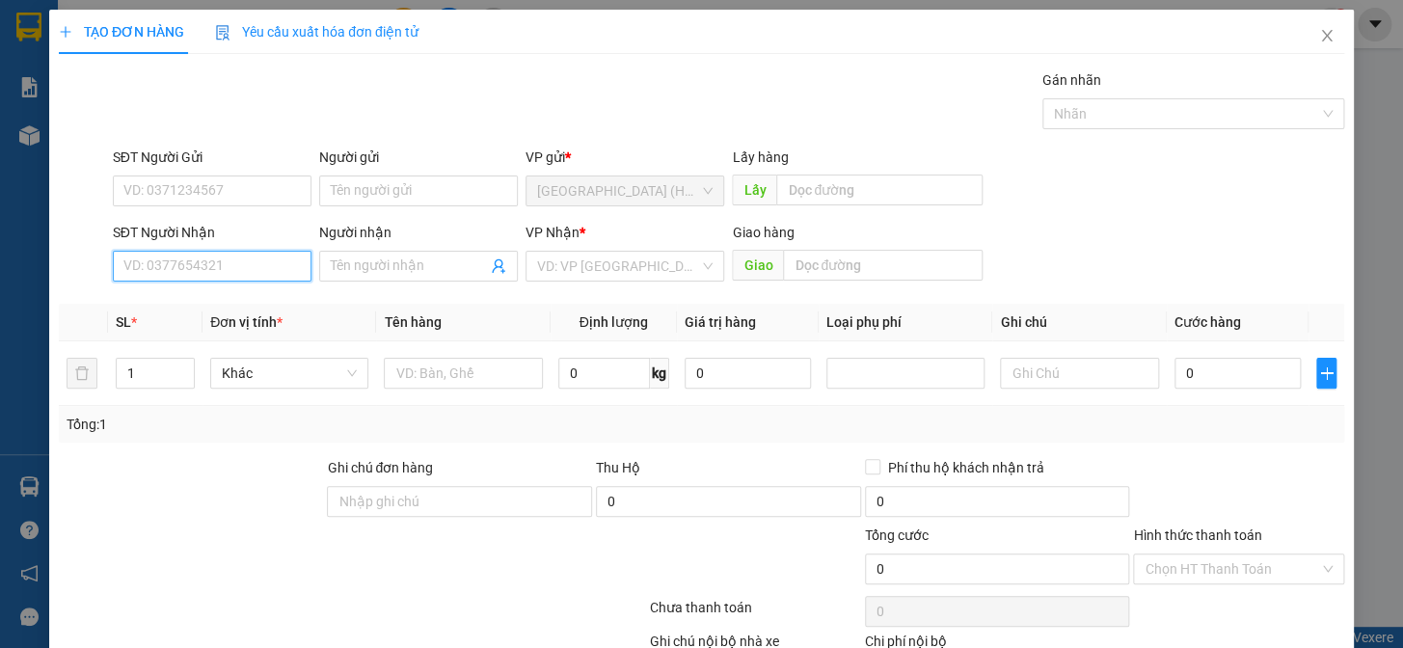
click at [216, 254] on input "SĐT Người Nhận" at bounding box center [212, 266] width 199 height 31
click at [231, 302] on div "0947476688 - [PERSON_NAME]" at bounding box center [218, 304] width 190 height 21
type input "0947476688"
type input "EVA"
type input "40.000"
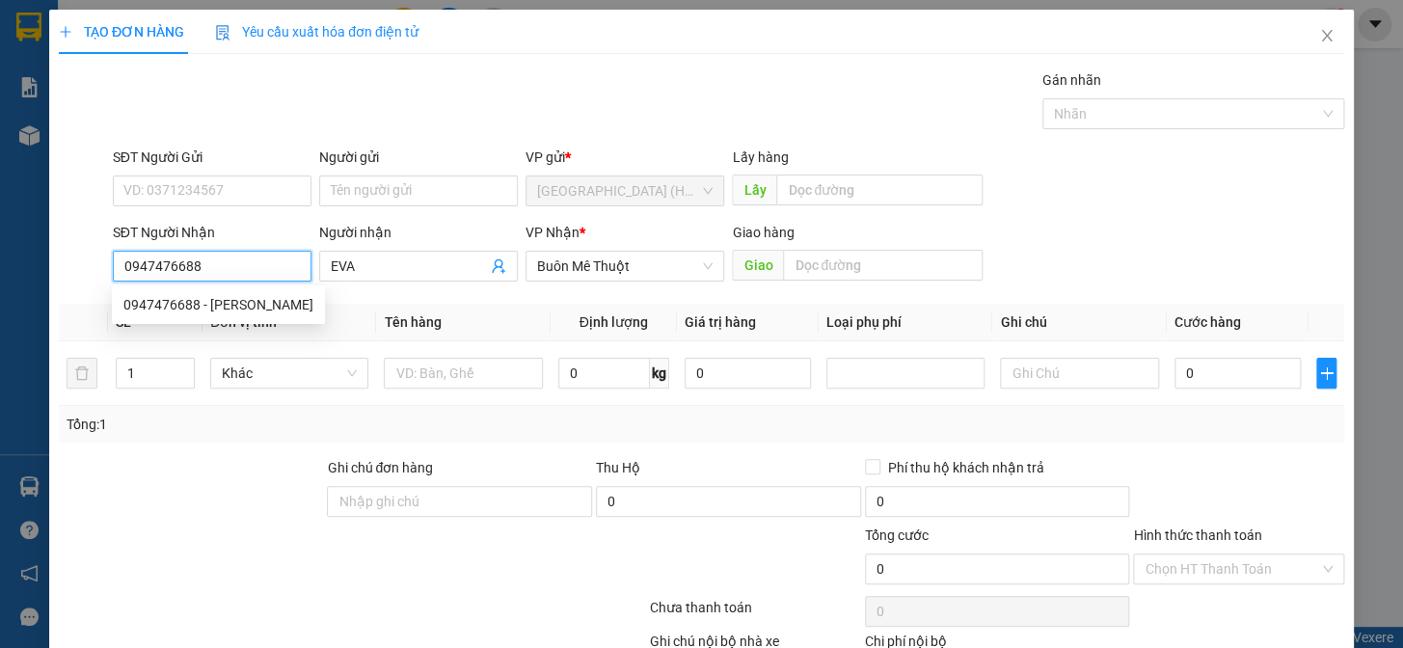
type input "40.000"
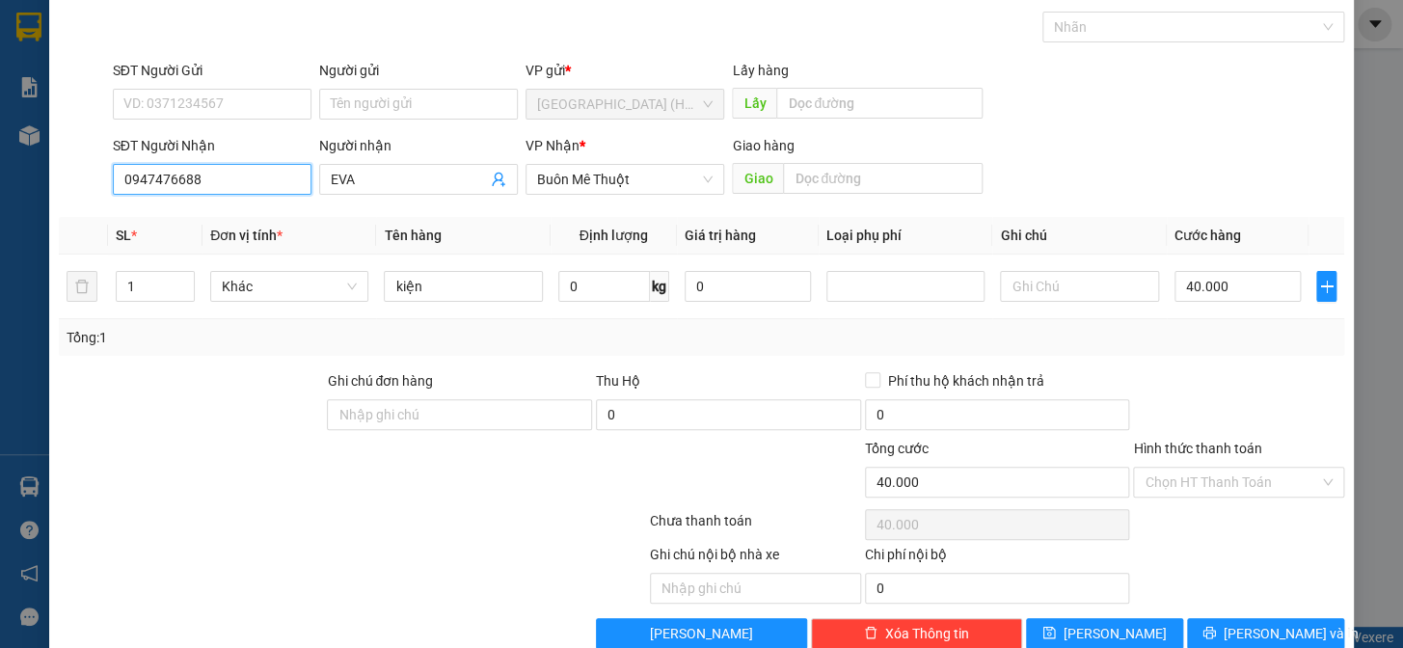
scroll to position [124, 0]
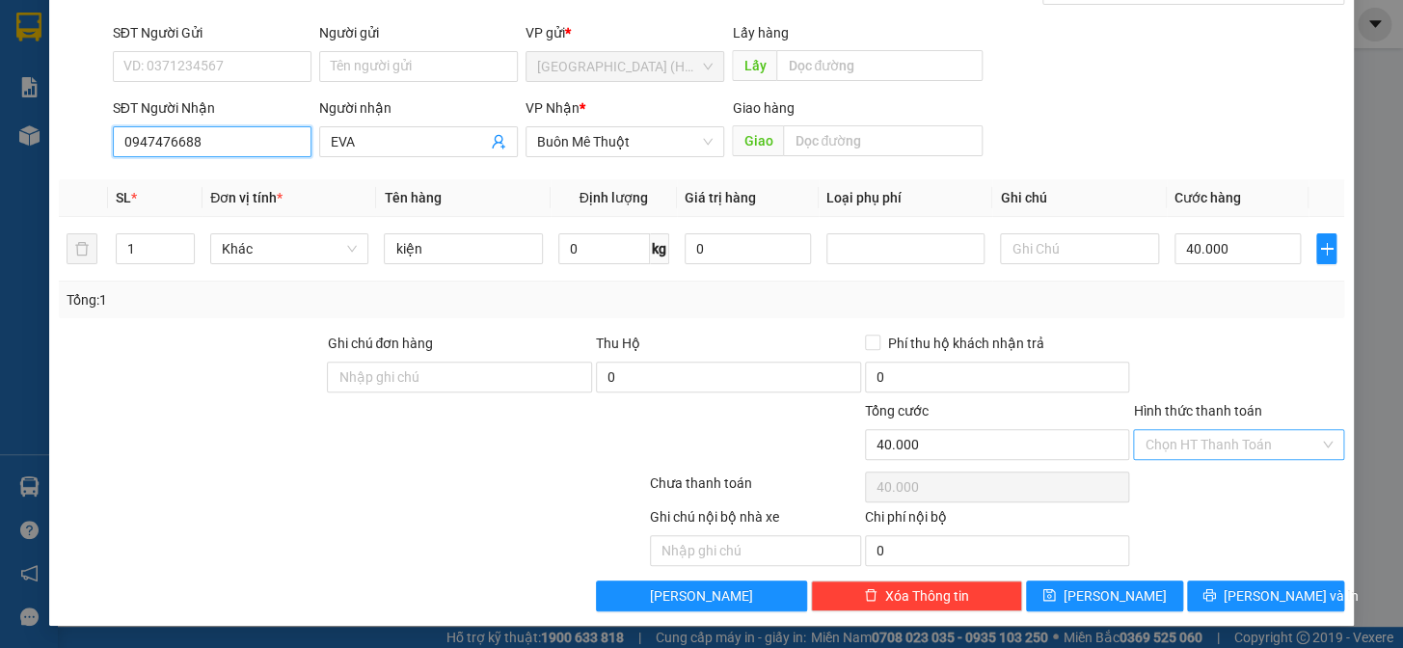
type input "0947476688"
click at [1262, 437] on input "Hình thức thanh toán" at bounding box center [1232, 444] width 175 height 29
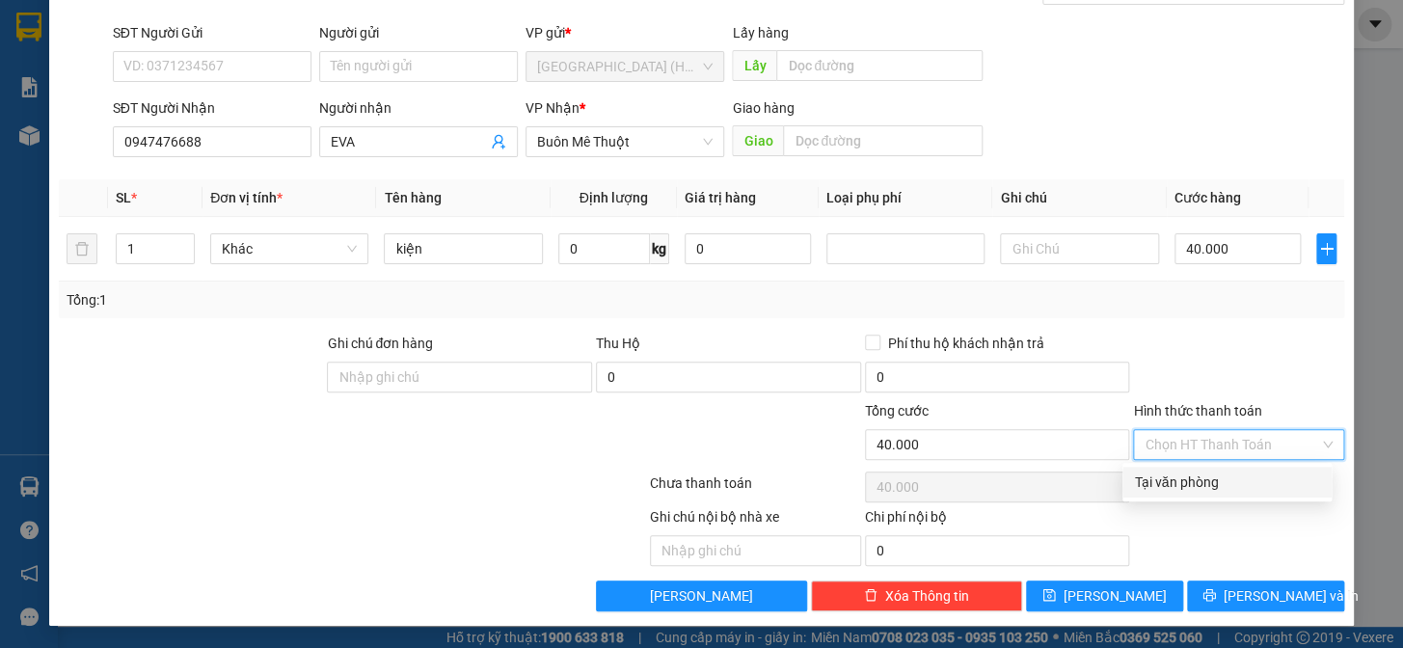
click at [1250, 487] on div "Tại văn phòng" at bounding box center [1227, 481] width 186 height 21
type input "0"
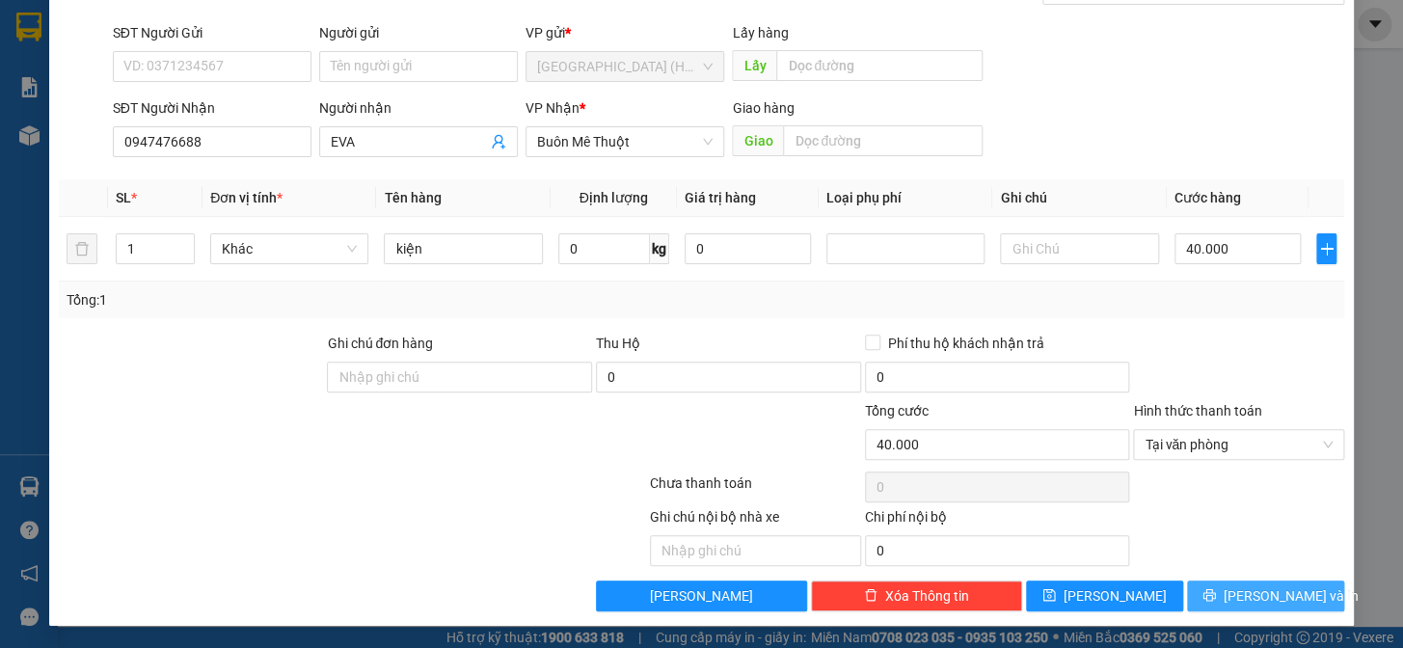
click at [1264, 588] on span "[PERSON_NAME] và In" at bounding box center [1291, 595] width 135 height 21
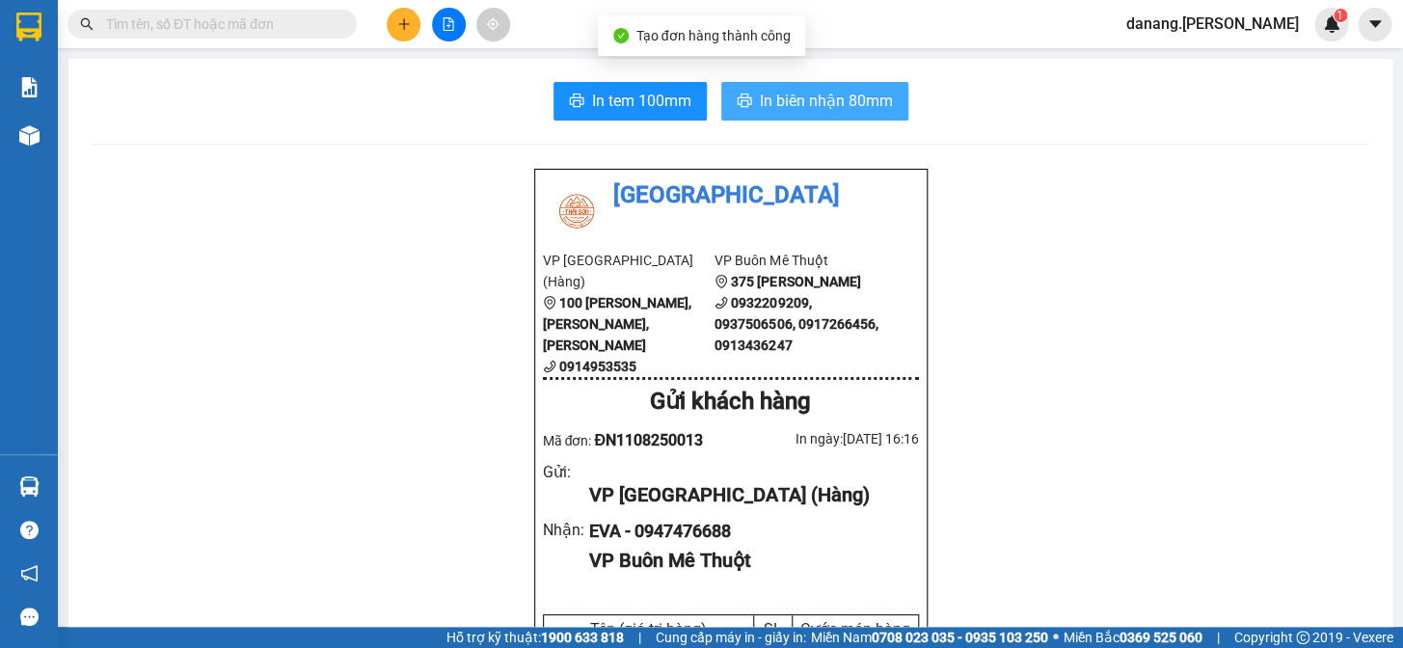
click at [813, 84] on button "In biên nhận 80mm" at bounding box center [814, 101] width 187 height 39
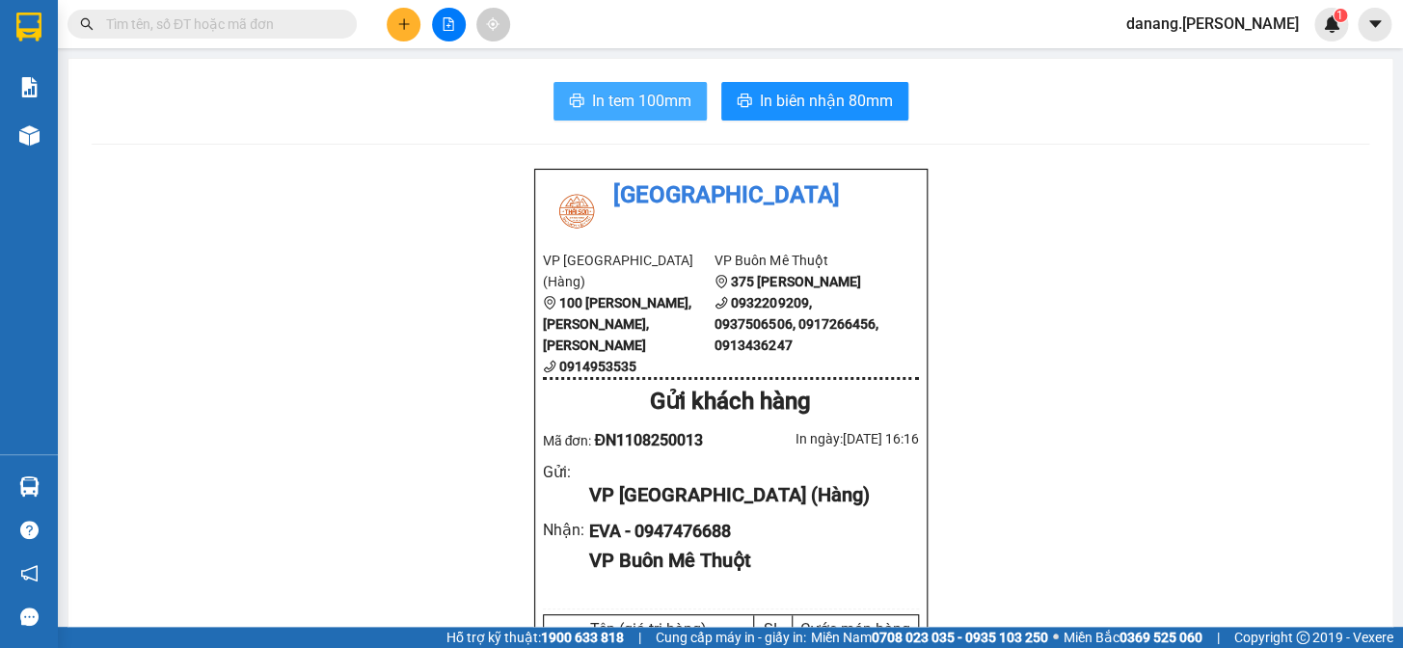
click at [628, 95] on span "In tem 100mm" at bounding box center [641, 101] width 99 height 24
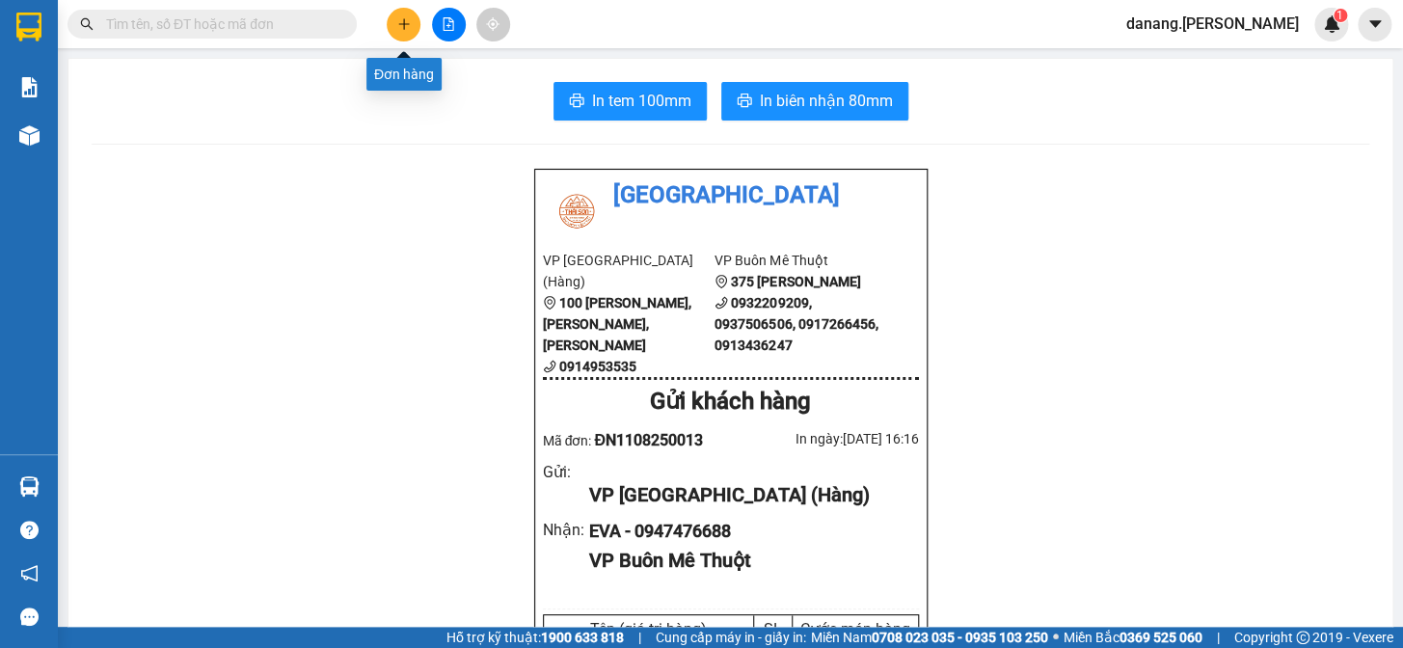
click at [411, 25] on button at bounding box center [404, 25] width 34 height 34
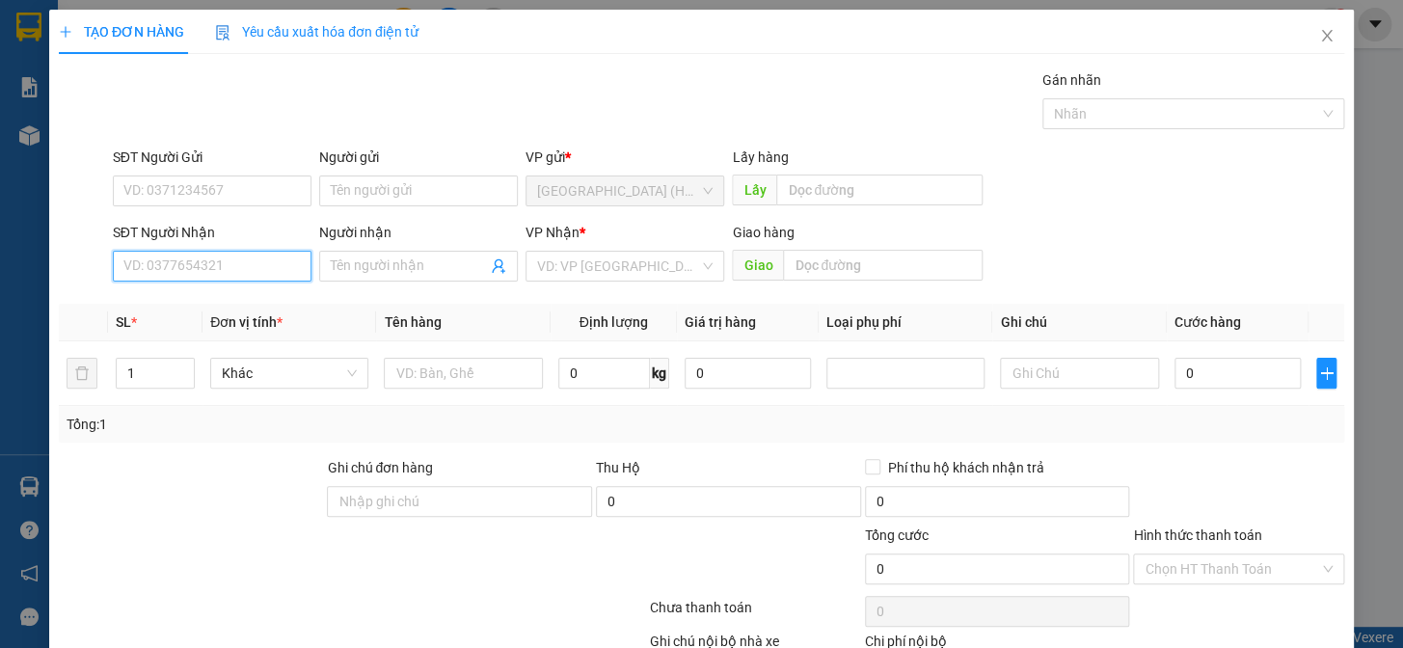
click at [197, 277] on input "SĐT Người Nhận" at bounding box center [212, 266] width 199 height 31
type input "0941289007"
click at [370, 258] on input "Người nhận" at bounding box center [409, 266] width 156 height 21
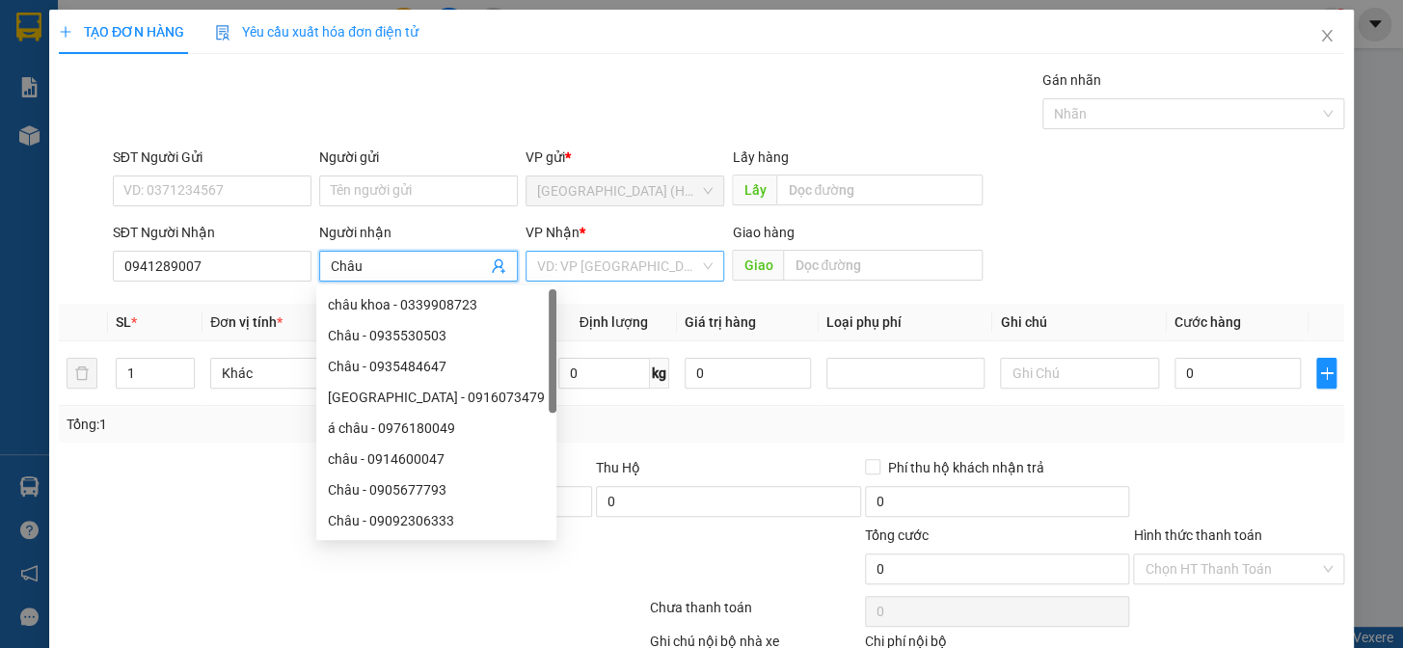
type input "Châu"
click at [608, 269] on input "search" at bounding box center [618, 266] width 162 height 29
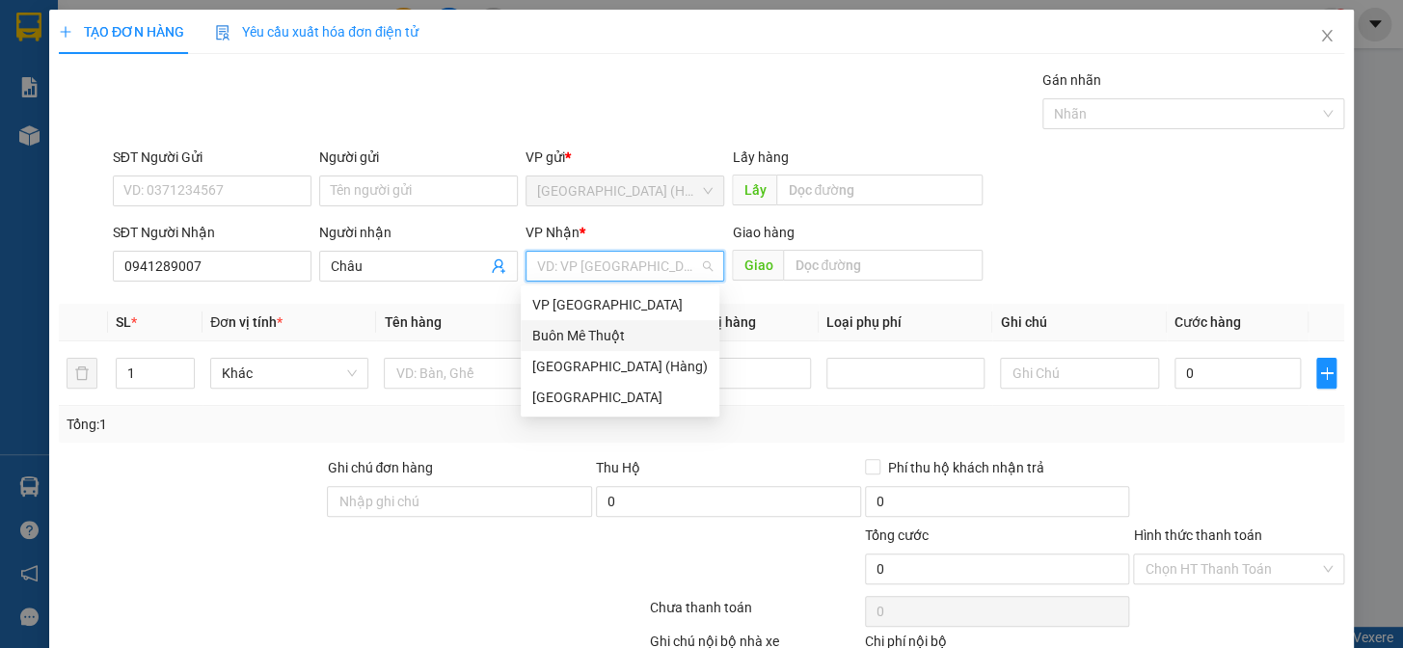
click at [624, 337] on div "Buôn Mê Thuột" at bounding box center [619, 335] width 175 height 21
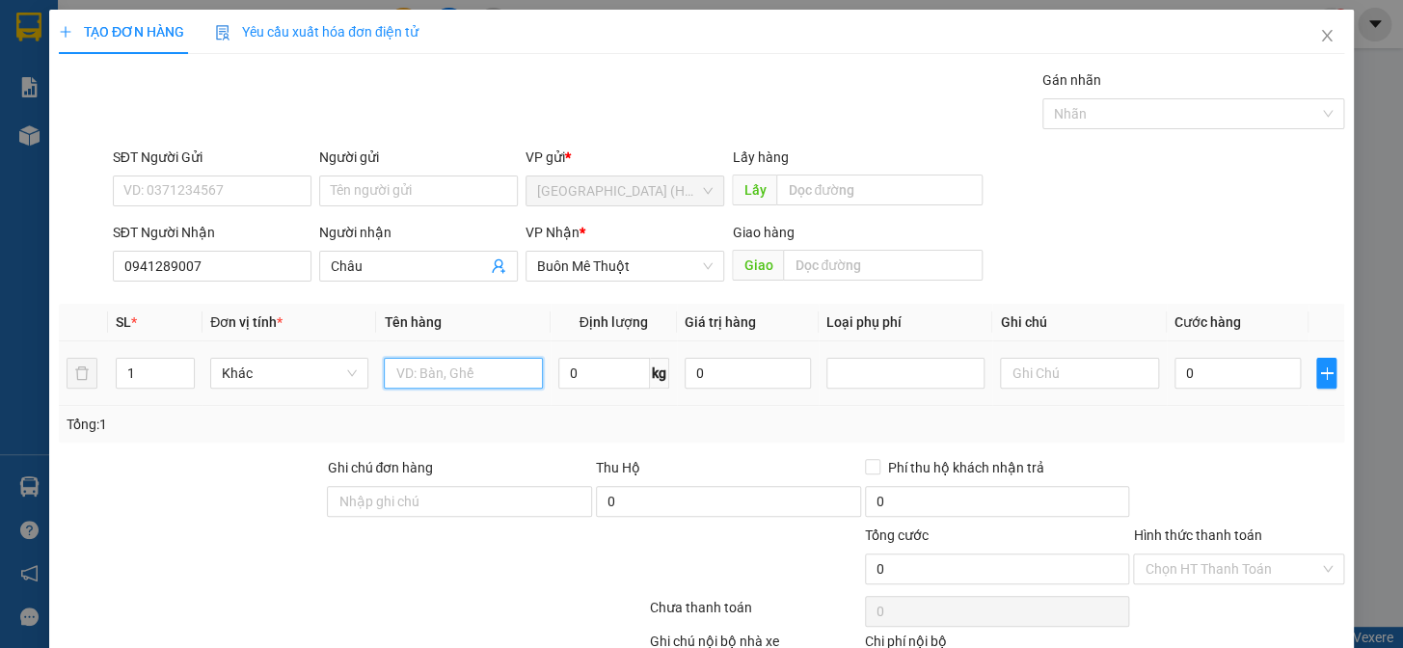
click at [427, 383] on input "text" at bounding box center [463, 373] width 158 height 31
type input "thùng"
click at [1205, 364] on input "0" at bounding box center [1237, 373] width 126 height 31
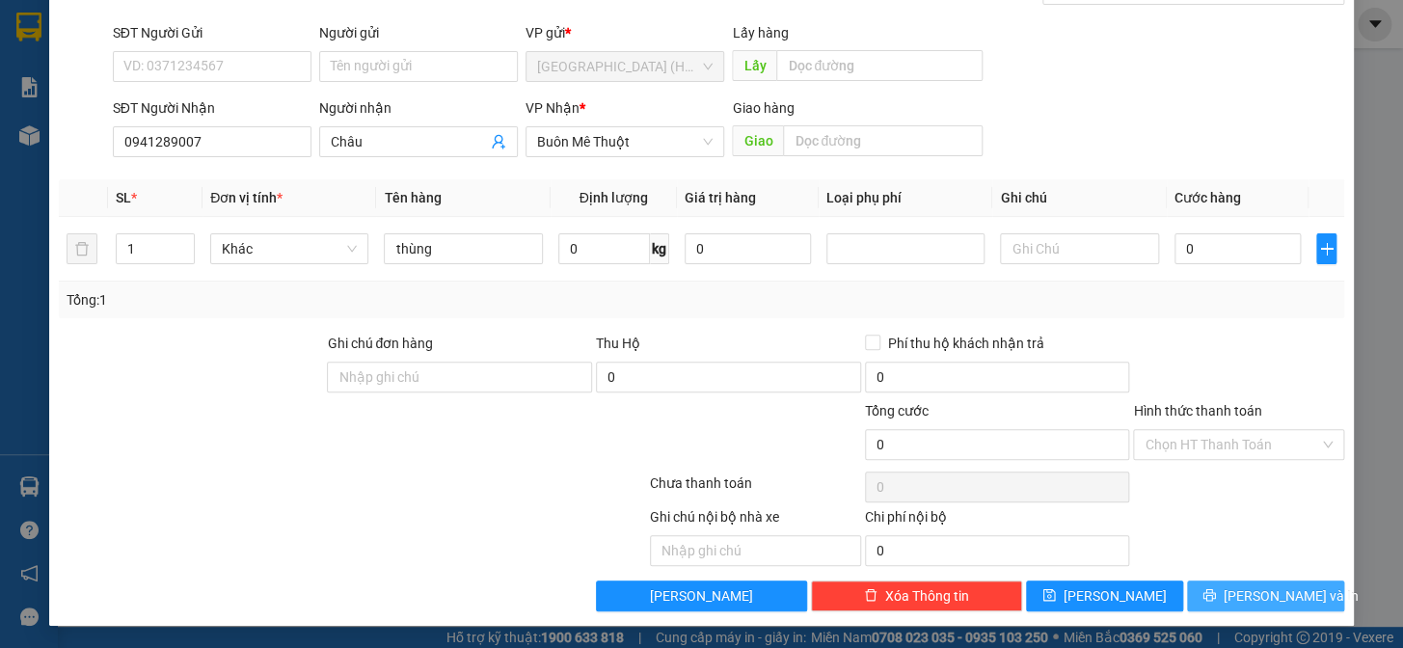
drag, startPoint x: 1233, startPoint y: 591, endPoint x: 1257, endPoint y: 548, distance: 49.6
click at [1235, 588] on button "[PERSON_NAME] và In" at bounding box center [1265, 595] width 157 height 31
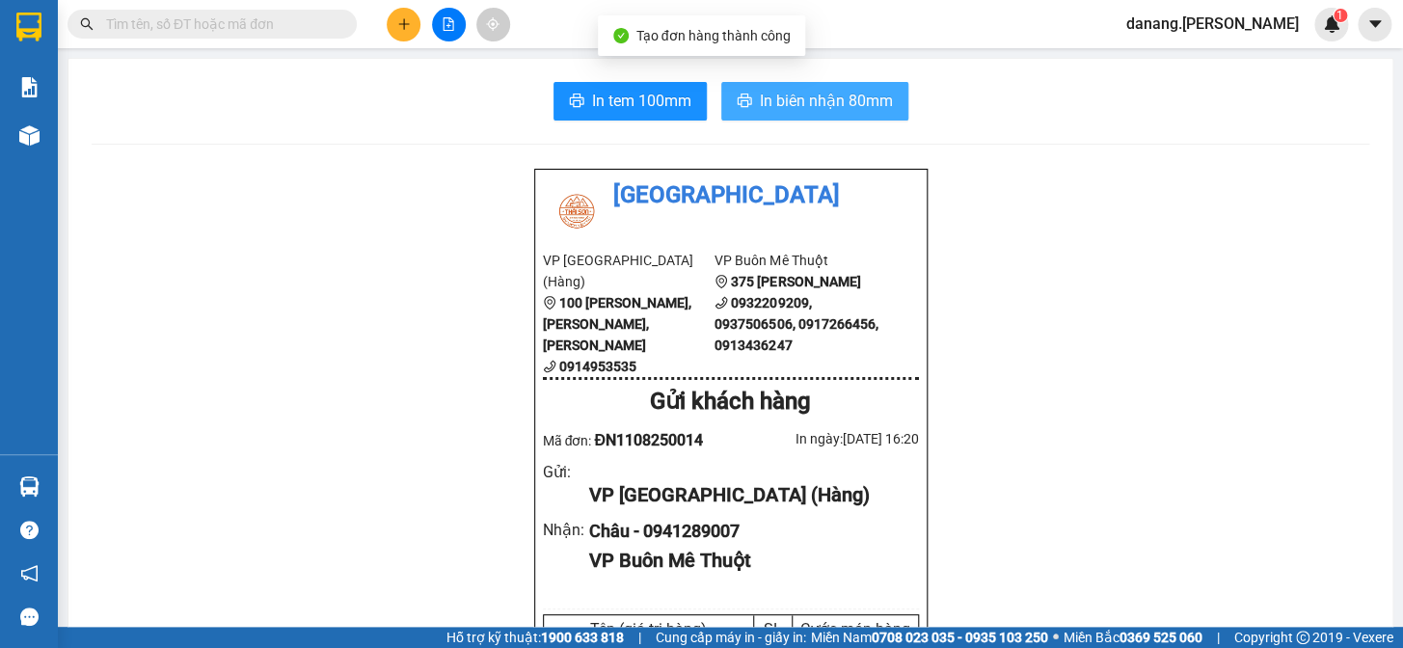
click at [786, 94] on span "In biên nhận 80mm" at bounding box center [826, 101] width 133 height 24
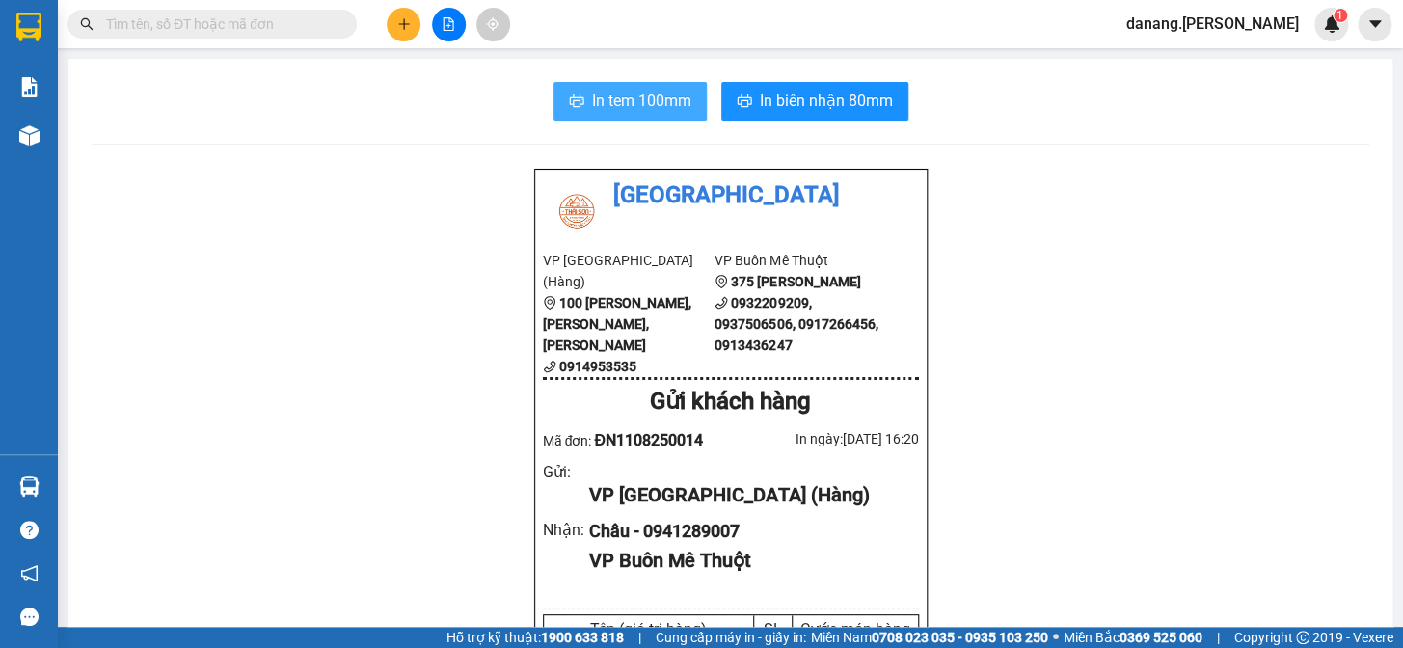
click at [650, 101] on span "In tem 100mm" at bounding box center [641, 101] width 99 height 24
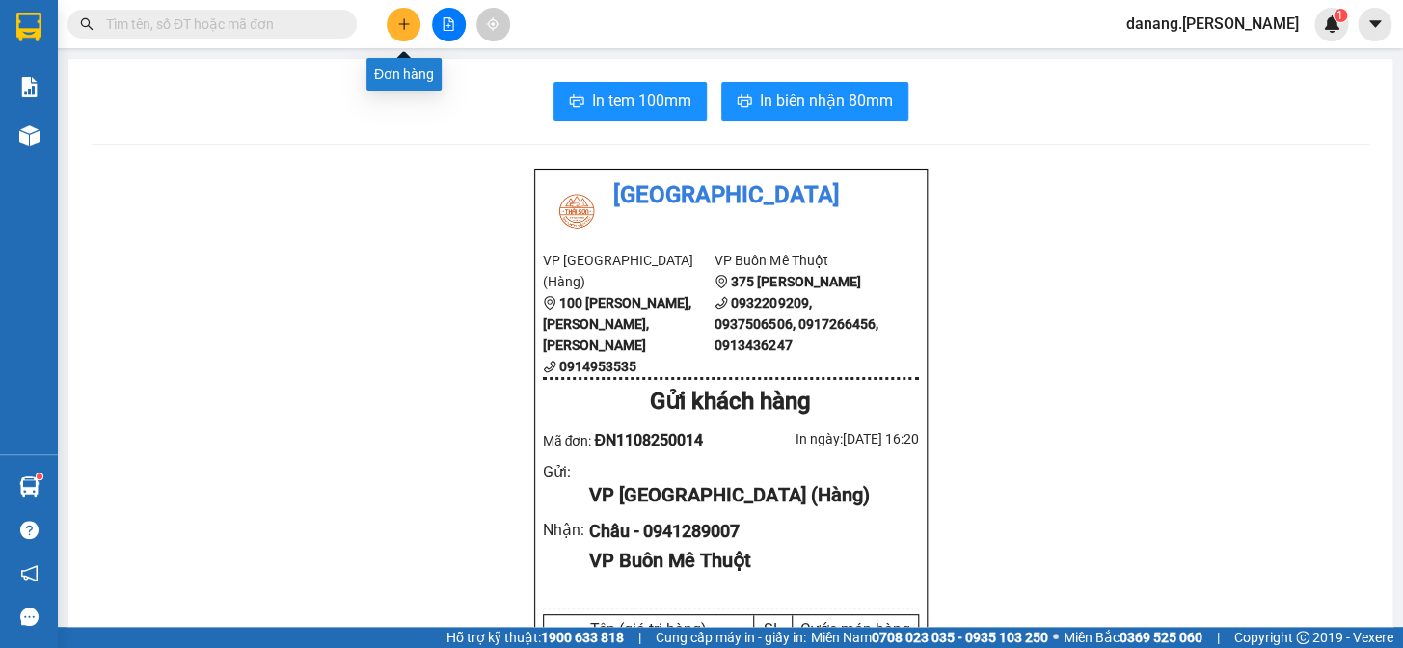
click at [394, 31] on button at bounding box center [404, 25] width 34 height 34
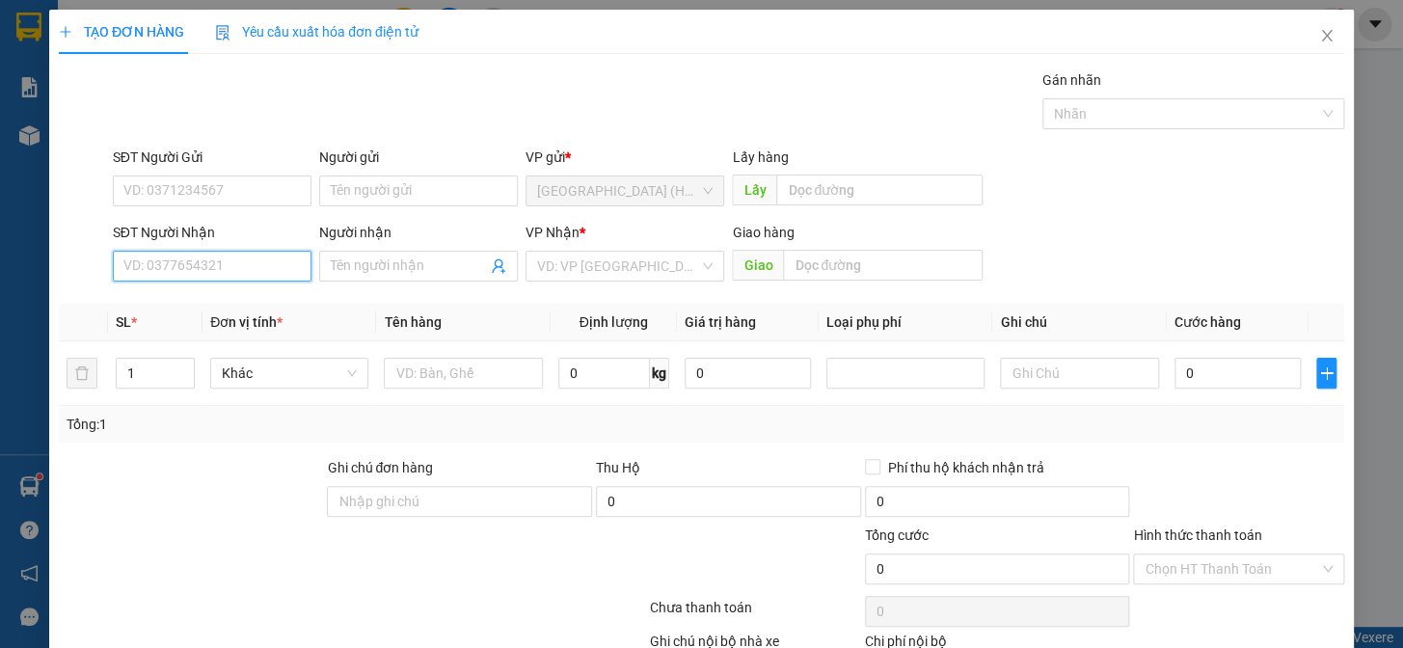
click at [215, 266] on input "SĐT Người Nhận" at bounding box center [212, 266] width 199 height 31
type input "0815293069"
click at [589, 268] on input "search" at bounding box center [618, 266] width 162 height 29
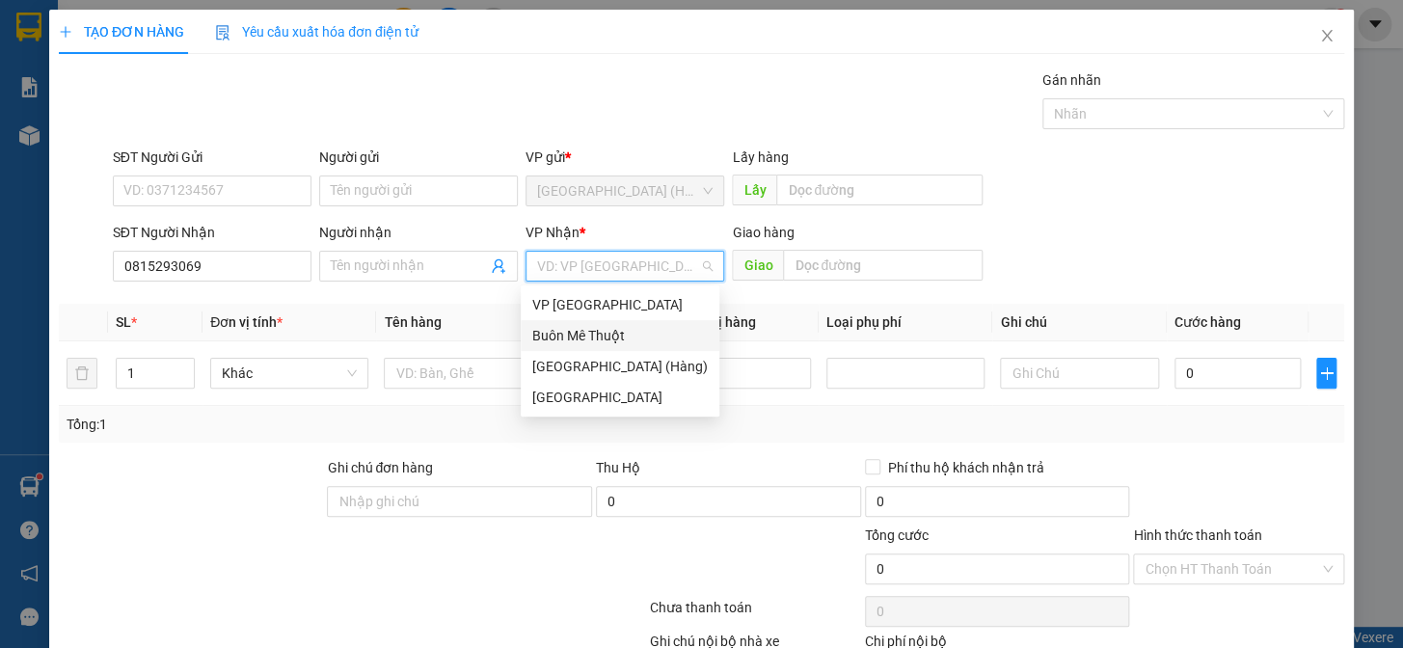
click at [610, 330] on div "Buôn Mê Thuột" at bounding box center [619, 335] width 175 height 21
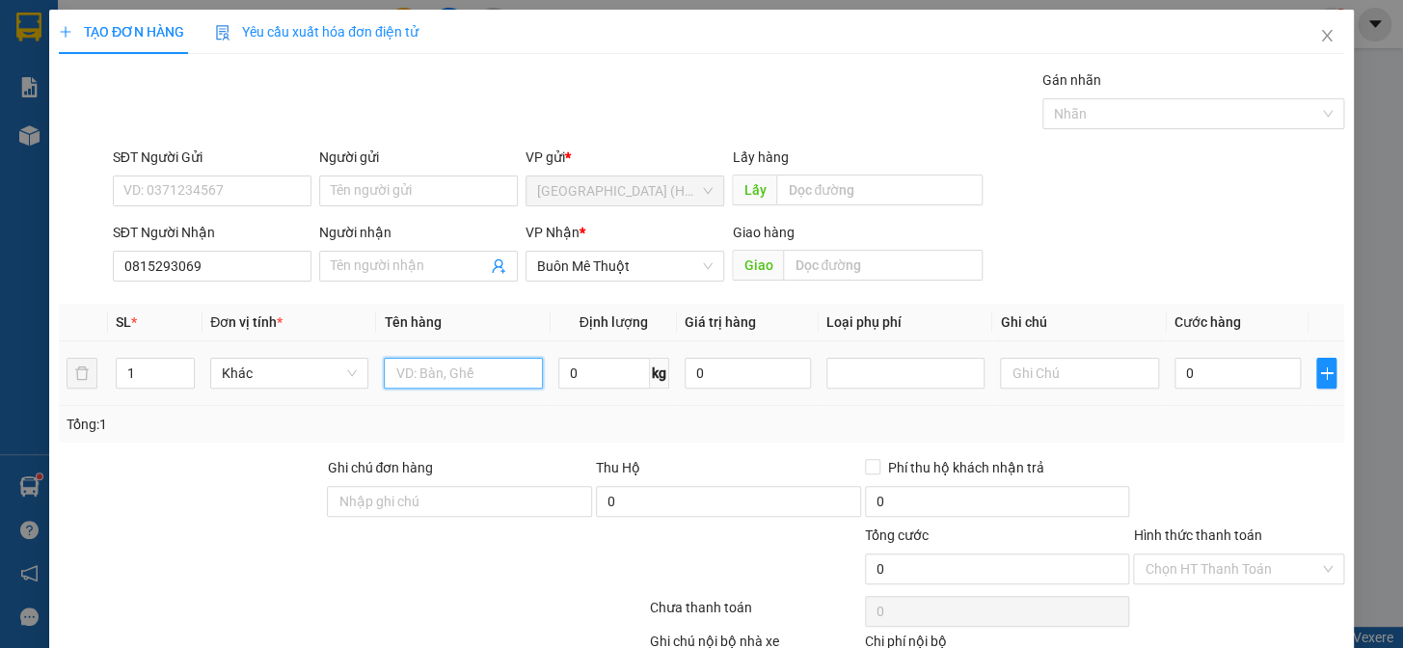
click at [504, 369] on input "text" at bounding box center [463, 373] width 158 height 31
type input "bó"
click at [1184, 371] on input "0" at bounding box center [1237, 373] width 126 height 31
type input "5"
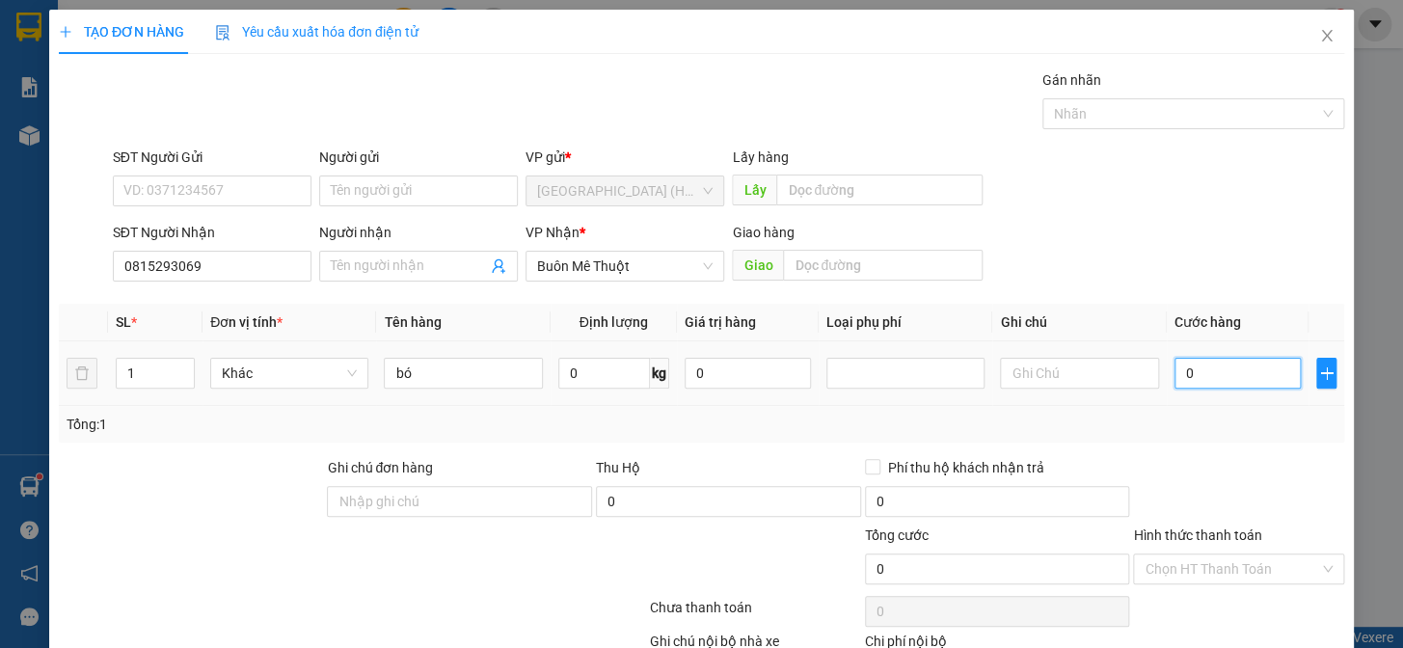
type input "5"
type input "50"
type input "500"
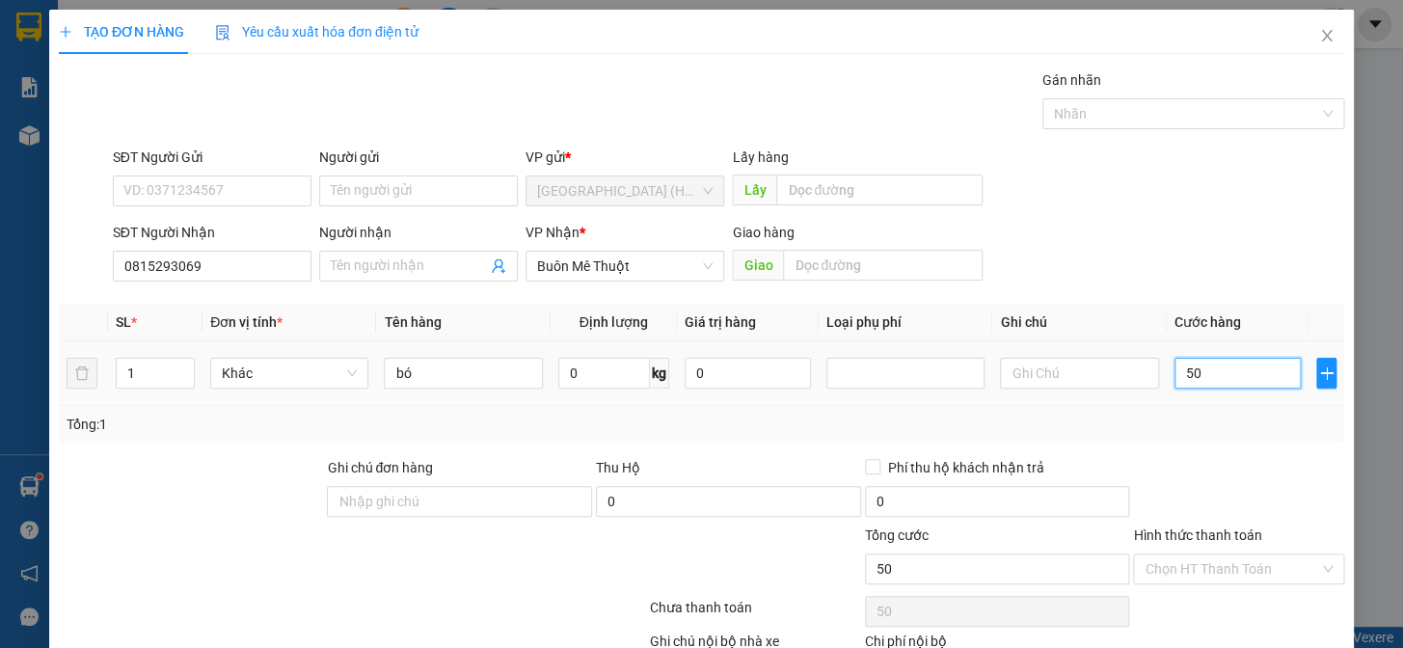
type input "500"
type input "5.000"
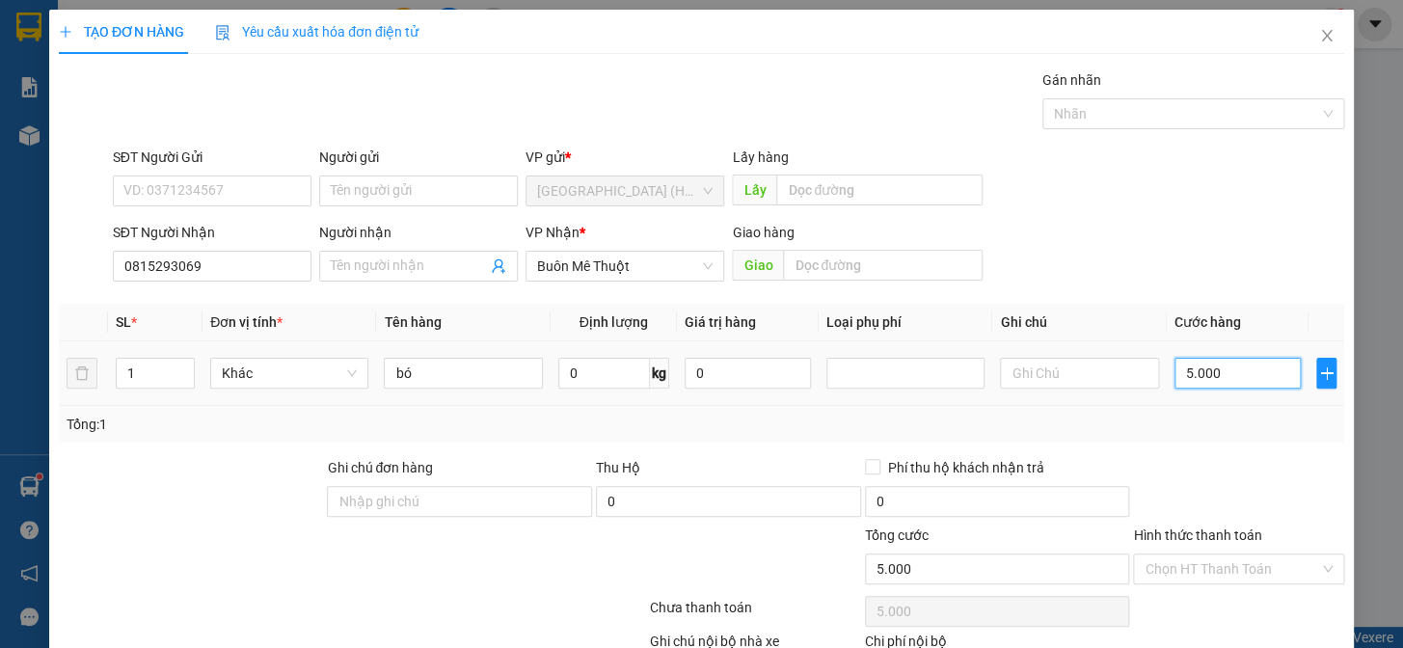
type input "50.000"
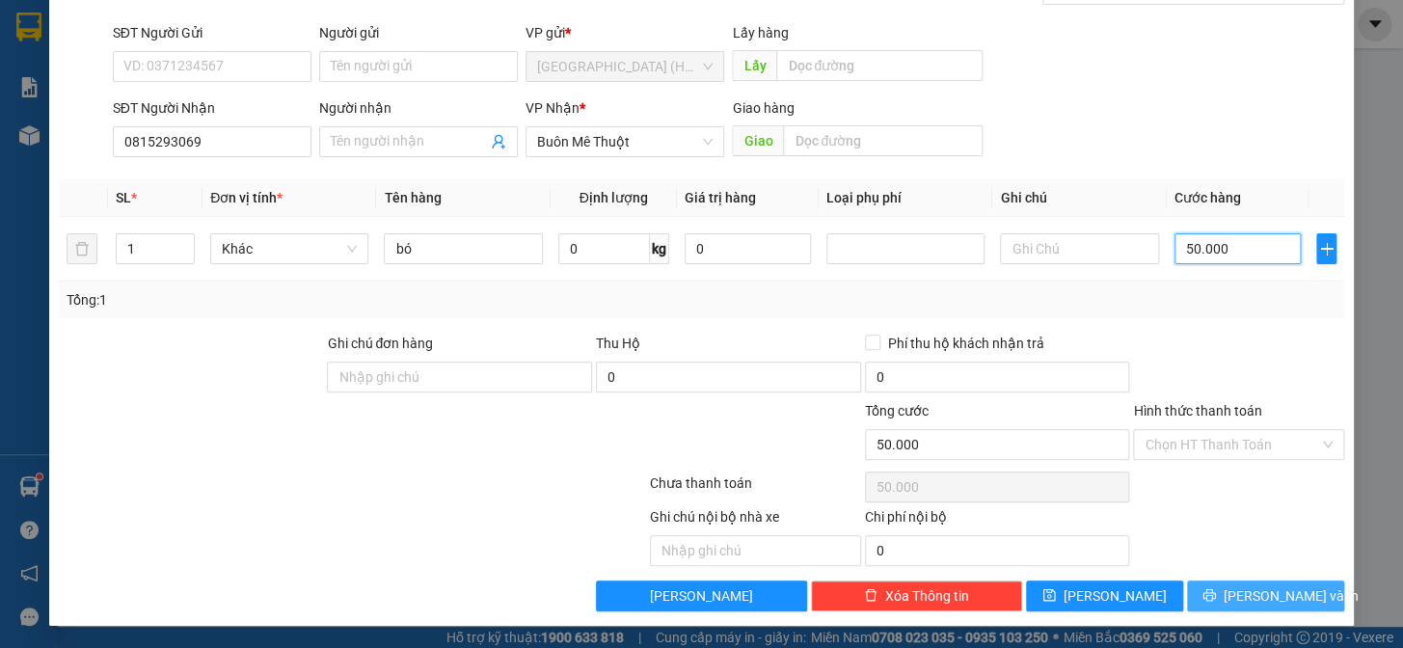
type input "50.000"
click at [1294, 588] on button "[PERSON_NAME] và In" at bounding box center [1265, 595] width 157 height 31
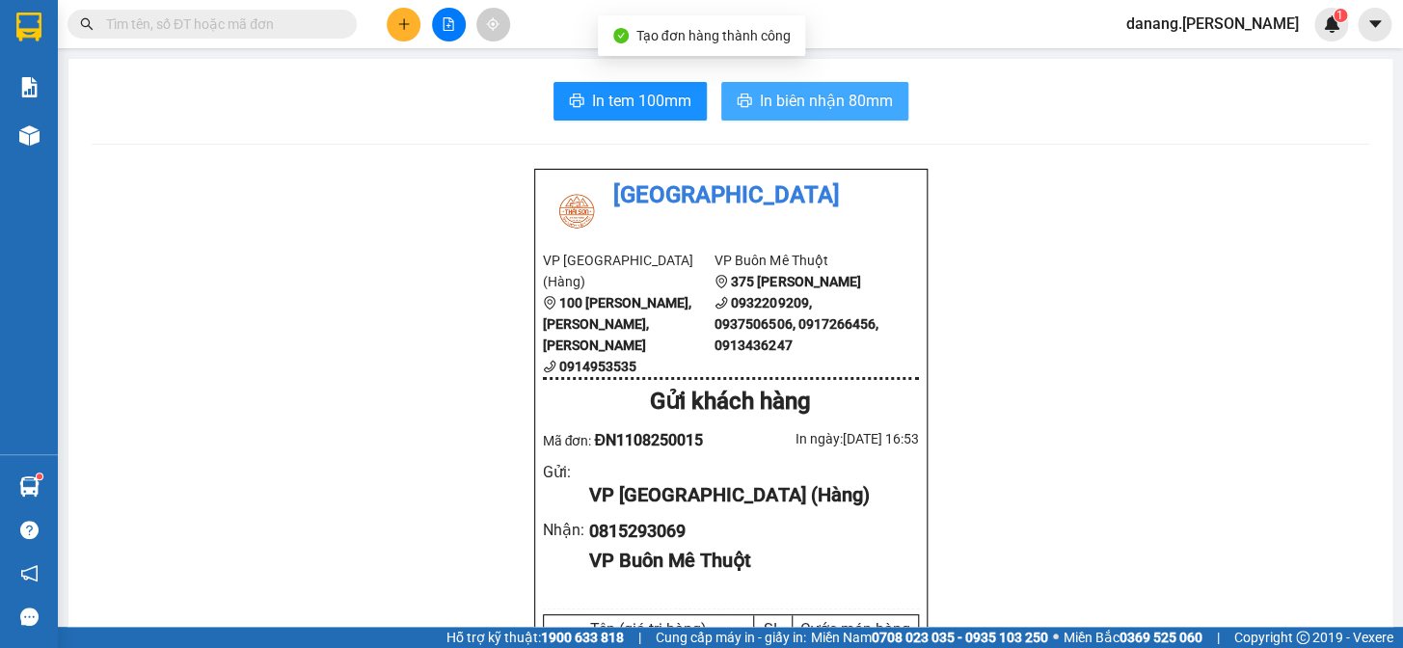
click at [771, 106] on span "In biên nhận 80mm" at bounding box center [826, 101] width 133 height 24
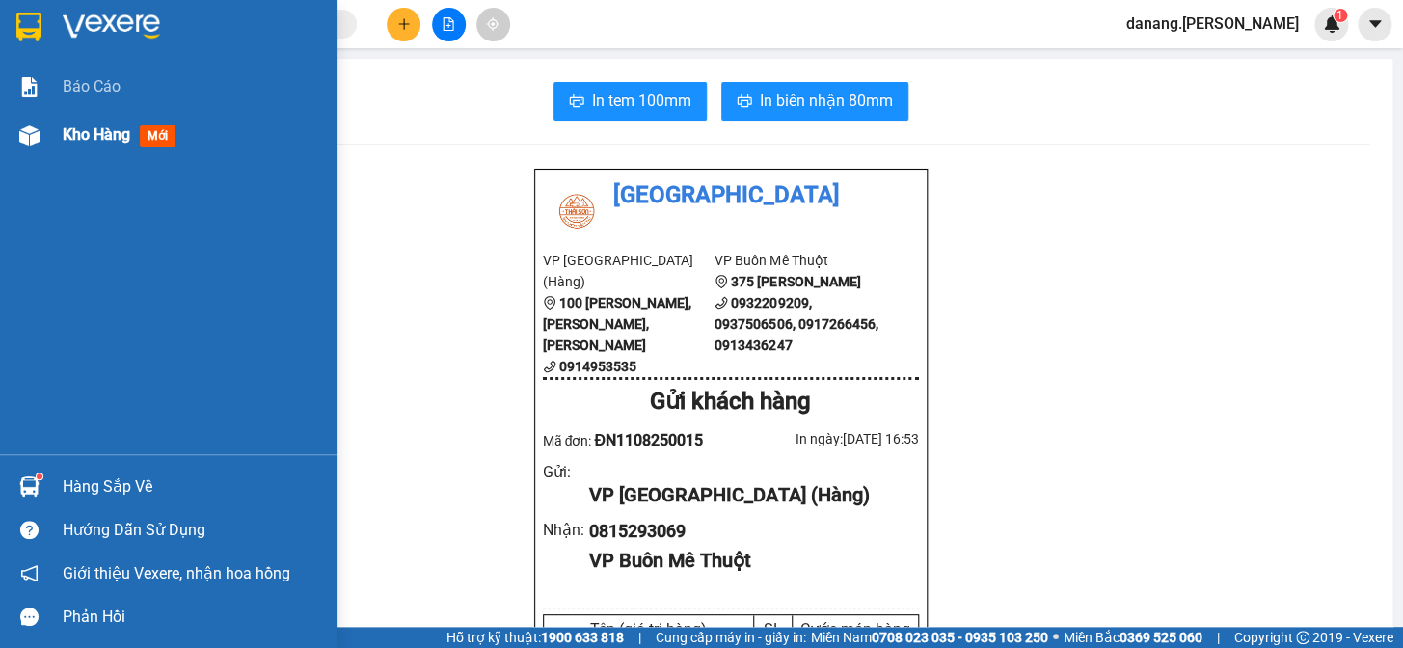
click at [102, 135] on span "Kho hàng" at bounding box center [96, 134] width 67 height 18
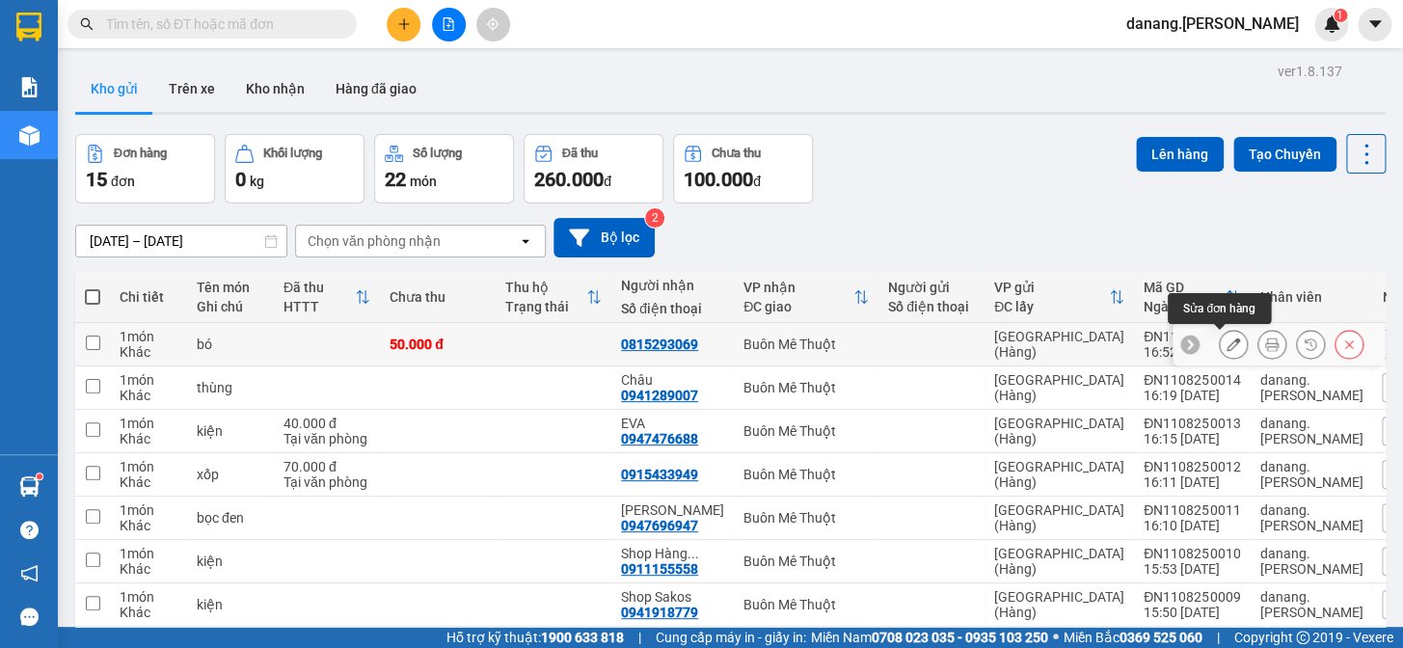
click at [1219, 342] on div at bounding box center [1233, 344] width 29 height 29
click at [1226, 347] on icon at bounding box center [1232, 343] width 13 height 13
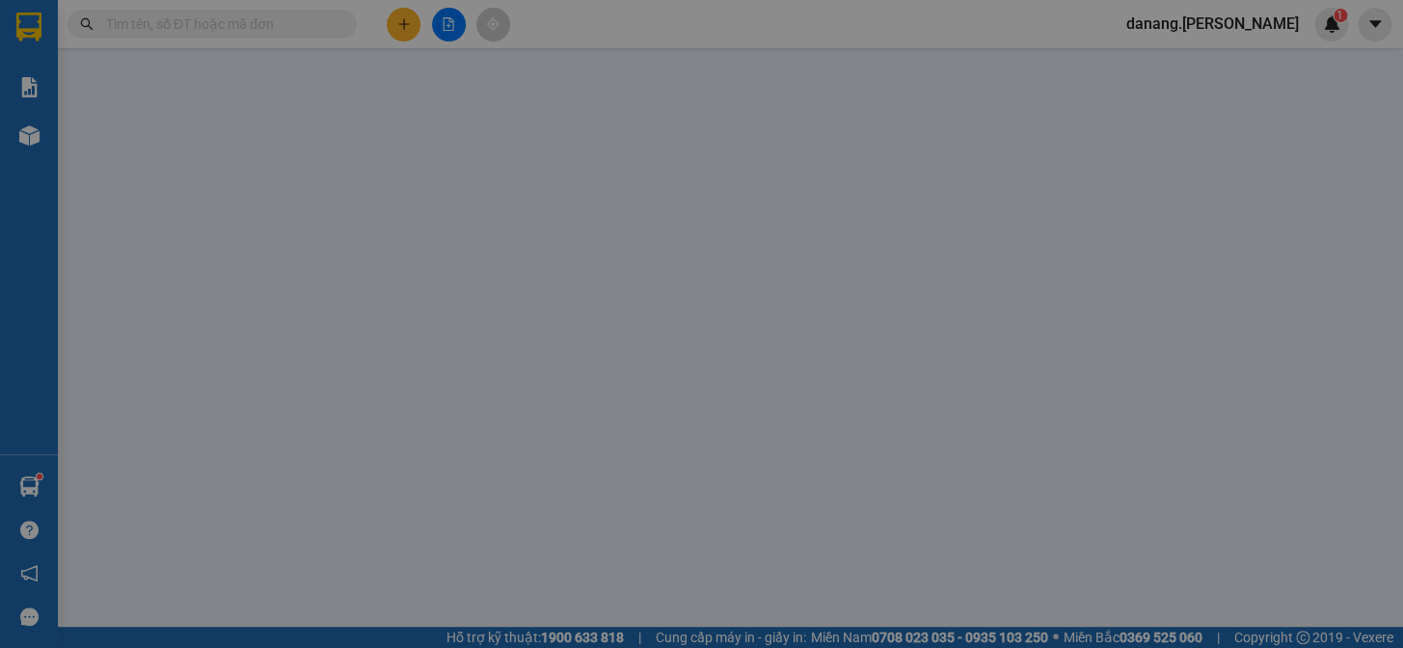
type input "0815293069"
type input "50.000"
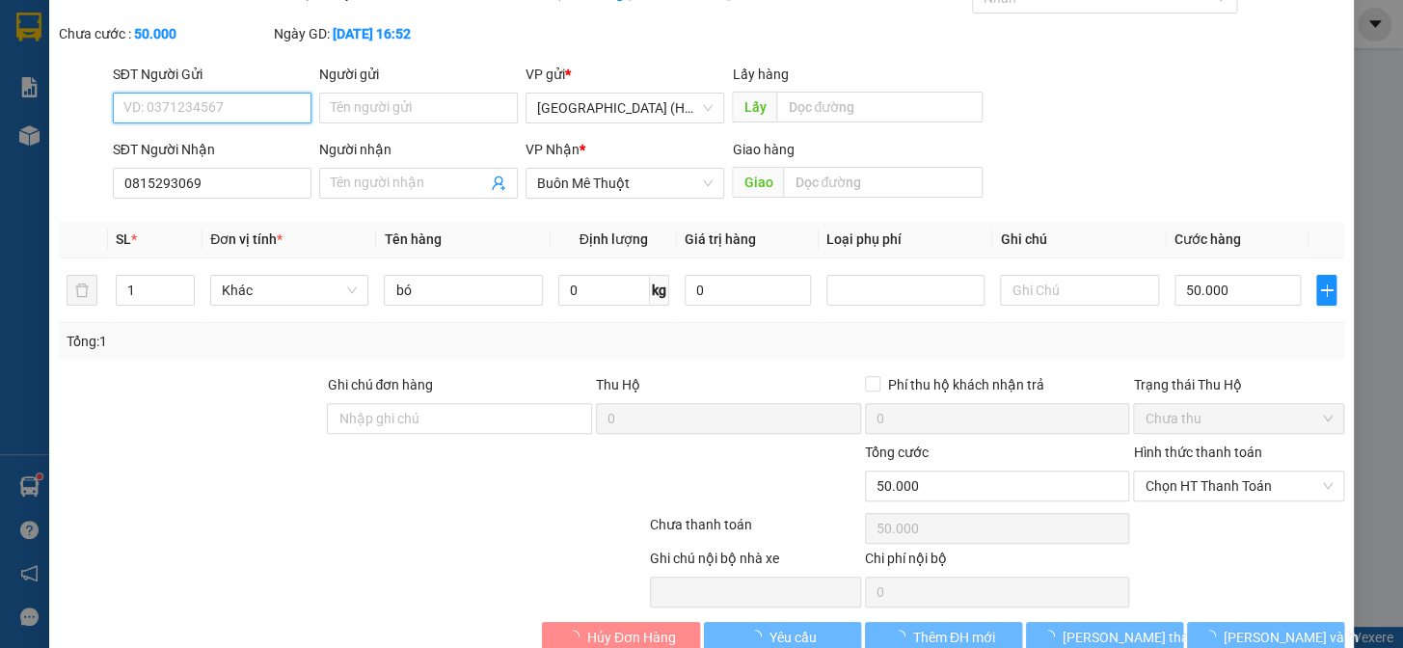
scroll to position [127, 0]
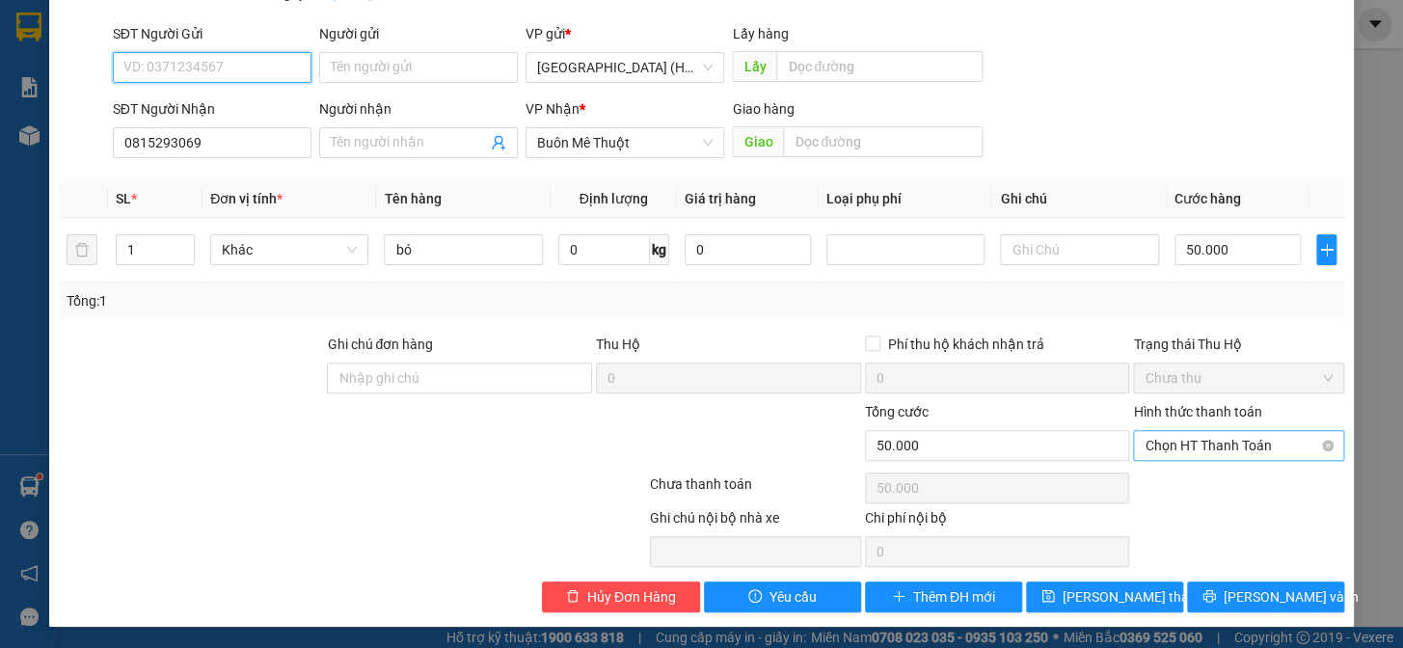
click at [1244, 452] on span "Chọn HT Thanh Toán" at bounding box center [1239, 445] width 188 height 29
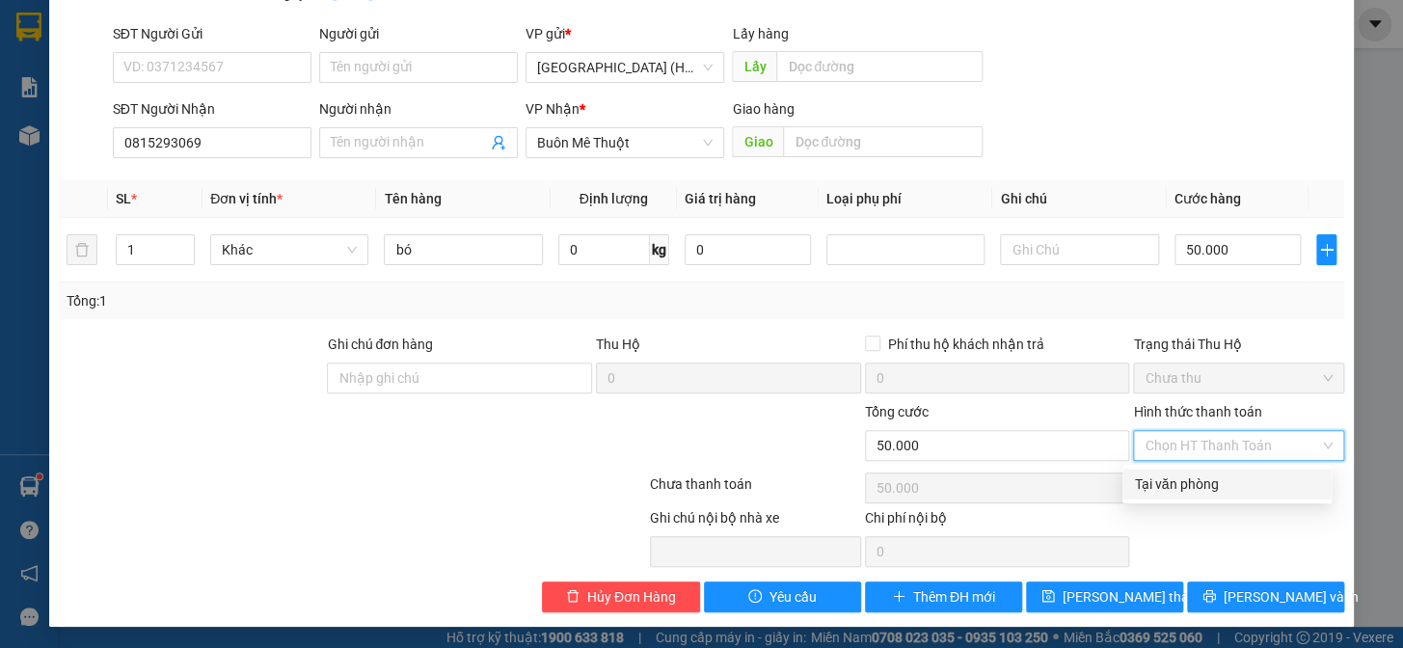
click at [1232, 485] on div "Tại văn phòng" at bounding box center [1227, 483] width 186 height 21
type input "0"
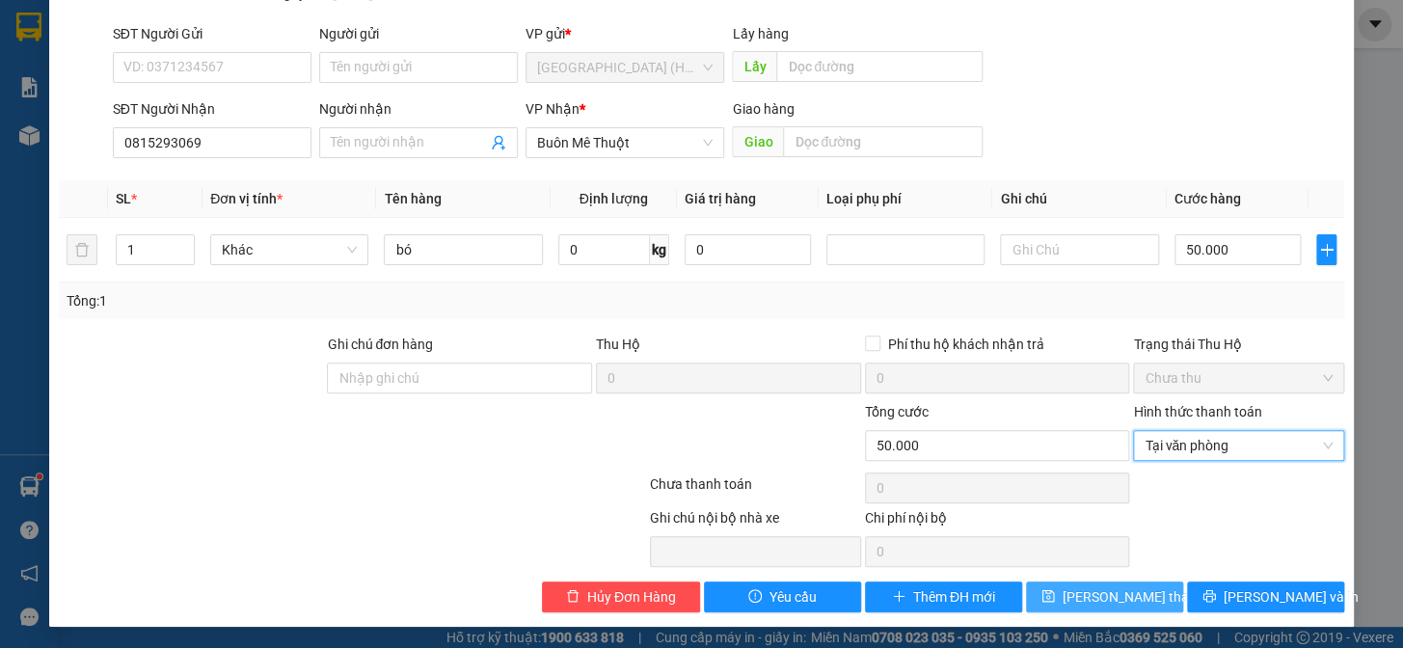
click at [1118, 598] on span "[PERSON_NAME] thay đổi" at bounding box center [1140, 596] width 154 height 21
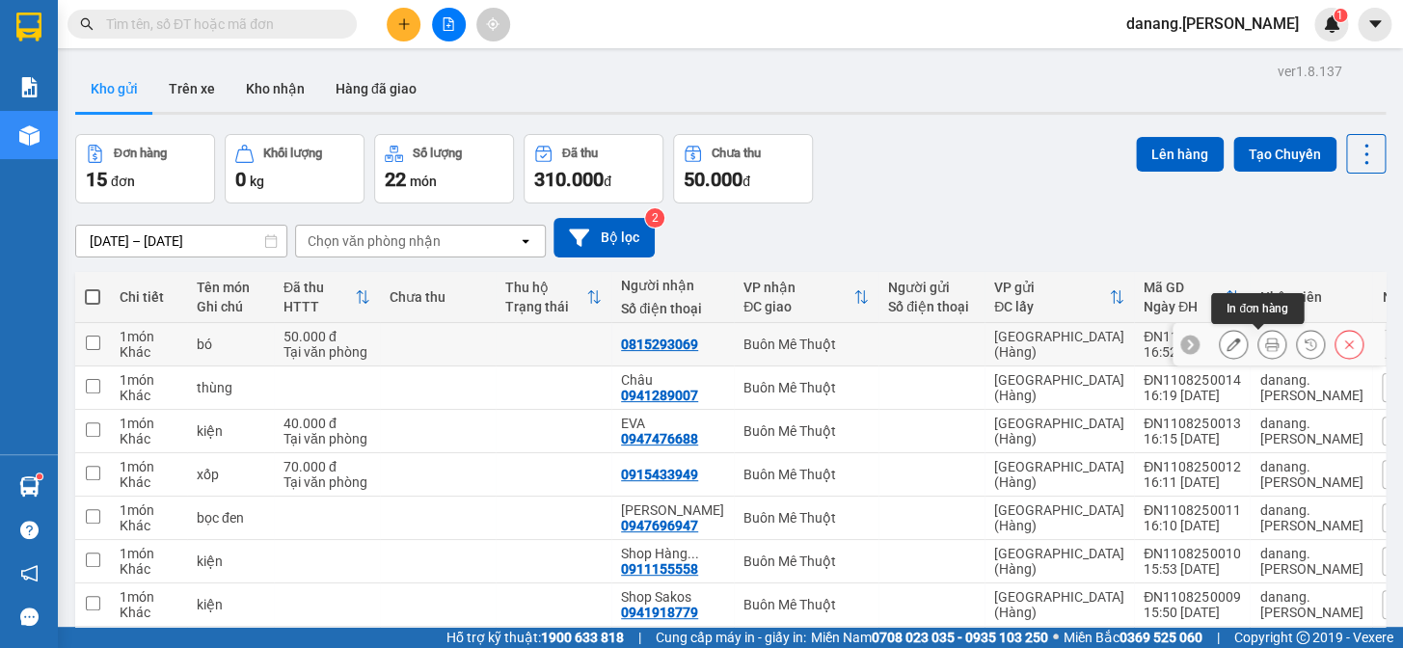
click at [1265, 343] on icon at bounding box center [1271, 343] width 13 height 13
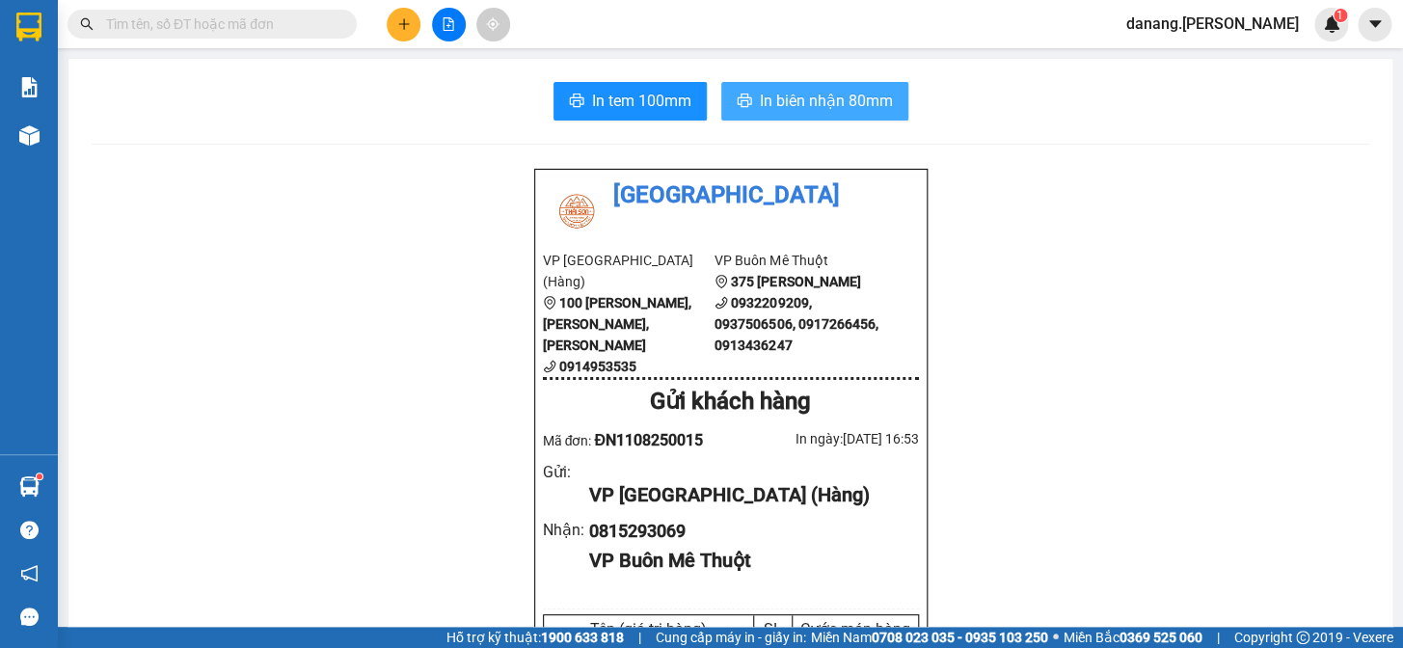
click at [840, 101] on span "In biên nhận 80mm" at bounding box center [826, 101] width 133 height 24
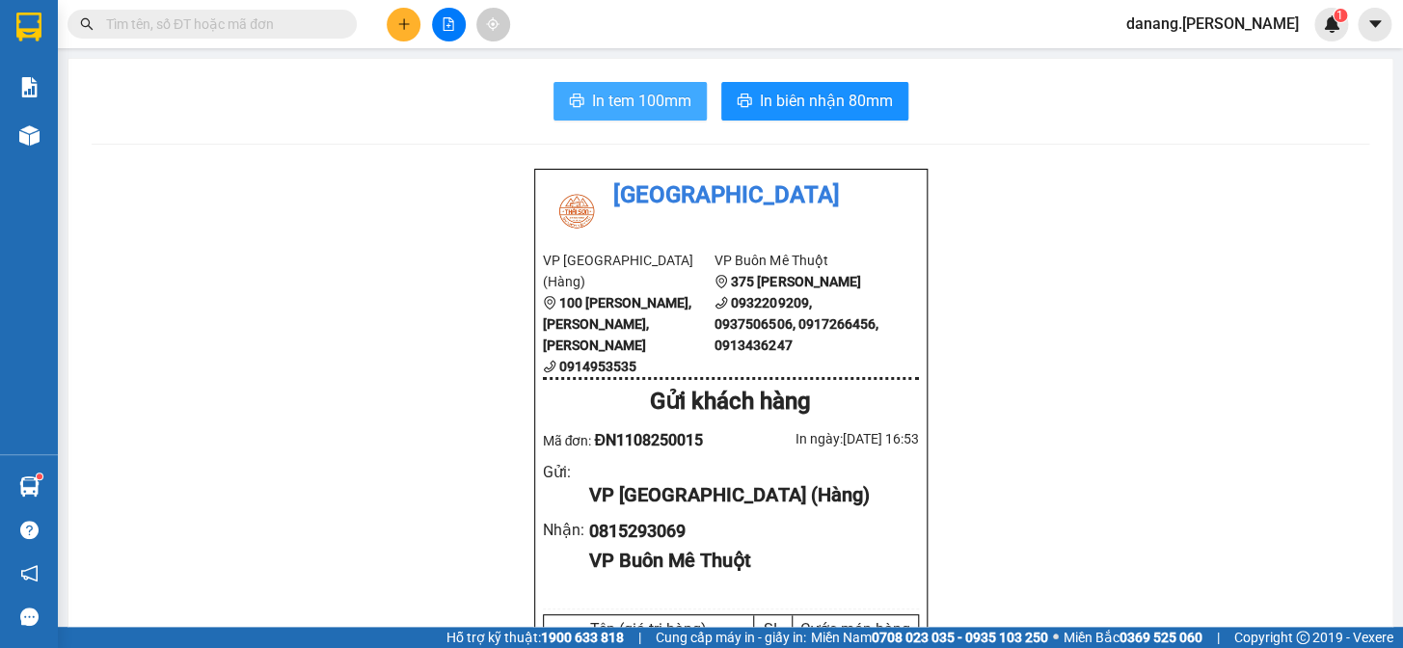
click at [656, 101] on span "In tem 100mm" at bounding box center [641, 101] width 99 height 24
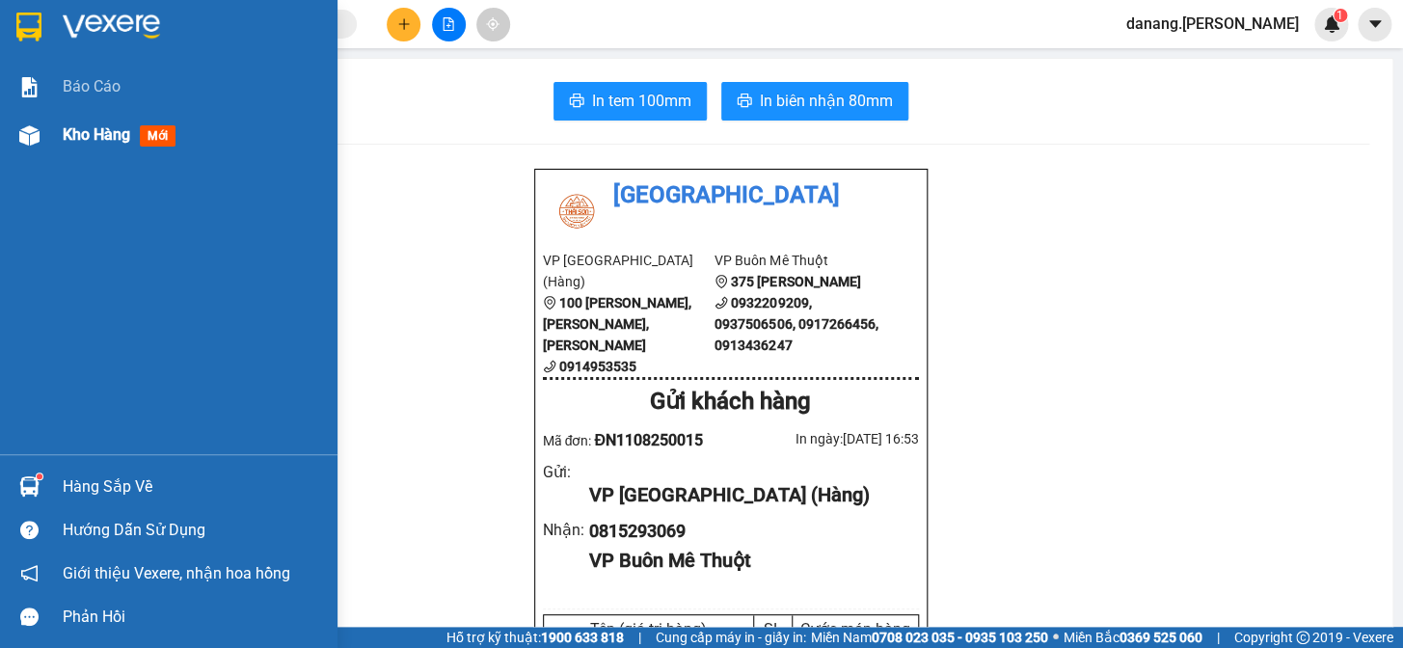
click at [73, 140] on span "Kho hàng" at bounding box center [96, 134] width 67 height 18
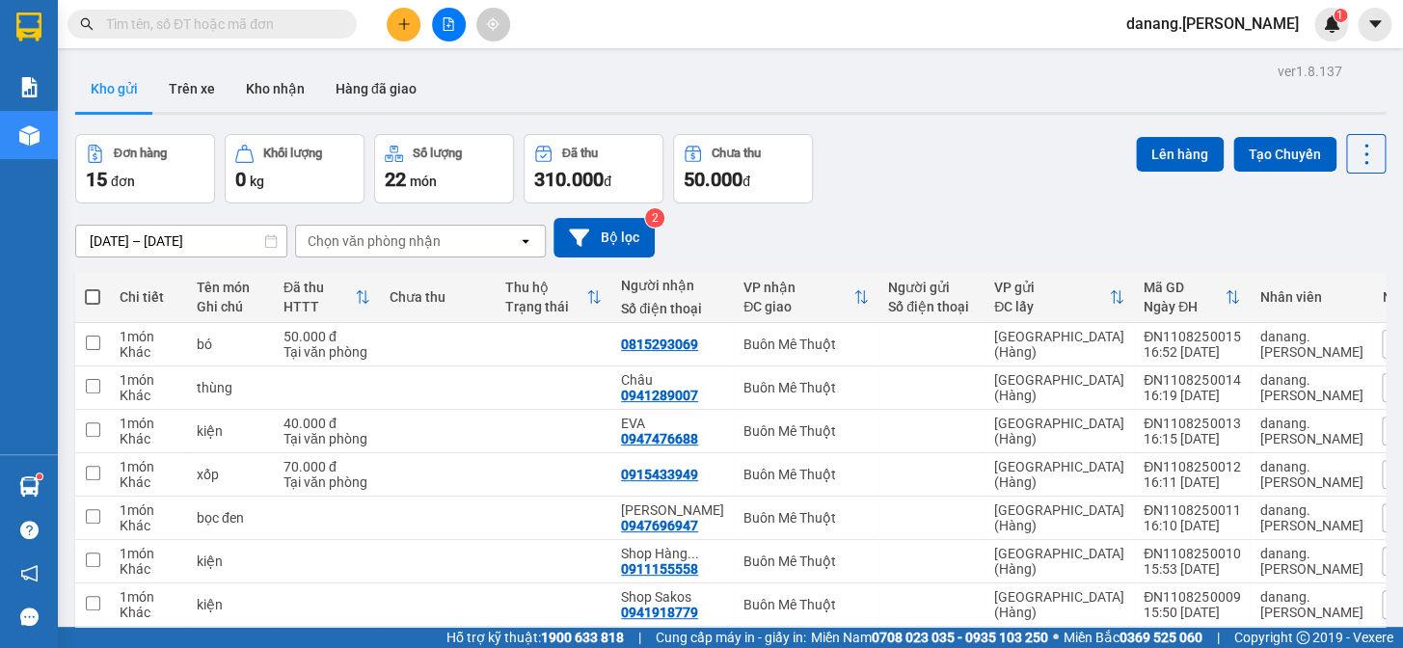
click at [405, 21] on icon "plus" at bounding box center [403, 23] width 13 height 13
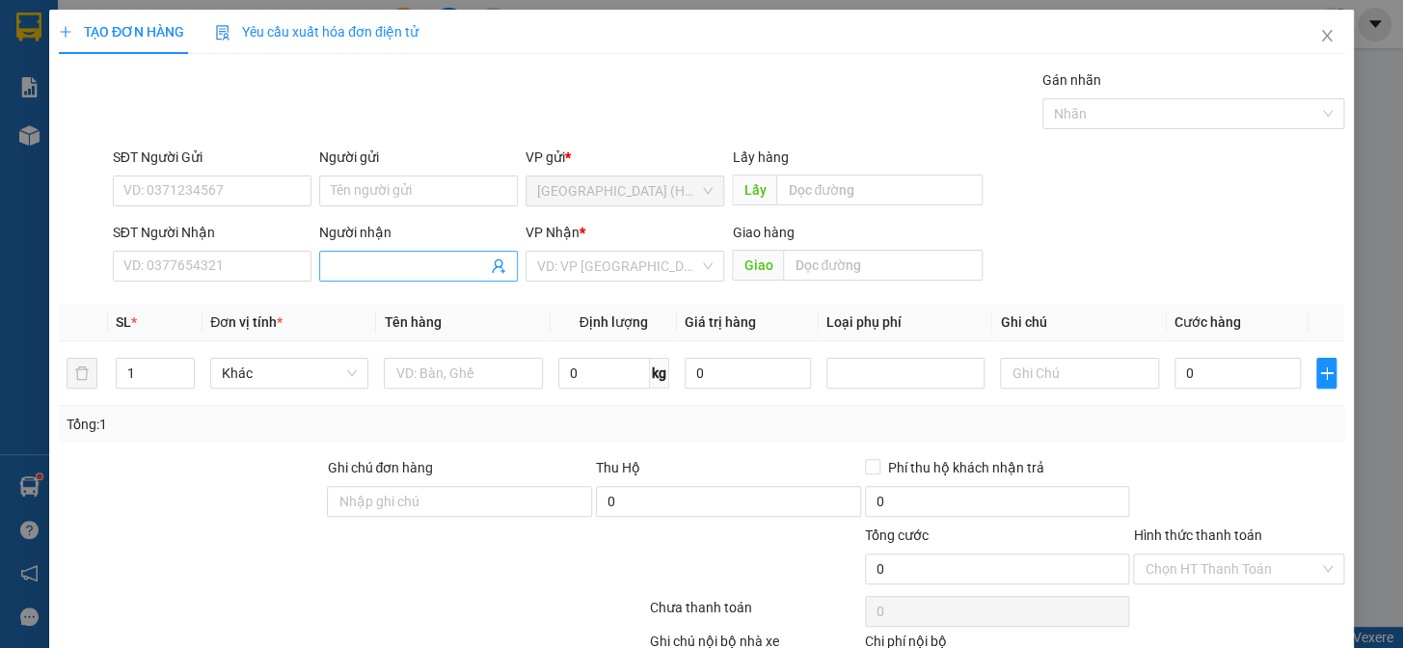
click at [442, 265] on input "Người nhận" at bounding box center [409, 266] width 156 height 21
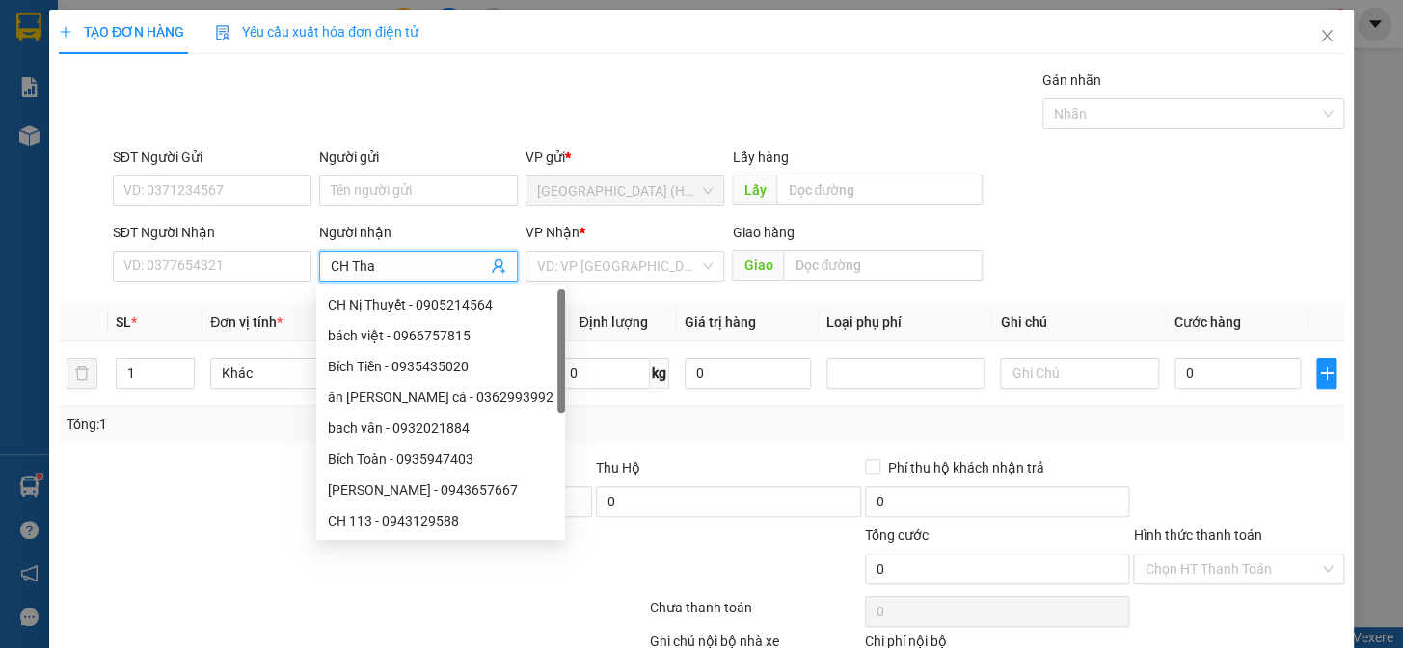
type input "CH Than"
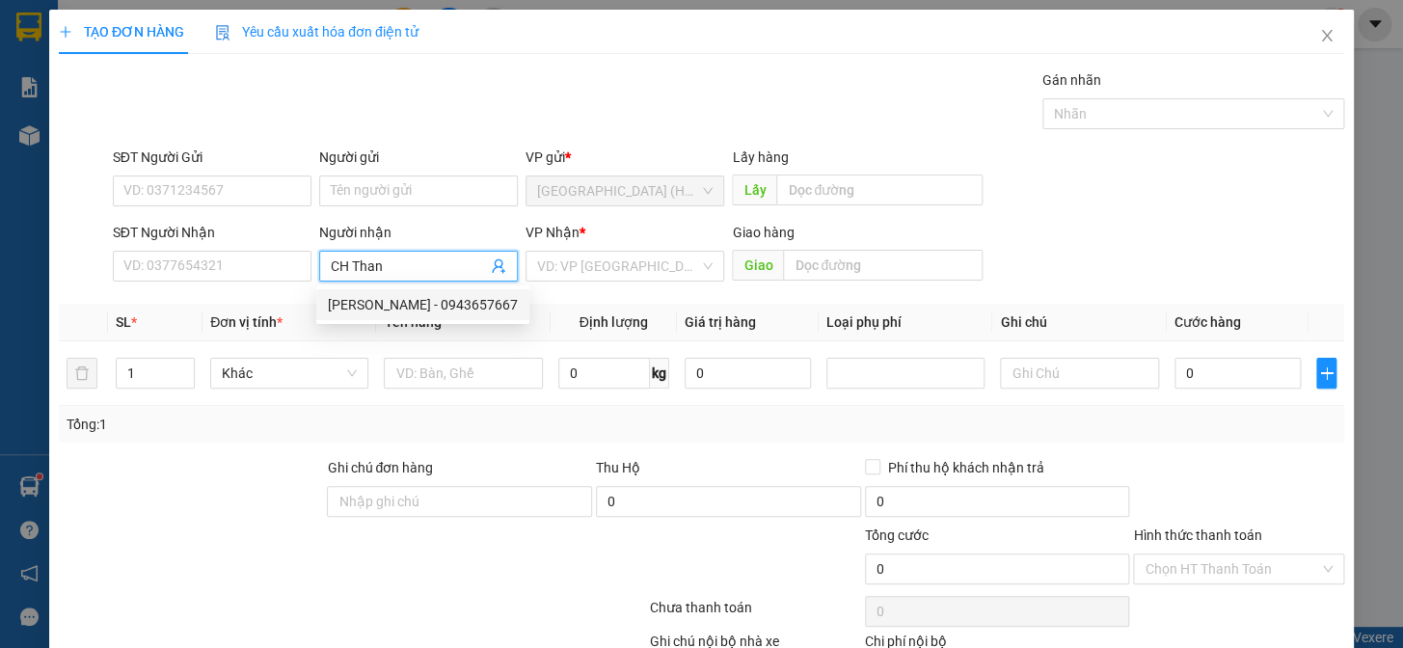
click at [443, 299] on div "[PERSON_NAME] - 0943657667" at bounding box center [423, 304] width 190 height 21
type input "0943657667"
type input "[PERSON_NAME]"
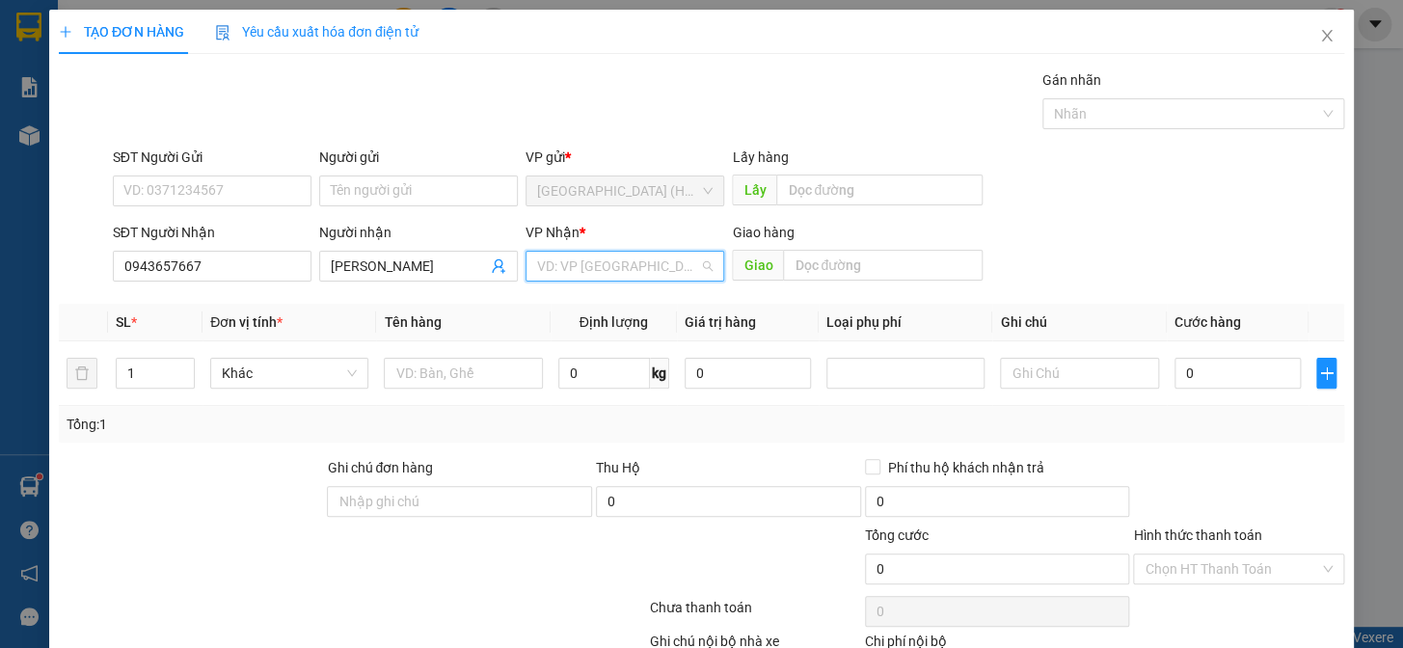
click at [588, 260] on input "search" at bounding box center [618, 266] width 162 height 29
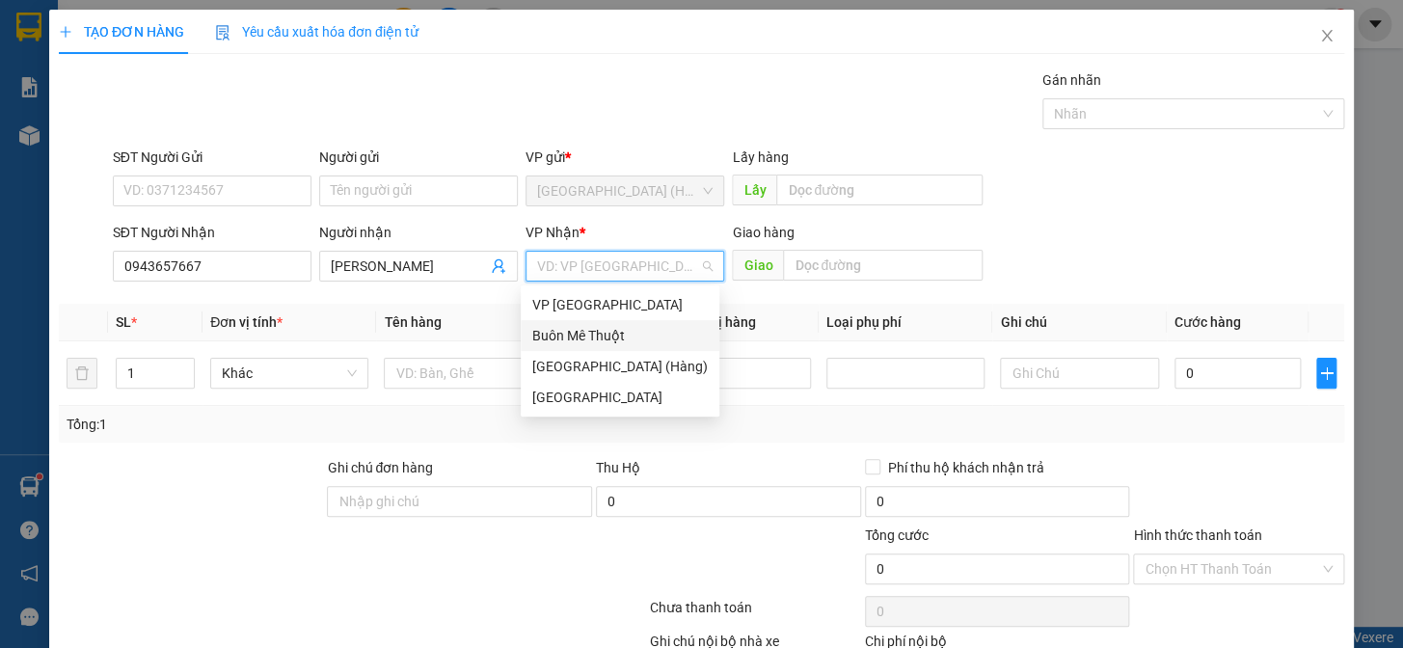
click at [608, 338] on div "Buôn Mê Thuột" at bounding box center [619, 335] width 175 height 21
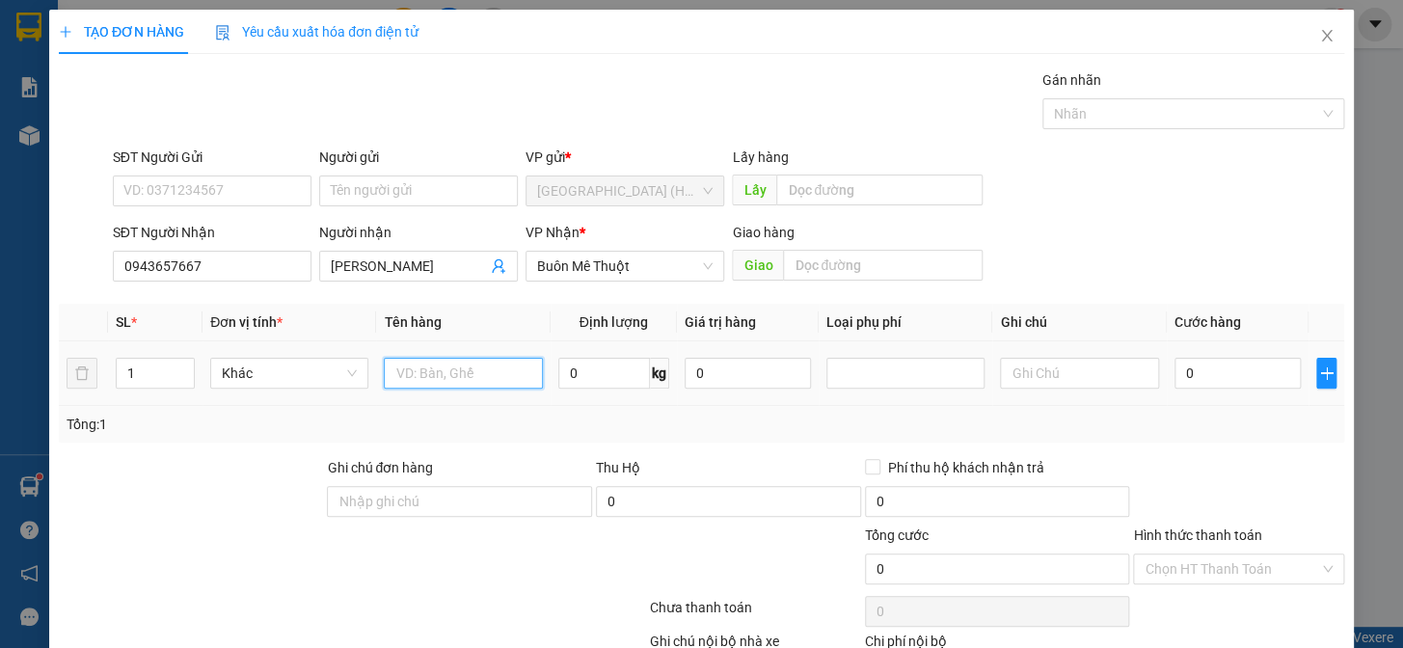
click at [423, 378] on input "text" at bounding box center [463, 373] width 158 height 31
type input "kiện"
click at [1197, 374] on input "0" at bounding box center [1237, 373] width 126 height 31
type input "6"
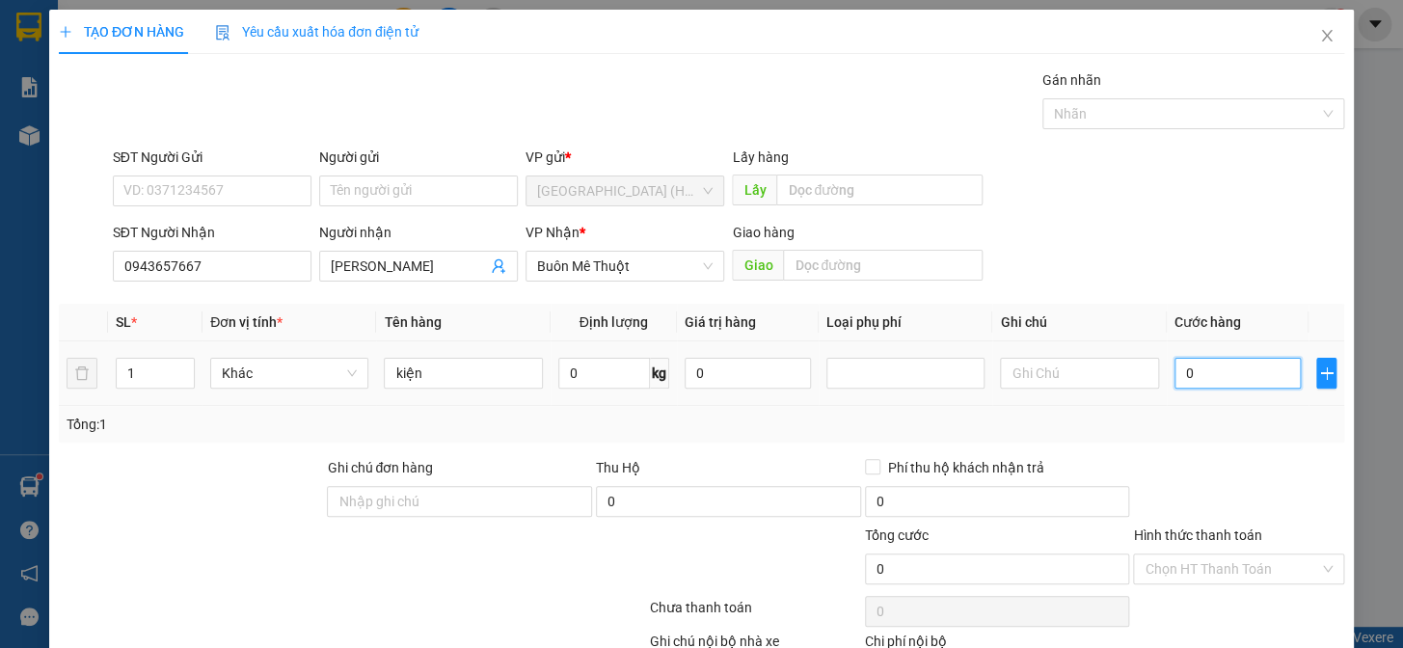
type input "6"
type input "60"
type input "600"
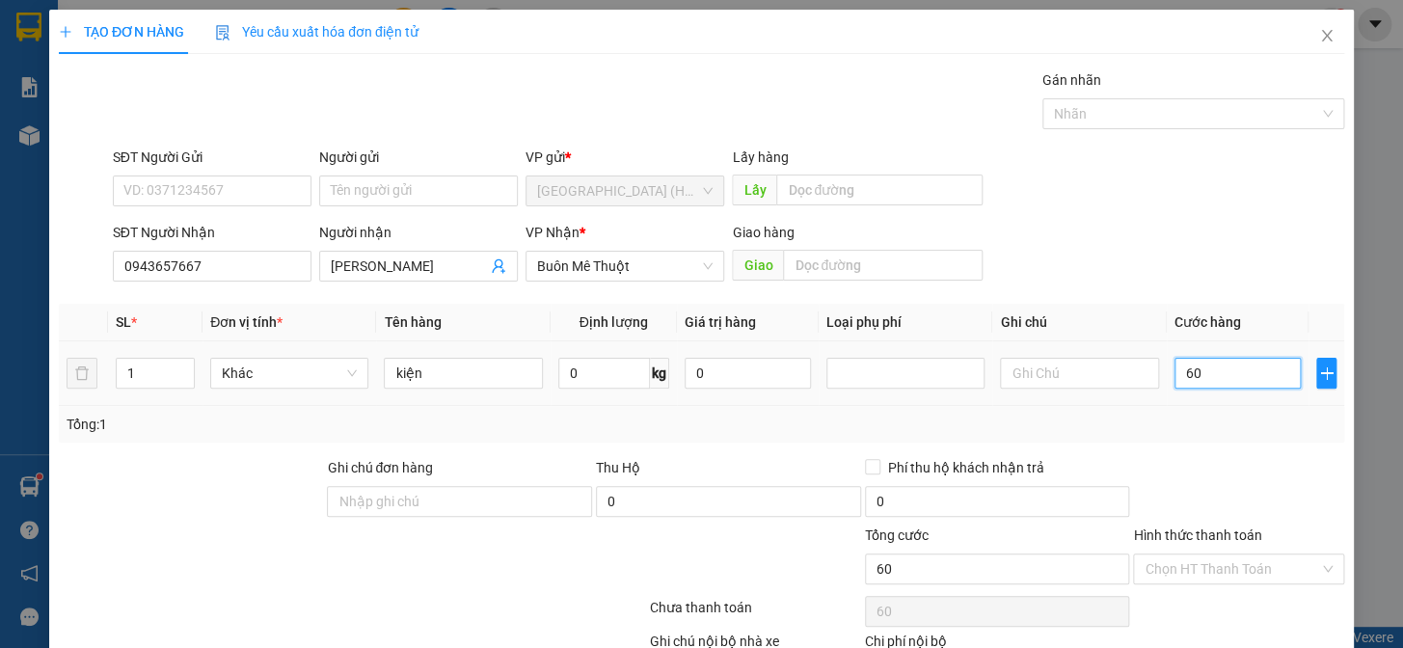
type input "600"
type input "6.000"
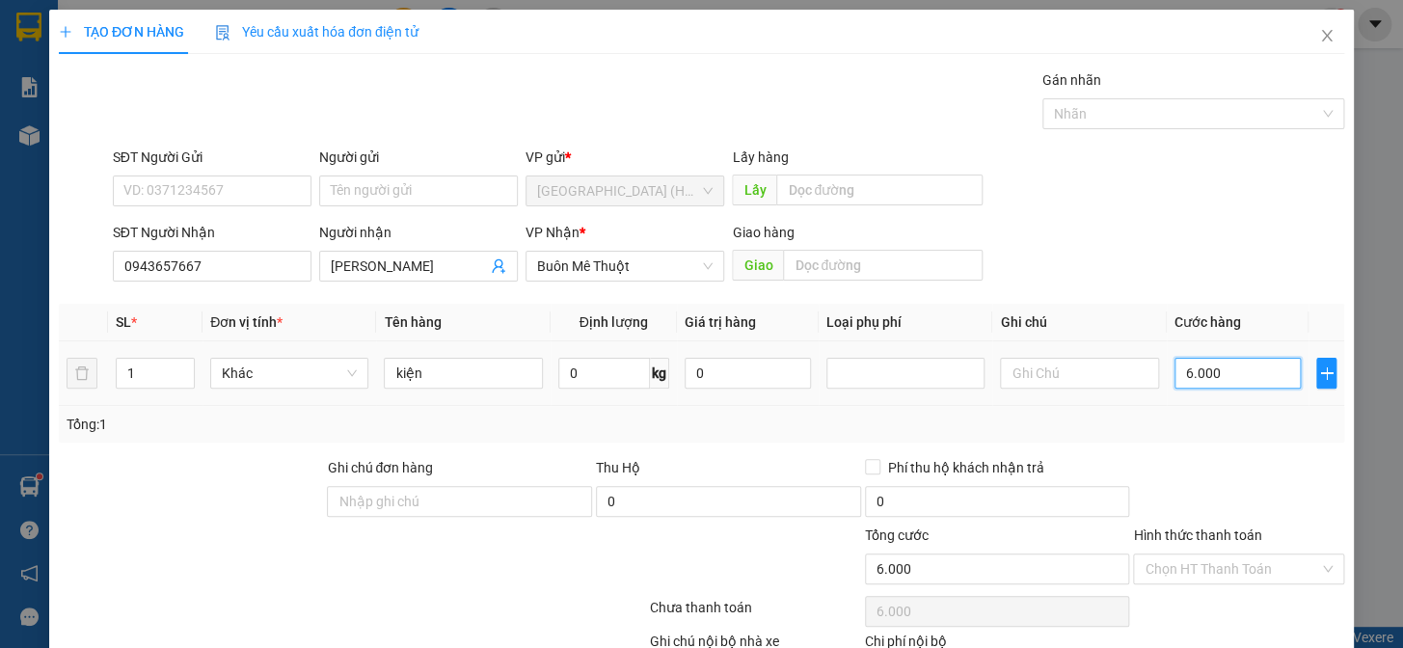
type input "60.000"
click at [1196, 555] on input "Hình thức thanh toán" at bounding box center [1232, 568] width 175 height 29
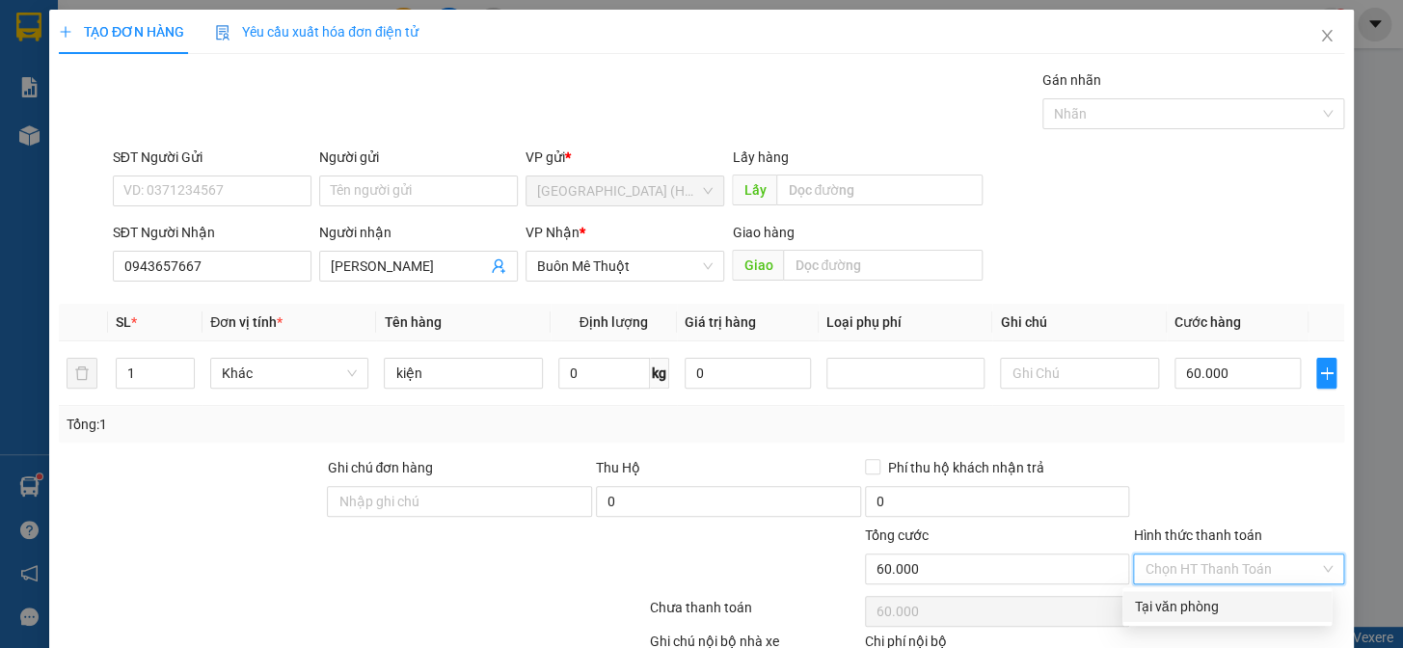
click at [1188, 605] on div "Tại văn phòng" at bounding box center [1227, 606] width 186 height 21
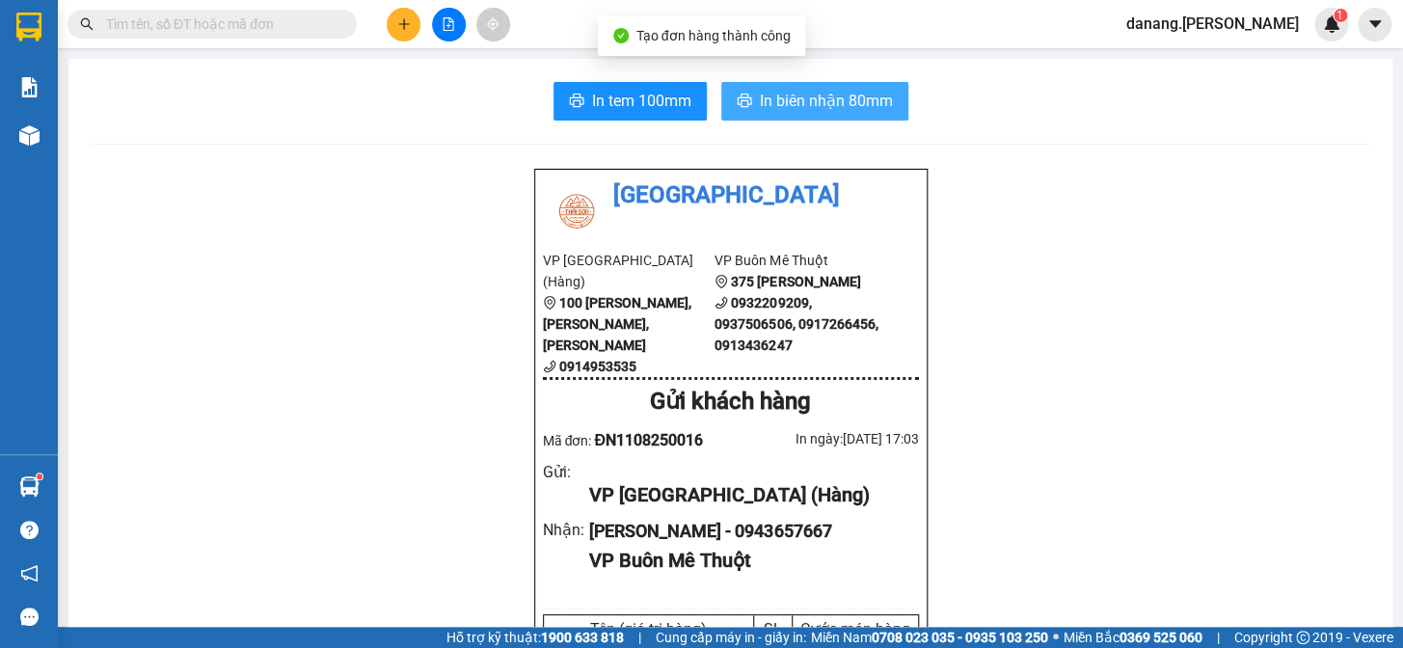
click at [876, 87] on button "In biên nhận 80mm" at bounding box center [814, 101] width 187 height 39
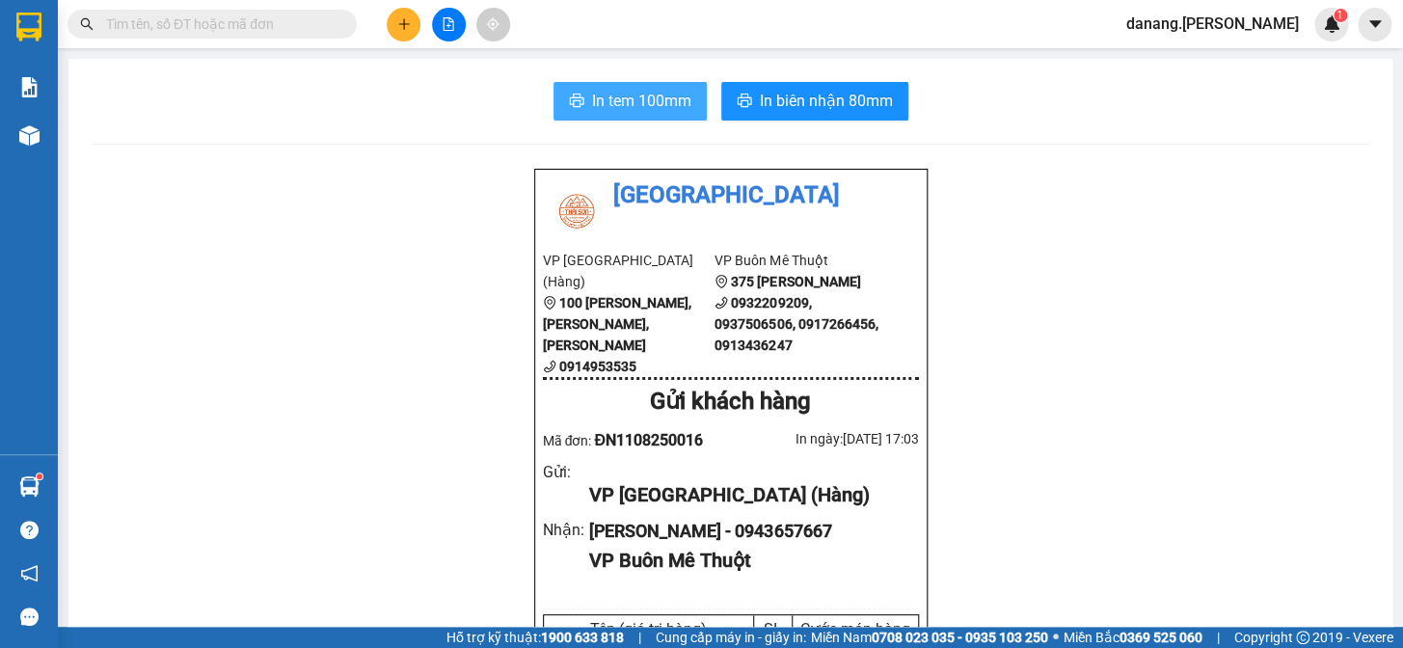
click at [656, 91] on span "In tem 100mm" at bounding box center [641, 101] width 99 height 24
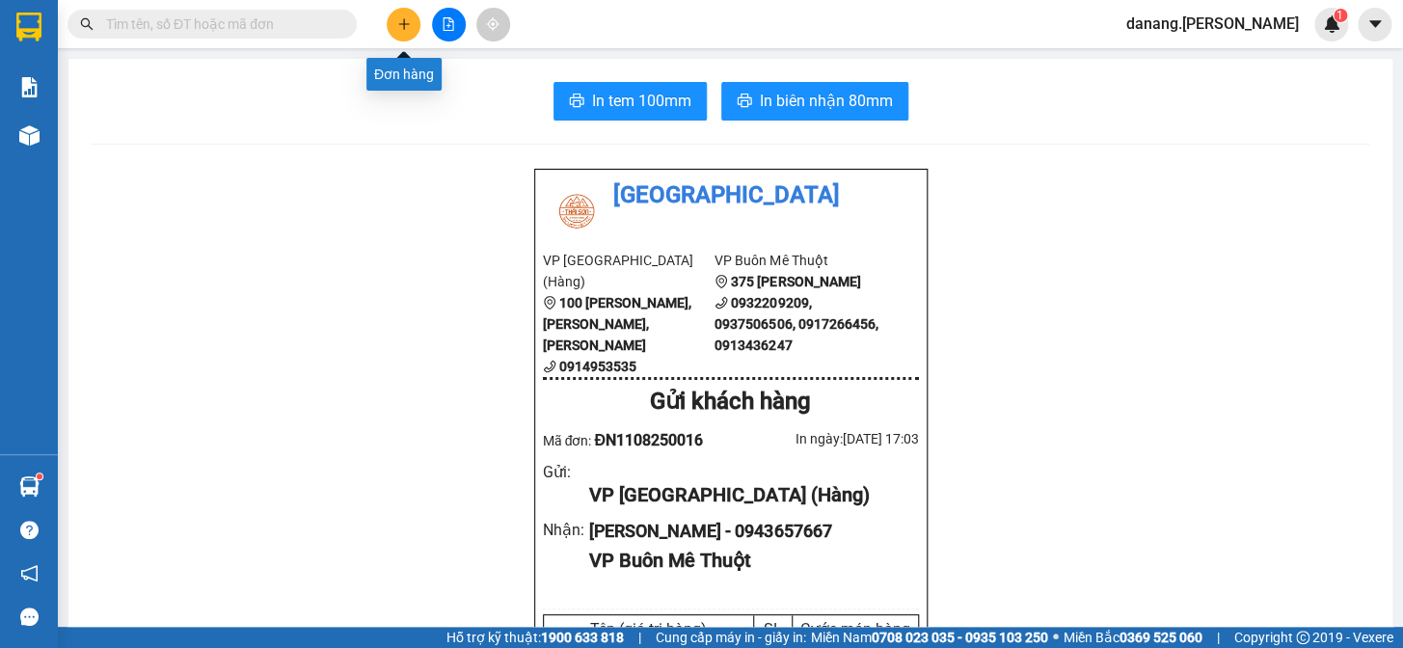
click at [399, 28] on icon "plus" at bounding box center [403, 23] width 13 height 13
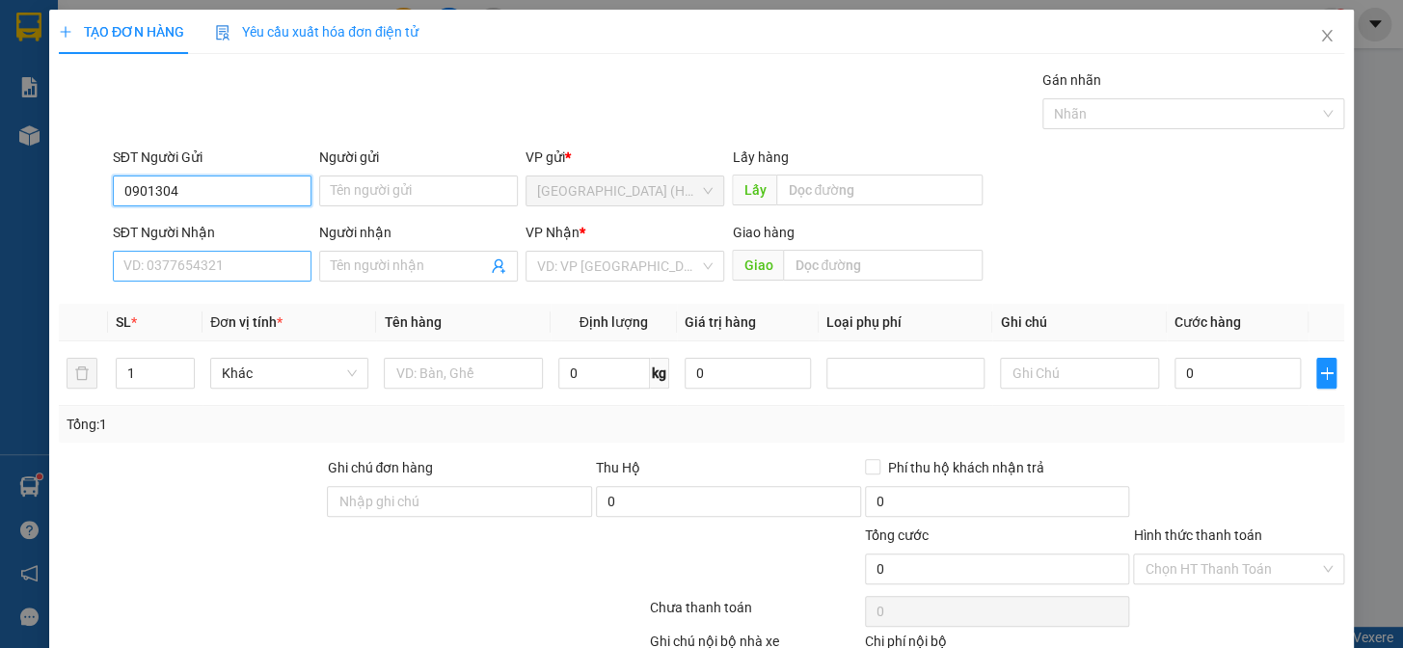
type input "0901304"
click at [202, 261] on input "SĐT Người Nhận" at bounding box center [212, 266] width 199 height 31
type input "0901304"
click at [191, 189] on input "0901304" at bounding box center [212, 190] width 199 height 31
type input "0"
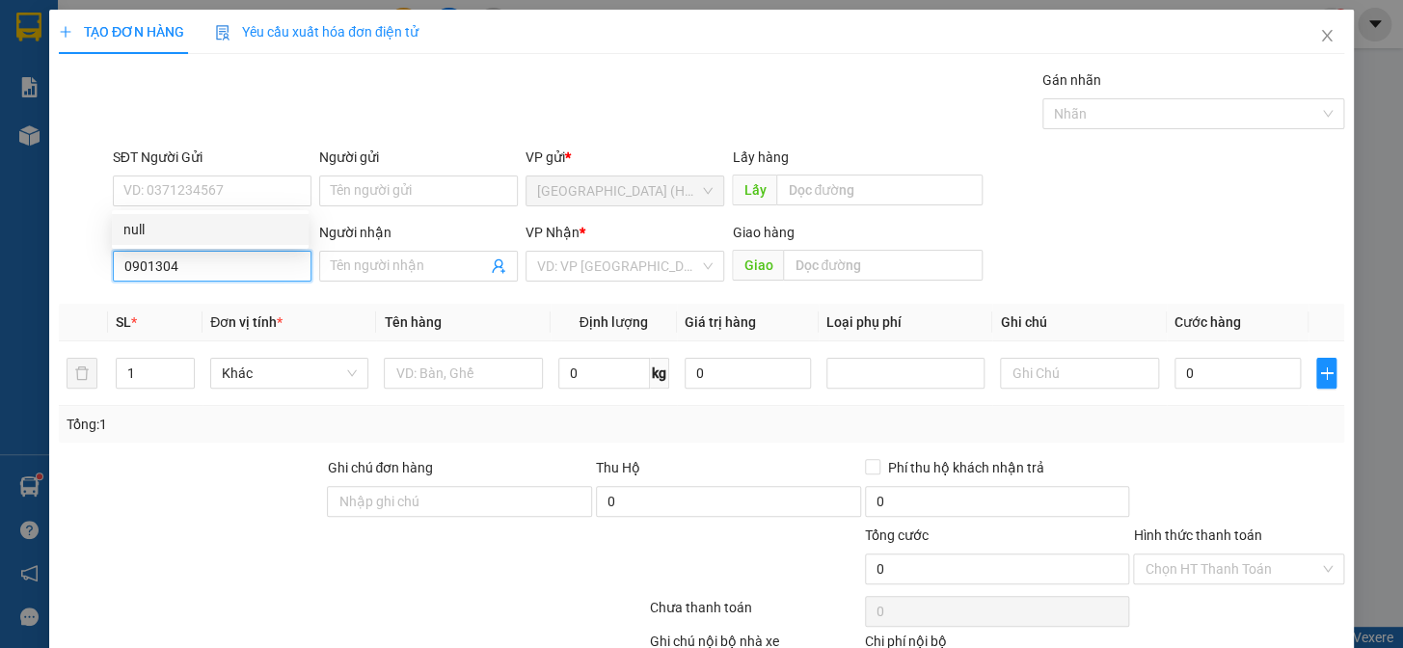
click at [185, 278] on input "0901304" at bounding box center [212, 266] width 199 height 31
click at [184, 310] on div "0901304499" at bounding box center [210, 304] width 174 height 21
type input "0901304499"
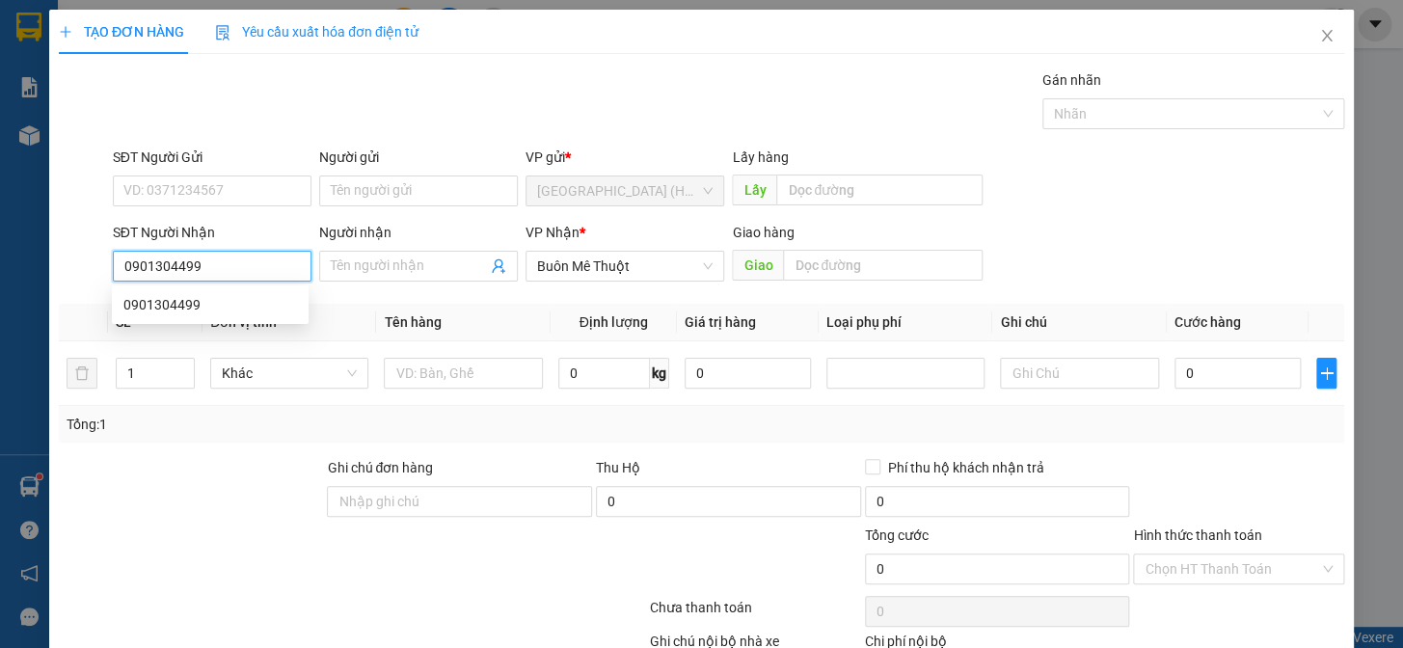
type input "30.000"
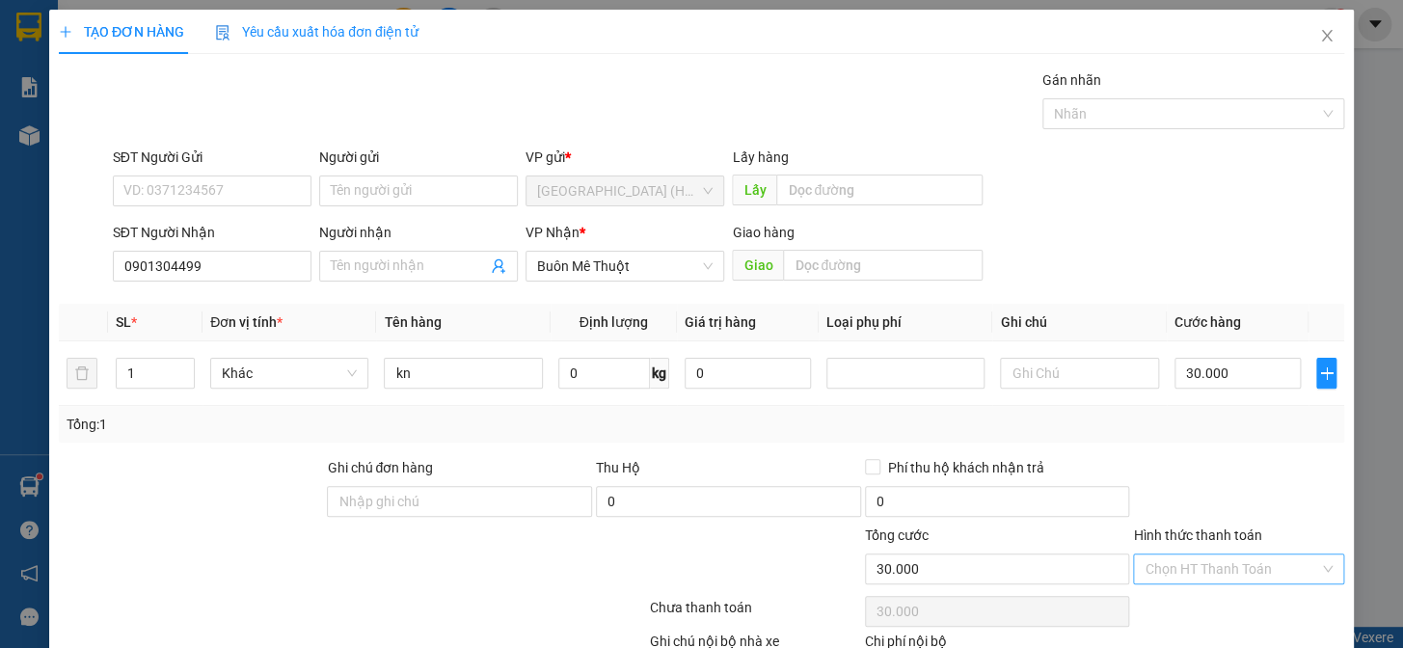
click at [1179, 574] on input "Hình thức thanh toán" at bounding box center [1232, 568] width 175 height 29
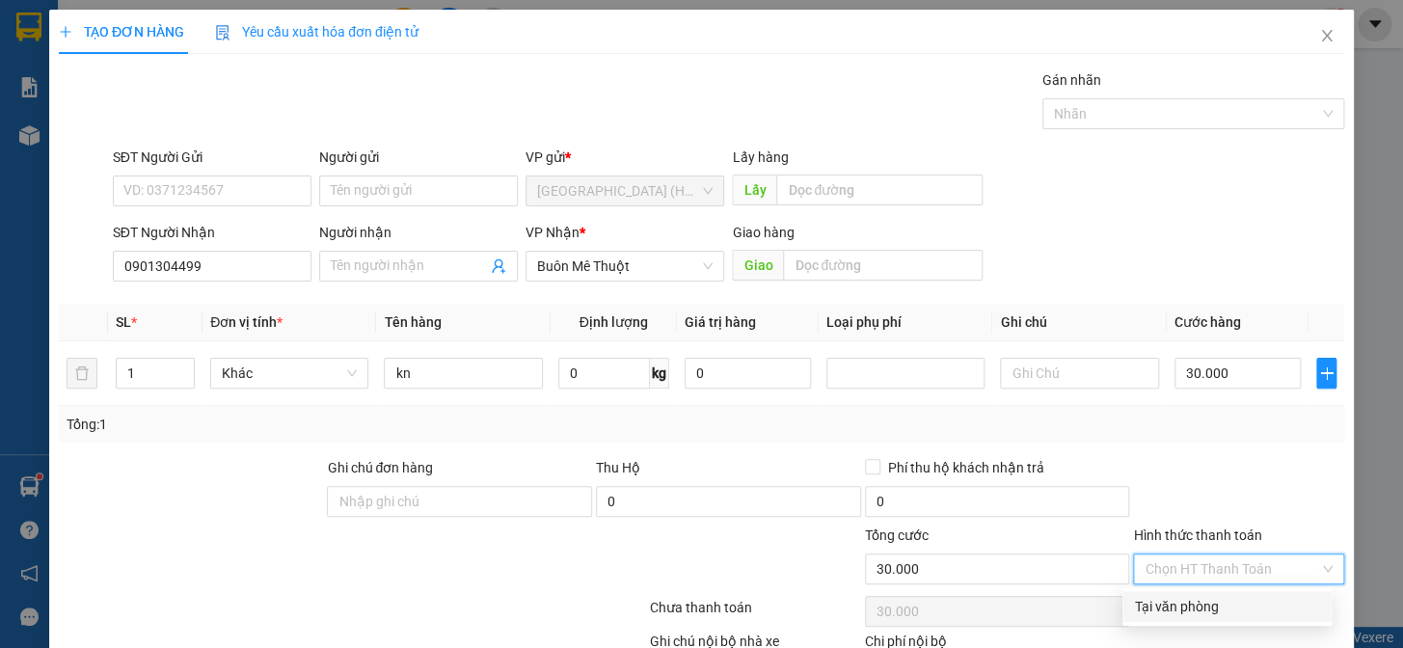
click at [1221, 606] on div "Tại văn phòng" at bounding box center [1227, 606] width 186 height 21
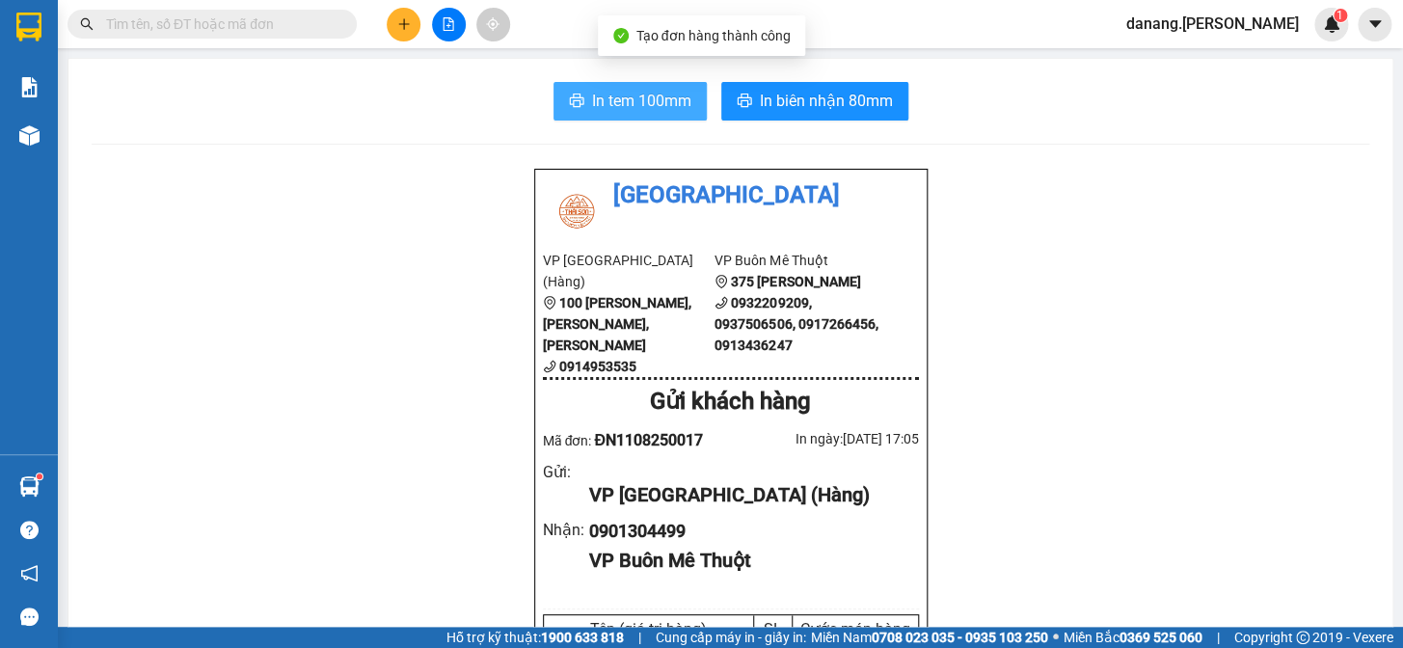
click at [636, 92] on span "In tem 100mm" at bounding box center [641, 101] width 99 height 24
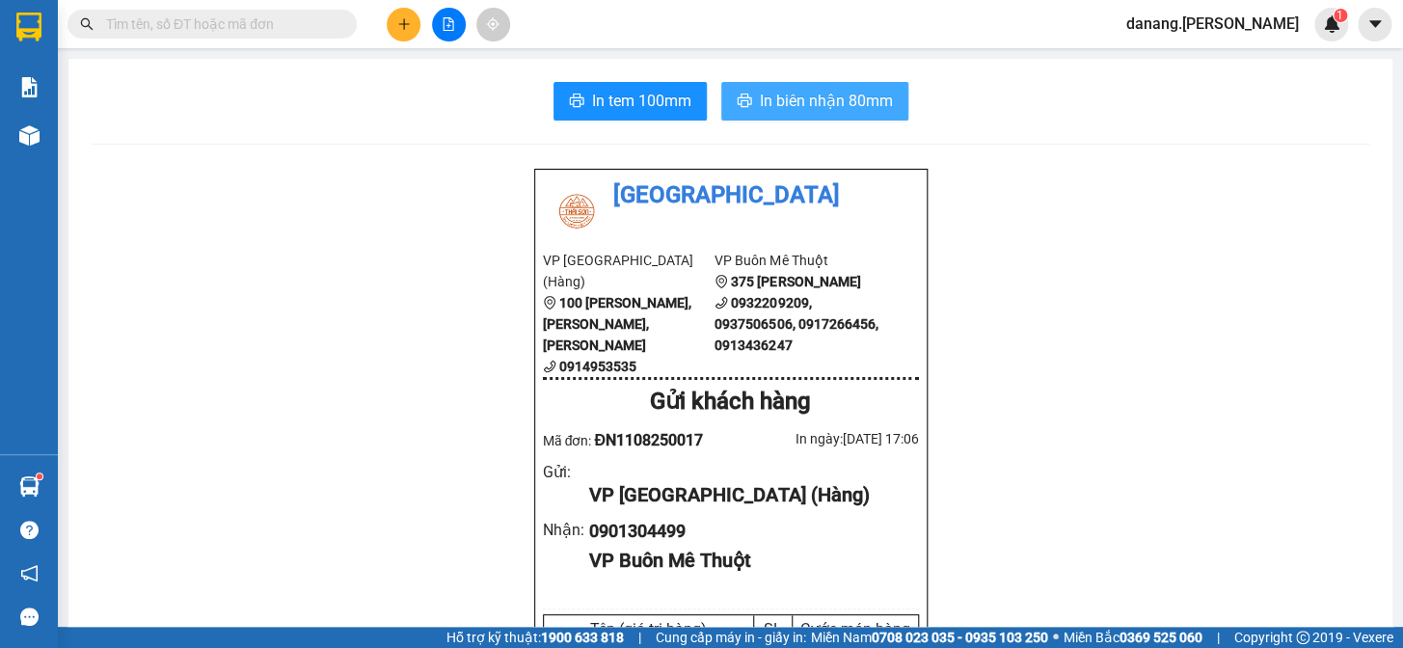
click at [803, 103] on span "In biên nhận 80mm" at bounding box center [826, 101] width 133 height 24
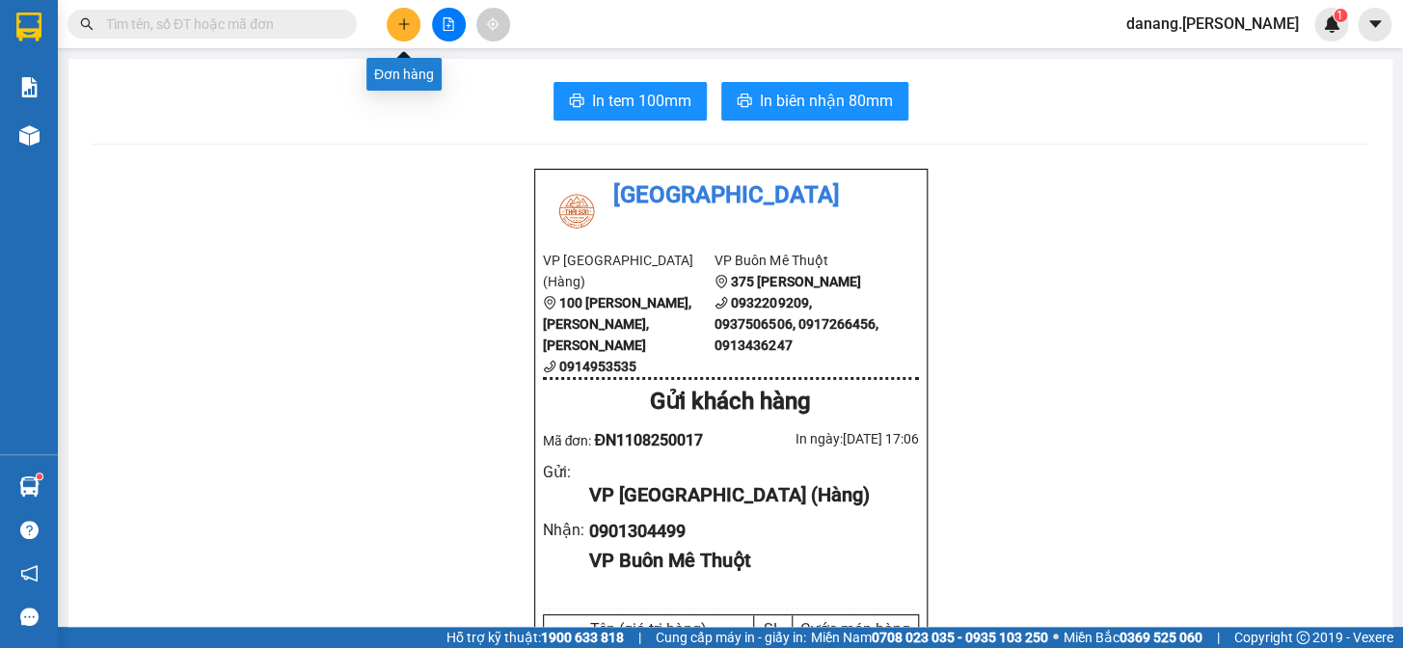
click at [397, 19] on icon "plus" at bounding box center [403, 23] width 13 height 13
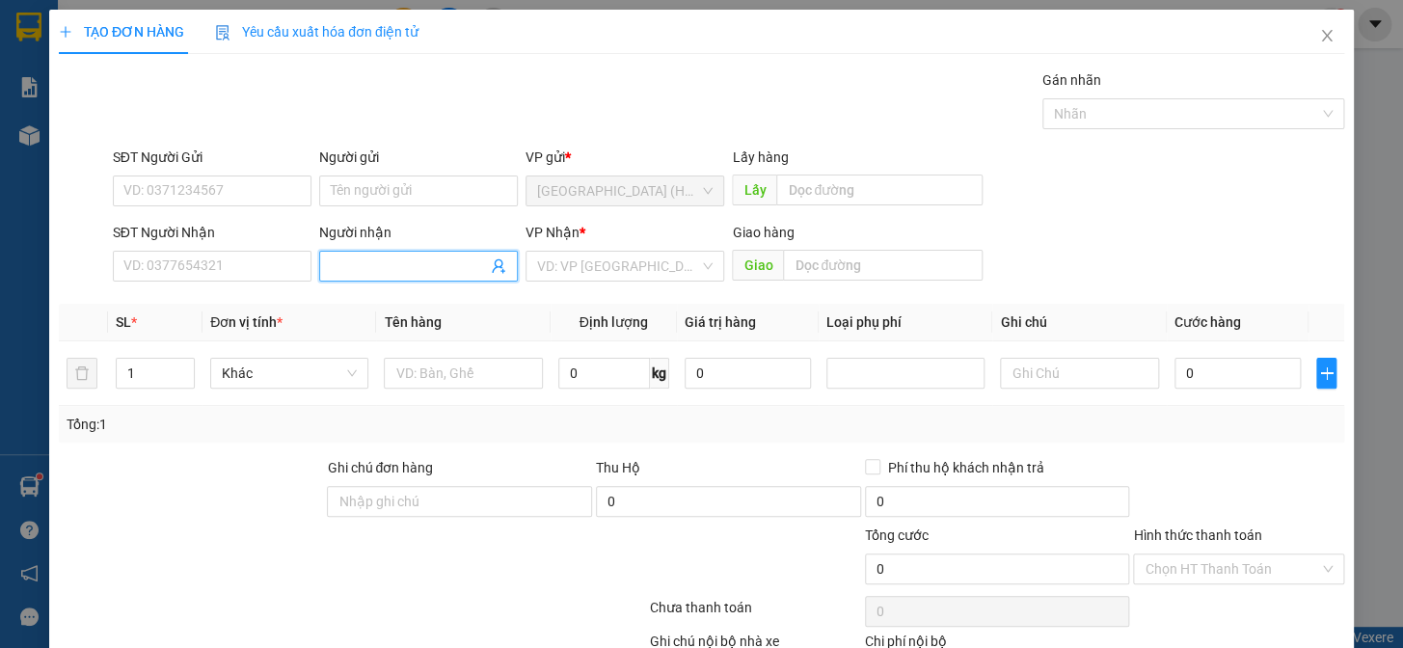
click at [345, 269] on input "Người nhận" at bounding box center [409, 266] width 156 height 21
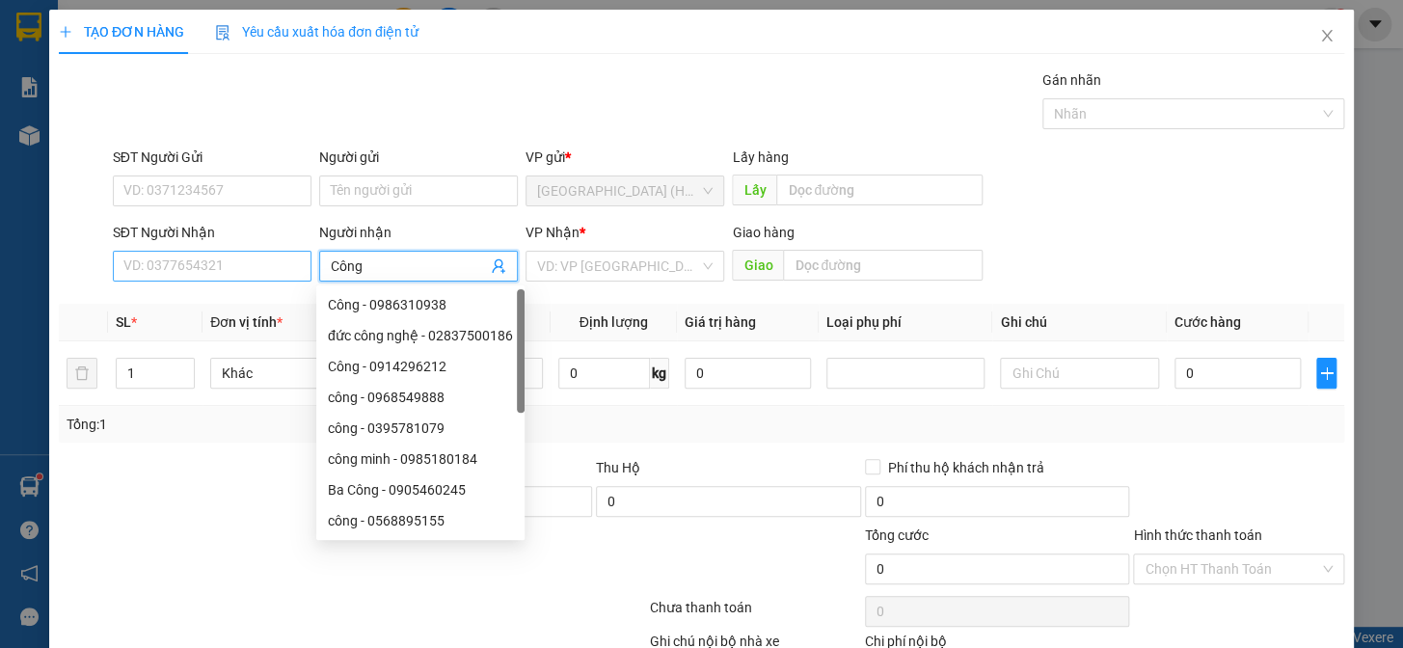
type input "Công"
click at [234, 262] on input "SĐT Người Nhận" at bounding box center [212, 266] width 199 height 31
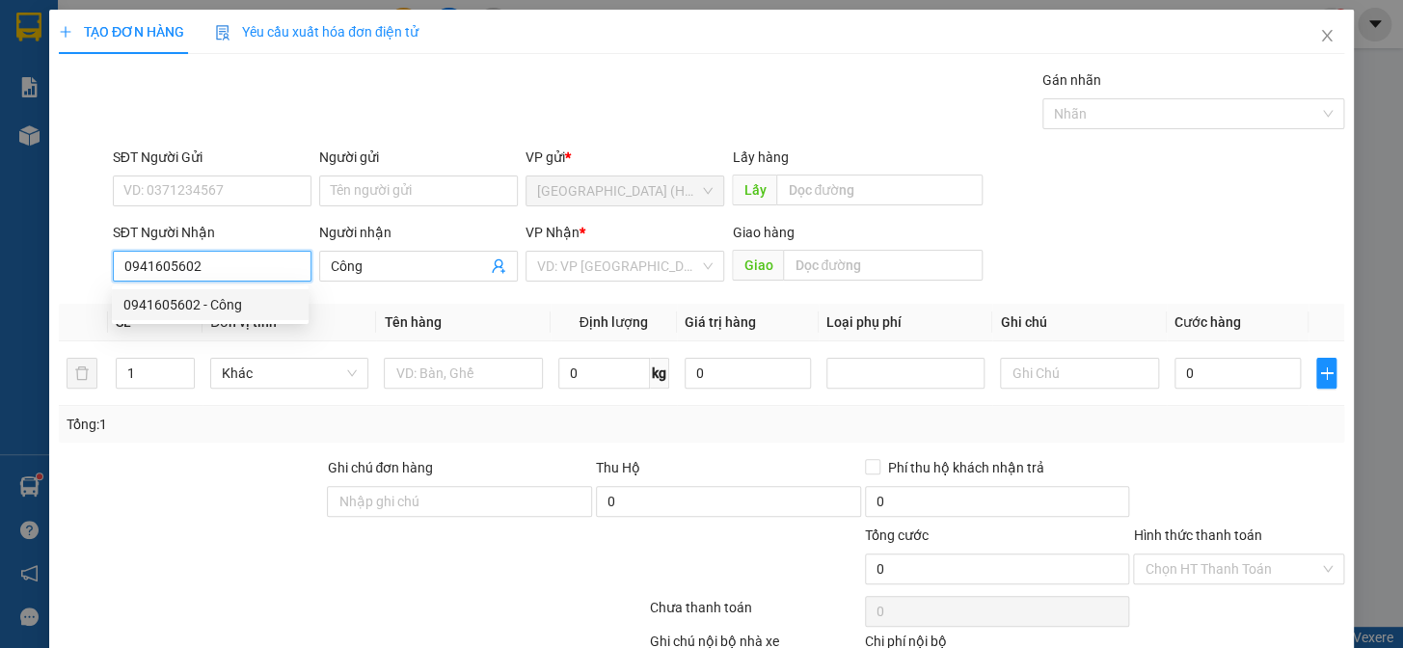
click at [216, 302] on div "0941605602 - Công" at bounding box center [210, 304] width 174 height 21
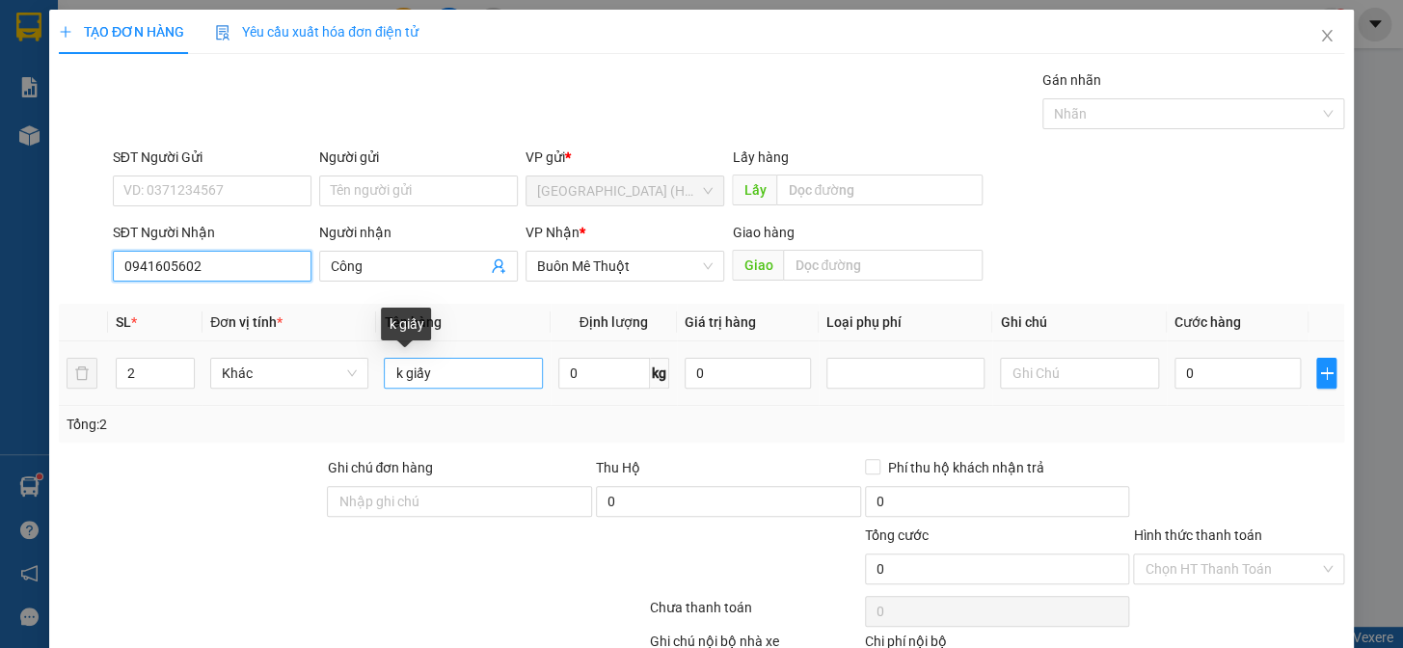
type input "0941605602"
click at [388, 372] on input "k giấy" at bounding box center [463, 373] width 158 height 31
click at [473, 374] on input "5 k giấy" at bounding box center [463, 373] width 158 height 31
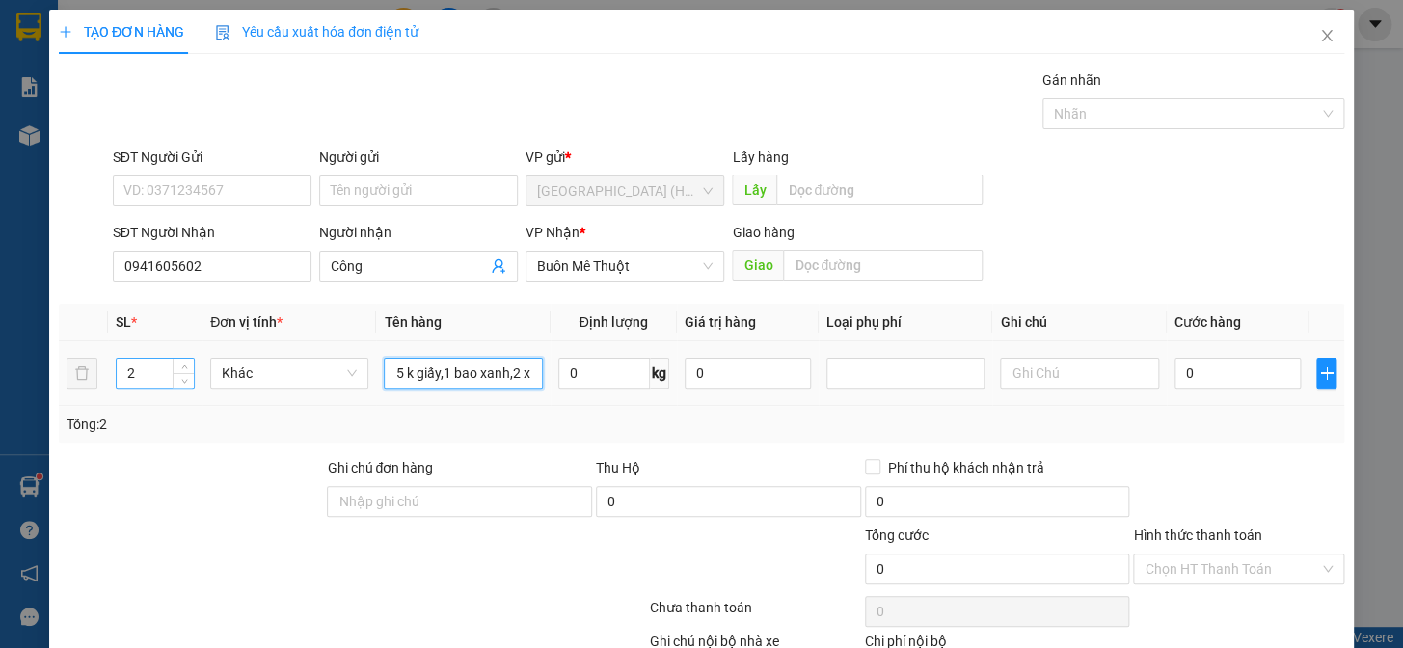
type input "5 k giấy,1 bao xanh,2 x"
click at [130, 376] on input "2" at bounding box center [155, 373] width 77 height 29
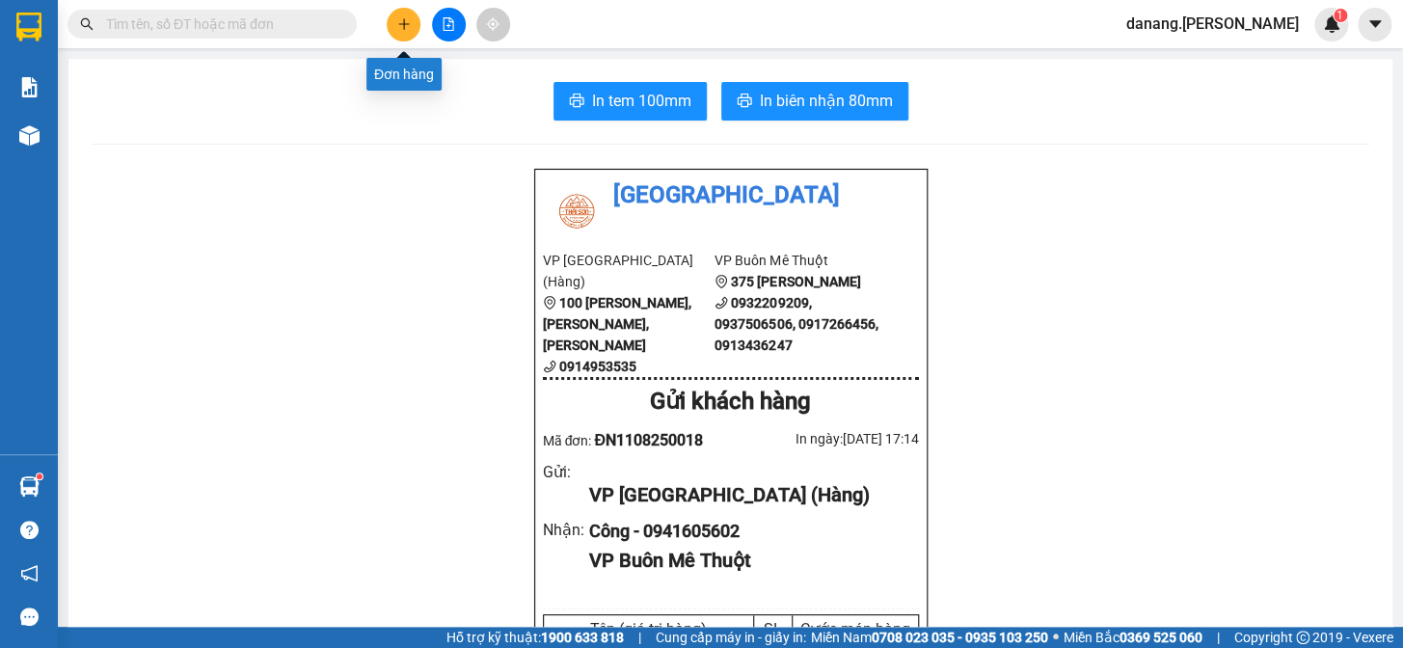
click at [397, 27] on icon "plus" at bounding box center [403, 23] width 13 height 13
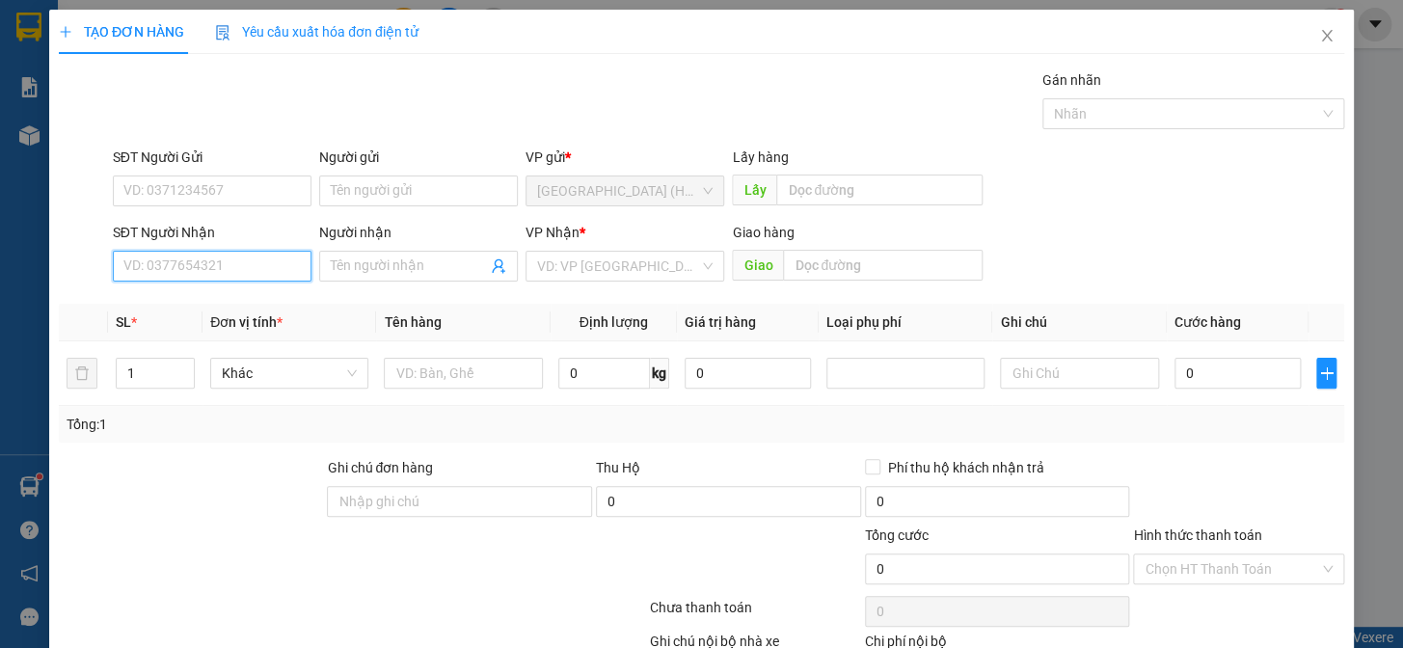
click at [221, 256] on input "SĐT Người Nhận" at bounding box center [212, 266] width 199 height 31
click at [239, 269] on input "SĐT Người Nhận" at bounding box center [212, 266] width 199 height 31
click at [218, 307] on div "0945522895 - A Huy" at bounding box center [210, 304] width 174 height 21
type input "0945522895"
type input "A Huy"
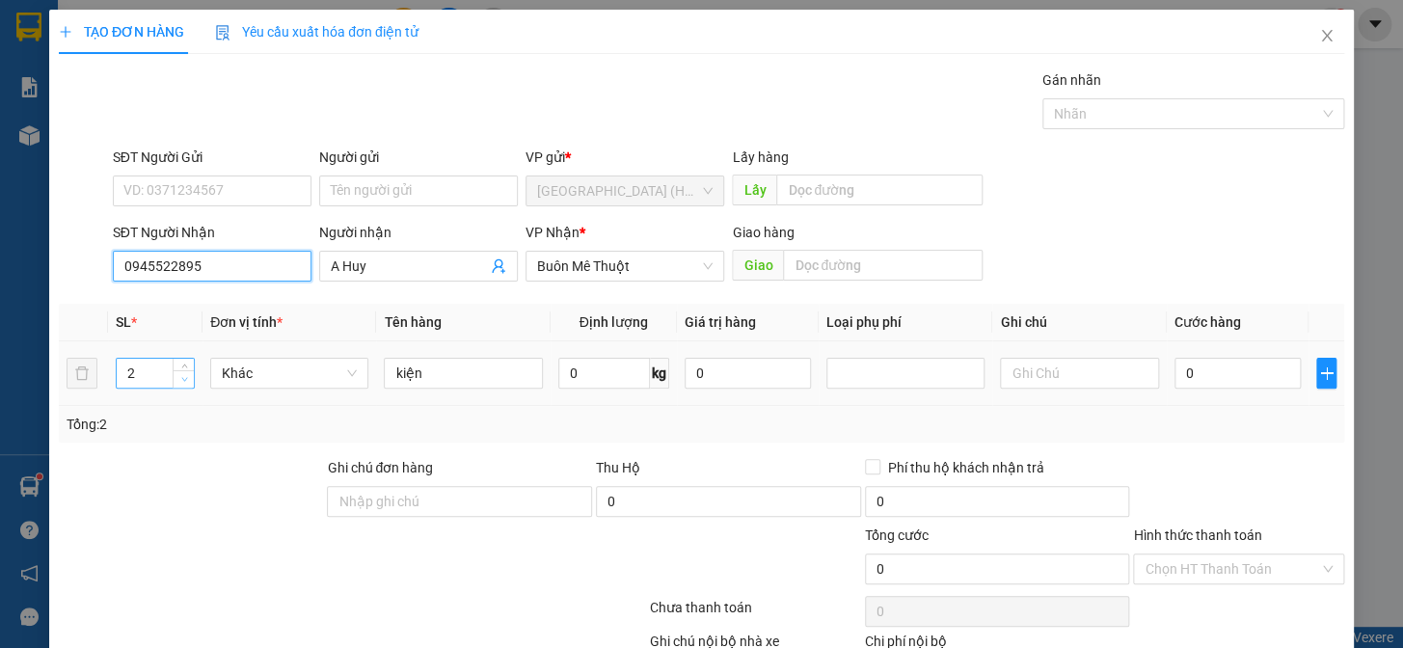
type input "0945522895"
type input "1"
click at [181, 384] on span "down" at bounding box center [184, 380] width 12 height 12
click at [462, 388] on div "kiện" at bounding box center [463, 373] width 158 height 39
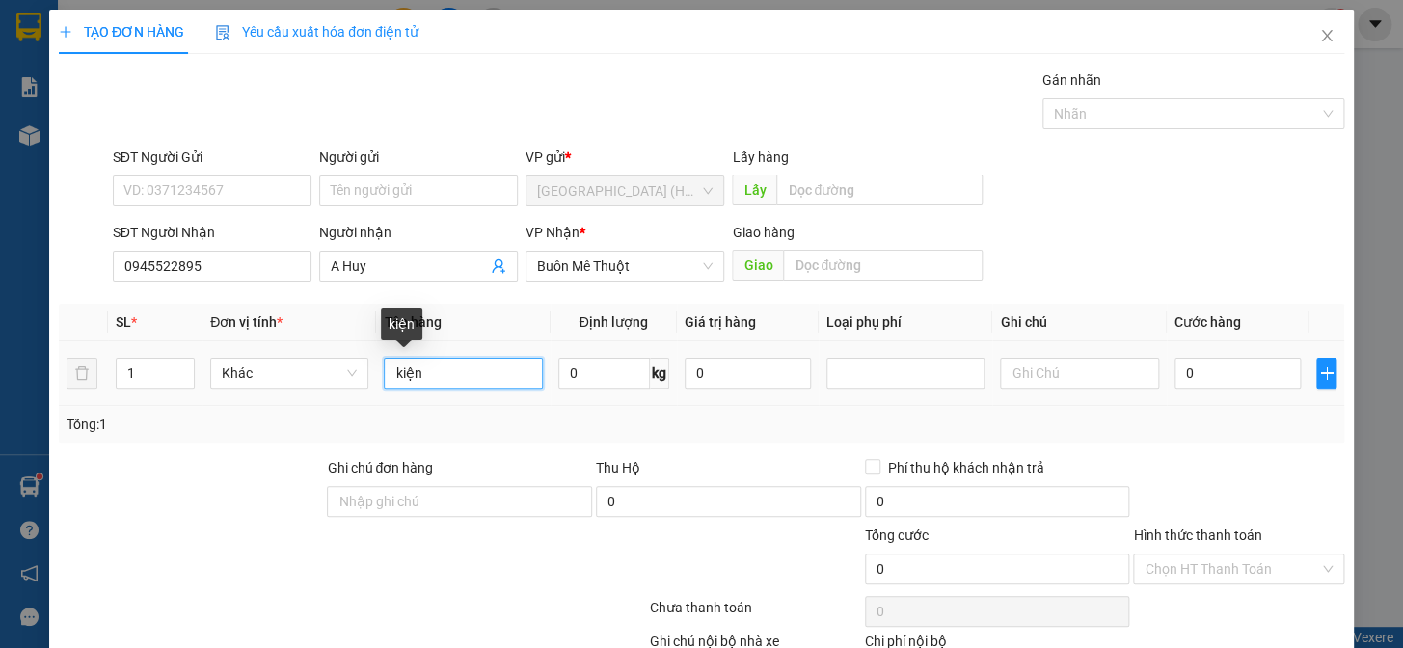
click at [444, 366] on input "kiện" at bounding box center [463, 373] width 158 height 31
type input "kiện ghép"
drag, startPoint x: 1221, startPoint y: 592, endPoint x: 1333, endPoint y: 420, distance: 204.9
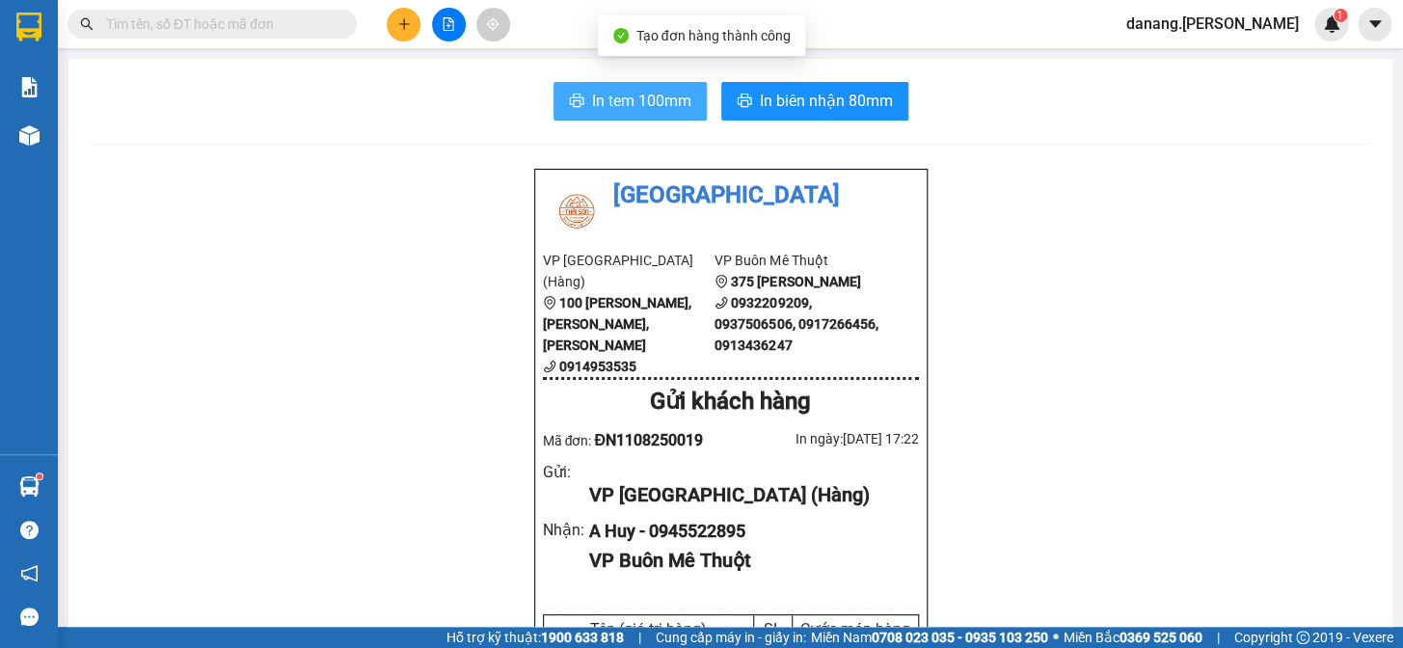
click at [580, 99] on button "In tem 100mm" at bounding box center [629, 101] width 153 height 39
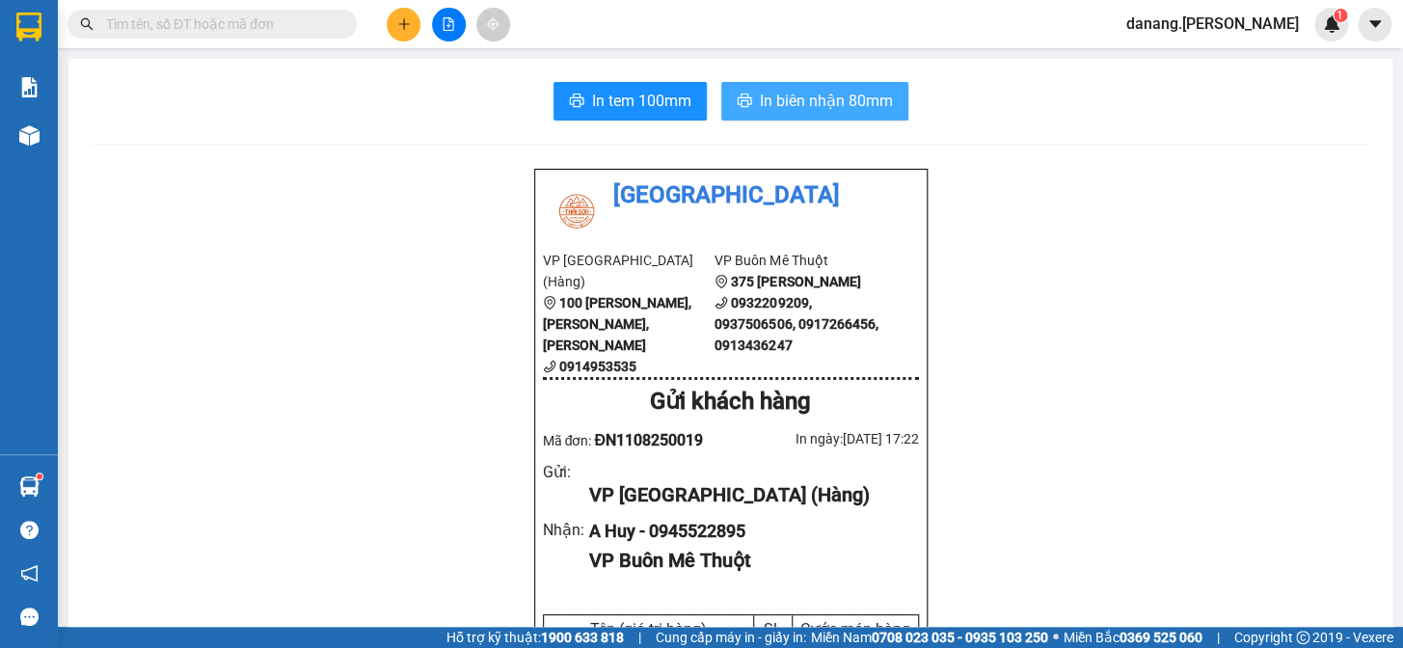
click at [828, 98] on span "In biên nhận 80mm" at bounding box center [826, 101] width 133 height 24
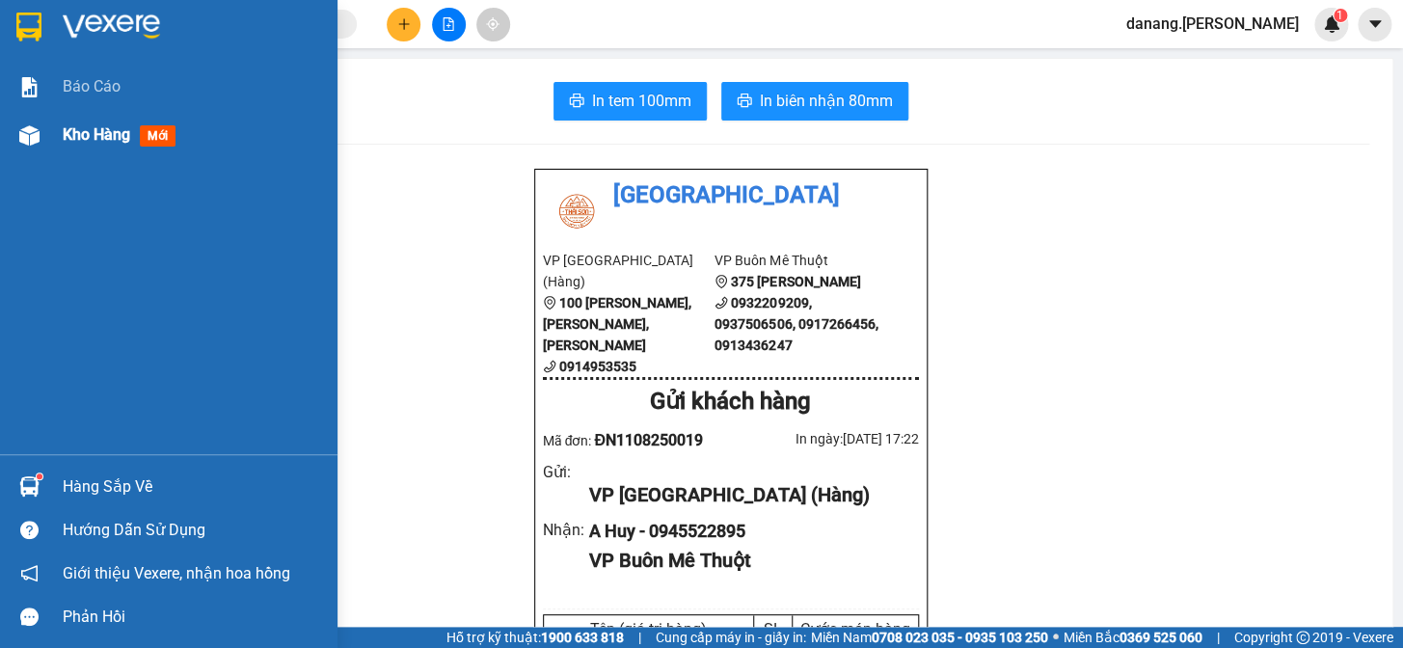
click at [72, 135] on span "Kho hàng" at bounding box center [96, 134] width 67 height 18
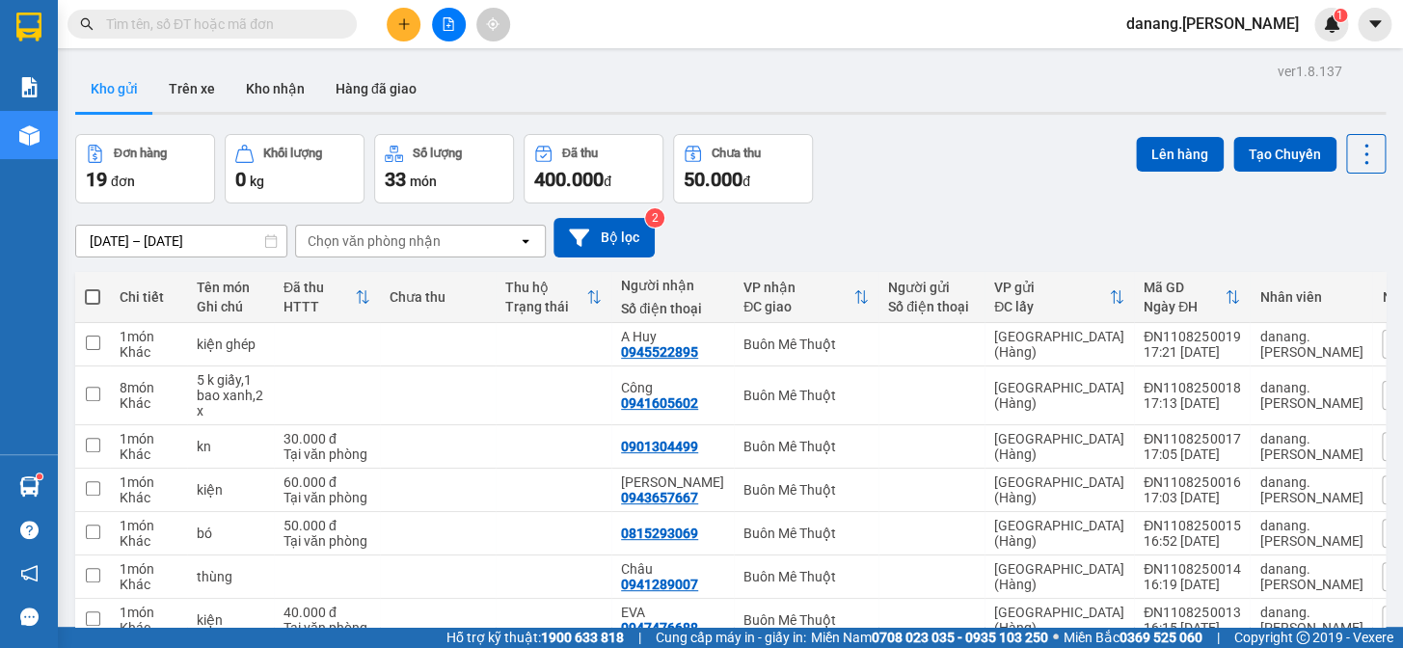
click at [397, 28] on icon "plus" at bounding box center [403, 23] width 13 height 13
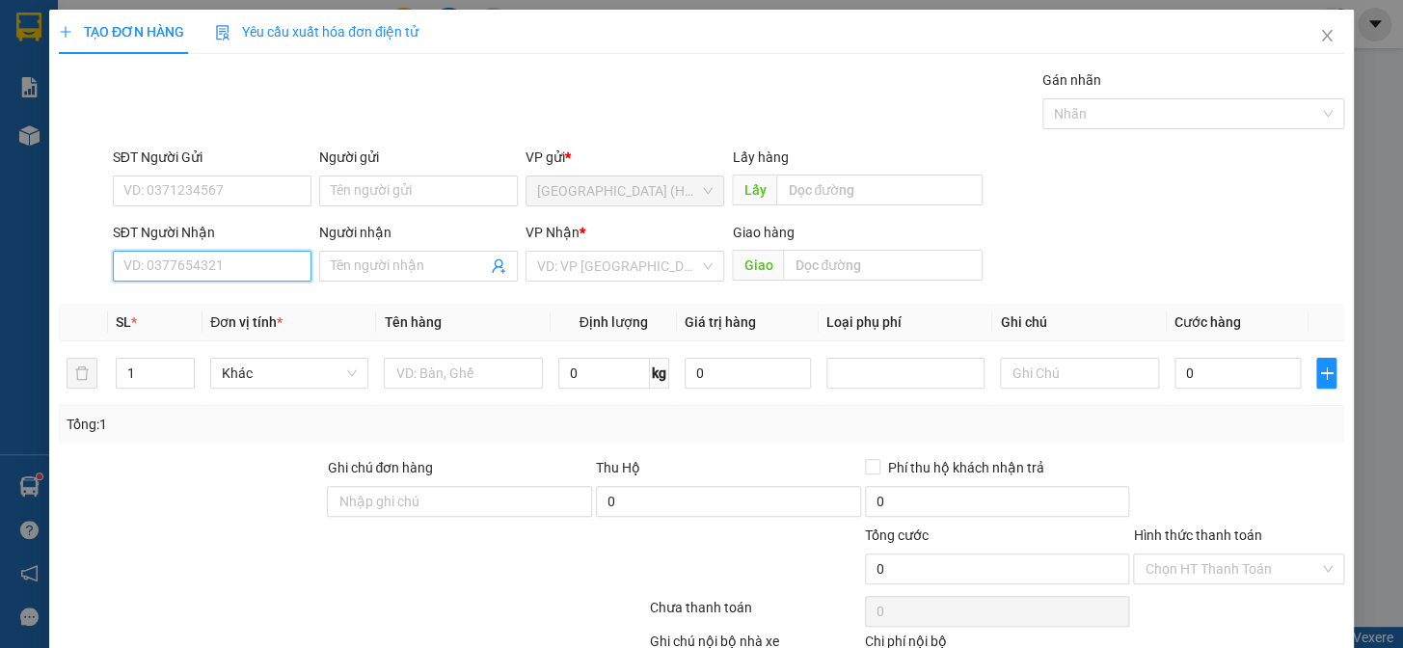
click at [248, 269] on input "SĐT Người Nhận" at bounding box center [212, 266] width 199 height 31
click at [433, 266] on input "Người nhận" at bounding box center [409, 266] width 156 height 21
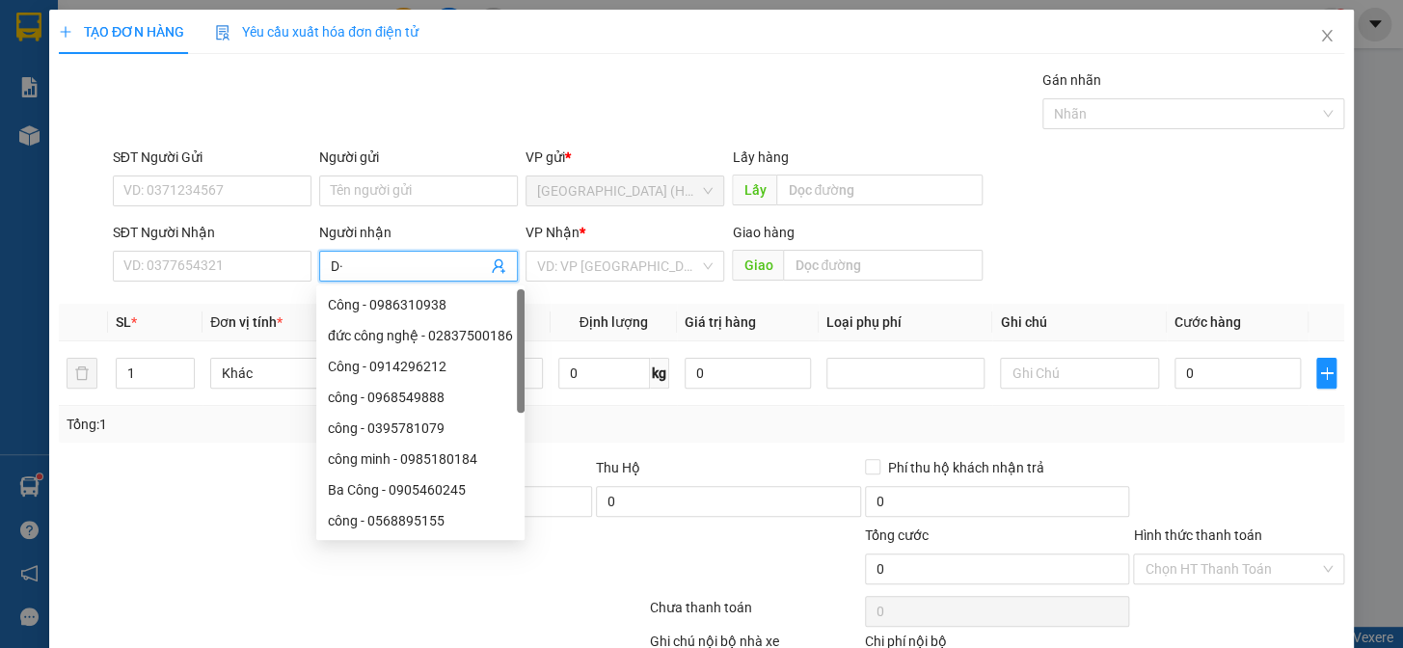
type input "D"
type input "Đ"
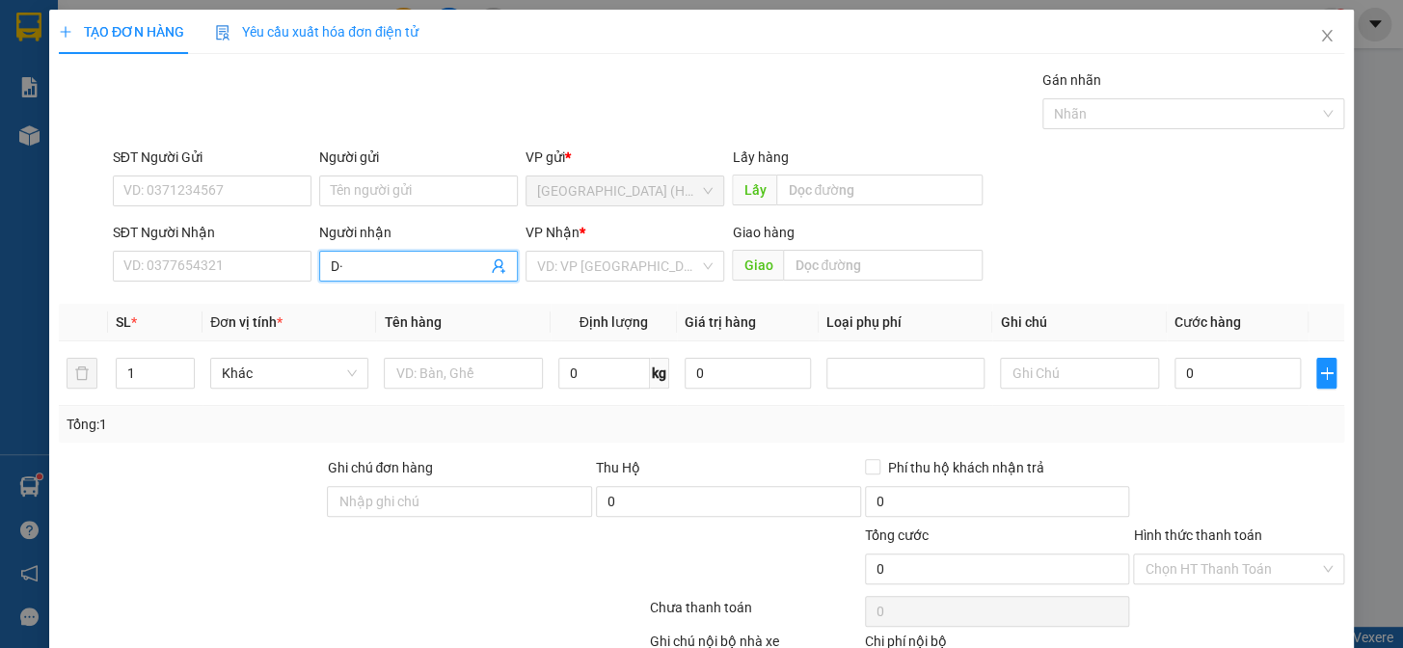
type input "D"
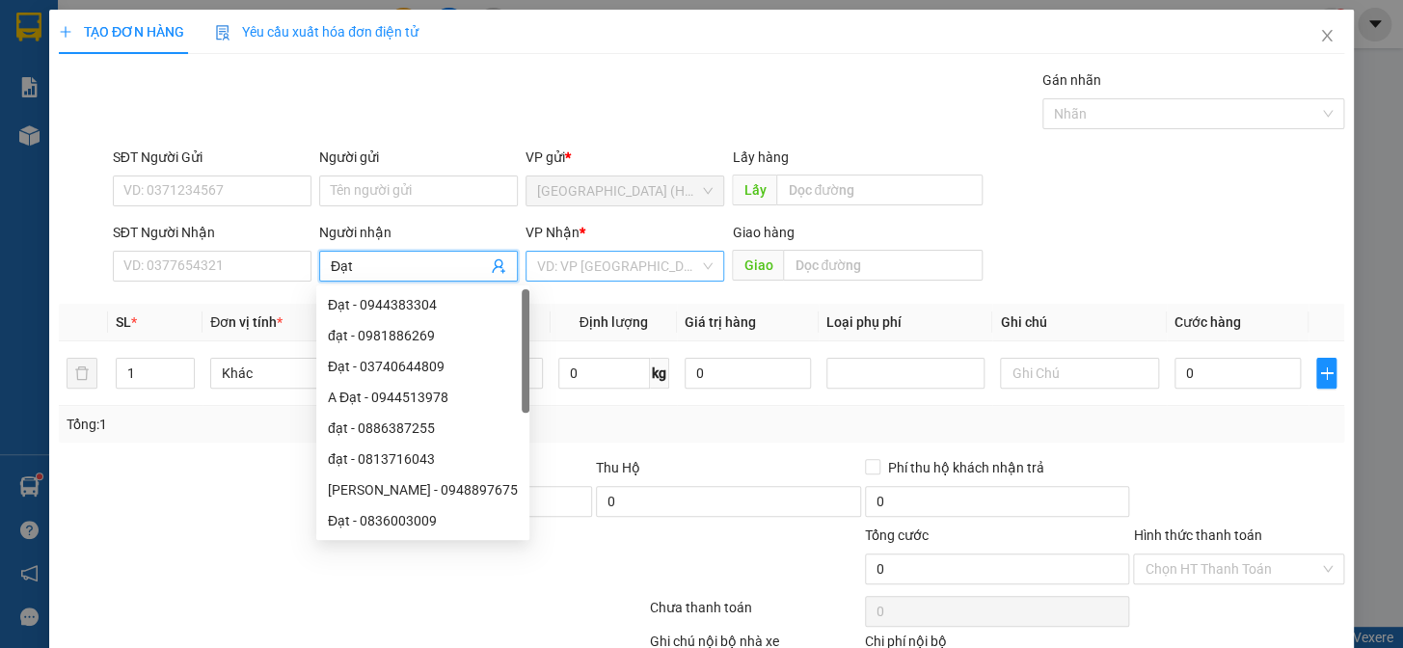
type input "Đạt"
drag, startPoint x: 607, startPoint y: 264, endPoint x: 625, endPoint y: 280, distance: 23.2
click at [608, 265] on input "search" at bounding box center [618, 266] width 162 height 29
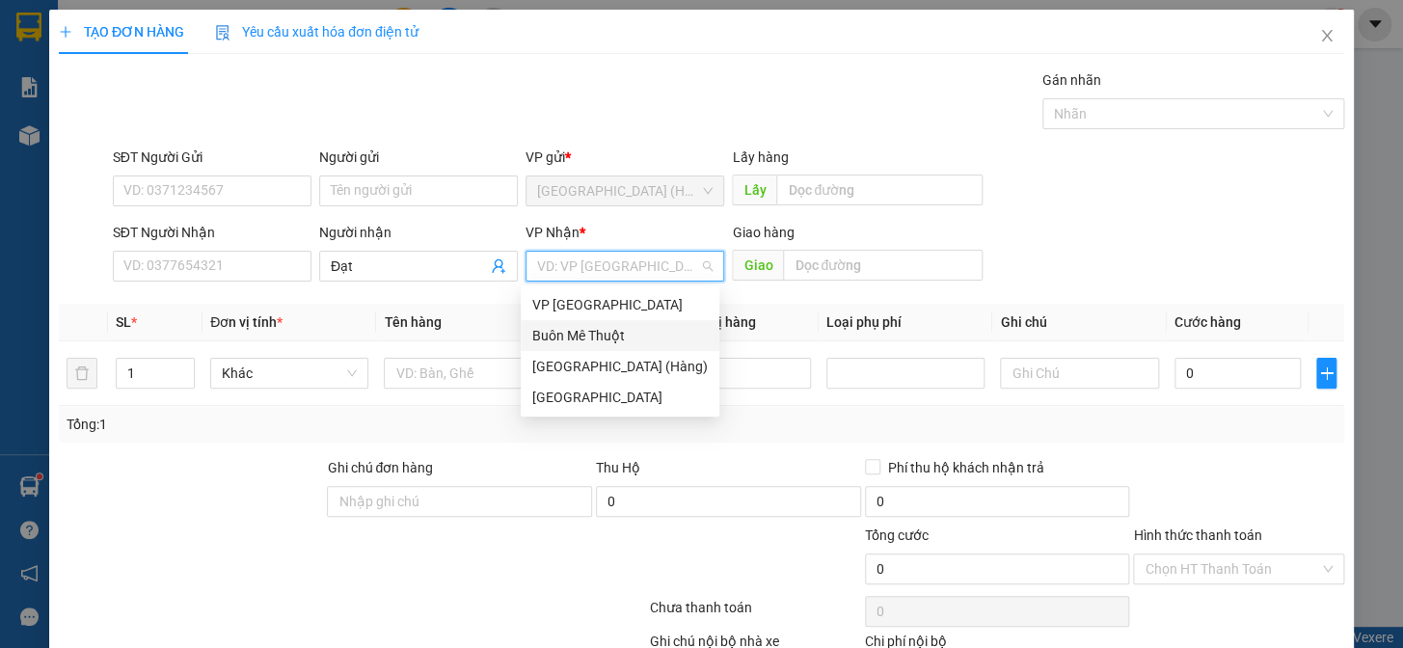
click at [648, 334] on div "Buôn Mê Thuột" at bounding box center [619, 335] width 175 height 21
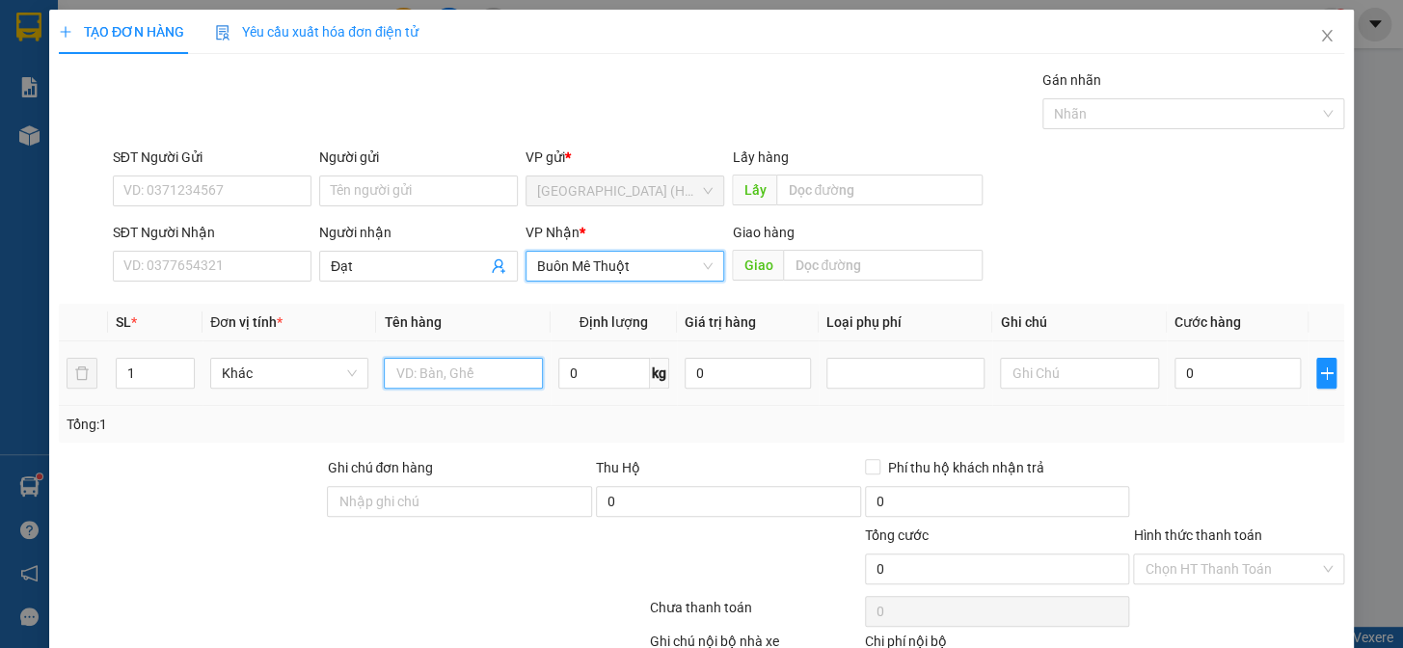
click at [484, 376] on input "text" at bounding box center [463, 373] width 158 height 31
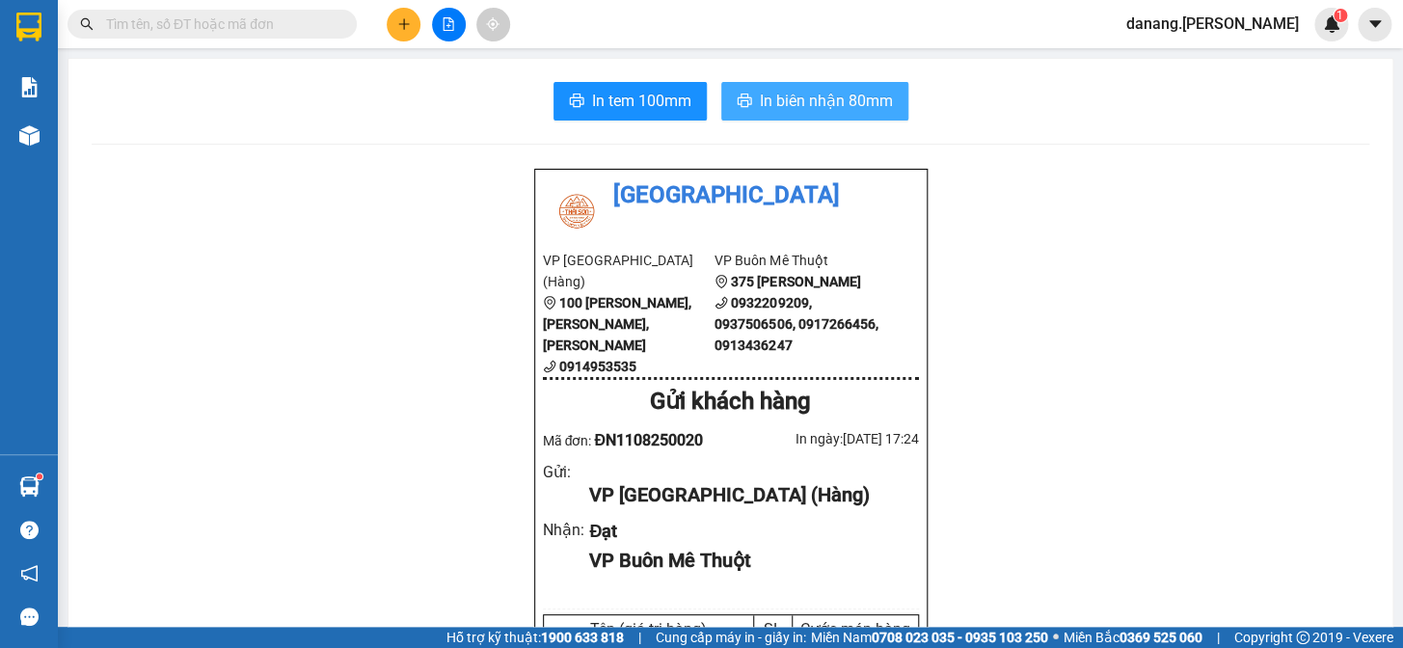
click at [789, 105] on span "In biên nhận 80mm" at bounding box center [826, 101] width 133 height 24
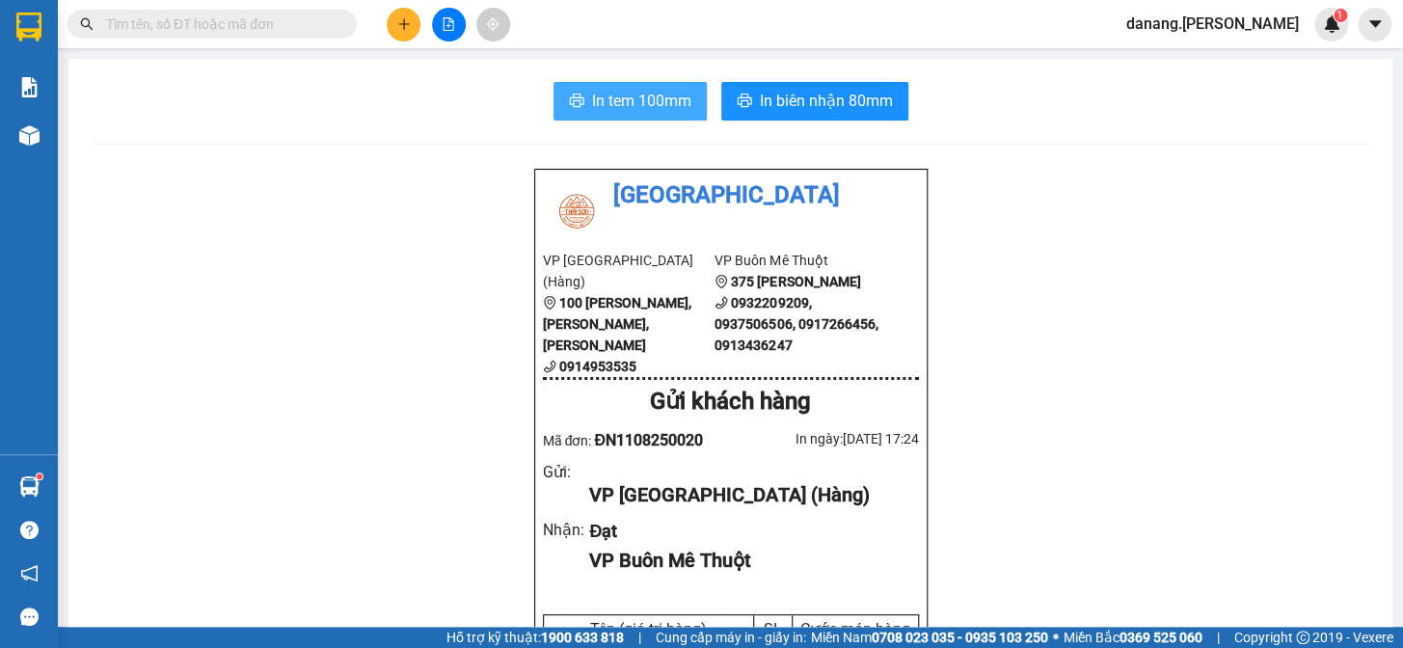
click at [583, 101] on button "In tem 100mm" at bounding box center [629, 101] width 153 height 39
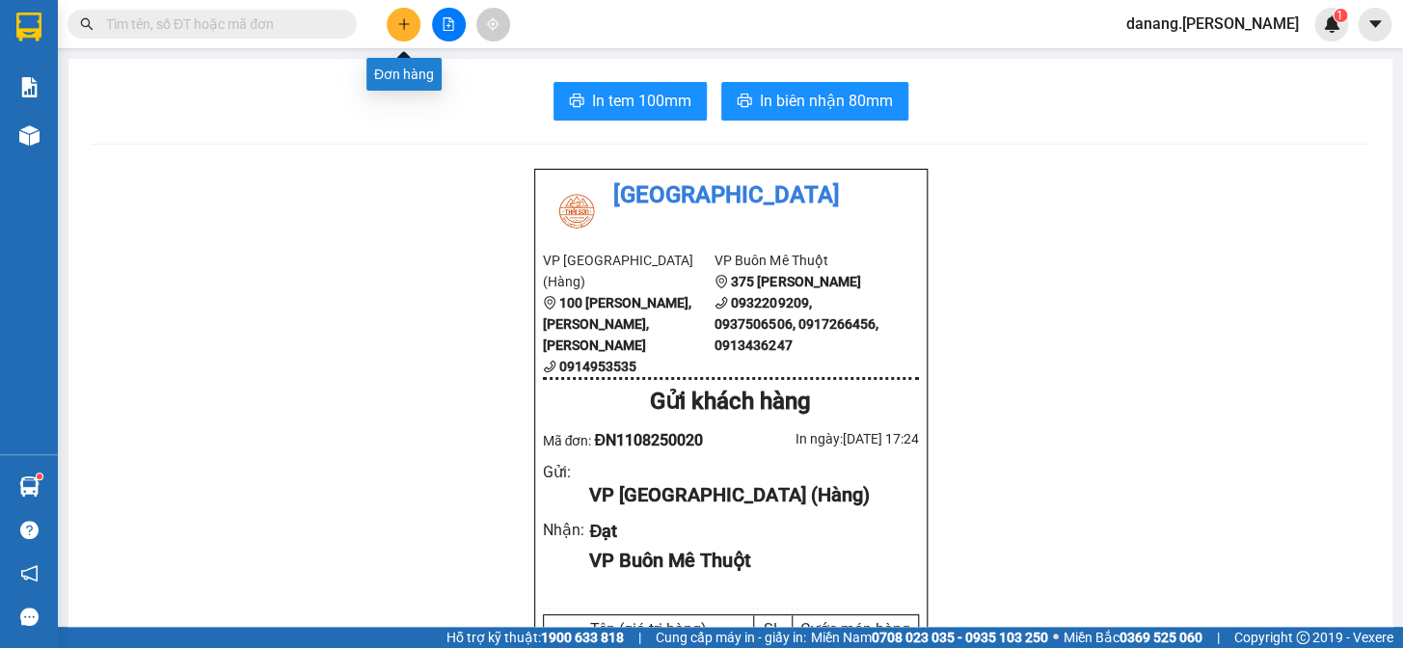
click at [416, 26] on button at bounding box center [404, 25] width 34 height 34
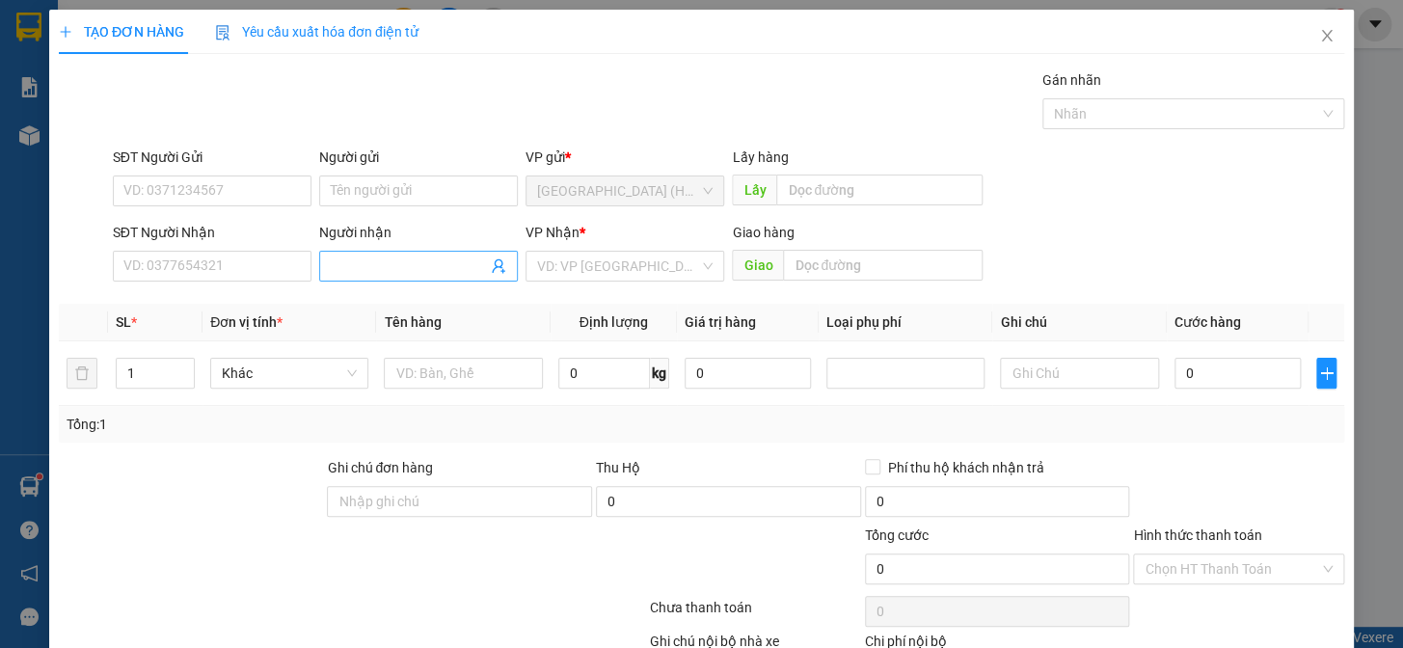
click at [428, 257] on input "Người nhận" at bounding box center [409, 266] width 156 height 21
click at [446, 301] on div "phán hoa - 0917335569" at bounding box center [415, 304] width 174 height 21
drag, startPoint x: 568, startPoint y: 263, endPoint x: 579, endPoint y: 283, distance: 23.3
click at [569, 264] on input "search" at bounding box center [618, 266] width 162 height 29
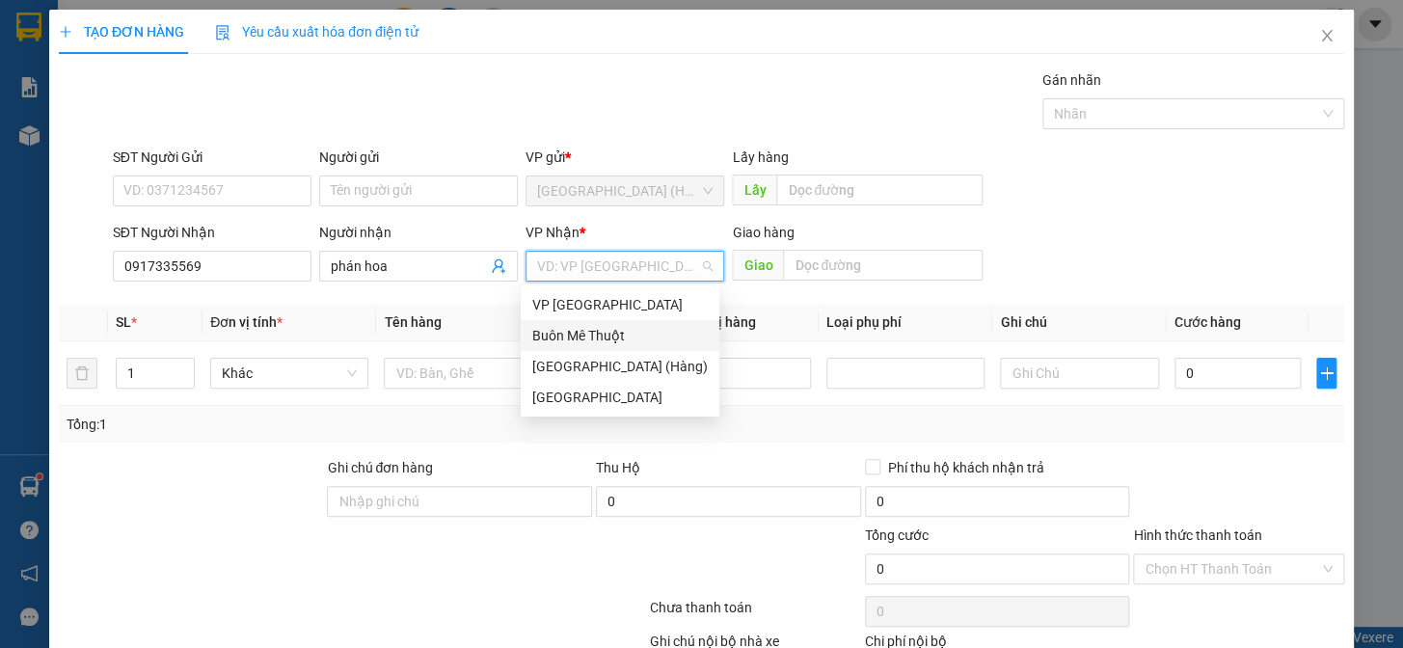
click at [599, 335] on div "Buôn Mê Thuột" at bounding box center [619, 335] width 175 height 21
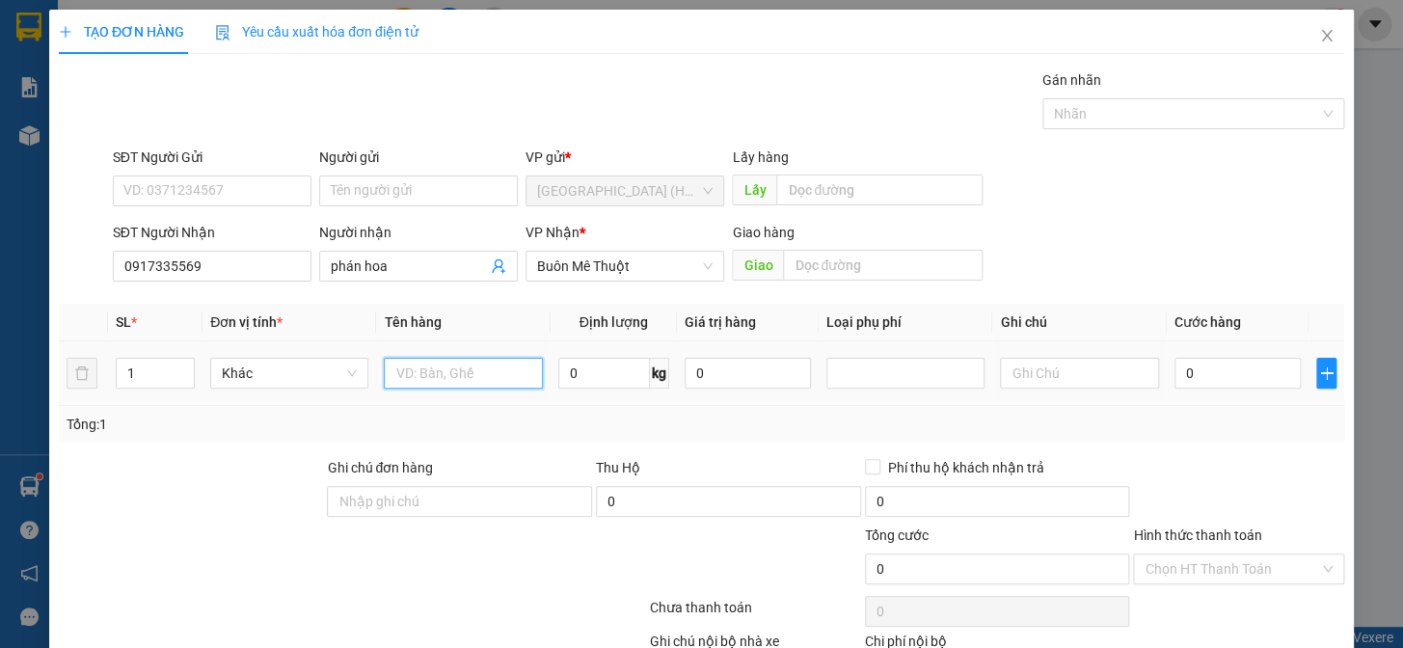
click at [428, 373] on input "text" at bounding box center [463, 373] width 158 height 31
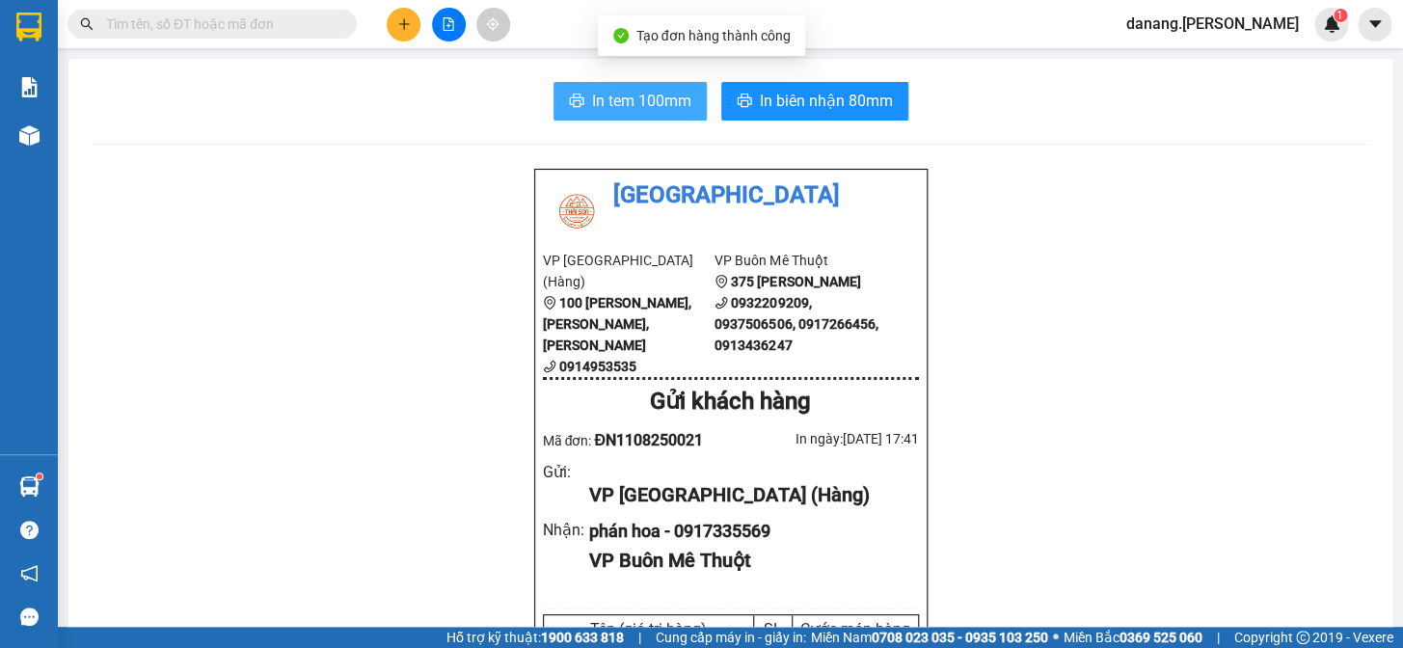
click at [617, 112] on span "In tem 100mm" at bounding box center [641, 101] width 99 height 24
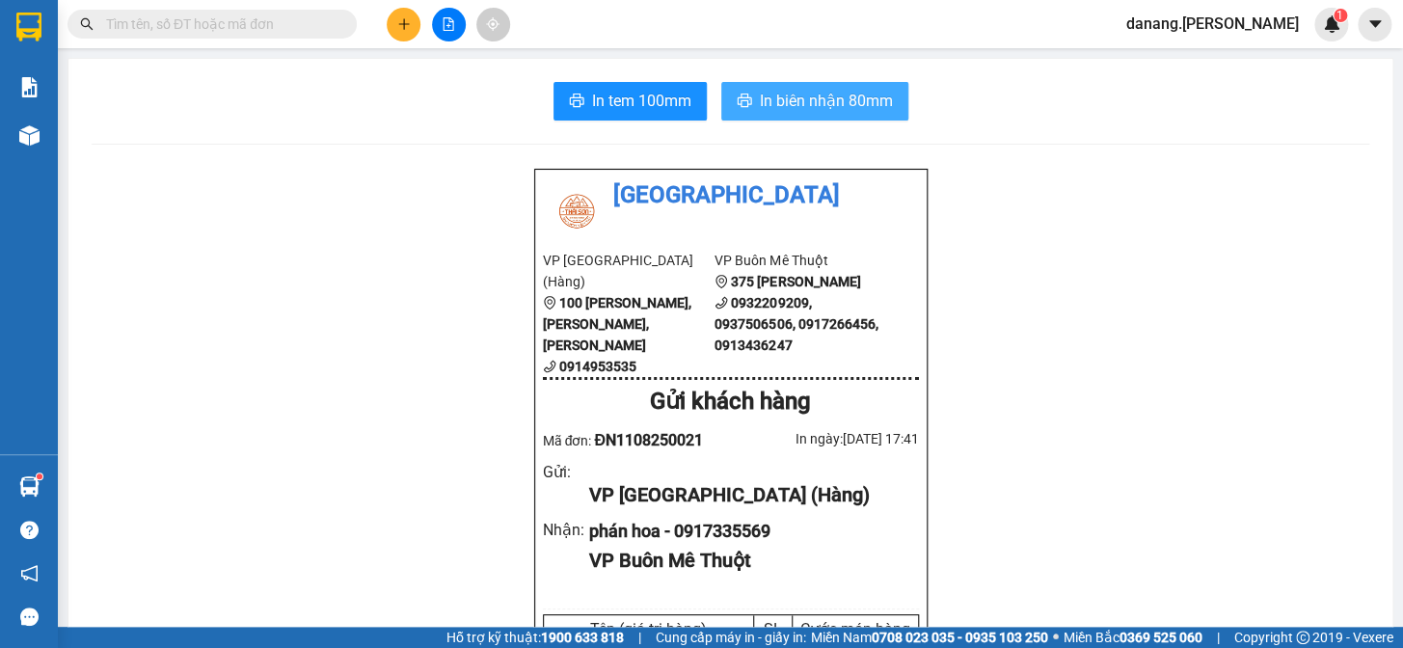
click at [764, 109] on span "In biên nhận 80mm" at bounding box center [826, 101] width 133 height 24
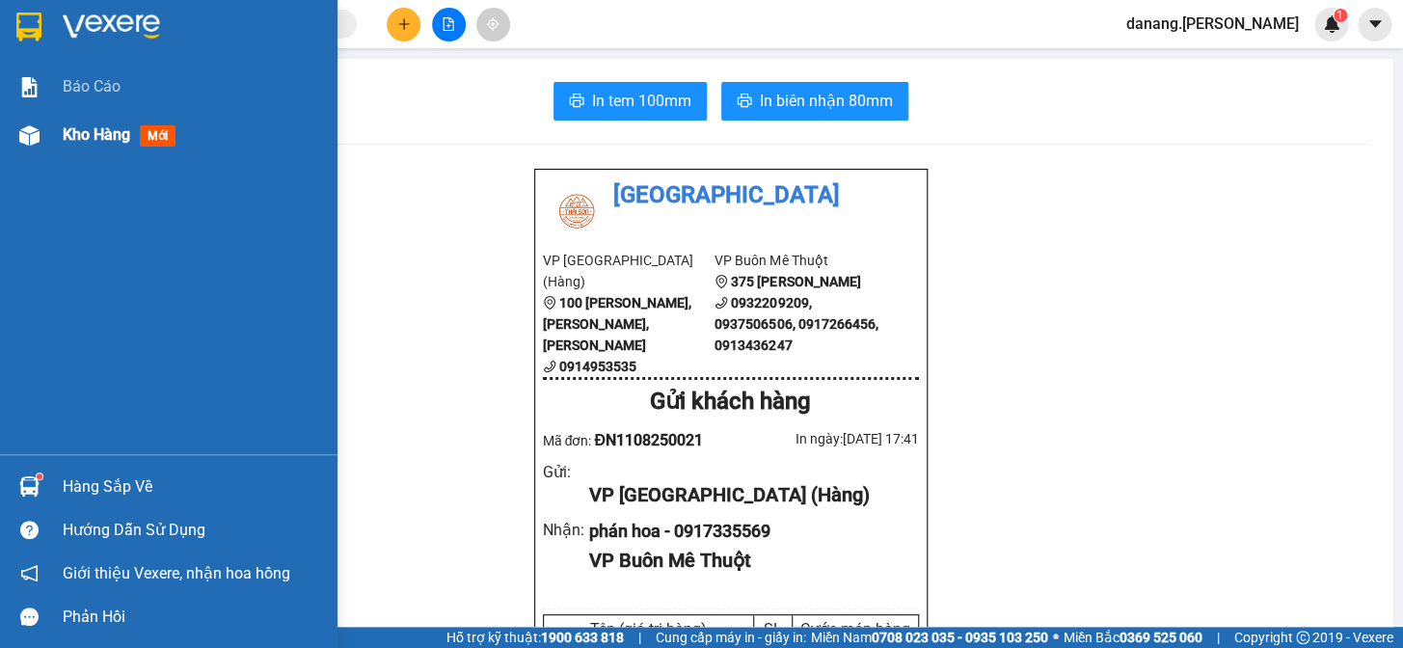
click at [125, 129] on span "Kho hàng" at bounding box center [96, 134] width 67 height 18
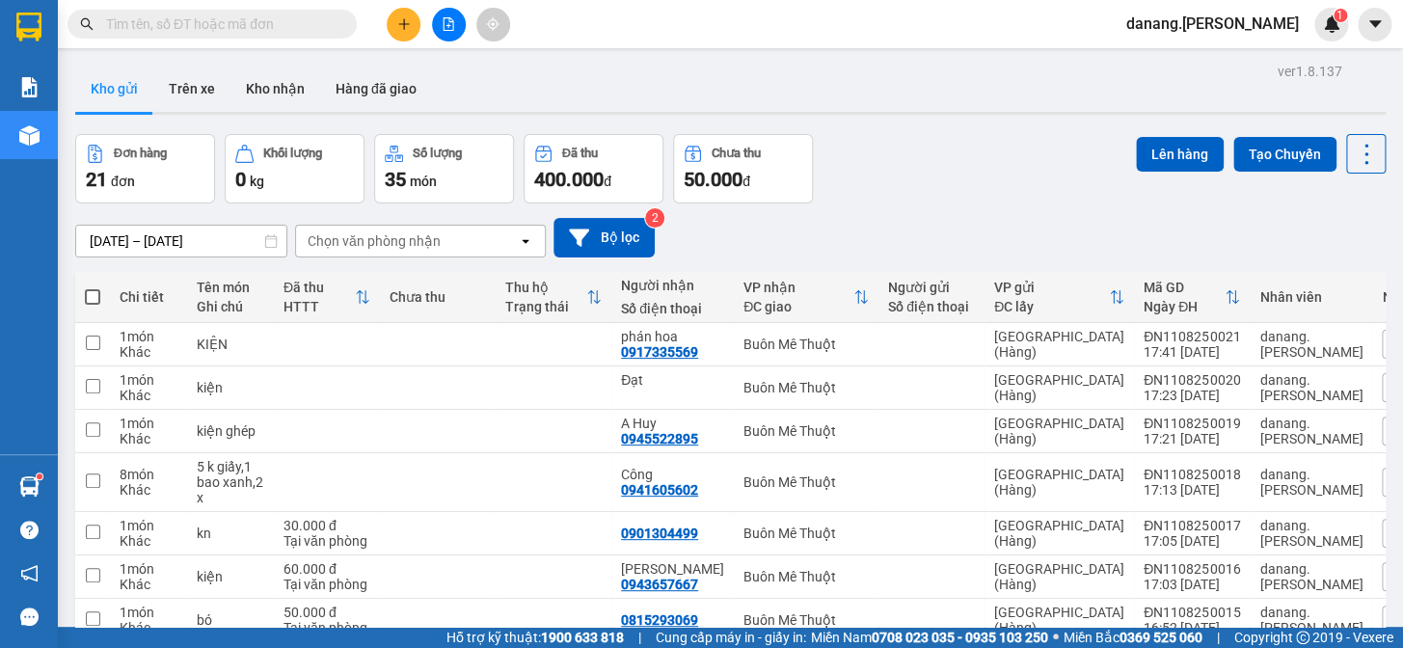
click at [91, 295] on span at bounding box center [92, 296] width 15 height 15
click at [93, 287] on input "checkbox" at bounding box center [93, 287] width 0 height 0
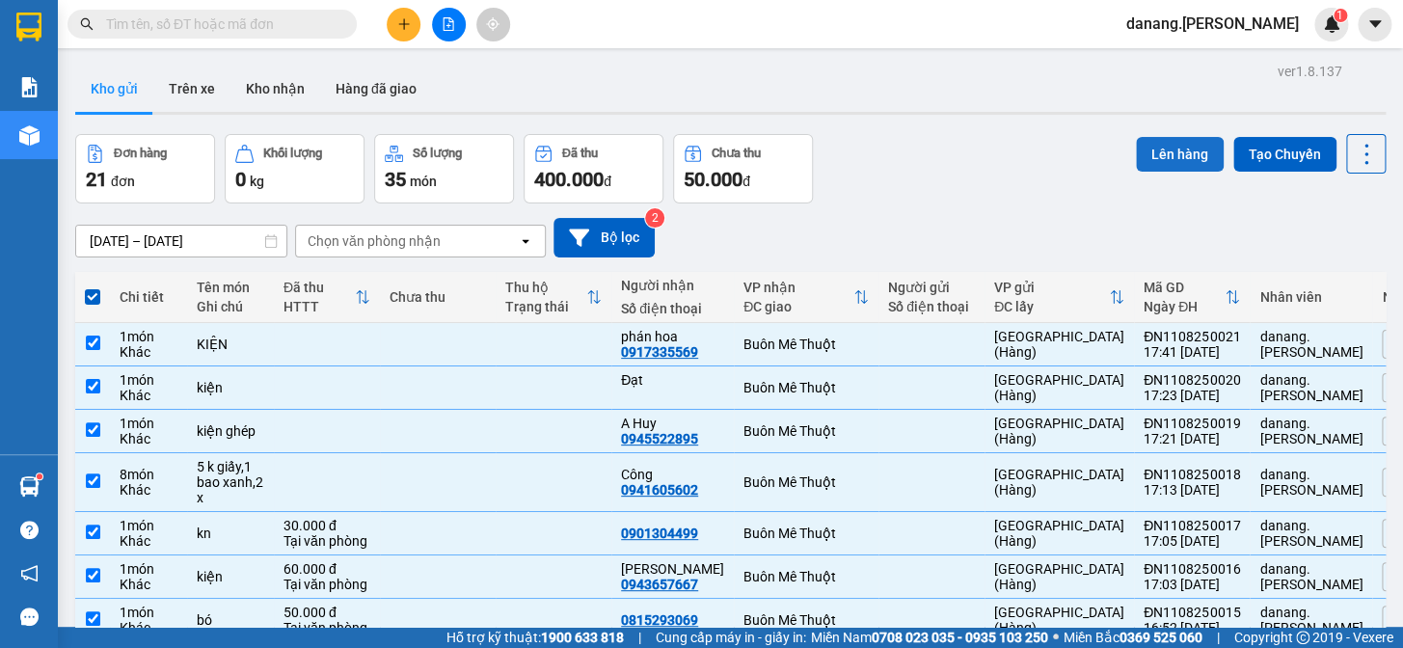
click at [1162, 159] on button "Lên hàng" at bounding box center [1180, 154] width 88 height 35
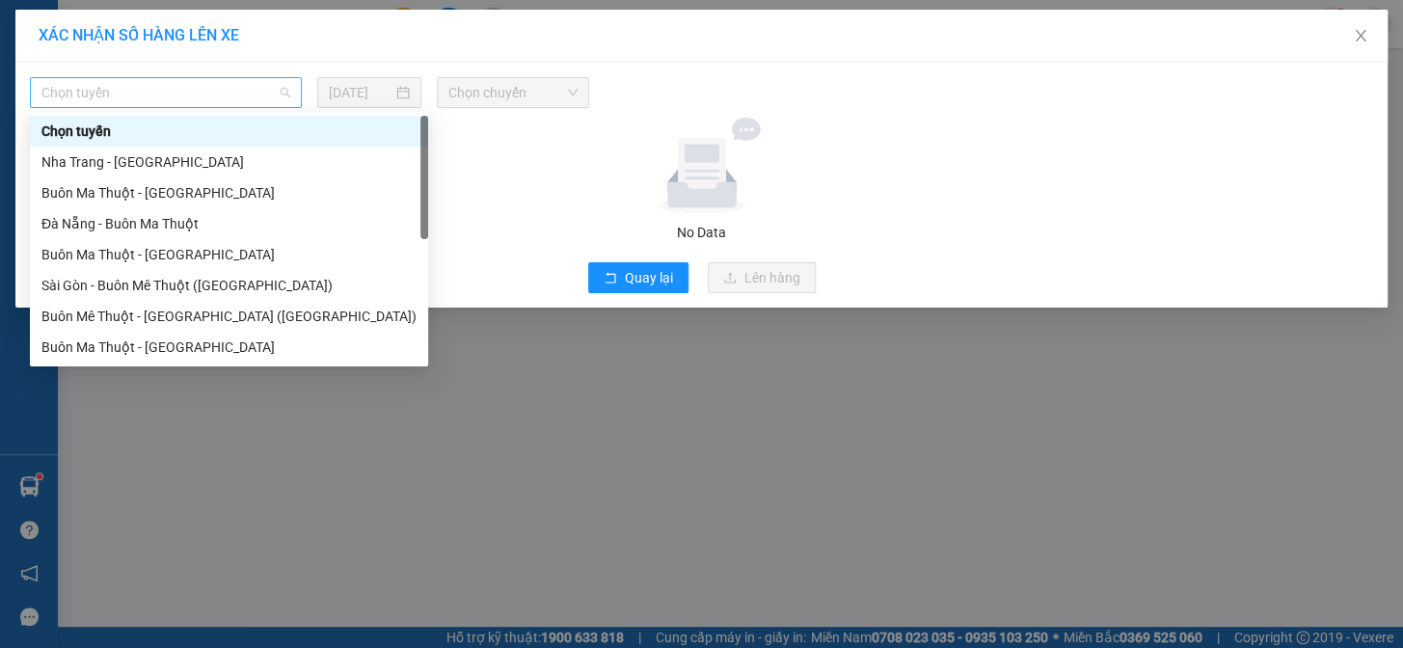
click at [100, 93] on span "Chọn tuyến" at bounding box center [165, 92] width 249 height 29
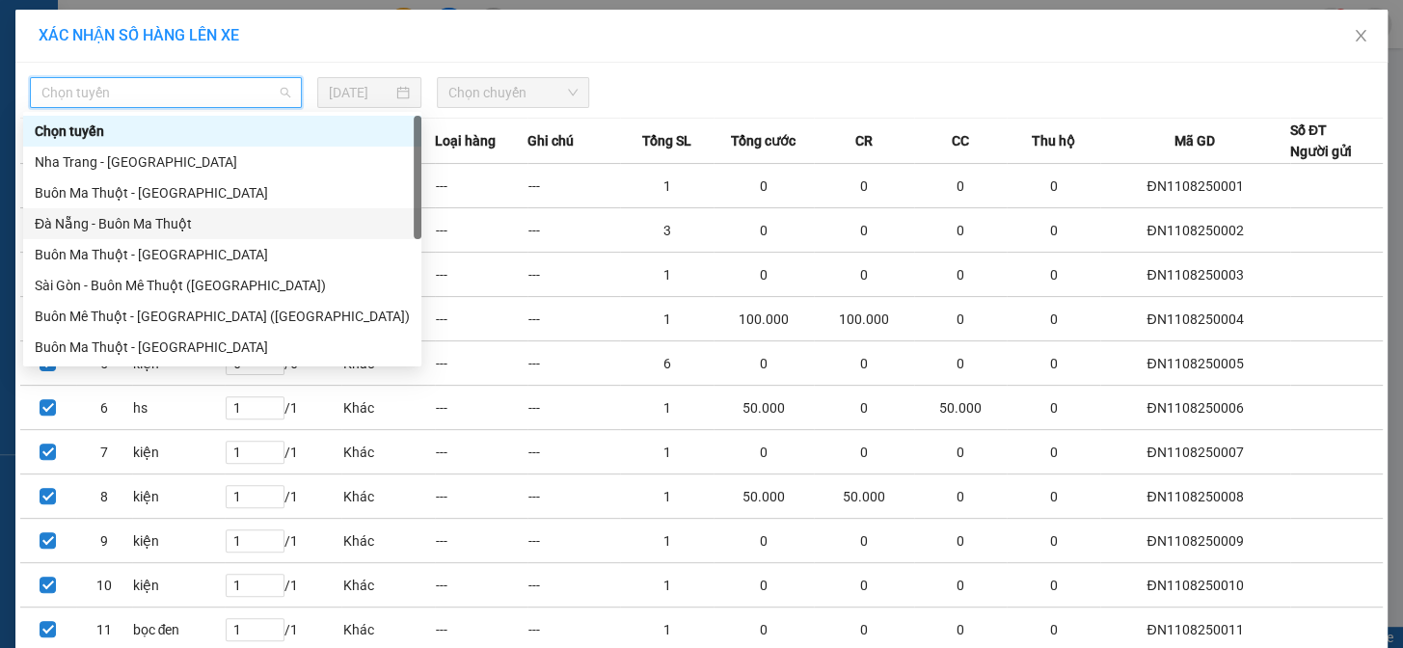
click at [106, 226] on div "Đà Nẵng - Buôn Ma Thuột" at bounding box center [222, 223] width 375 height 21
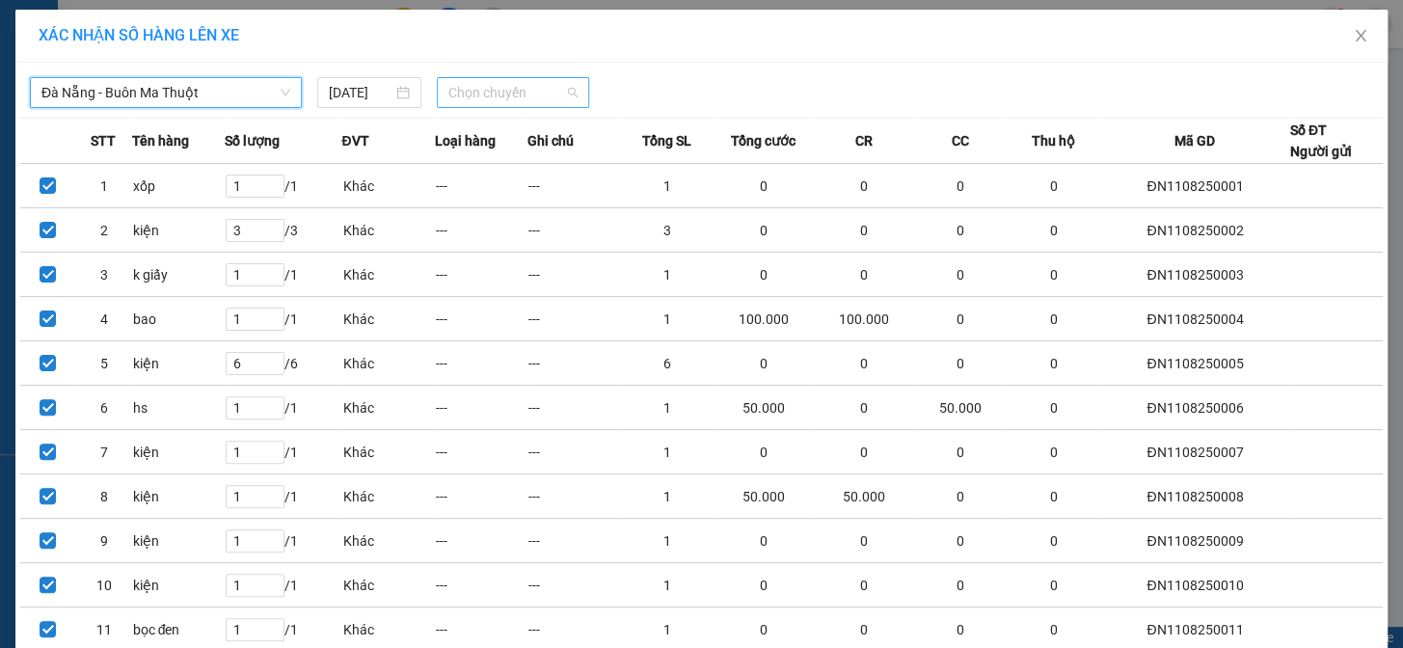
click at [506, 94] on span "Chọn chuyến" at bounding box center [512, 92] width 129 height 29
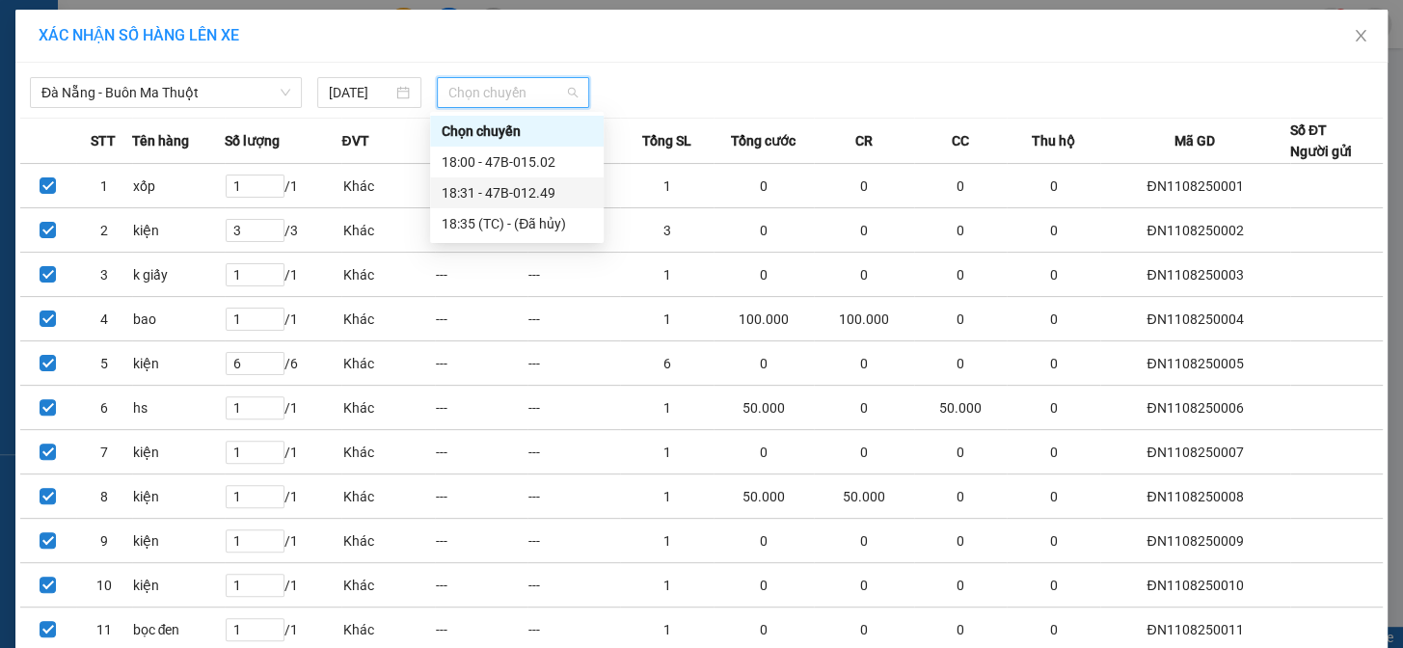
click at [522, 194] on div "18:31 - 47B-012.49" at bounding box center [517, 192] width 150 height 21
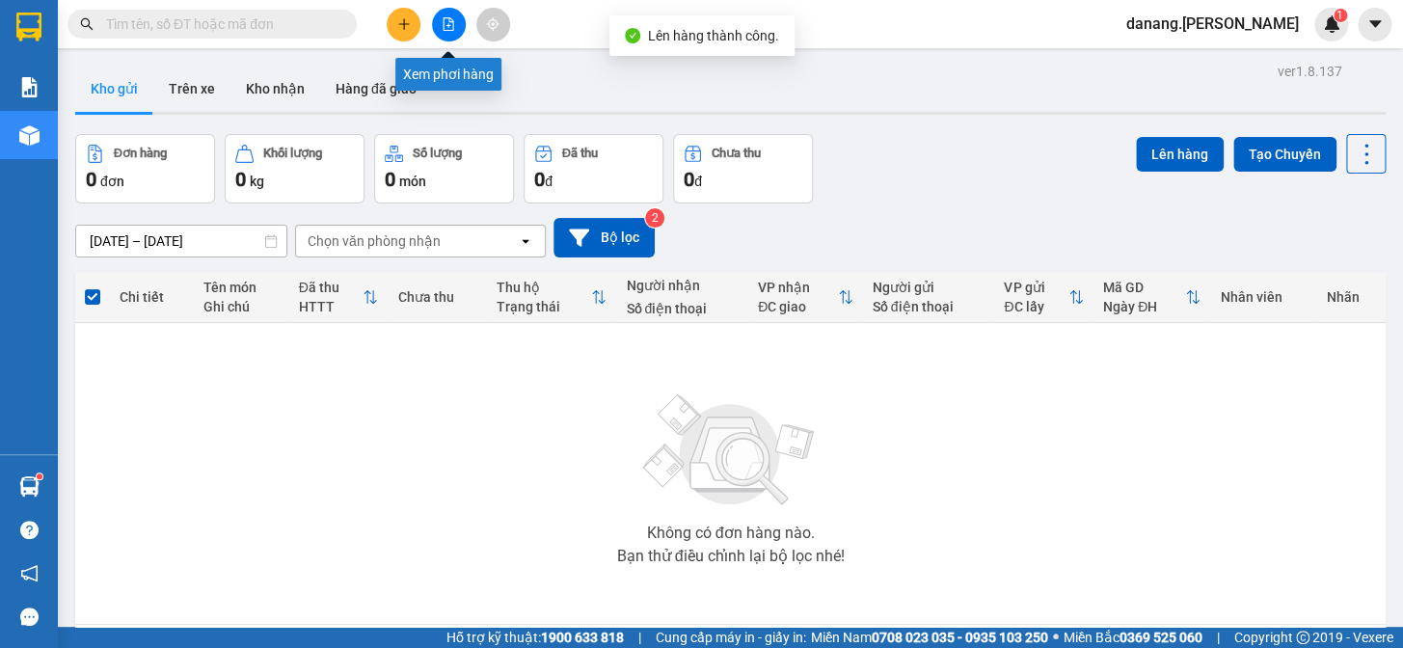
click at [448, 28] on icon "file-add" at bounding box center [448, 23] width 13 height 13
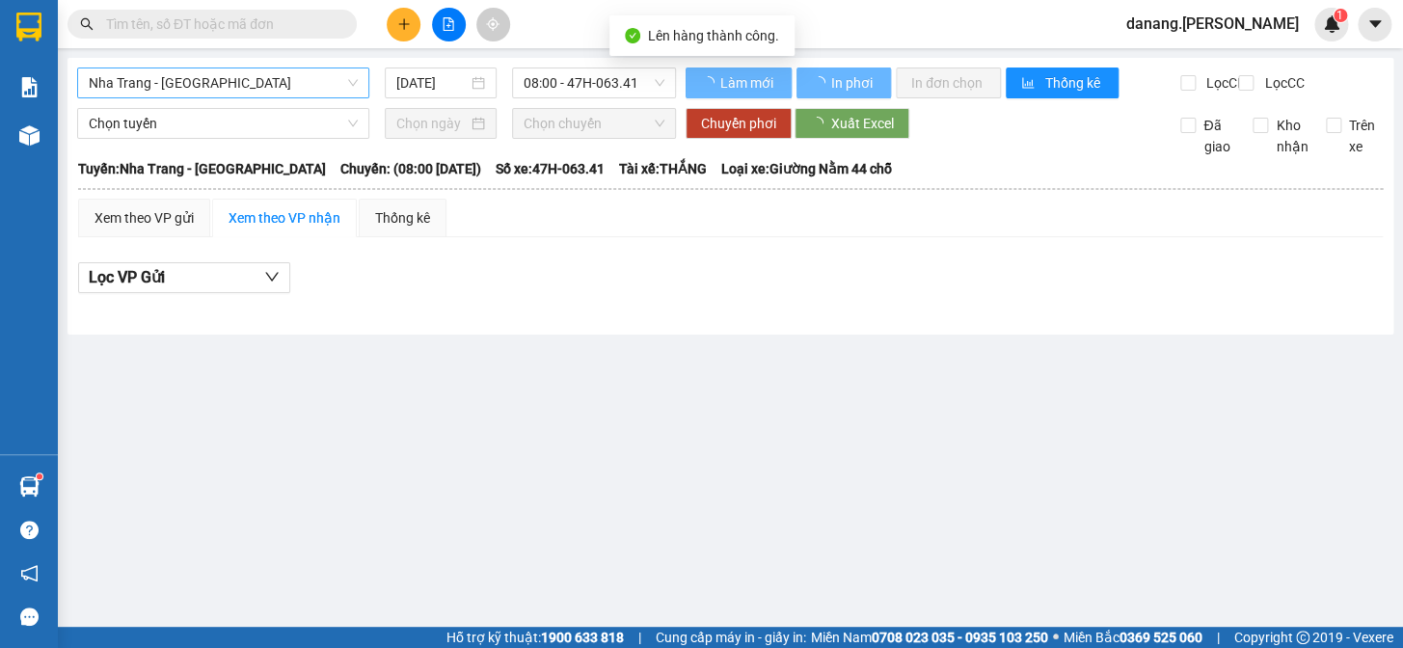
click at [266, 82] on span "Nha Trang - [GEOGRAPHIC_DATA]" at bounding box center [223, 82] width 269 height 29
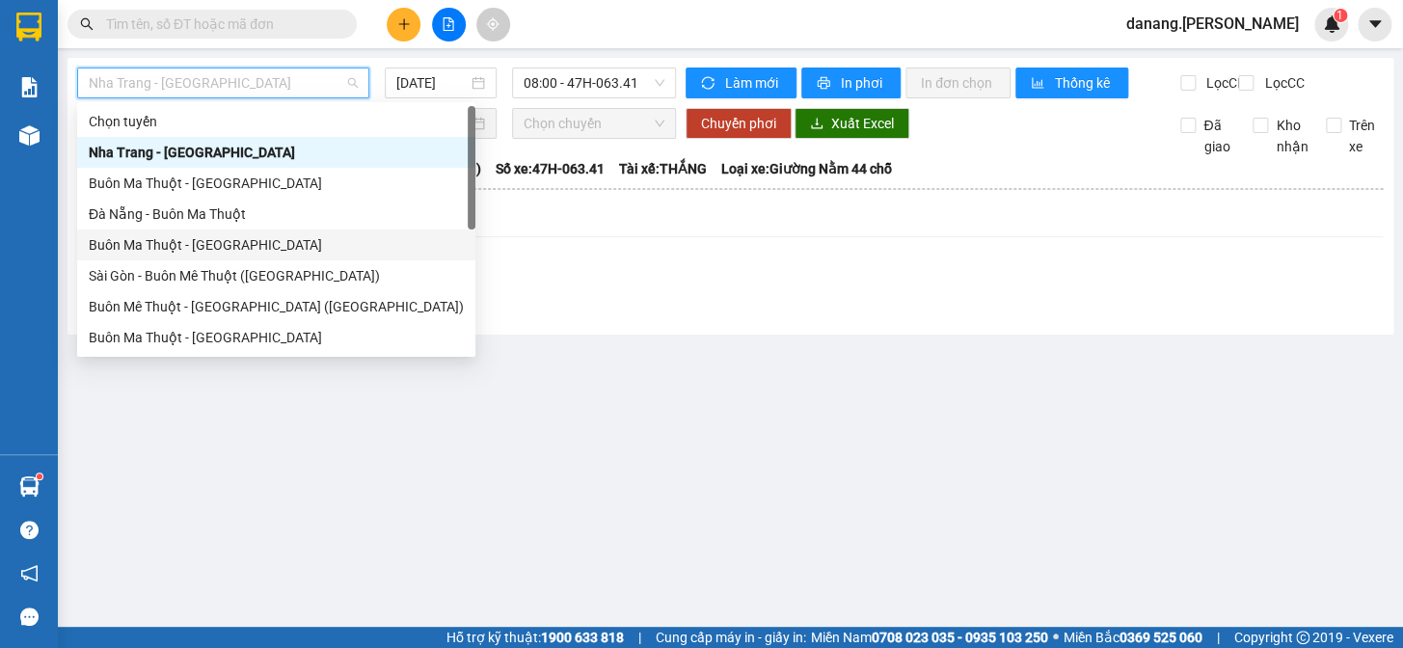
click at [211, 240] on div "Buôn Ma Thuột - [GEOGRAPHIC_DATA]" at bounding box center [276, 244] width 375 height 21
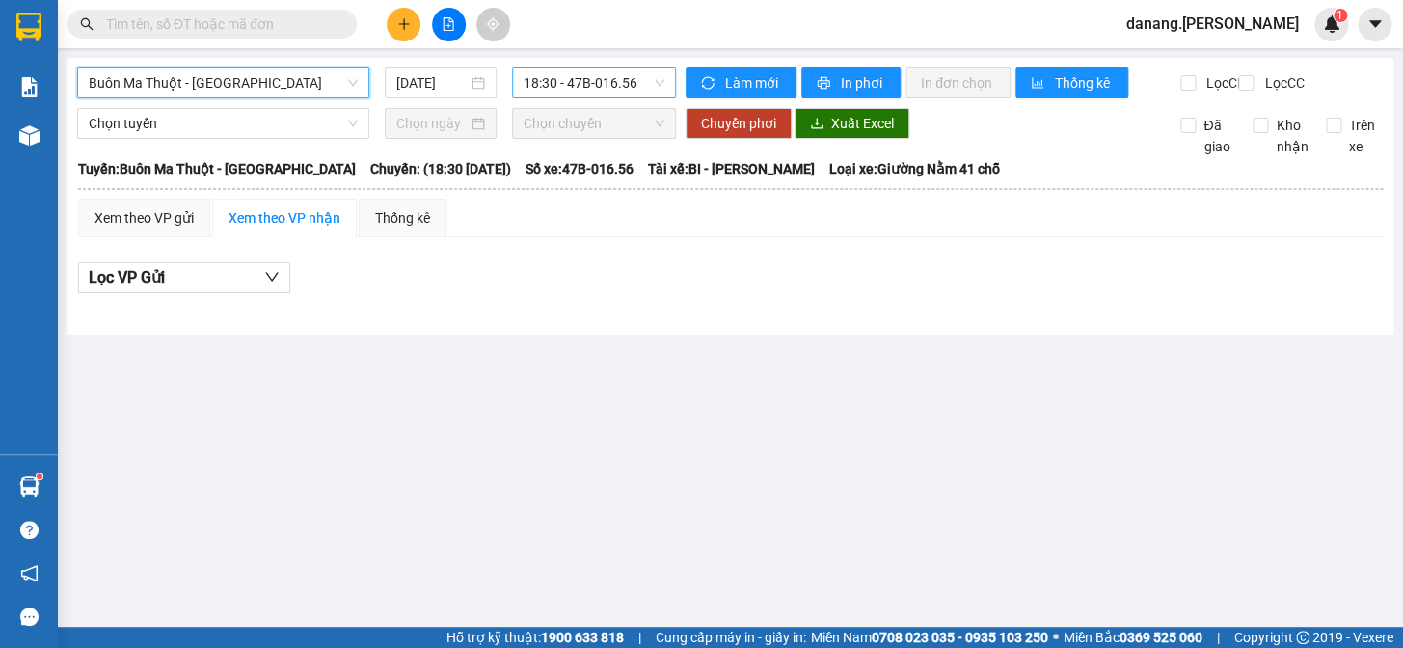
click at [595, 87] on span "18:30 - 47B-016.56" at bounding box center [594, 82] width 141 height 29
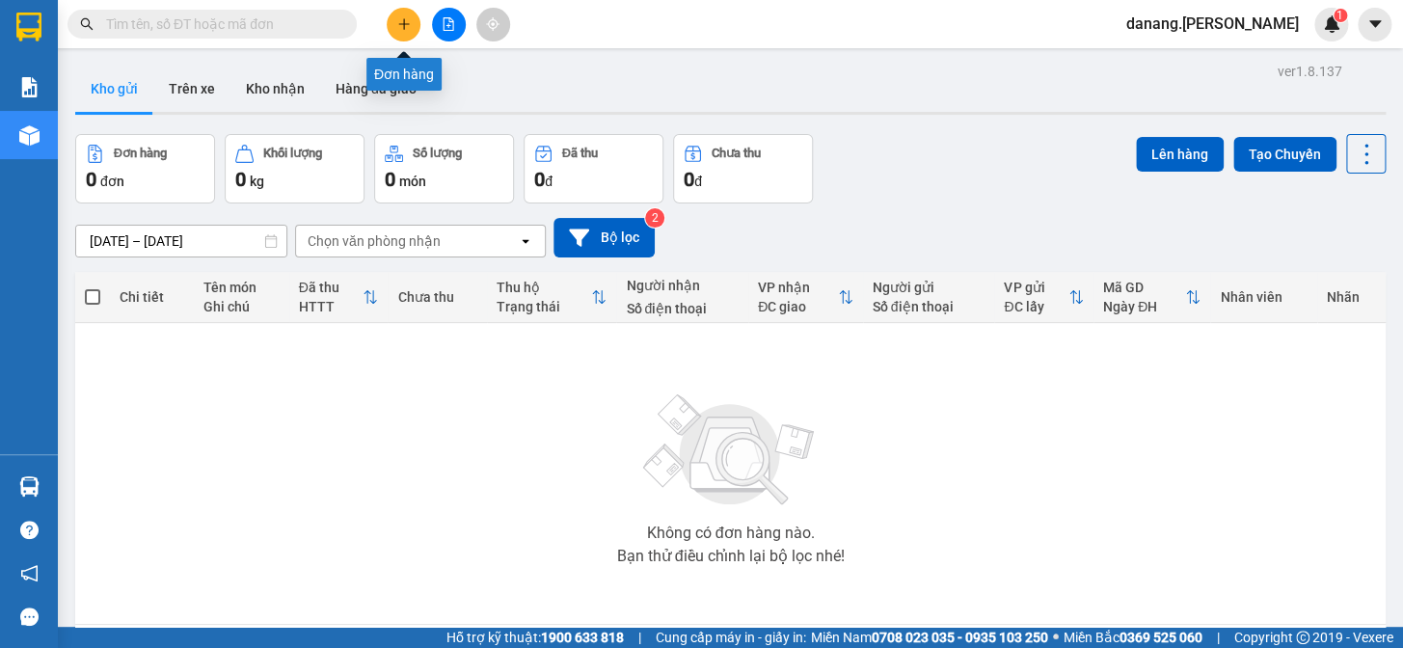
click at [396, 32] on button at bounding box center [404, 25] width 34 height 34
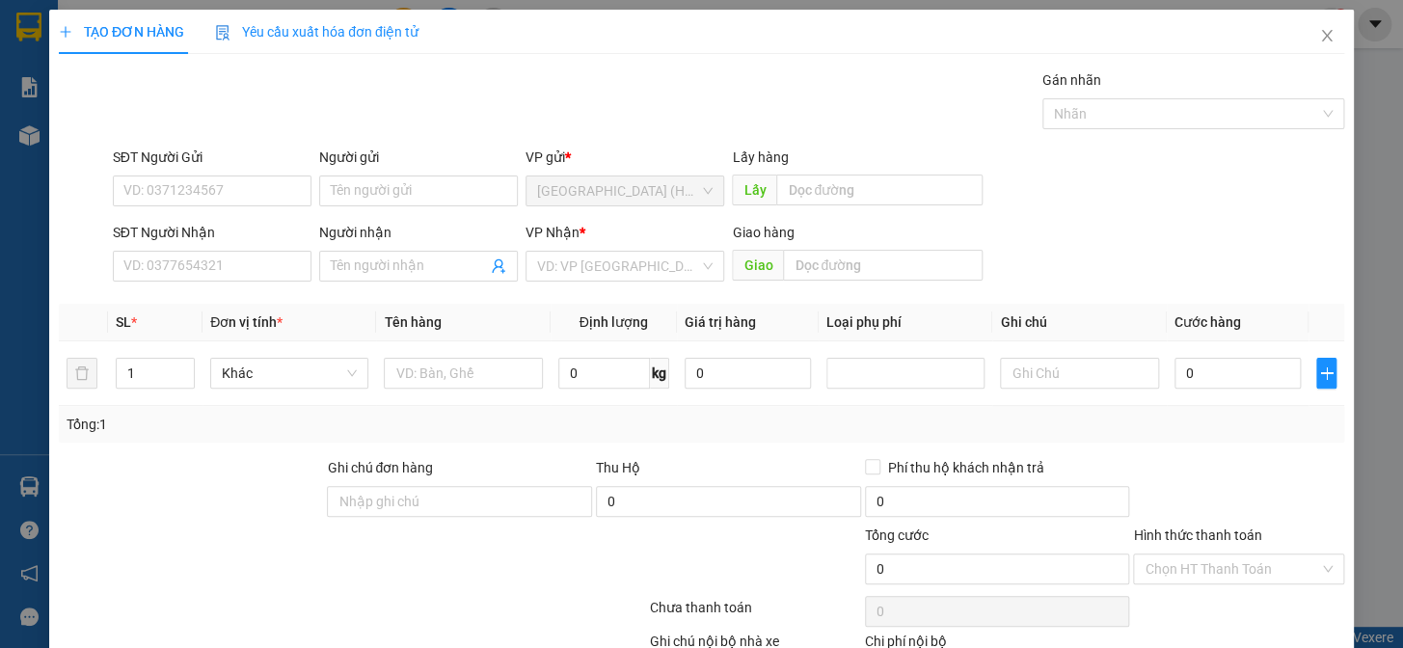
click at [234, 283] on div "SĐT Người Nhận VD: 0377654321" at bounding box center [212, 255] width 199 height 67
click at [426, 261] on input "Người nhận" at bounding box center [409, 266] width 156 height 21
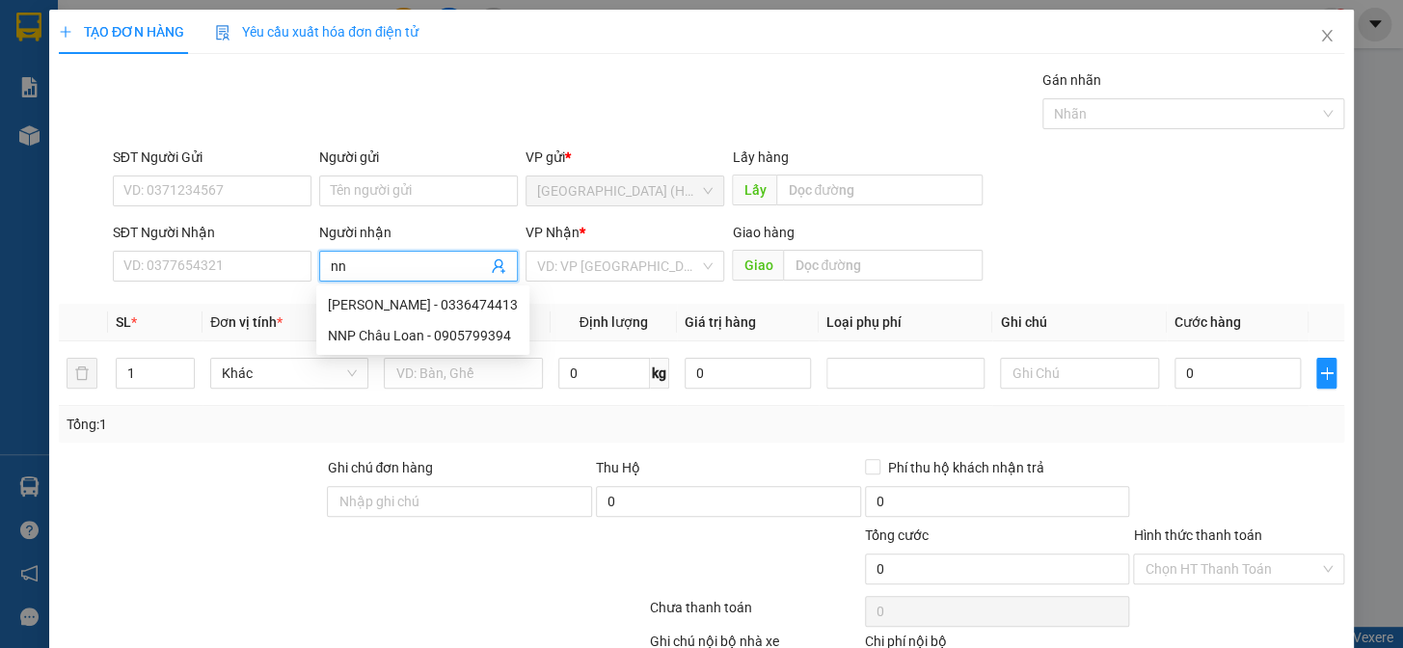
type input "n"
type input "NN"
click at [460, 330] on div "NNP Châu Loan - 0905799394" at bounding box center [423, 335] width 190 height 21
type input "0905799394"
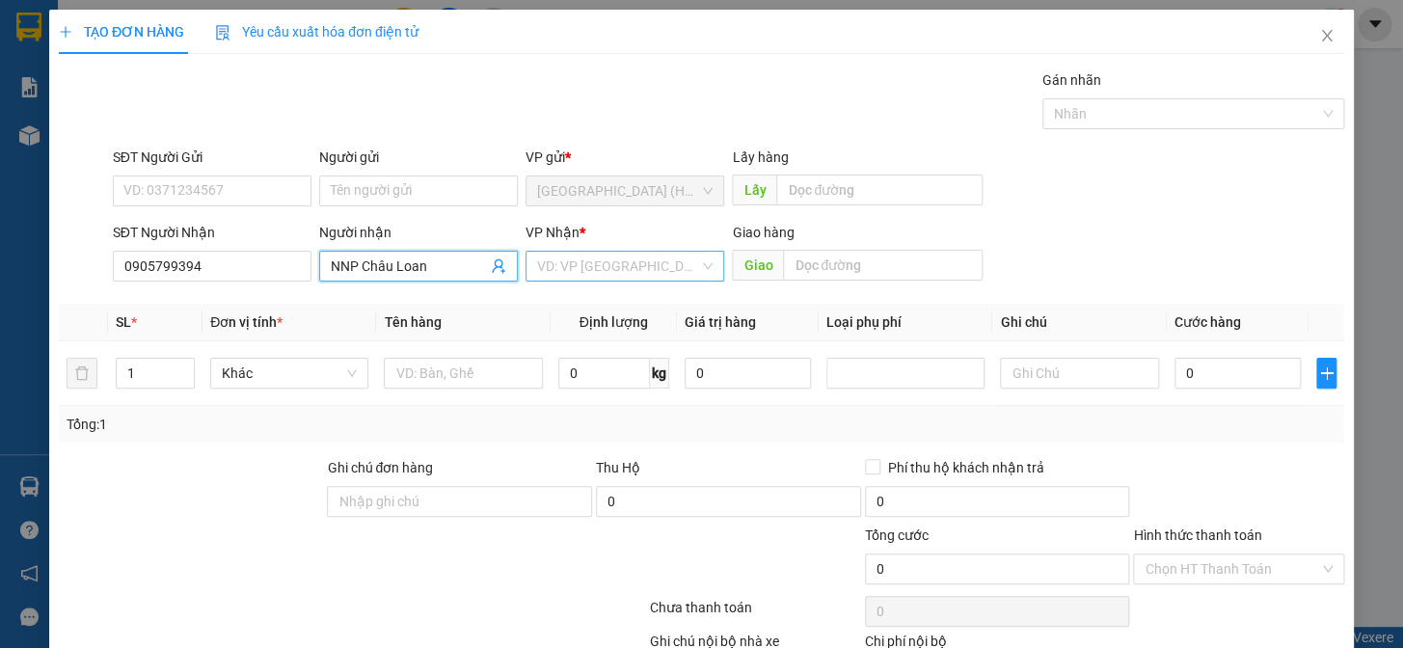
type input "NNP Châu Loan"
click at [579, 273] on input "search" at bounding box center [618, 266] width 162 height 29
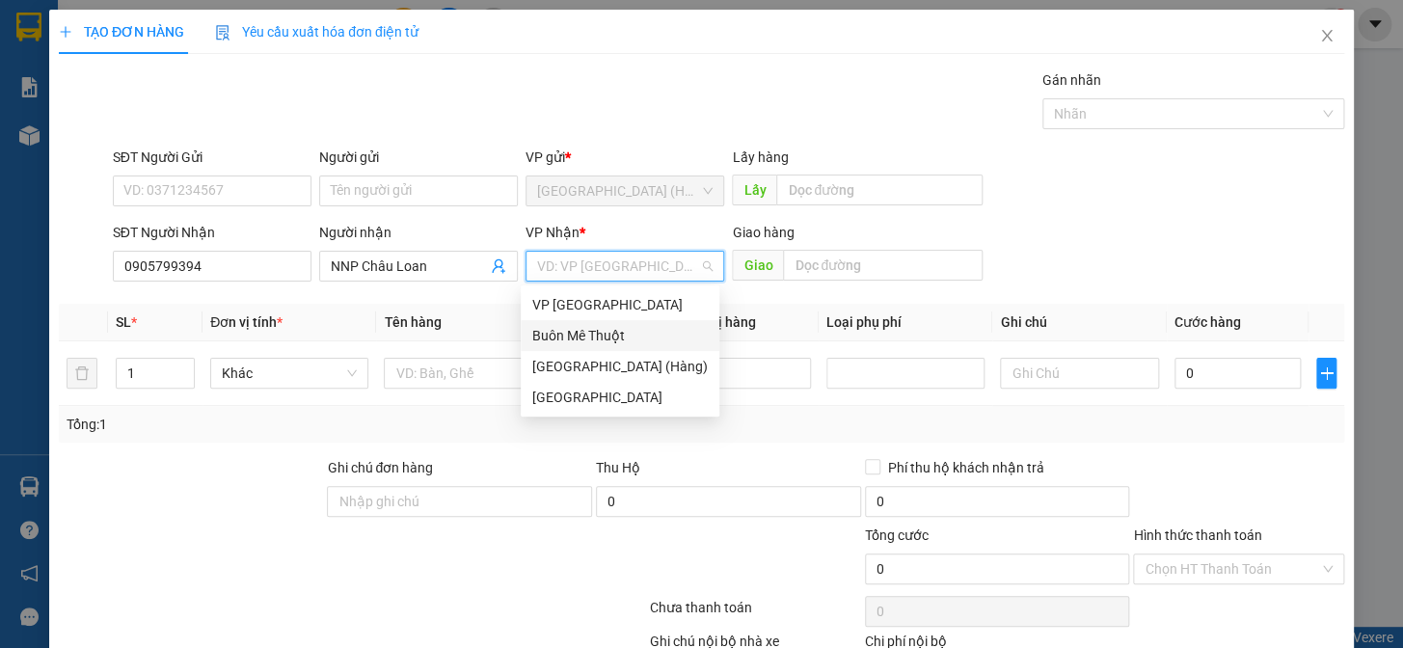
click at [611, 336] on div "Buôn Mê Thuột" at bounding box center [619, 335] width 175 height 21
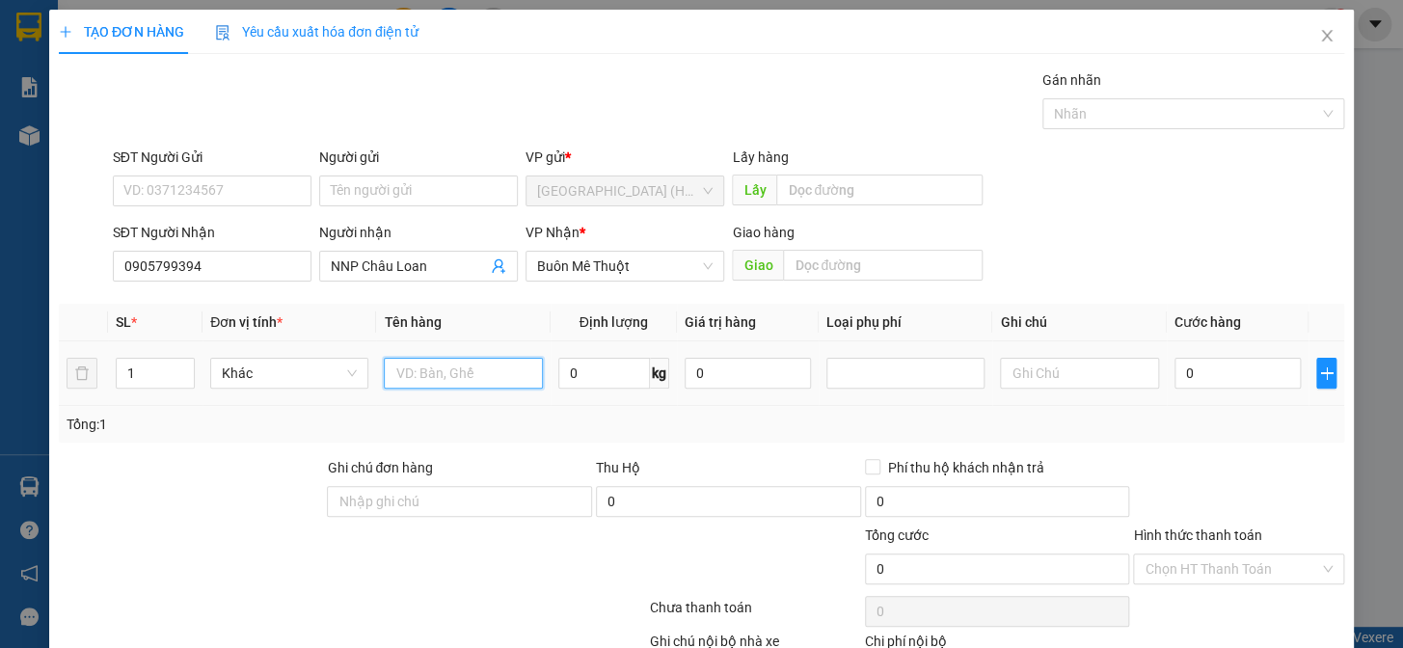
click at [397, 377] on input "text" at bounding box center [463, 373] width 158 height 31
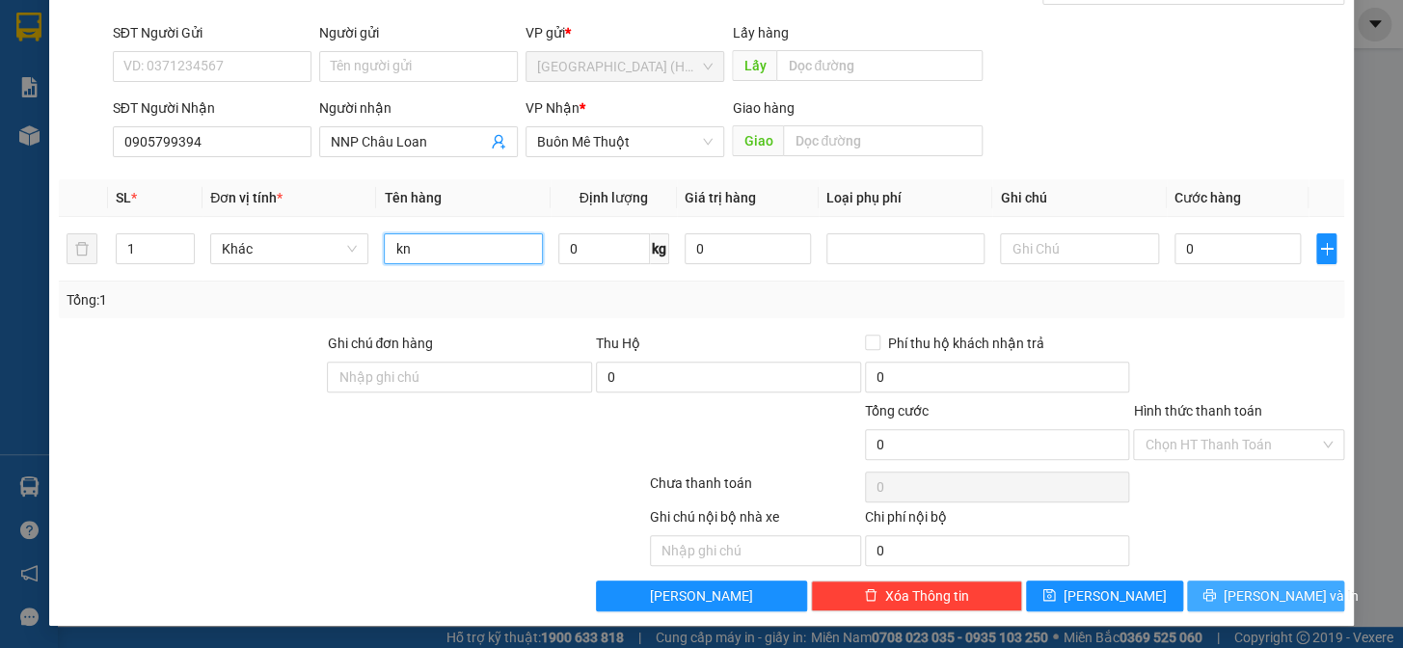
type input "kn"
click at [1275, 591] on span "[PERSON_NAME] và In" at bounding box center [1291, 595] width 135 height 21
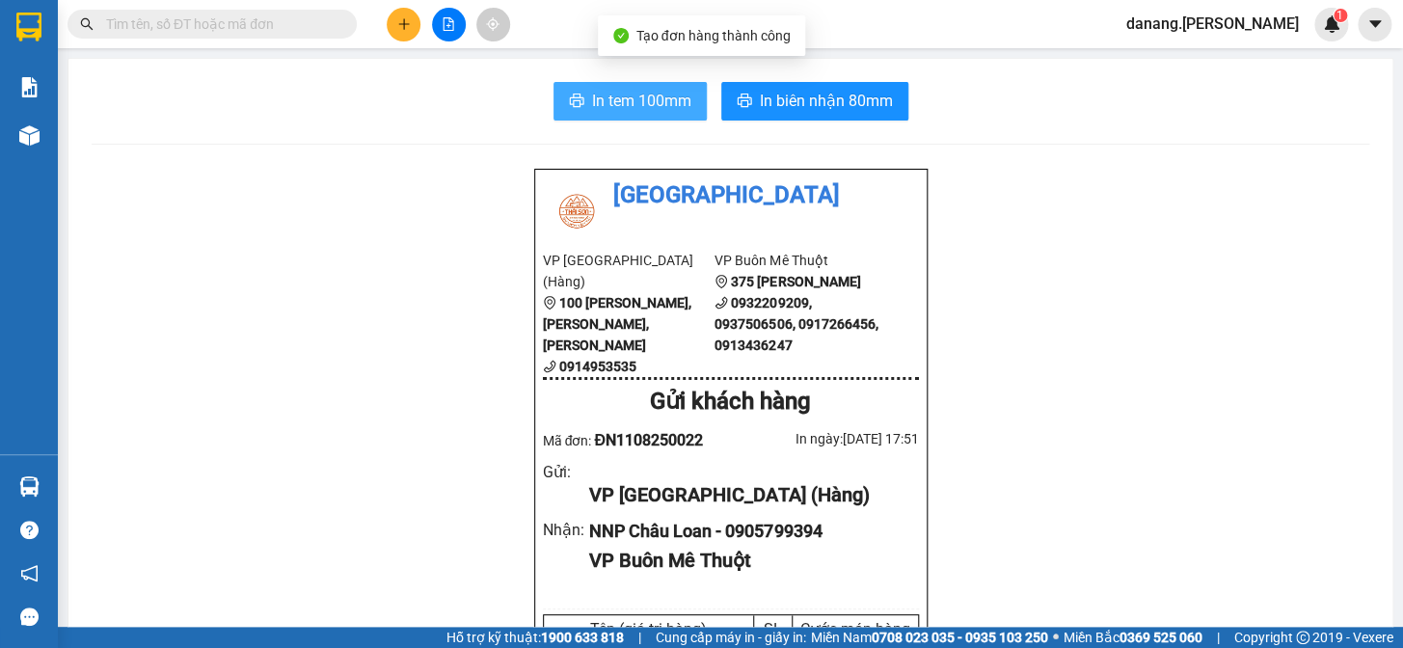
click at [592, 103] on span "In tem 100mm" at bounding box center [641, 101] width 99 height 24
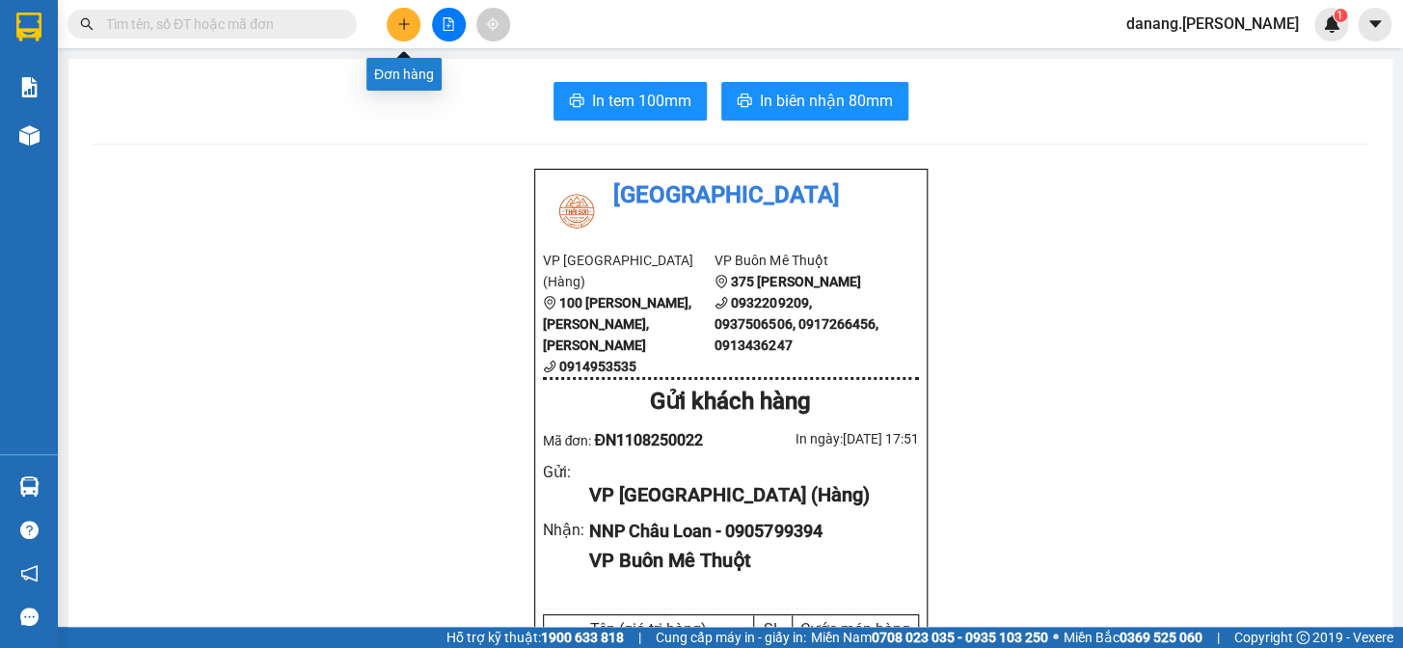
click at [398, 24] on icon "plus" at bounding box center [403, 23] width 11 height 1
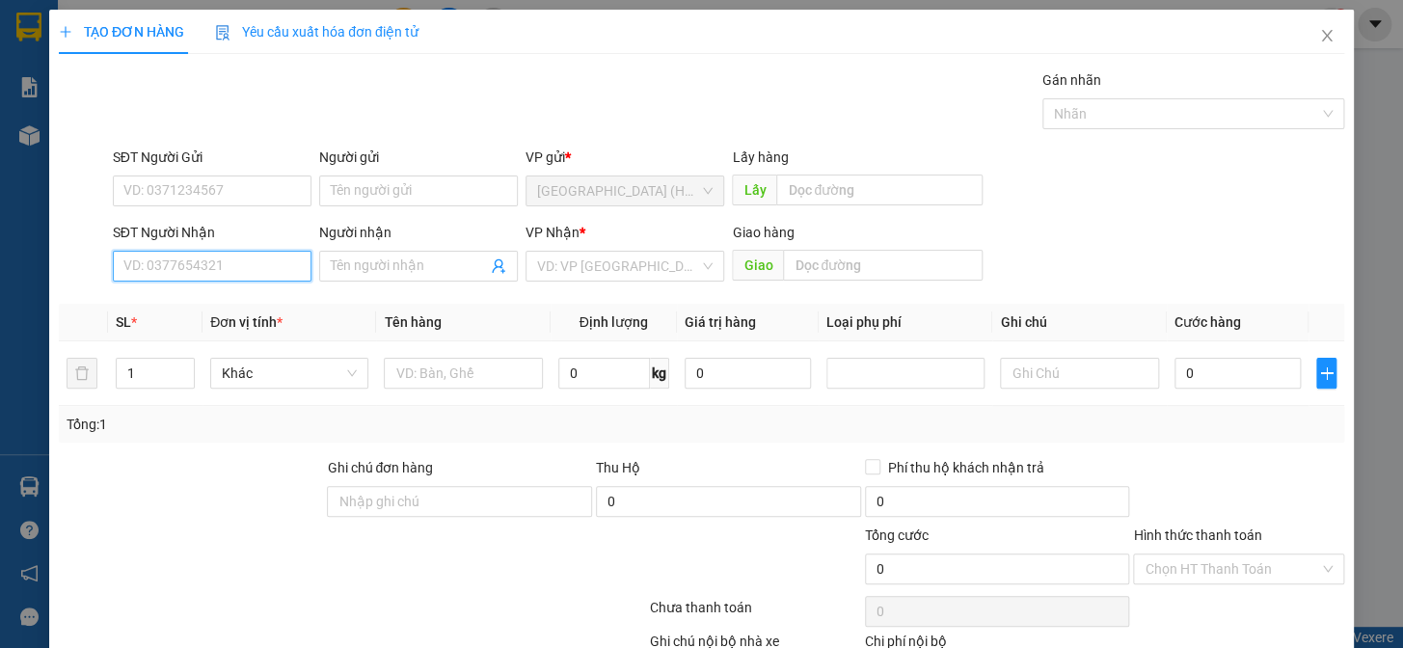
click at [208, 271] on input "SĐT Người Nhận" at bounding box center [212, 266] width 199 height 31
click at [423, 275] on input "Người nhận" at bounding box center [409, 266] width 156 height 21
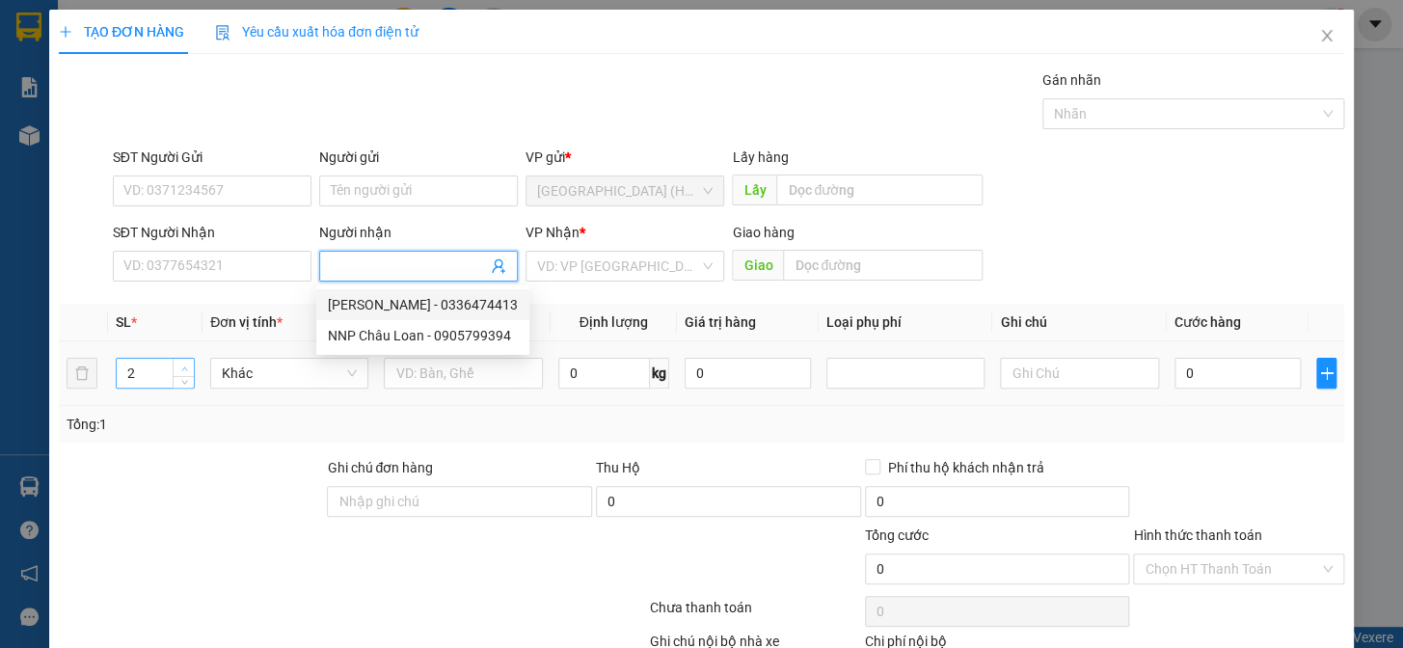
click at [191, 363] on span "Increase Value" at bounding box center [183, 367] width 21 height 17
type input "3"
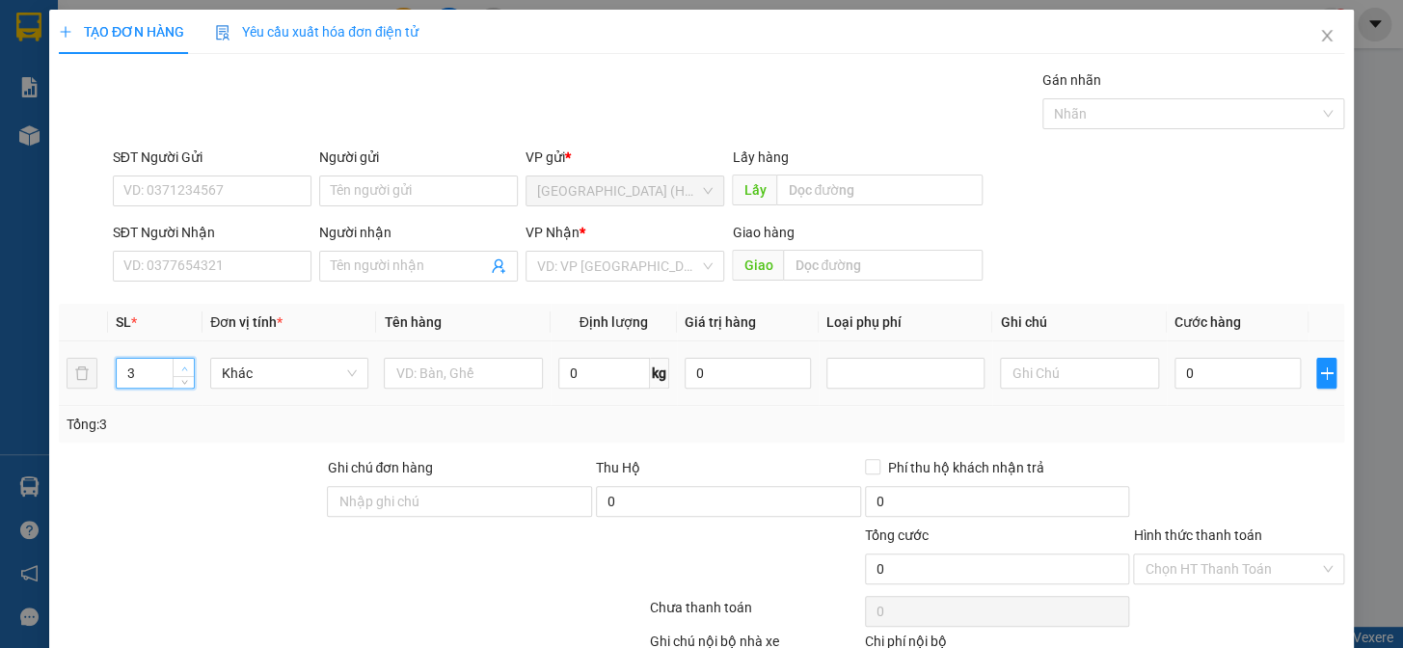
click at [191, 363] on span "Increase Value" at bounding box center [183, 367] width 21 height 17
click at [451, 364] on input "text" at bounding box center [463, 373] width 158 height 31
click at [550, 270] on input "search" at bounding box center [618, 266] width 162 height 29
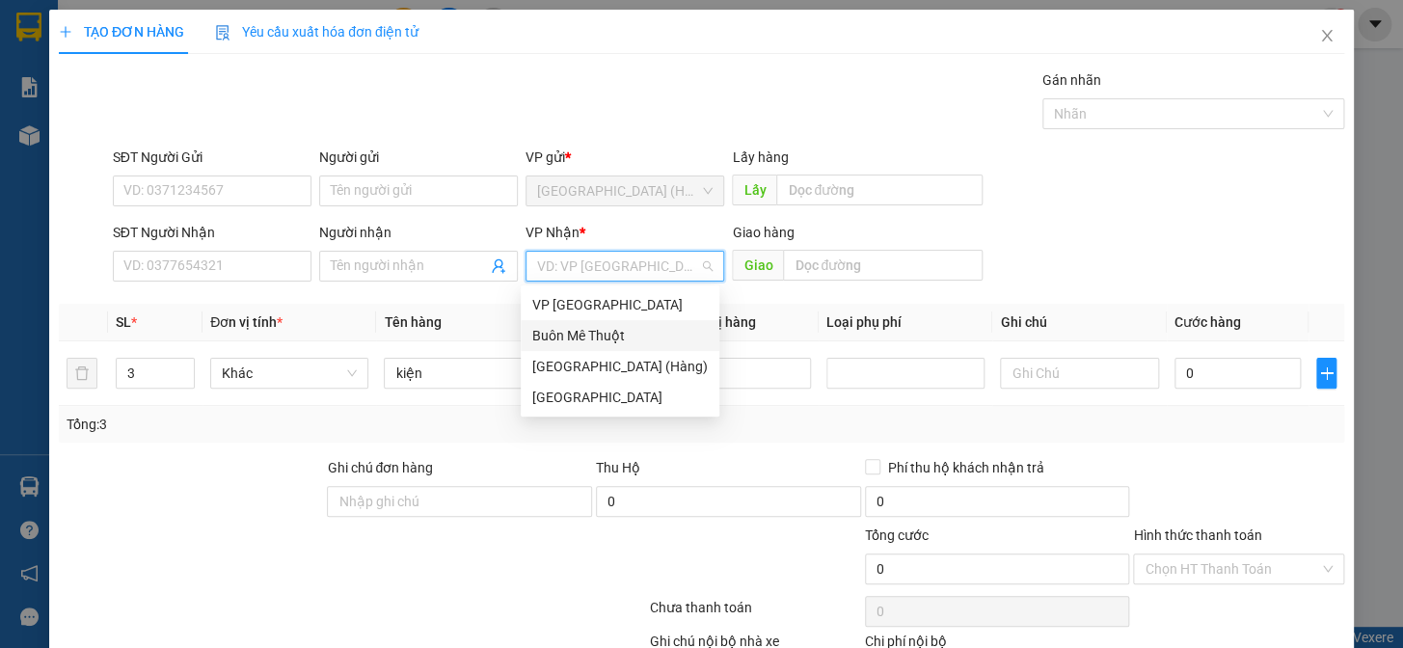
click at [595, 323] on div "Buôn Mê Thuột" at bounding box center [620, 335] width 199 height 31
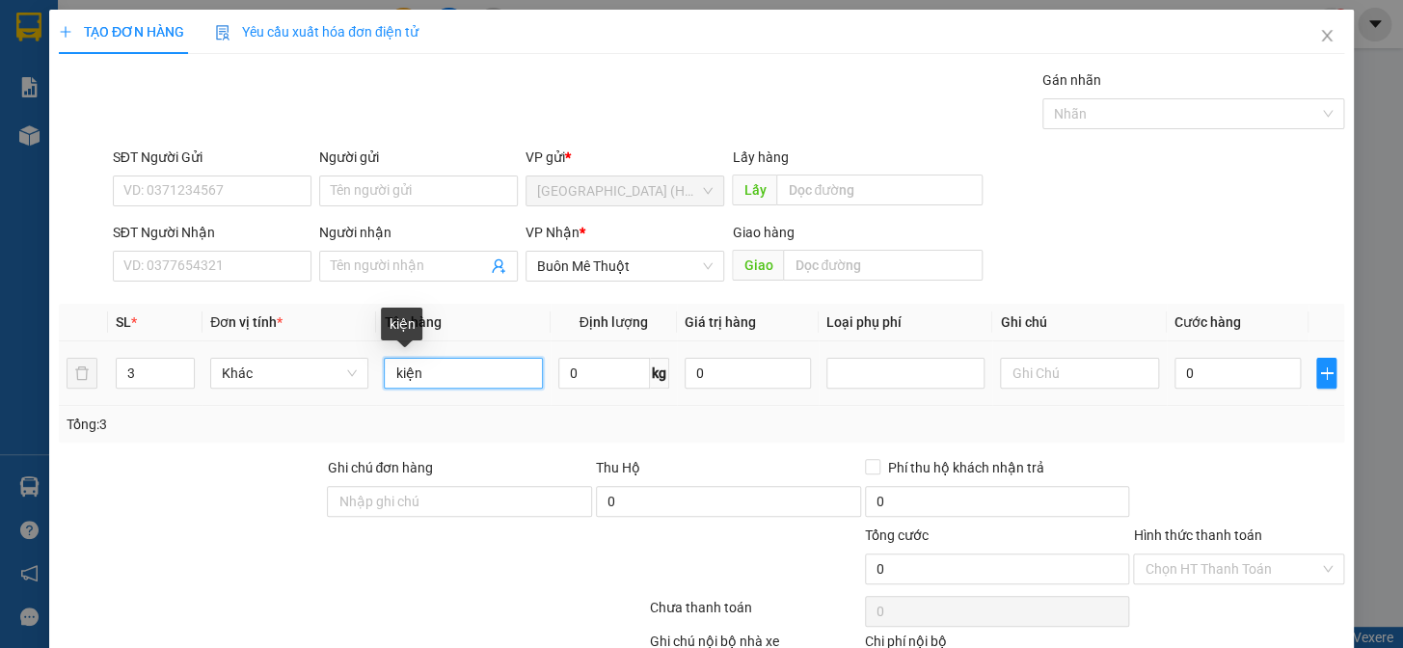
click at [432, 375] on input "kiện" at bounding box center [463, 373] width 158 height 31
type input "kiện"
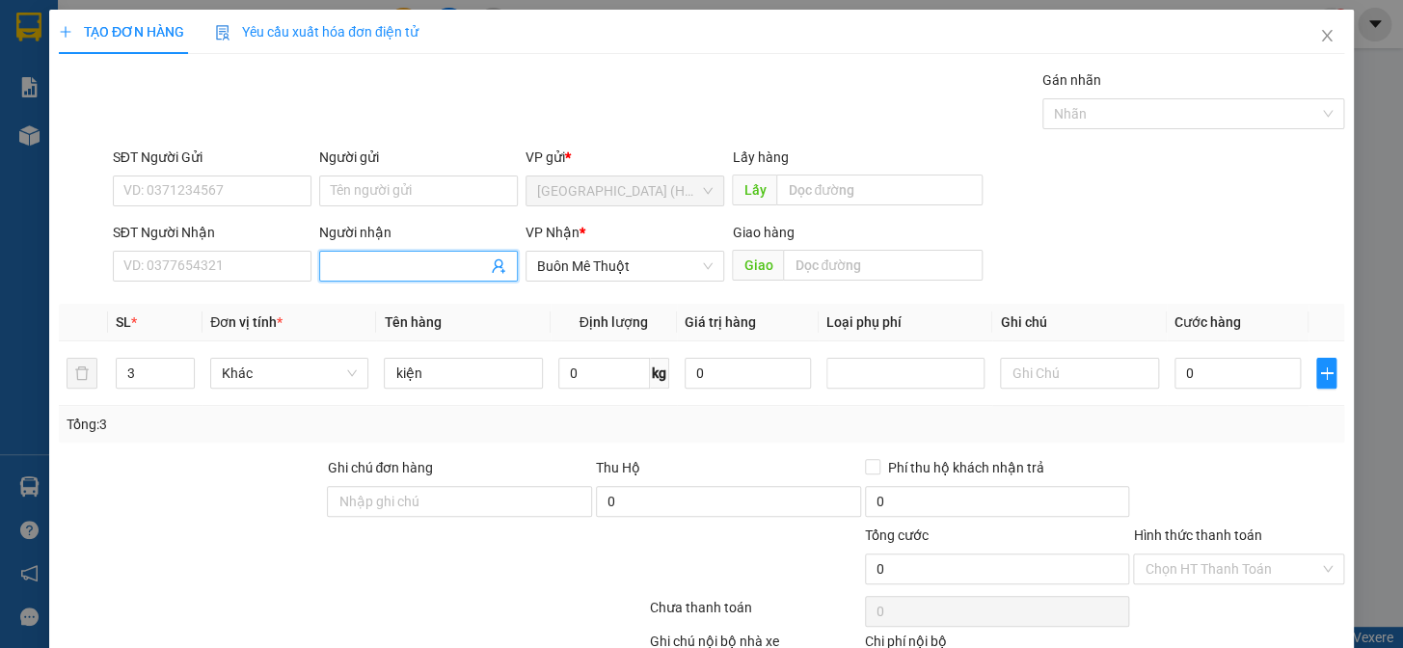
click at [331, 268] on input "Người nhận" at bounding box center [409, 266] width 156 height 21
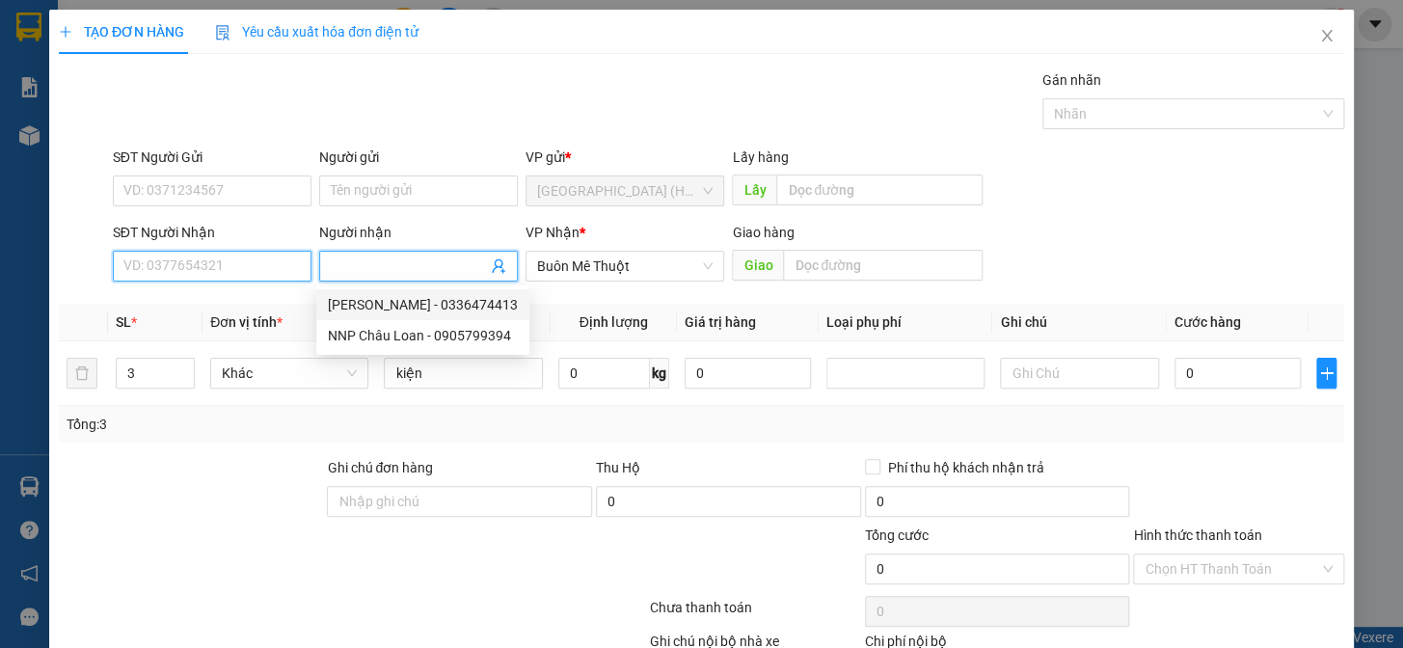
click at [174, 264] on input "SĐT Người Nhận" at bounding box center [212, 266] width 199 height 31
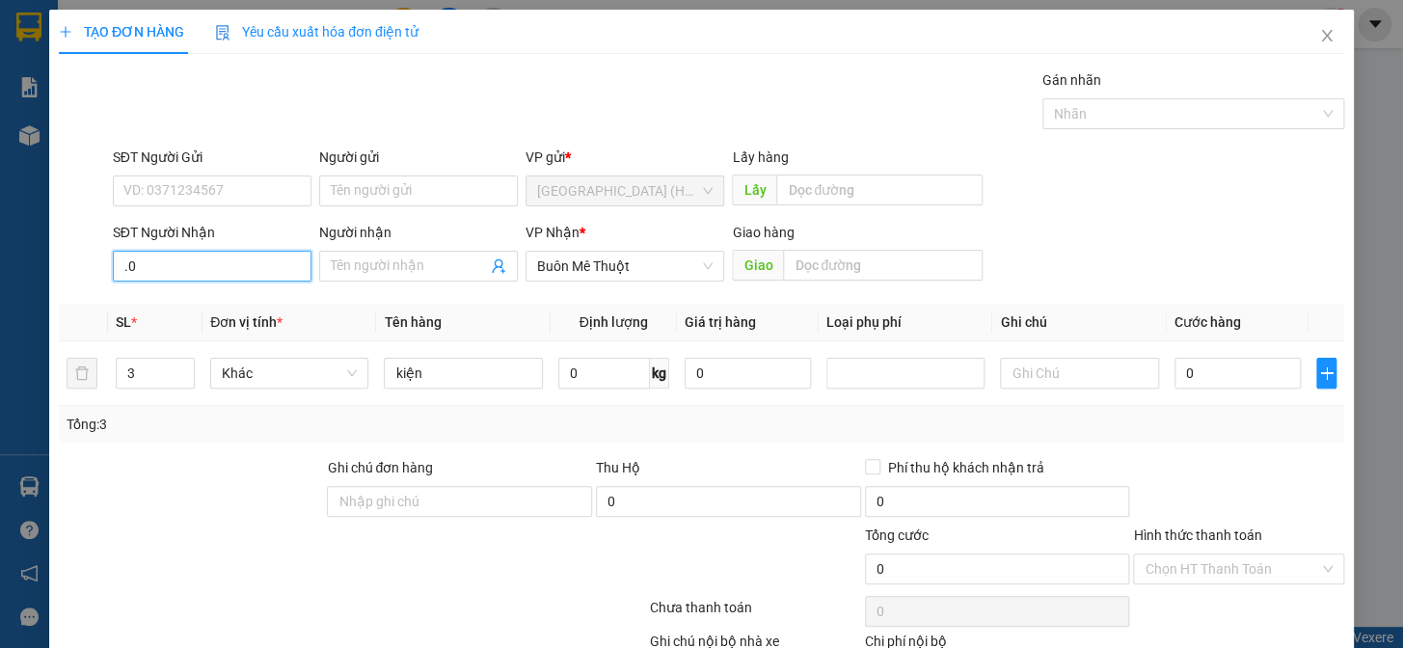
type input "."
click at [128, 263] on input "SĐT Người Nhận" at bounding box center [212, 266] width 199 height 31
type input "0389714811"
click at [189, 307] on div "0389714811 - Thúy" at bounding box center [210, 304] width 174 height 21
type input "Thúy"
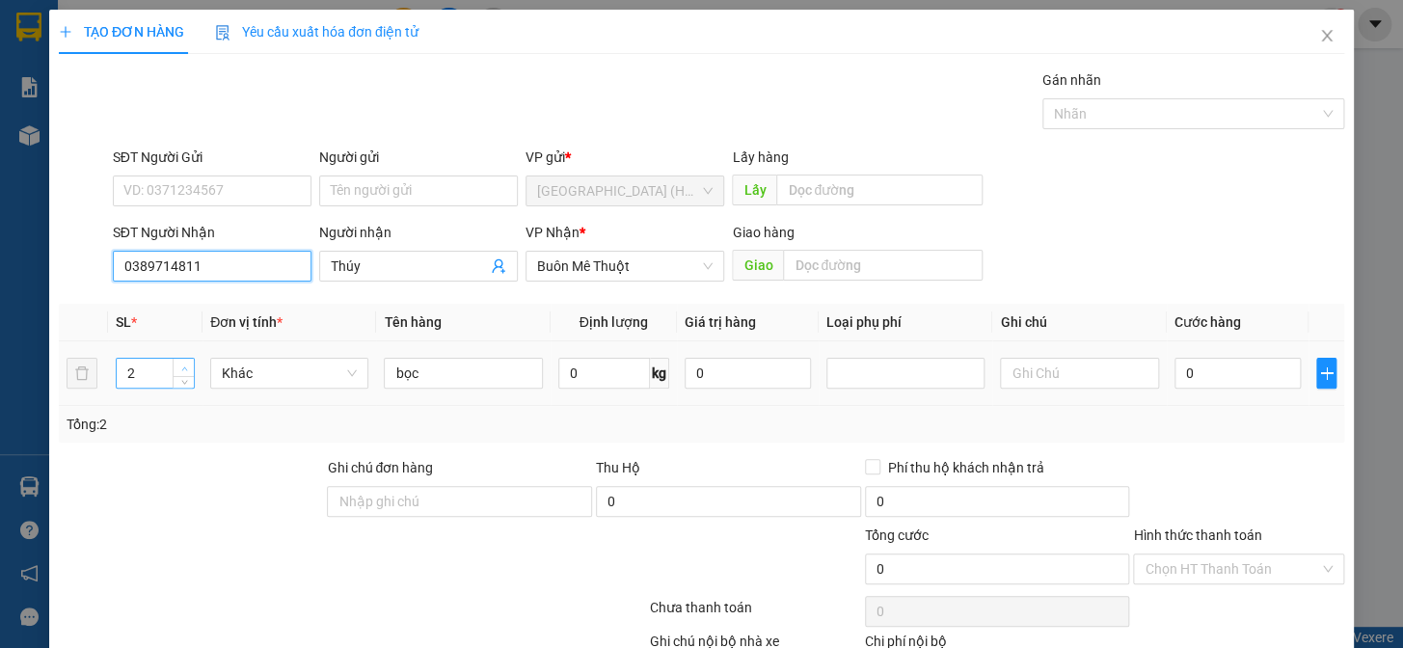
type input "0389714811"
type input "3"
click at [181, 360] on span "Increase Value" at bounding box center [183, 367] width 21 height 17
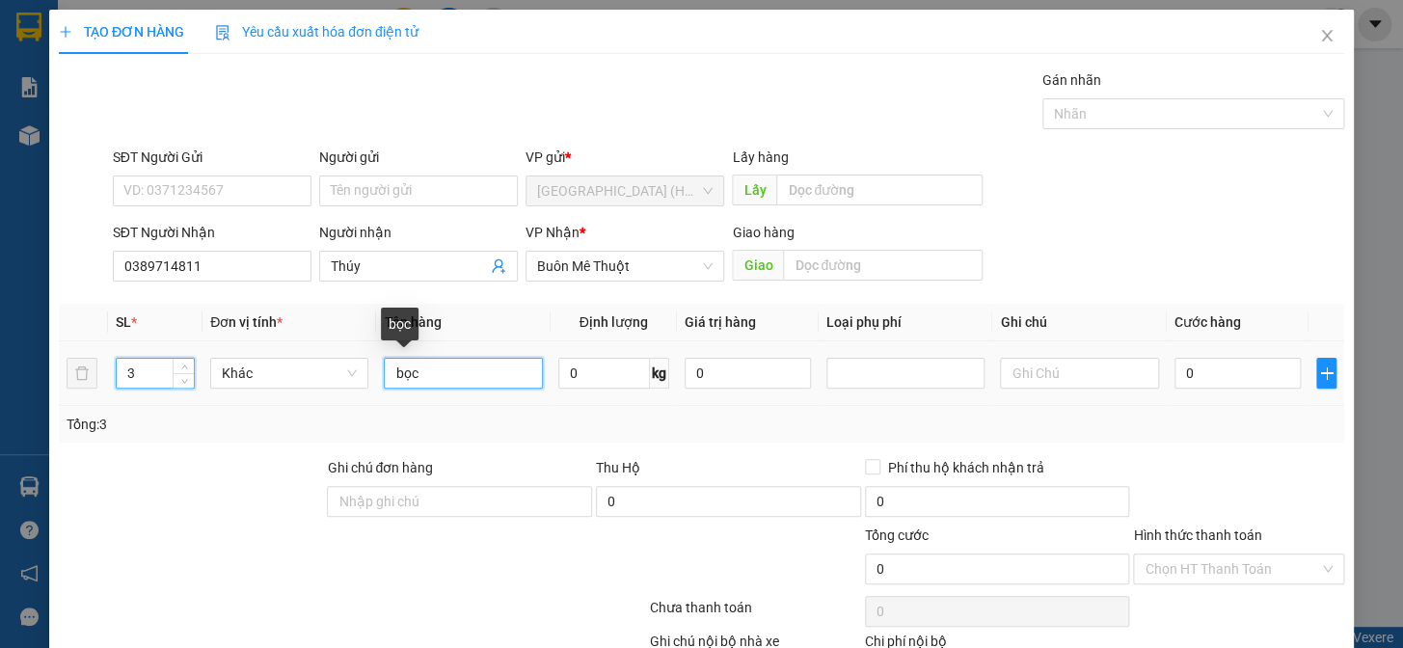
click at [426, 369] on input "bọc" at bounding box center [463, 373] width 158 height 31
click at [398, 373] on input "bkiện" at bounding box center [463, 373] width 158 height 31
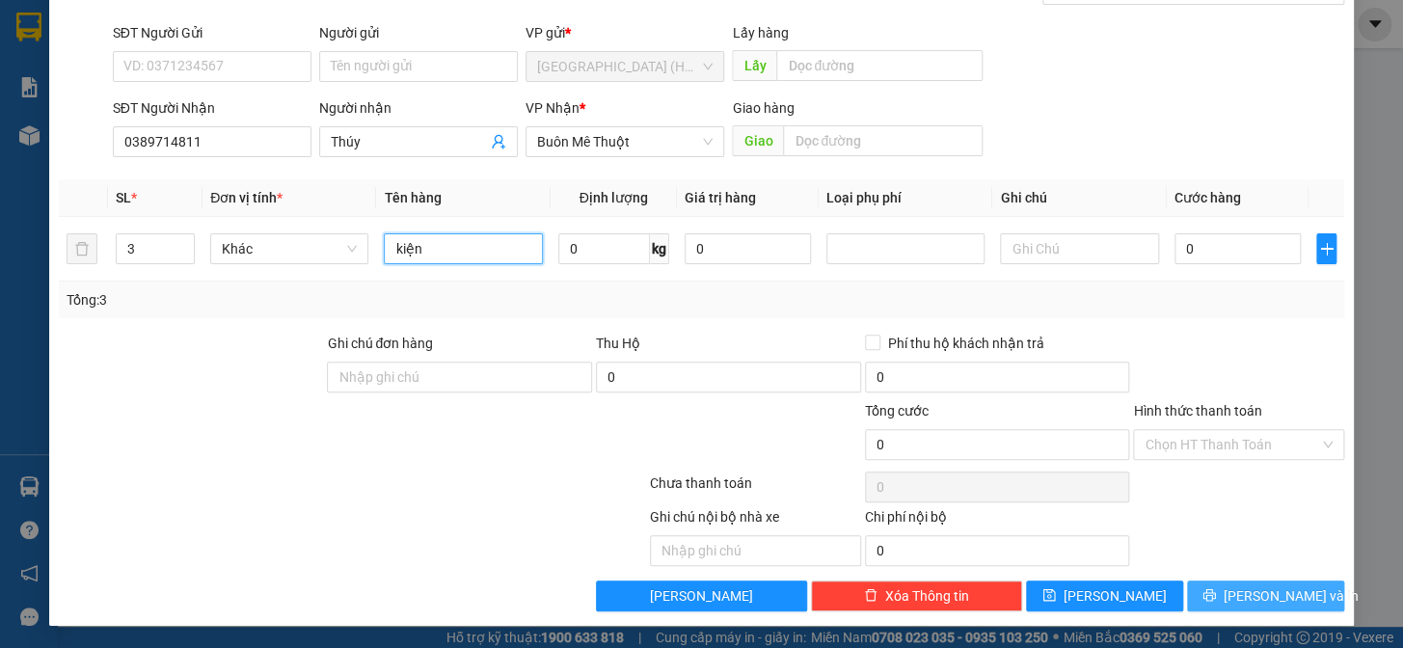
type input "kiện"
click at [1253, 589] on span "[PERSON_NAME] và In" at bounding box center [1291, 595] width 135 height 21
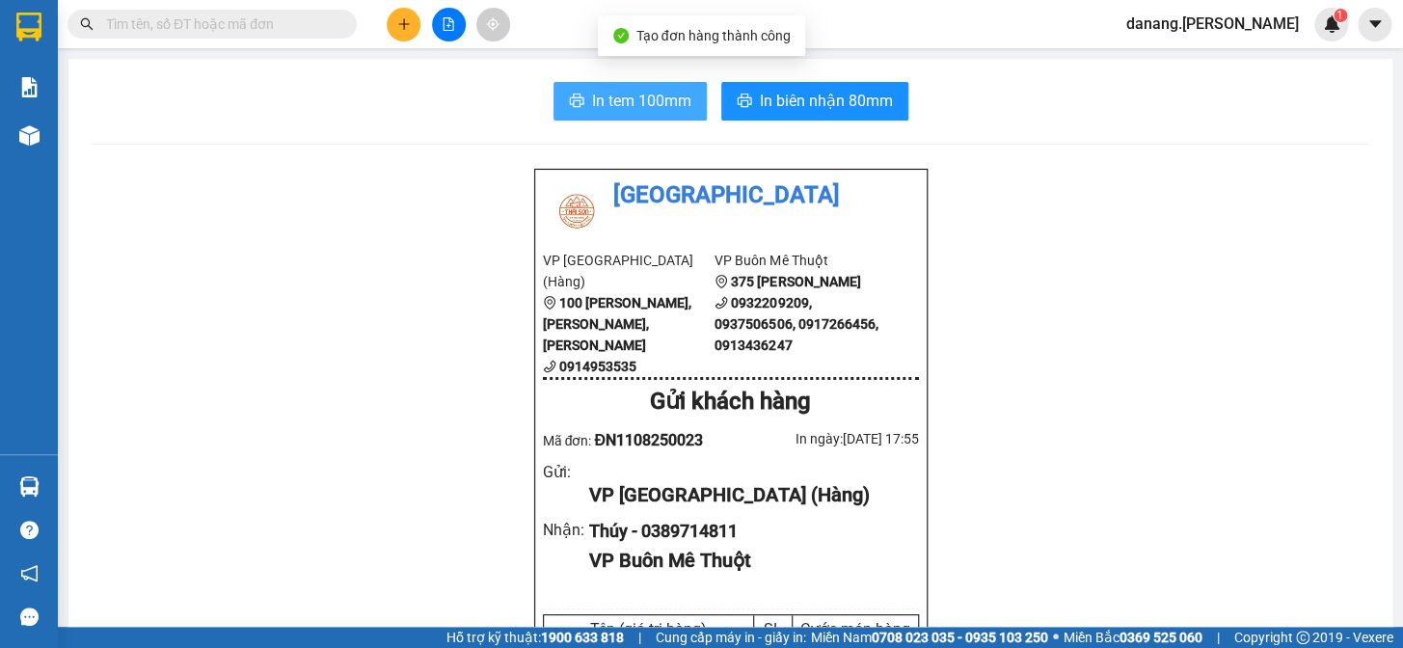
click at [592, 109] on span "In tem 100mm" at bounding box center [641, 101] width 99 height 24
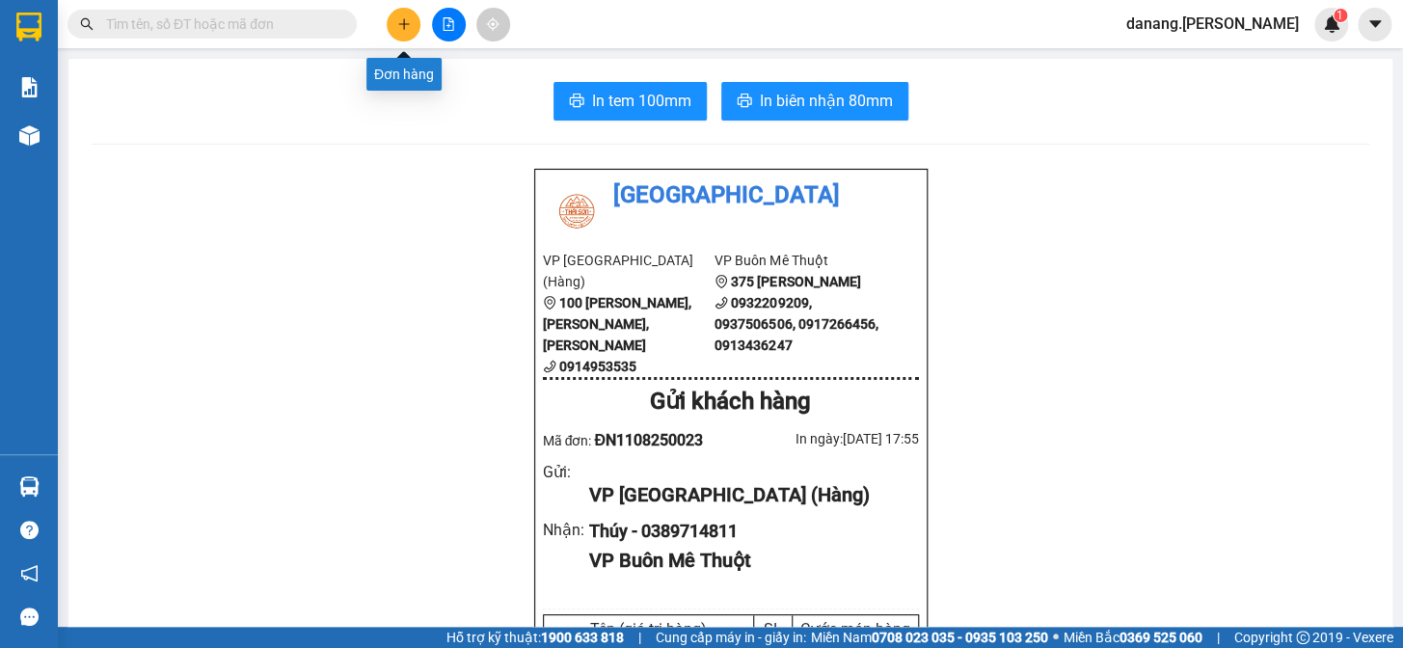
click at [403, 27] on icon "plus" at bounding box center [403, 23] width 1 height 11
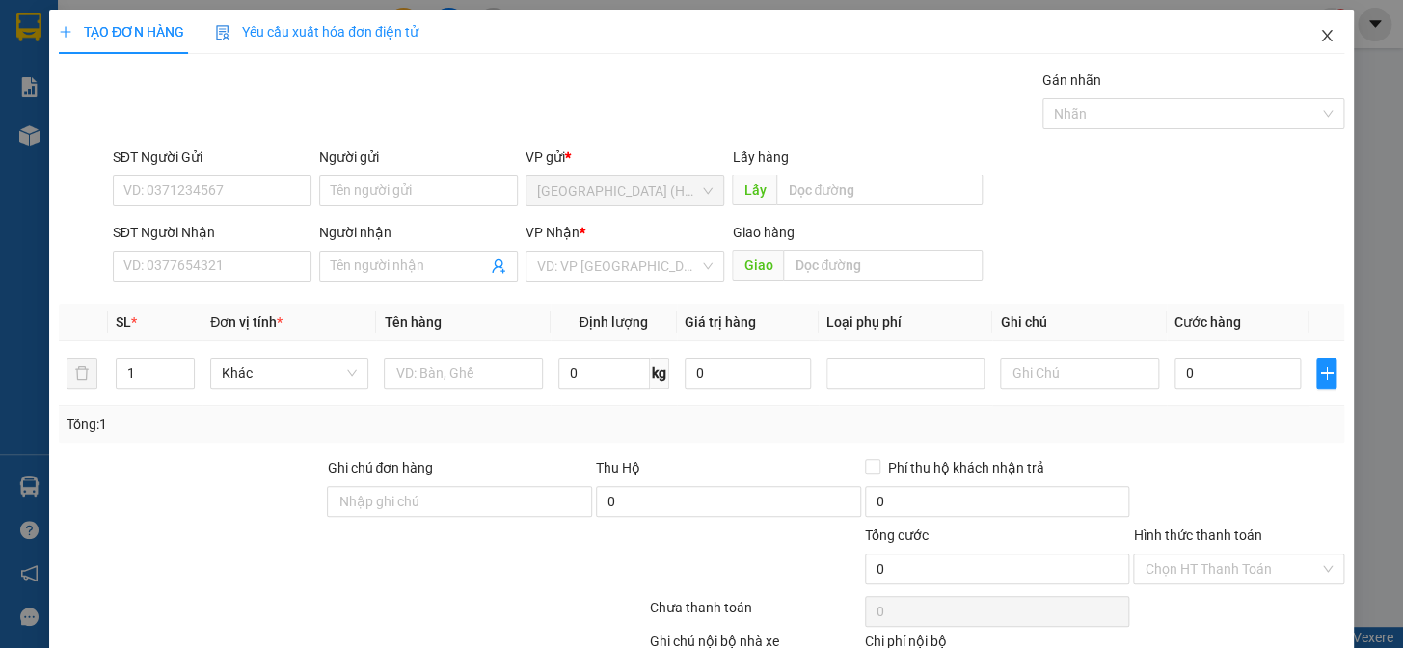
click at [1319, 35] on icon "close" at bounding box center [1326, 35] width 15 height 15
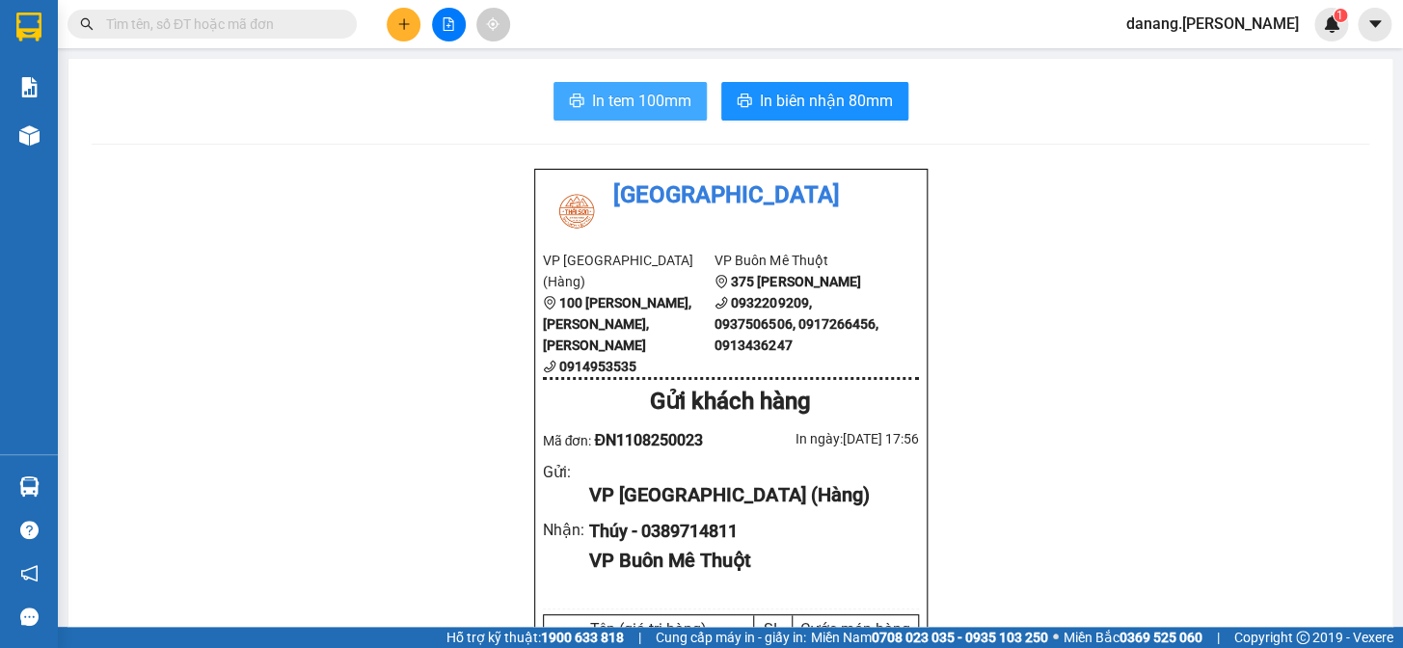
click at [617, 111] on span "In tem 100mm" at bounding box center [641, 101] width 99 height 24
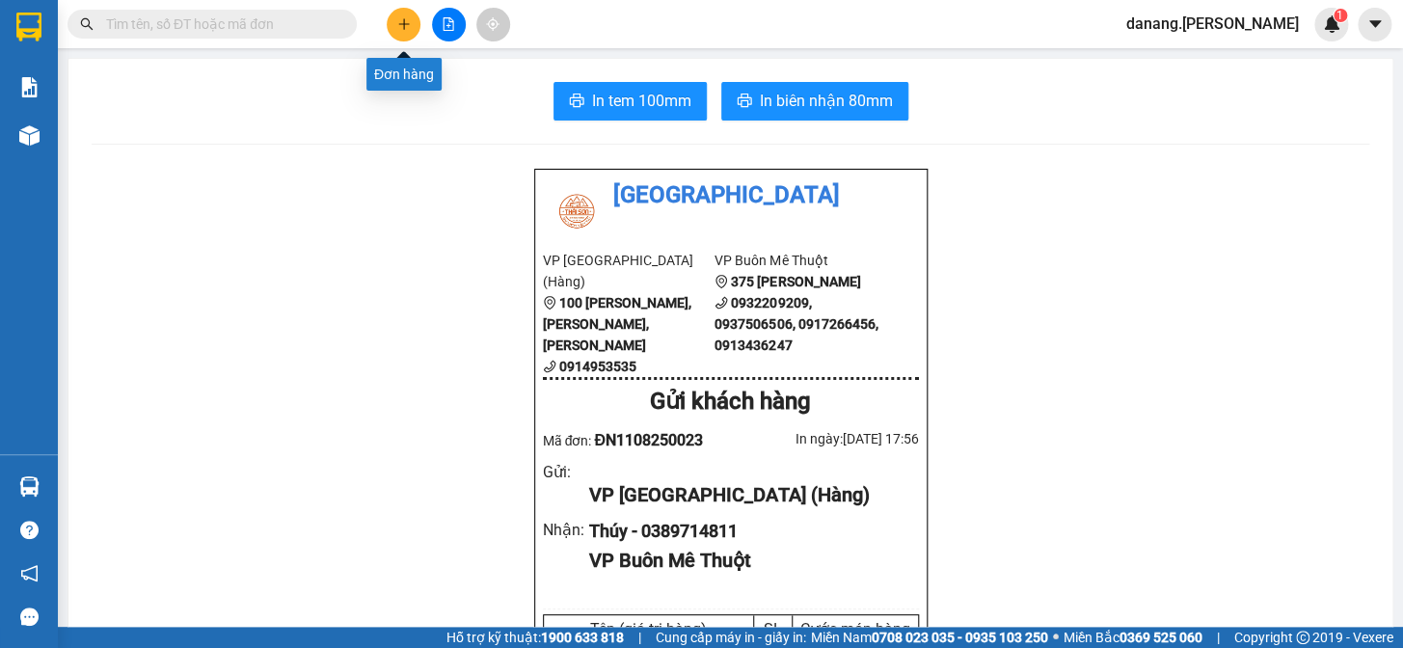
click at [397, 25] on icon "plus" at bounding box center [403, 23] width 13 height 13
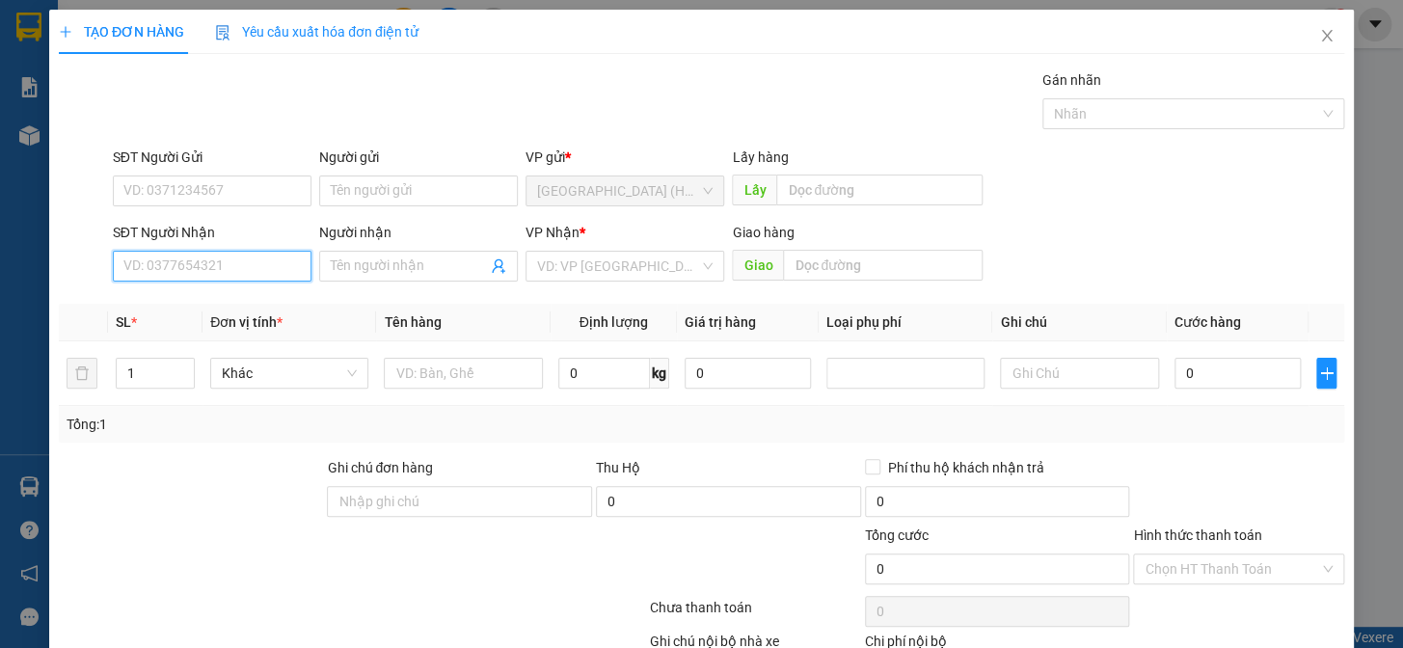
click at [202, 267] on input "SĐT Người Nhận" at bounding box center [212, 266] width 199 height 31
click at [200, 309] on div "0374633090 - NK Thiện An" at bounding box center [210, 304] width 174 height 21
type input "0374633090"
type input "NK Thiện An"
type input "30.000"
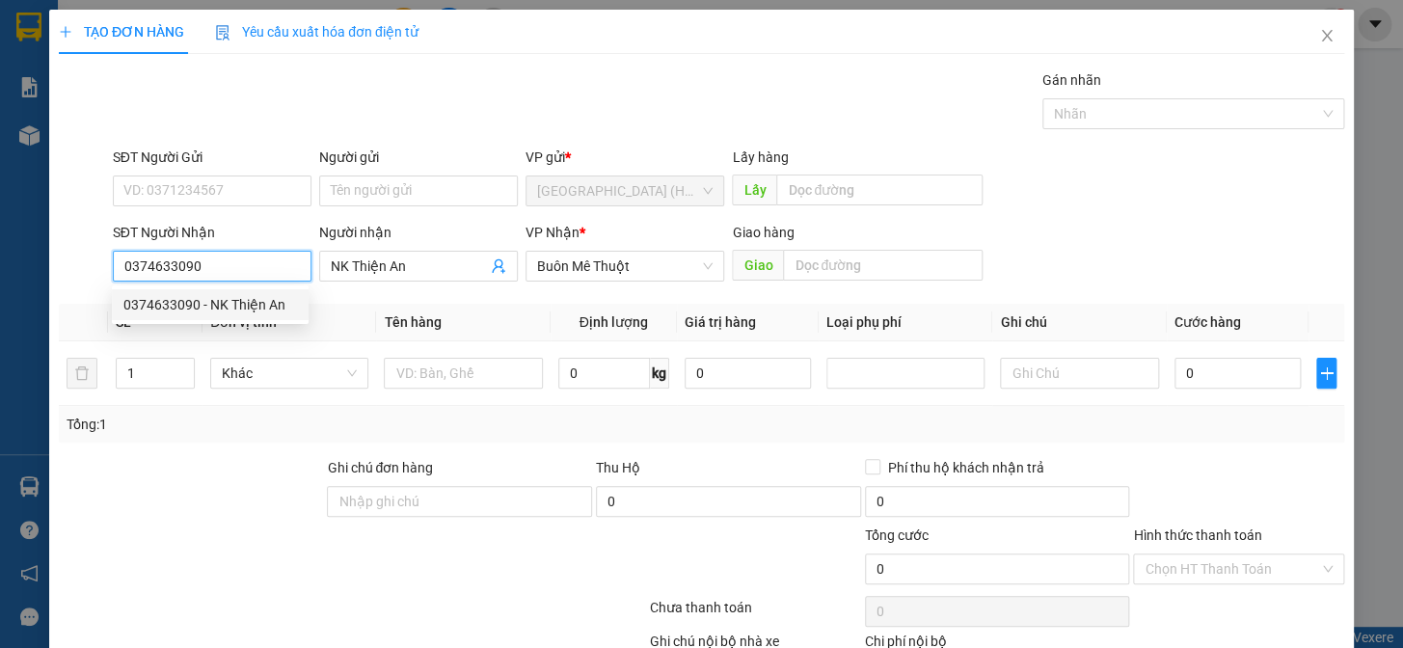
type input "30.000"
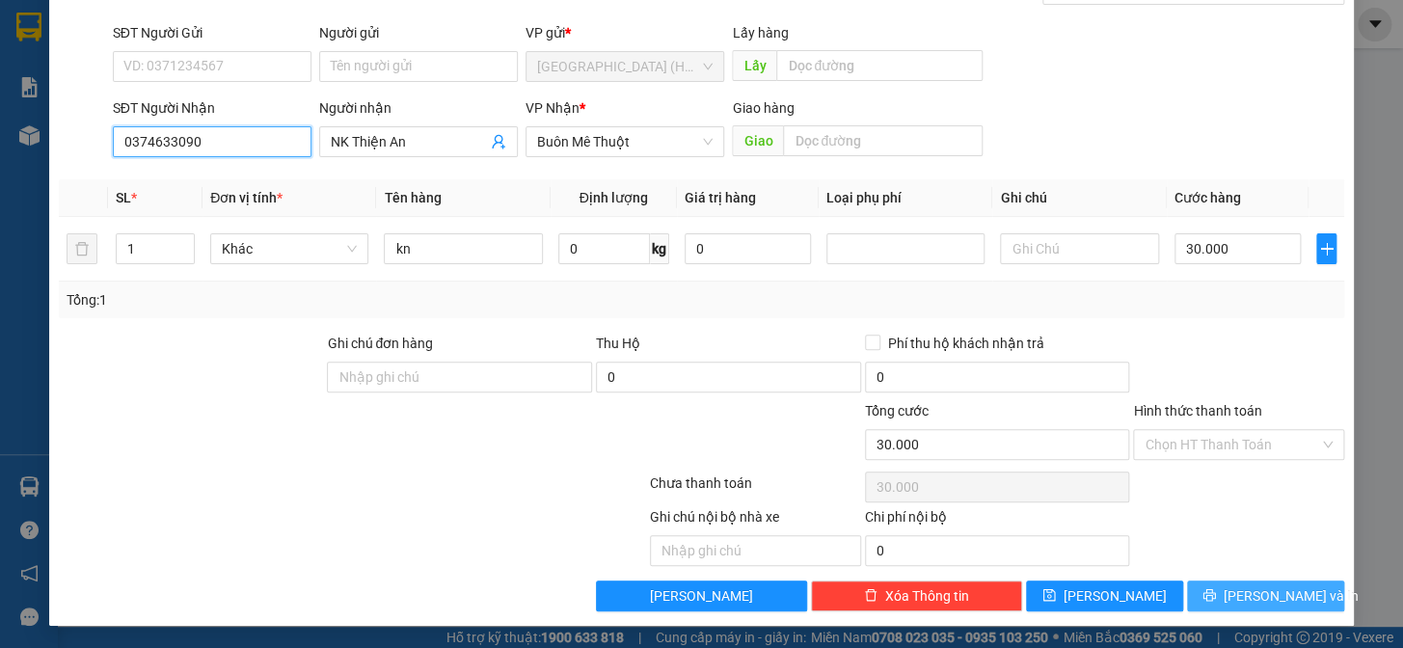
type input "0374633090"
click at [1216, 590] on icon "printer" at bounding box center [1208, 594] width 13 height 13
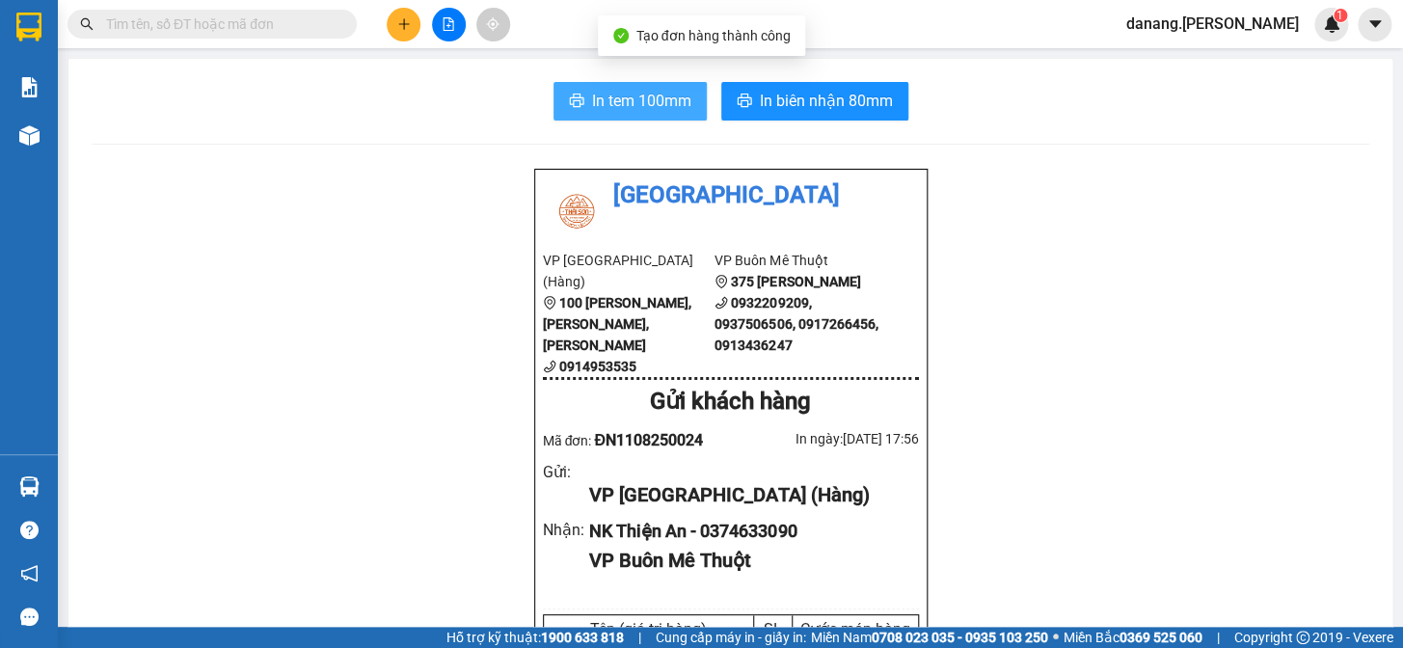
click at [588, 108] on button "In tem 100mm" at bounding box center [629, 101] width 153 height 39
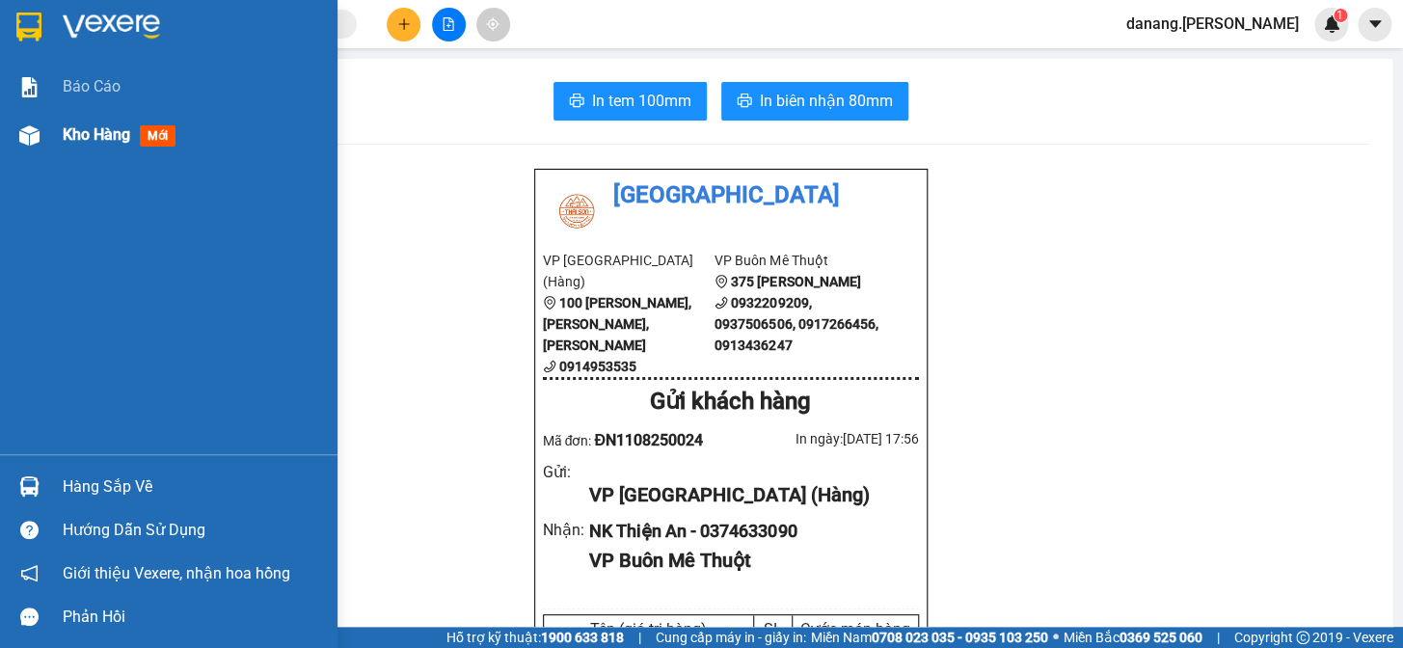
click at [87, 135] on span "Kho hàng" at bounding box center [96, 134] width 67 height 18
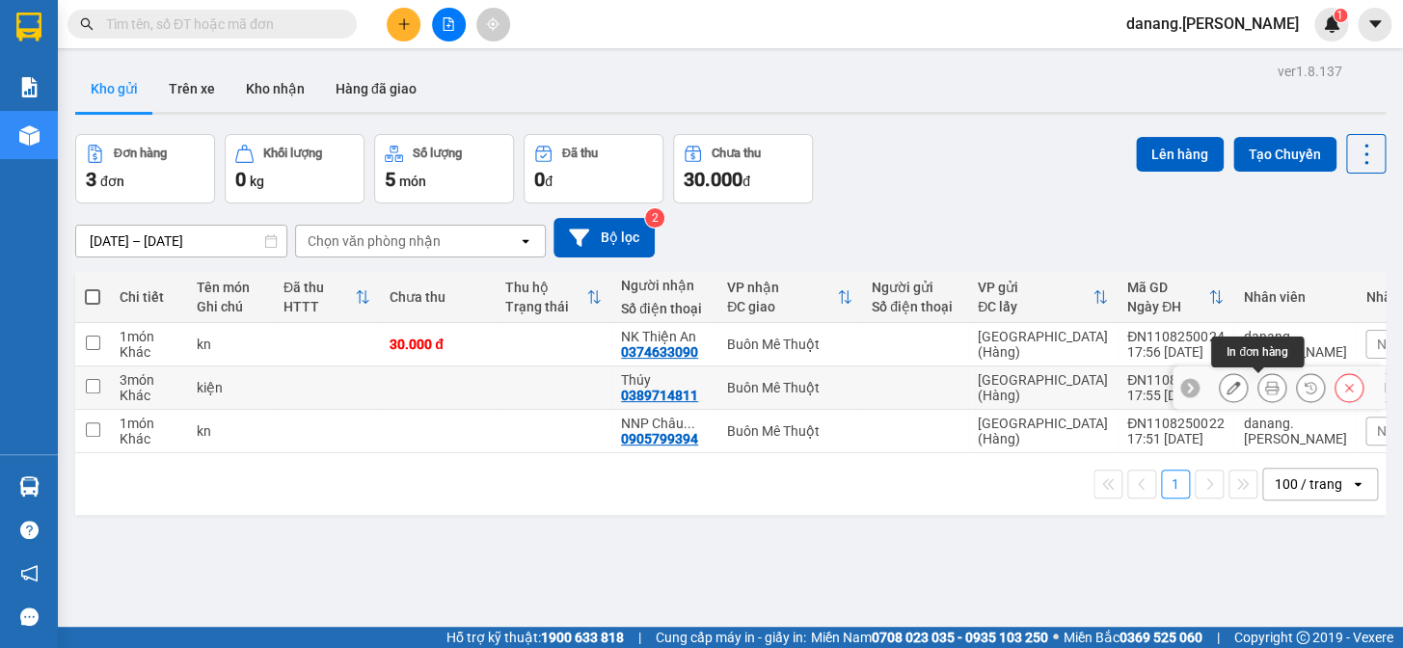
click at [1265, 386] on icon at bounding box center [1271, 387] width 13 height 13
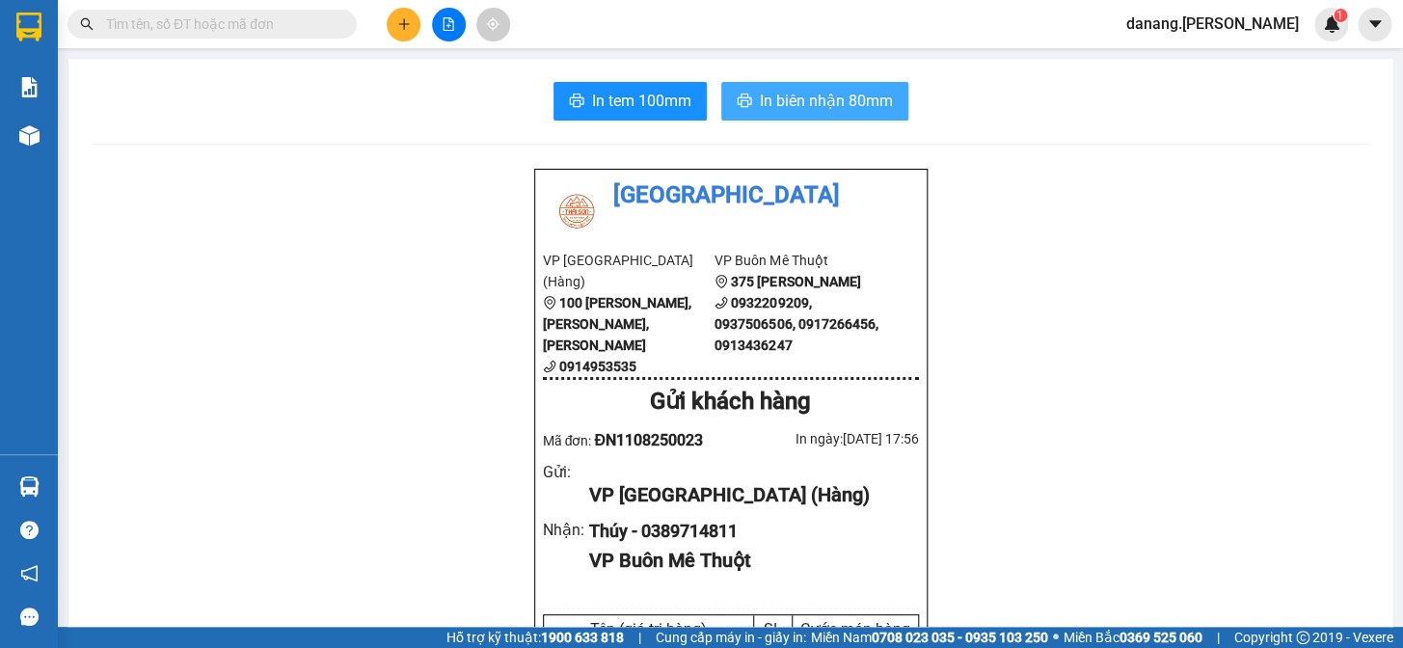
click at [822, 108] on span "In biên nhận 80mm" at bounding box center [826, 101] width 133 height 24
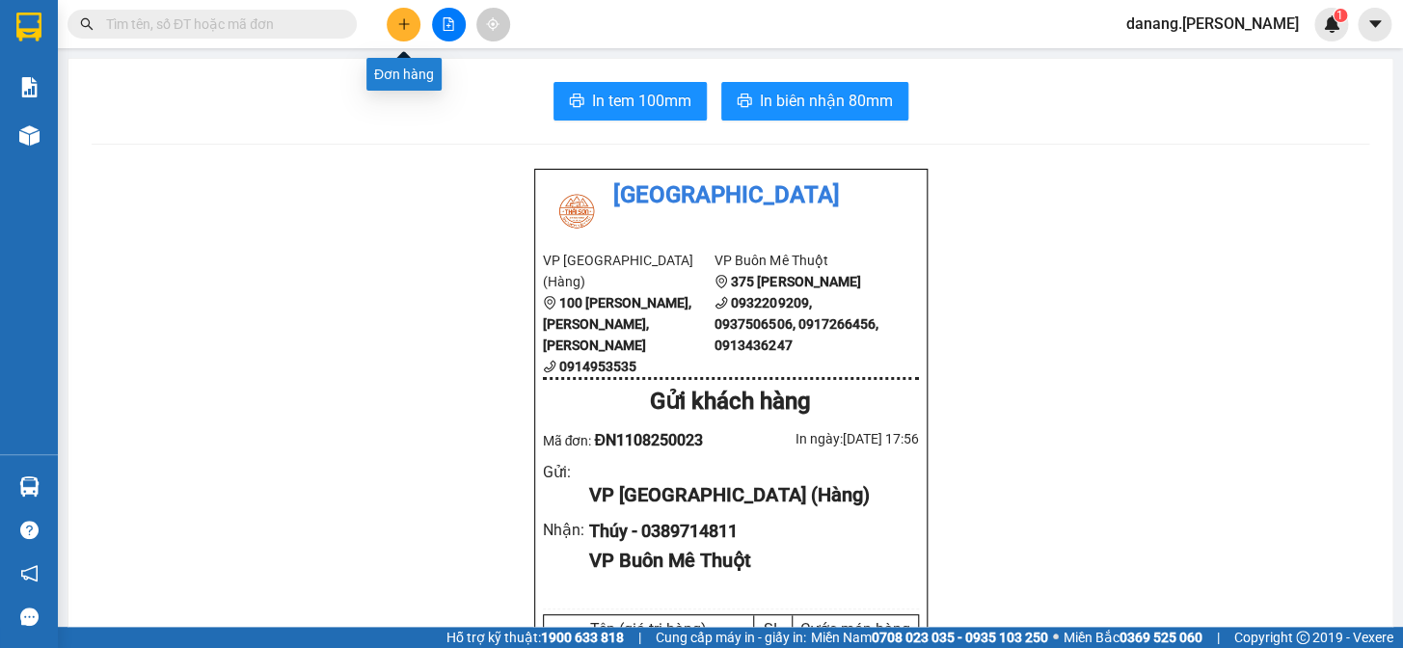
click at [407, 28] on icon "plus" at bounding box center [403, 23] width 13 height 13
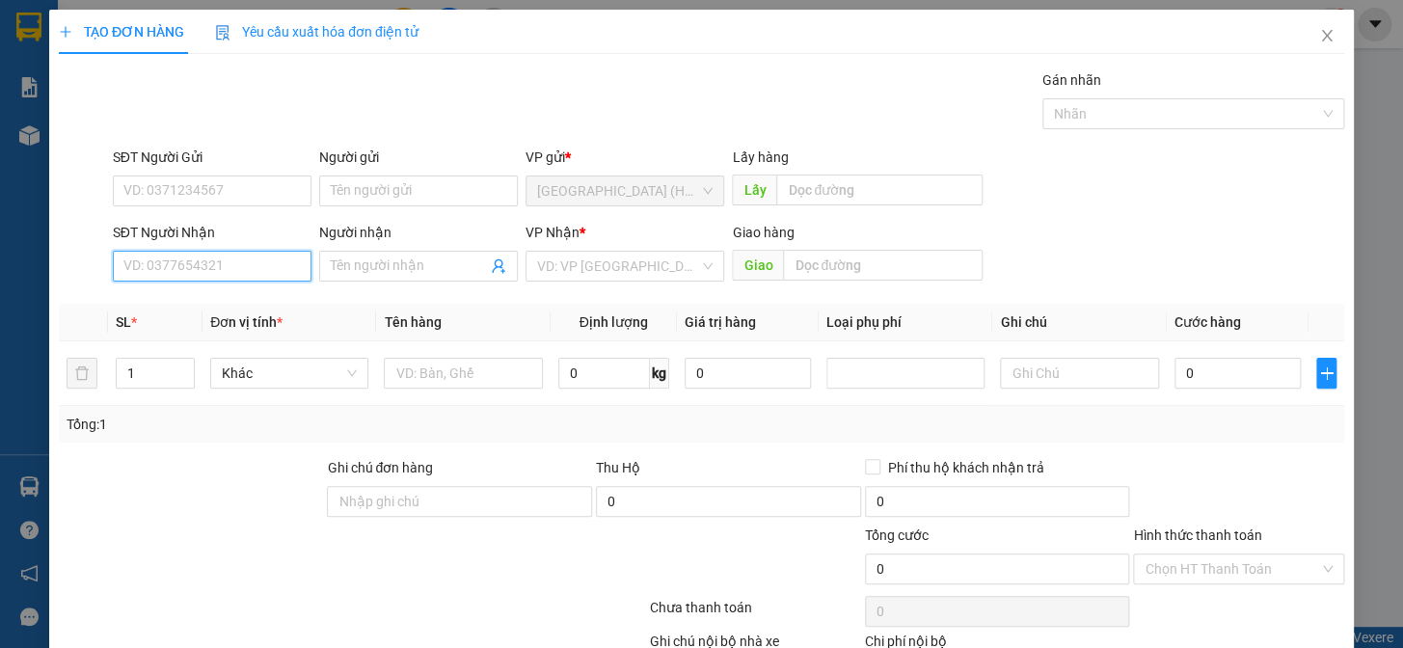
click at [174, 269] on input "SĐT Người Nhận" at bounding box center [212, 266] width 199 height 31
click at [250, 274] on input "SĐT Người Nhận" at bounding box center [212, 266] width 199 height 31
type input "0947649696"
click at [239, 314] on div "0947649696 - Huy" at bounding box center [231, 304] width 217 height 21
type input "Huy"
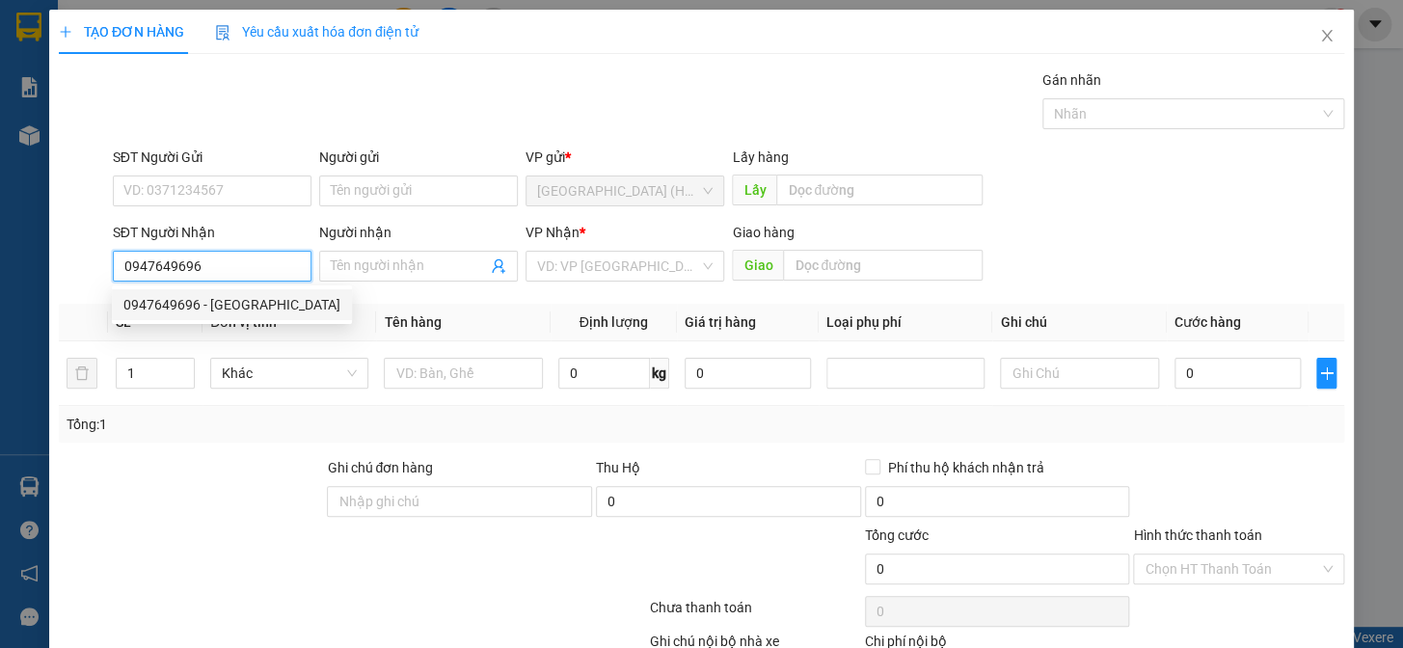
type input "buôn hồ"
type input "130.000"
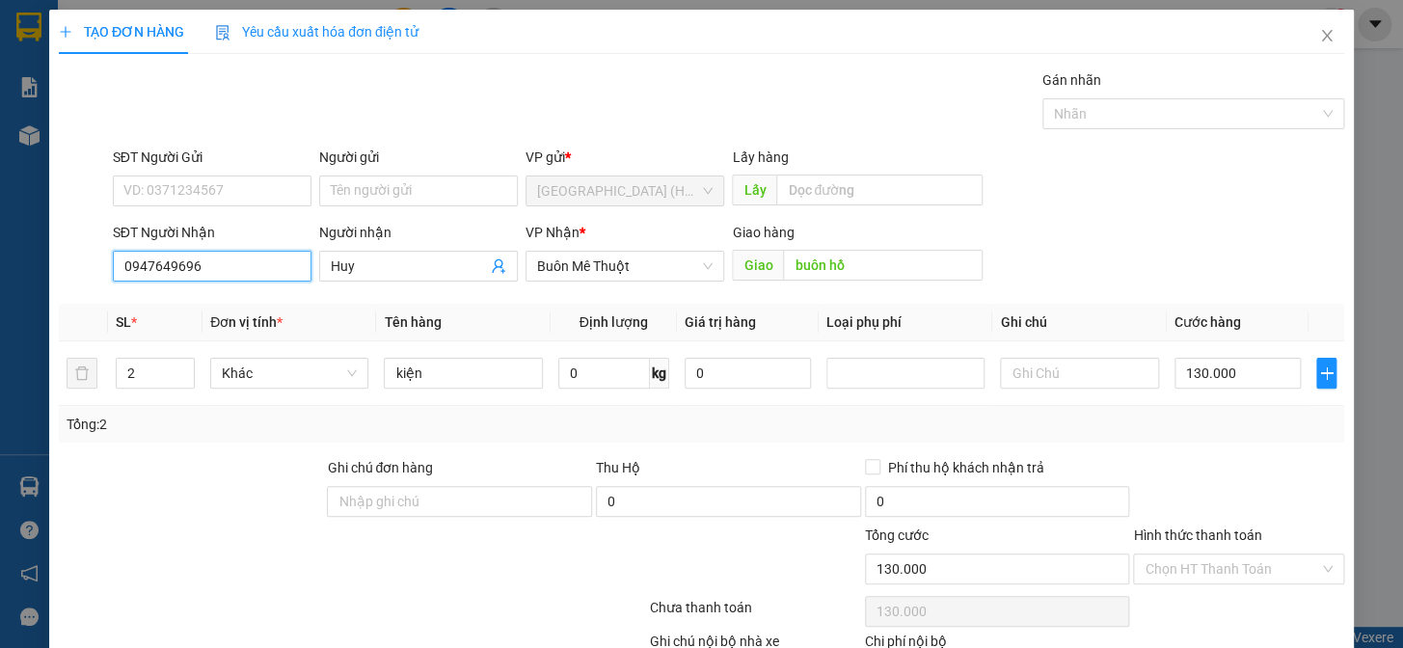
scroll to position [124, 0]
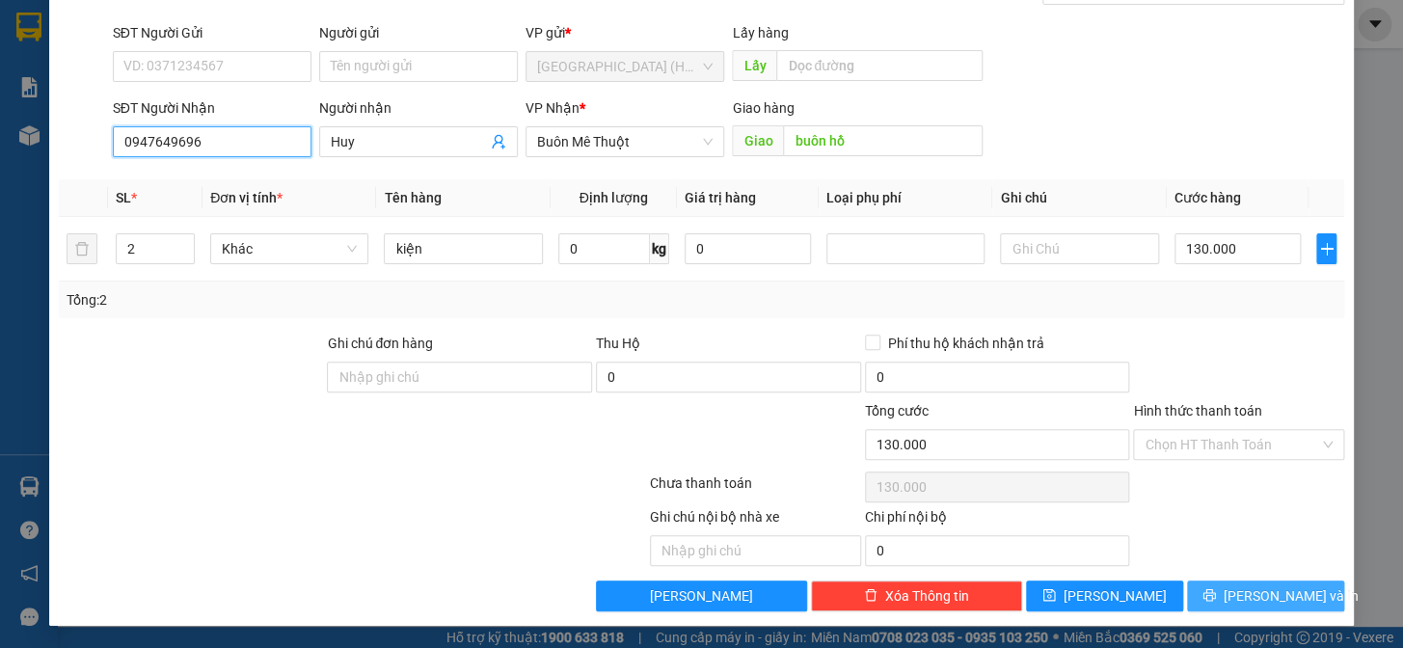
type input "0947649696"
click at [1251, 589] on span "[PERSON_NAME] và In" at bounding box center [1291, 595] width 135 height 21
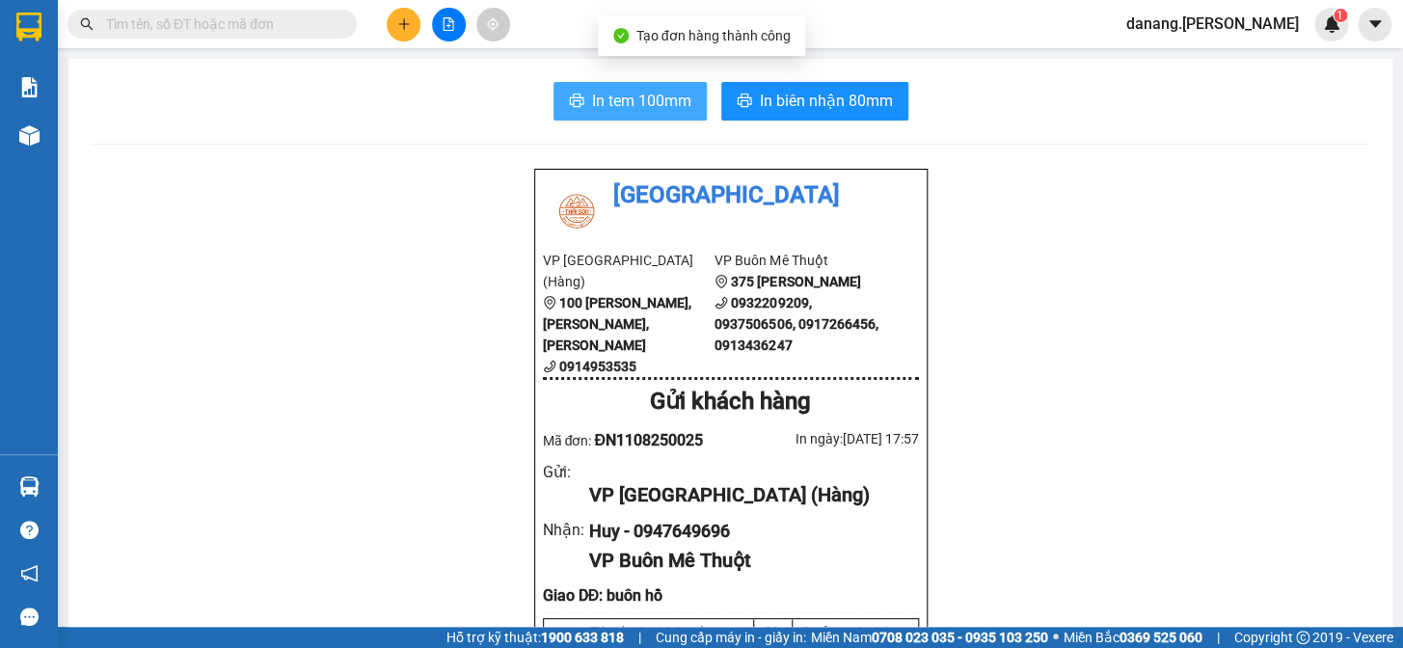
click at [662, 101] on span "In tem 100mm" at bounding box center [641, 101] width 99 height 24
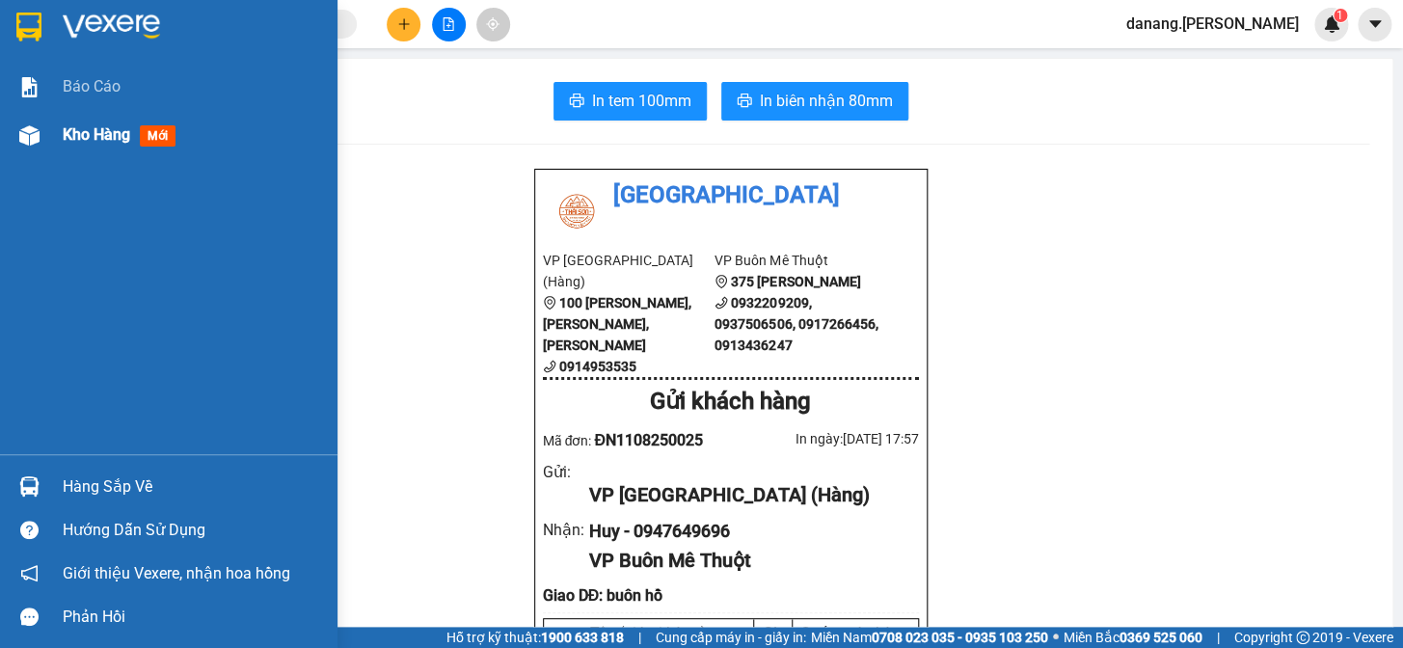
click at [73, 129] on span "Kho hàng" at bounding box center [96, 134] width 67 height 18
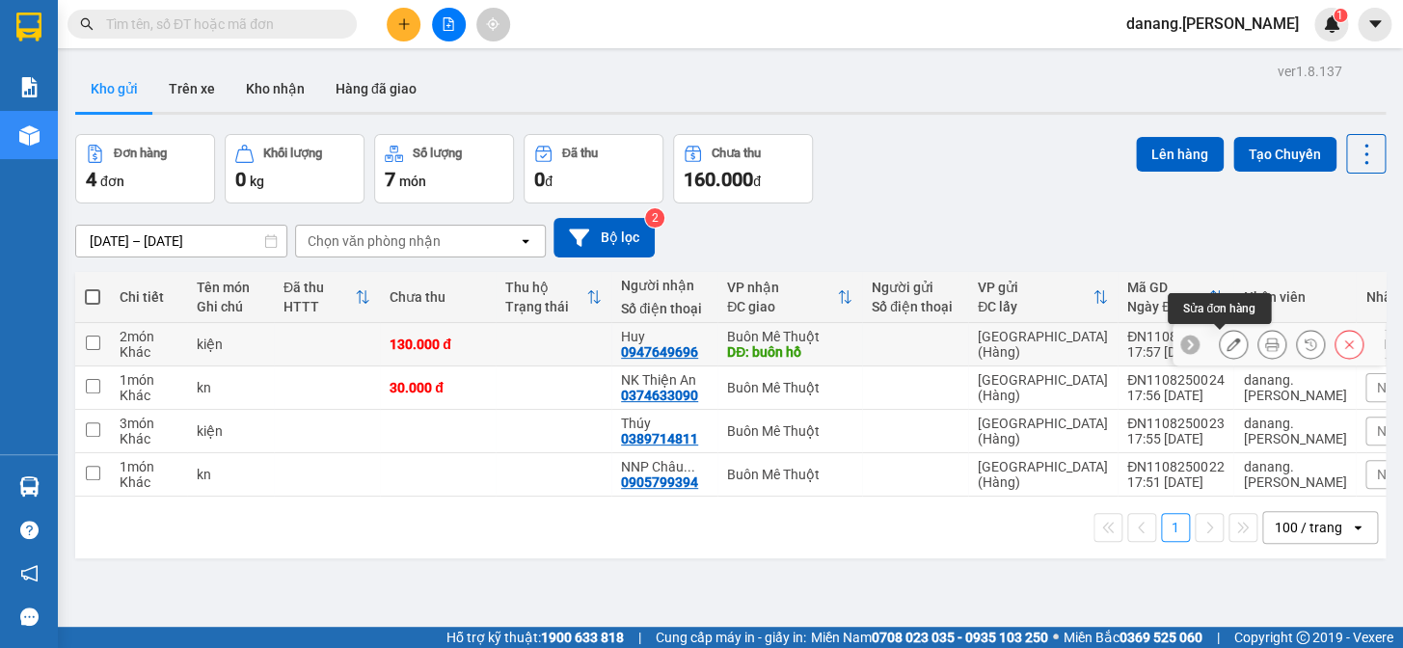
click at [1226, 339] on icon at bounding box center [1232, 343] width 13 height 13
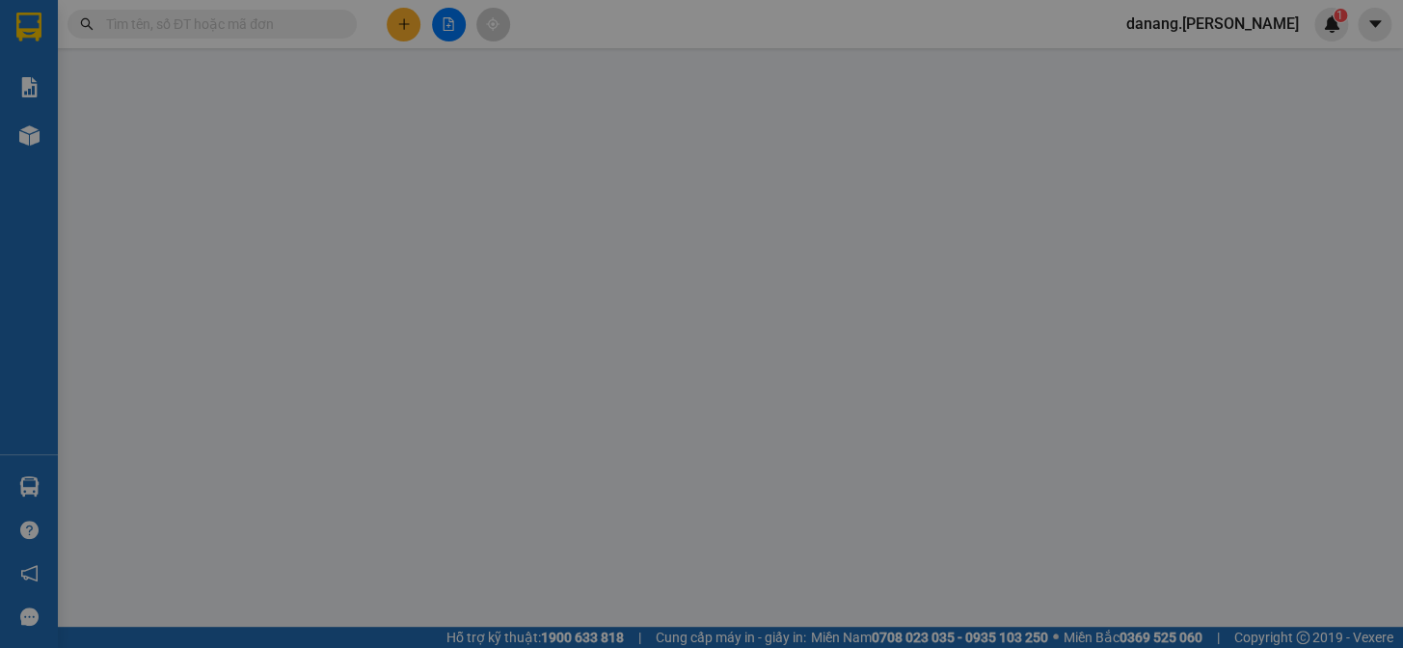
type input "0947649696"
type input "Huy"
type input "buôn hồ"
type input "130.000"
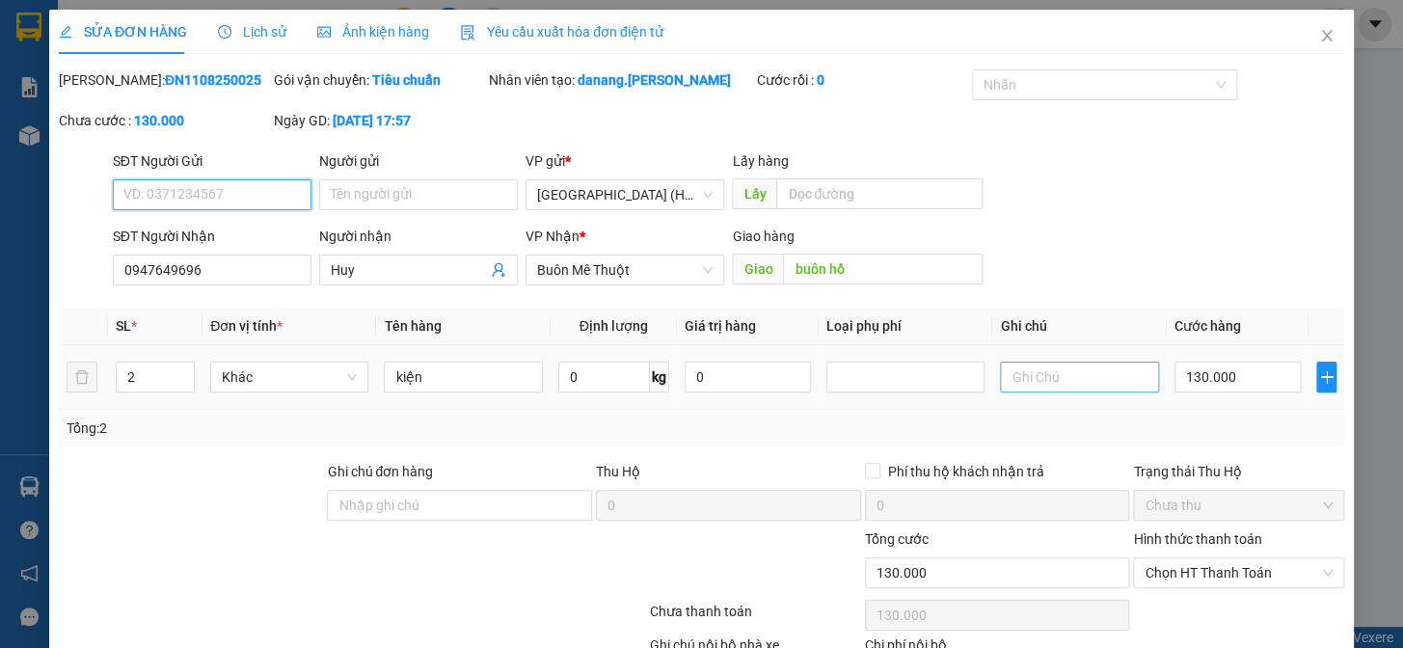
scroll to position [127, 0]
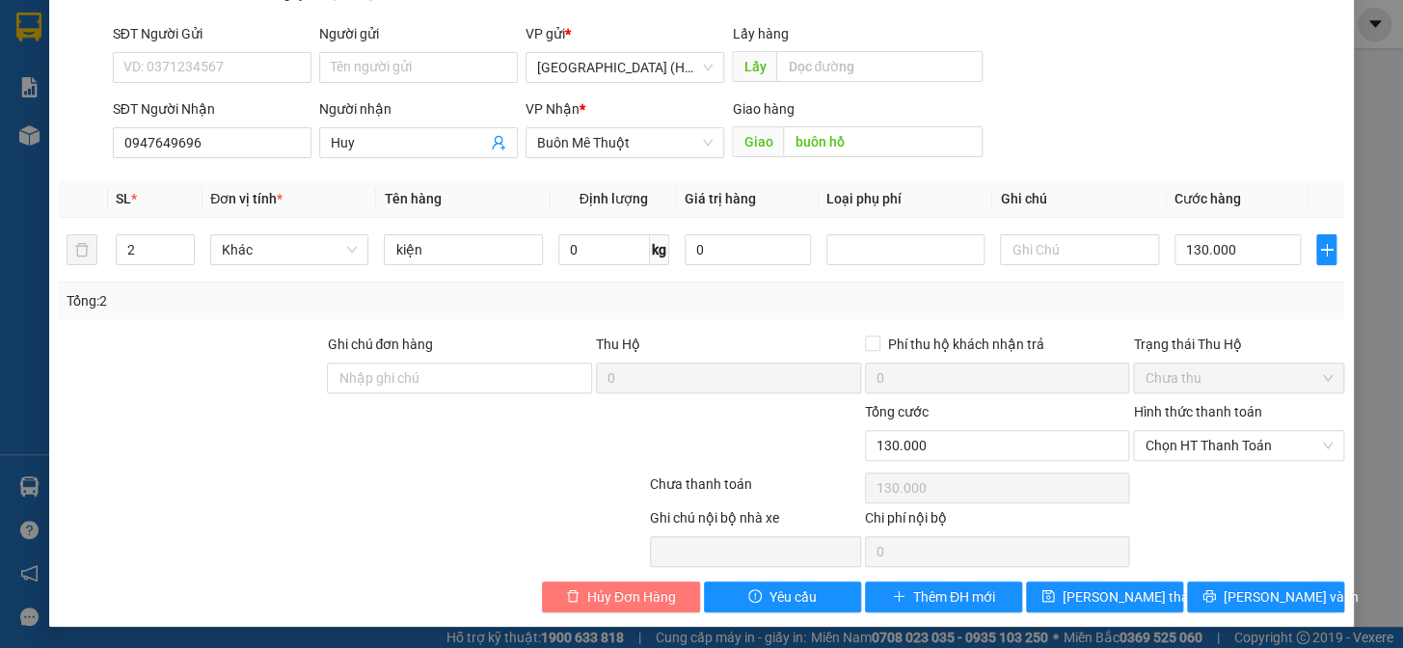
click at [656, 586] on span "Hủy Đơn Hàng" at bounding box center [631, 596] width 89 height 21
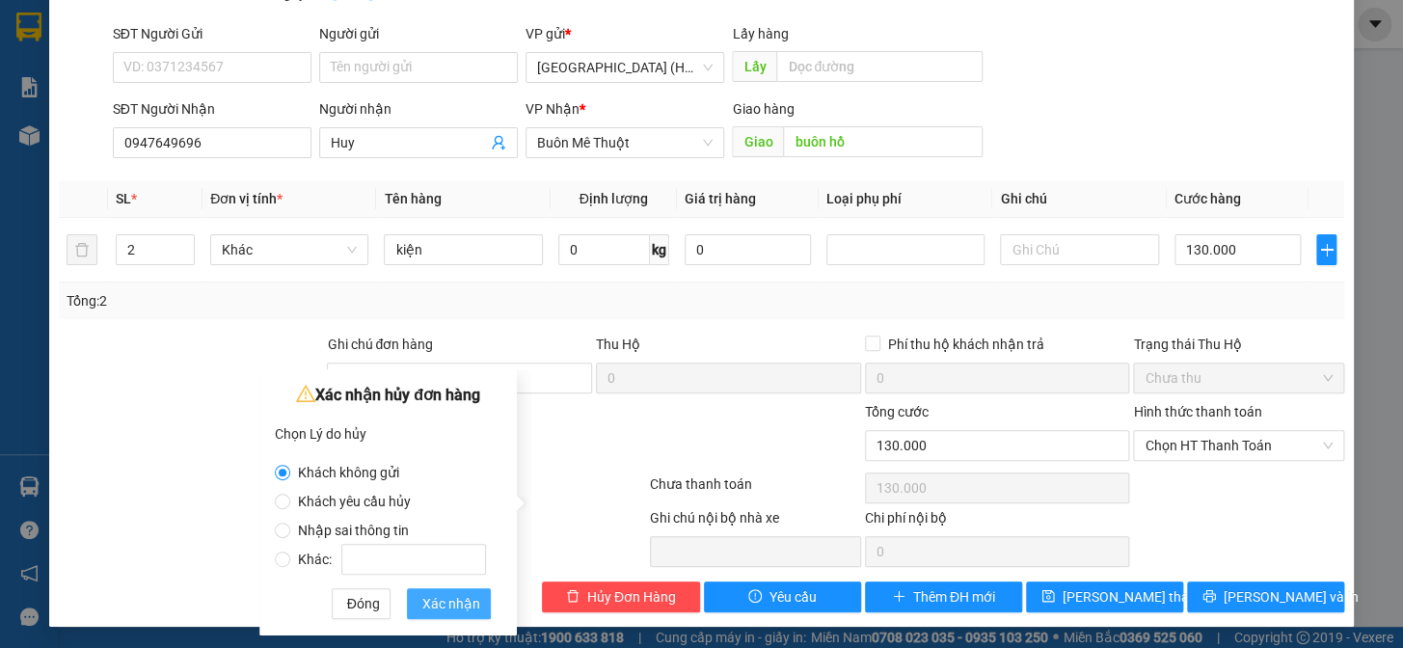
click at [445, 598] on span "Xác nhận" at bounding box center [451, 603] width 58 height 21
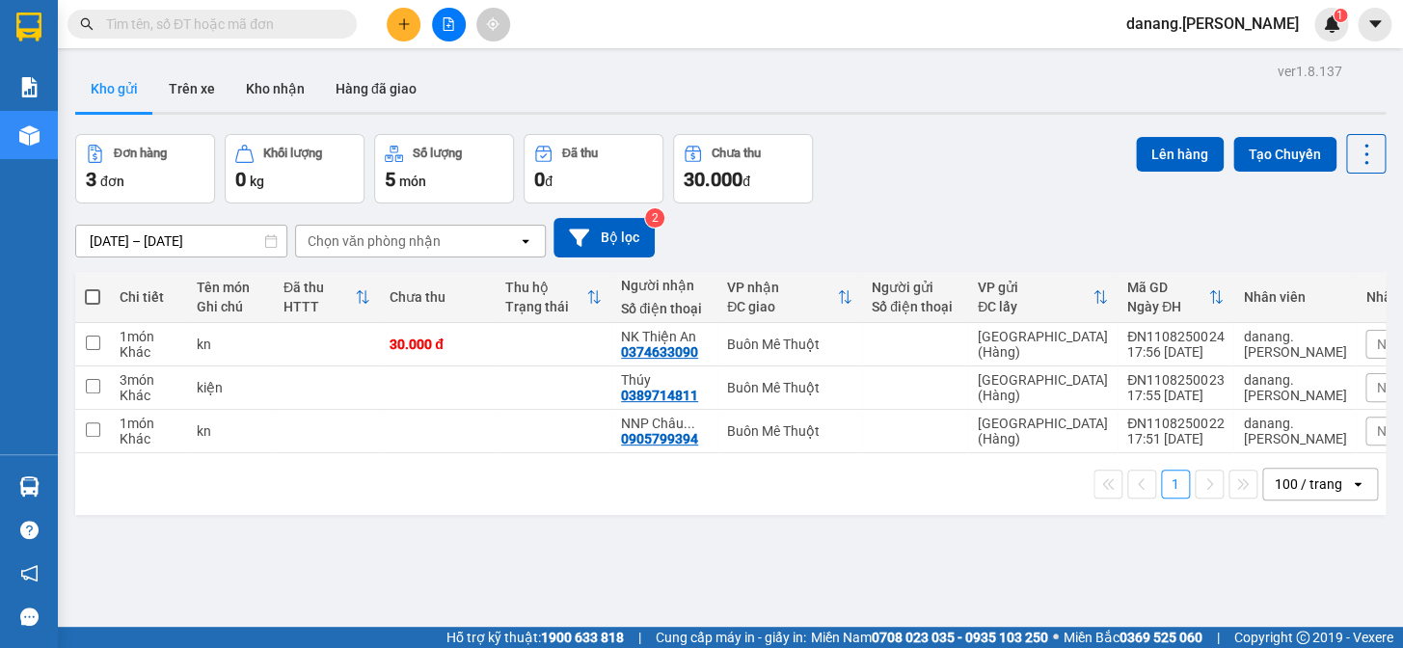
click at [83, 293] on th at bounding box center [92, 297] width 35 height 51
click at [92, 293] on span at bounding box center [92, 296] width 15 height 15
click at [93, 287] on input "checkbox" at bounding box center [93, 287] width 0 height 0
checkbox input "true"
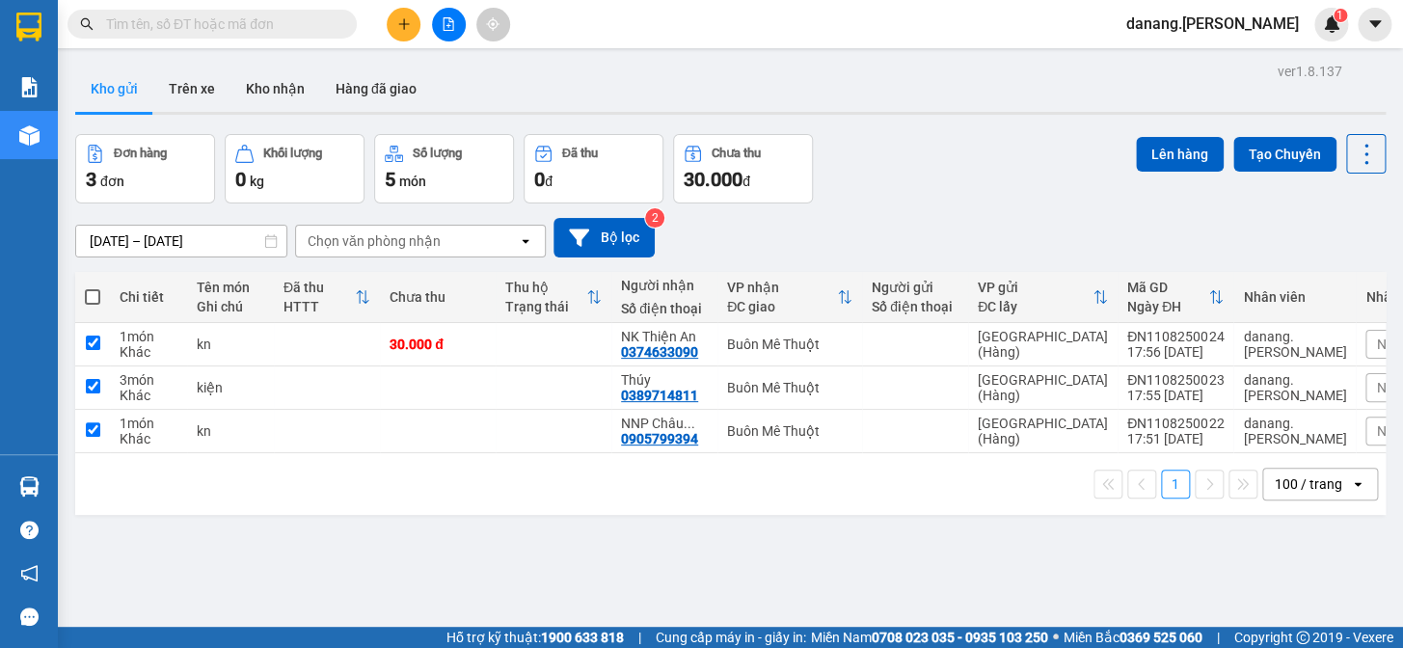
checkbox input "true"
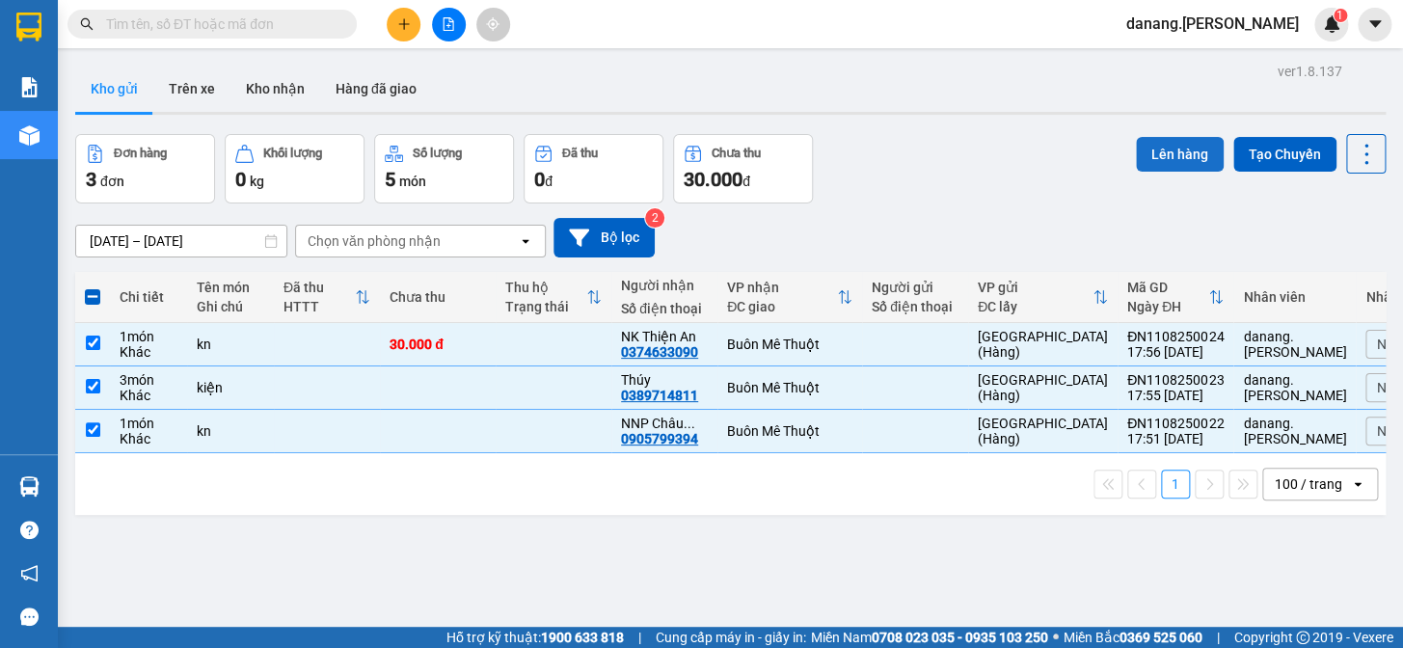
click at [1145, 153] on button "Lên hàng" at bounding box center [1180, 154] width 88 height 35
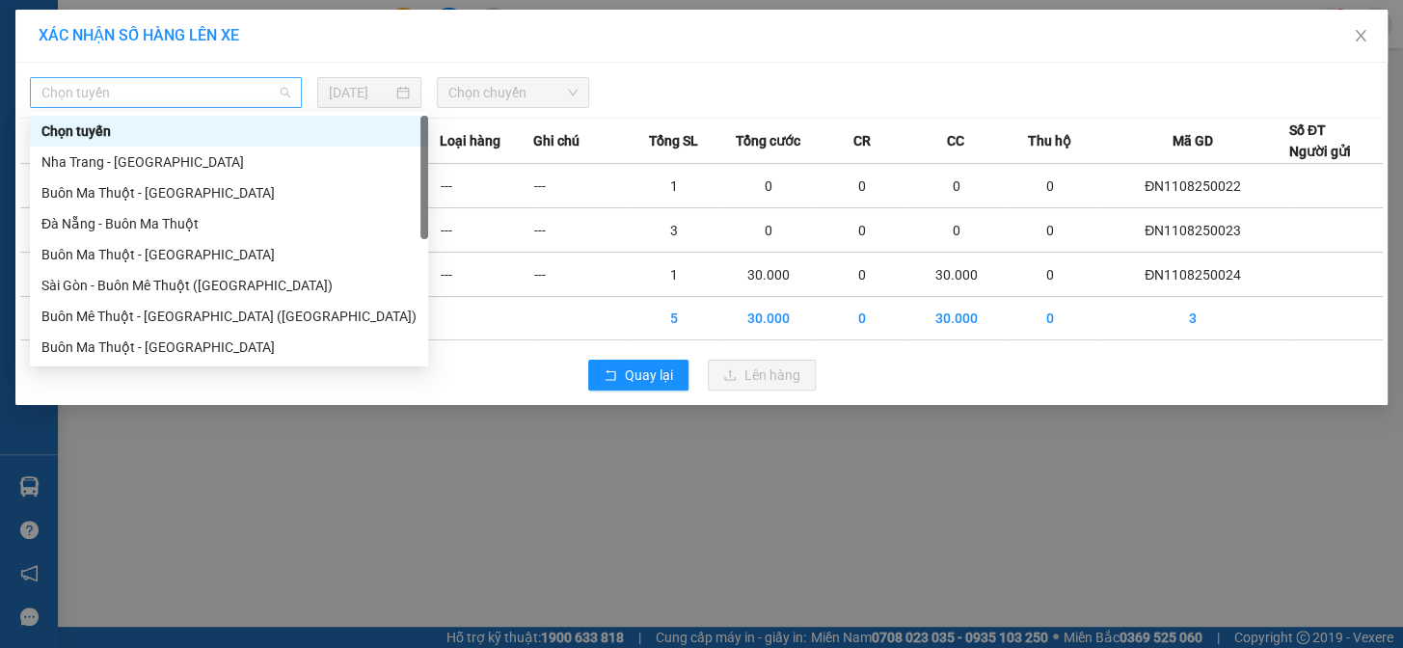
click at [255, 91] on span "Chọn tuyến" at bounding box center [165, 92] width 249 height 29
click at [135, 221] on div "Đà Nẵng - Buôn Ma Thuột" at bounding box center [228, 223] width 375 height 21
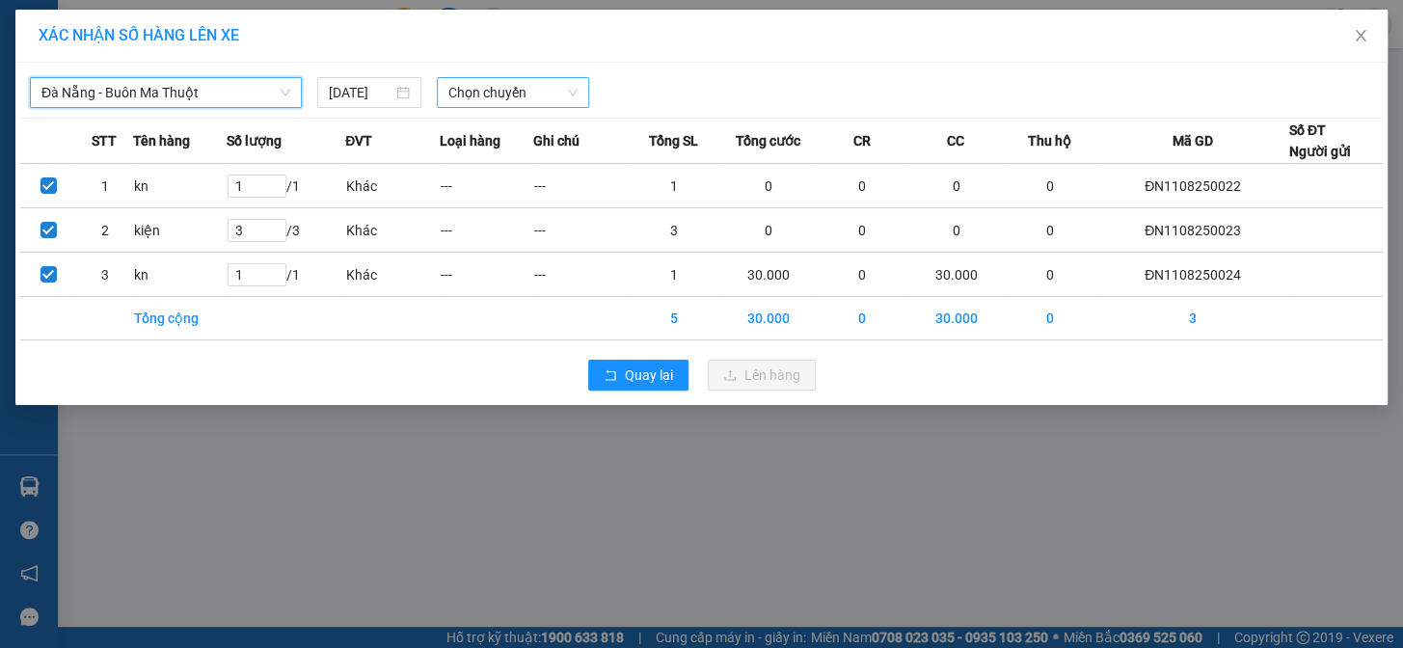
click at [477, 95] on span "Chọn chuyến" at bounding box center [512, 92] width 129 height 29
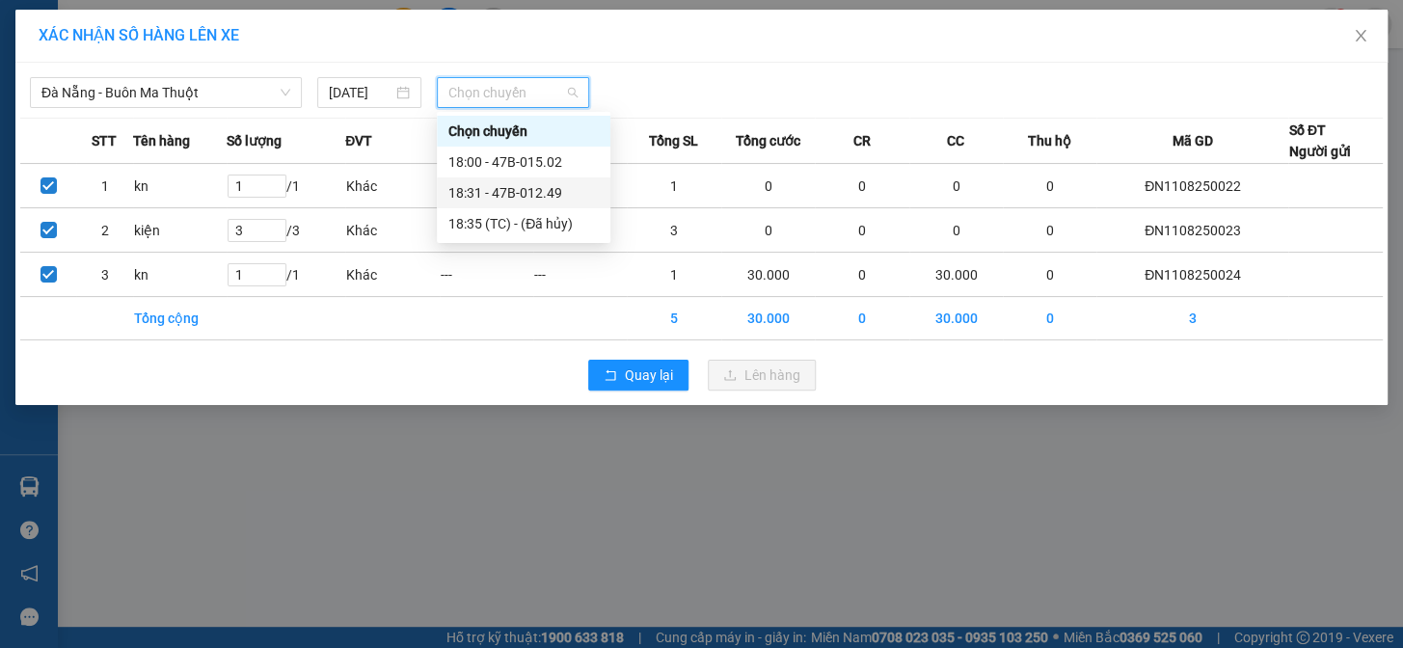
click at [547, 190] on div "18:31 - 47B-012.49" at bounding box center [523, 192] width 150 height 21
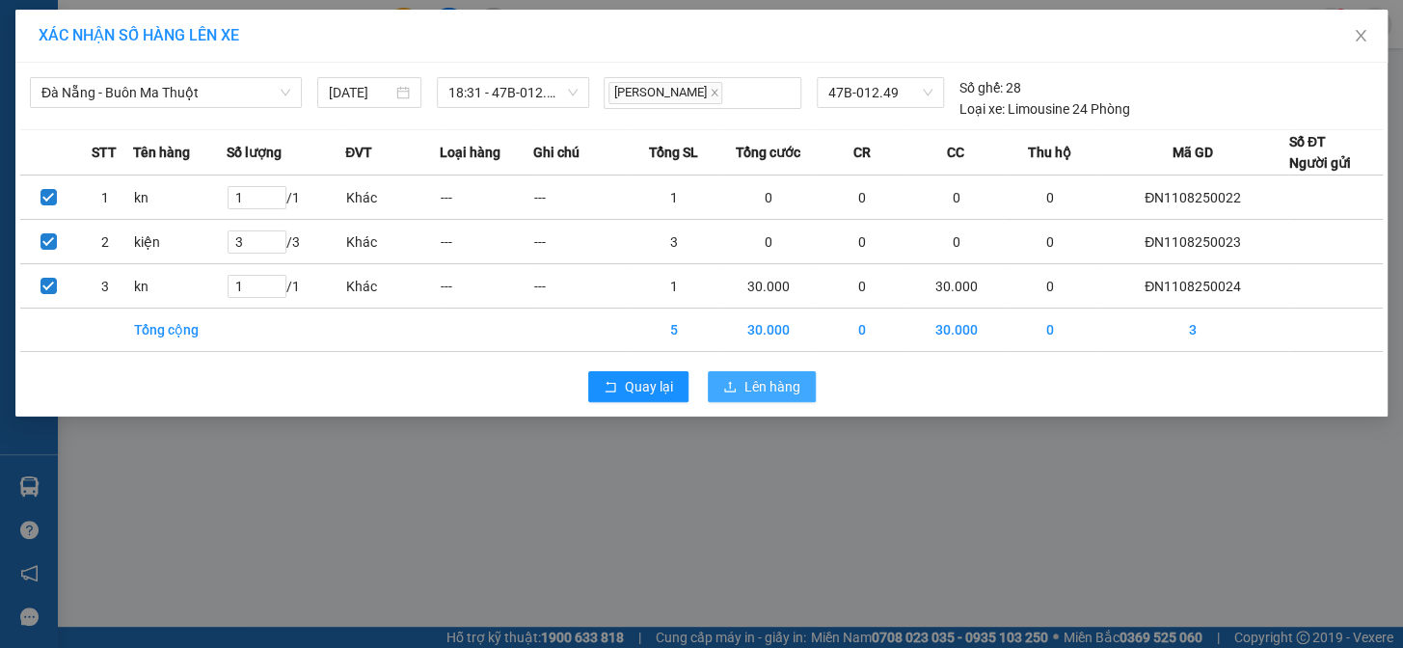
click at [764, 391] on span "Lên hàng" at bounding box center [772, 386] width 56 height 21
